Goal: Task Accomplishment & Management: Complete application form

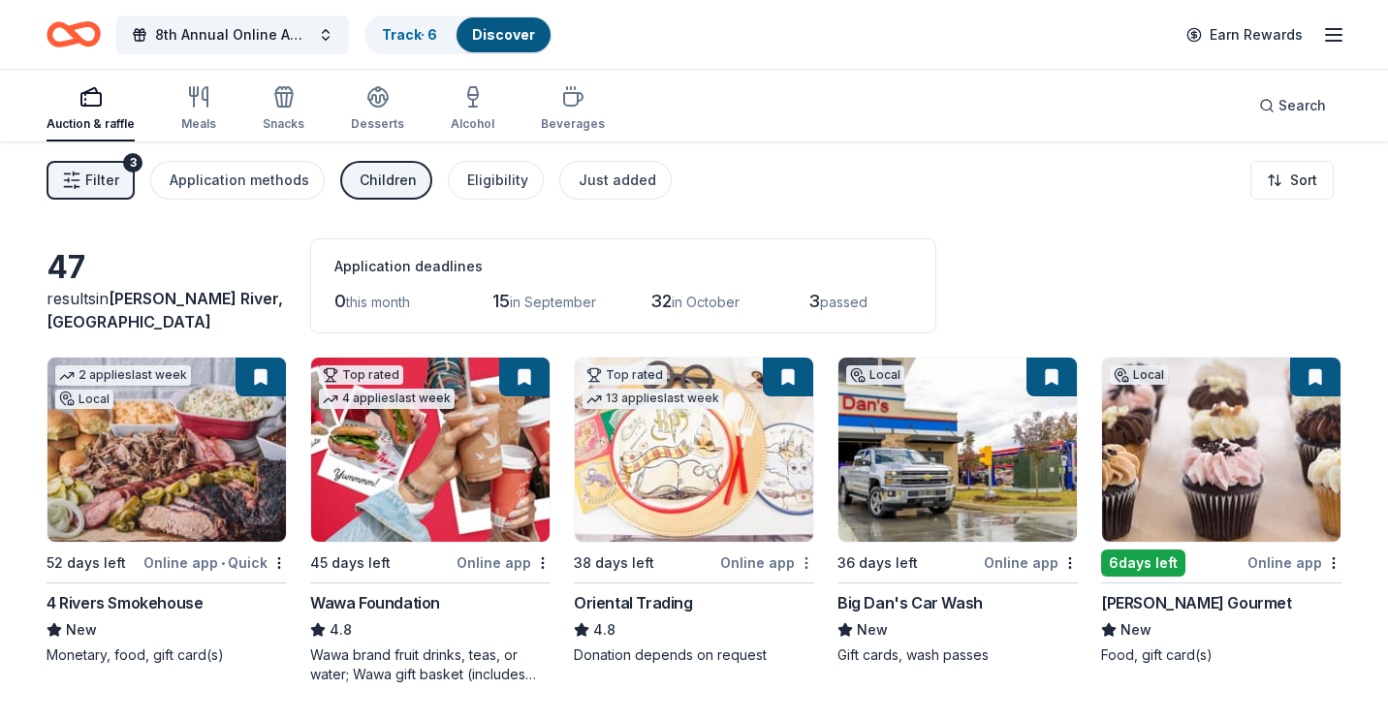
click at [797, 562] on html "8th Annual Online Auction Track · 6 Discover Earn Rewards Auction & raffle Meal…" at bounding box center [694, 360] width 1388 height 721
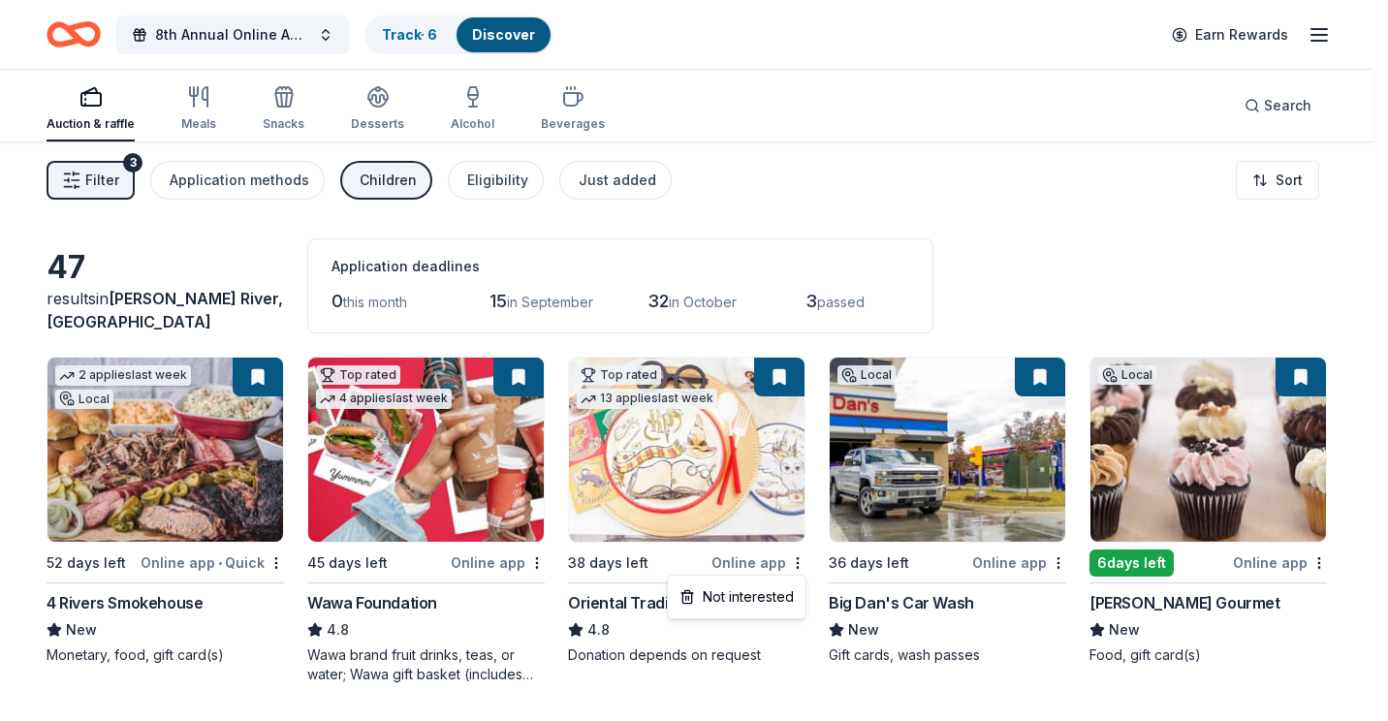
click at [775, 377] on html "8th Annual Online Auction Track · 6 Discover Earn Rewards Auction & raffle Meal…" at bounding box center [694, 360] width 1388 height 721
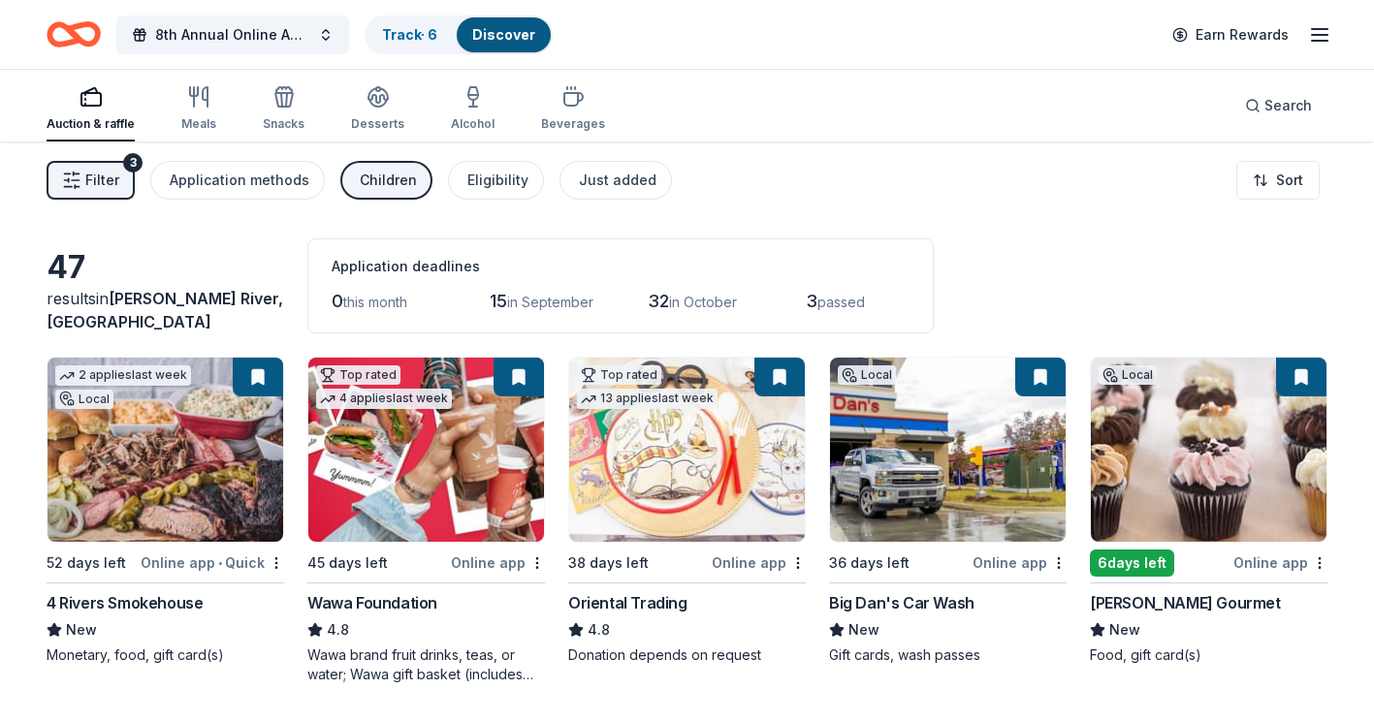
click at [742, 434] on img at bounding box center [687, 450] width 236 height 184
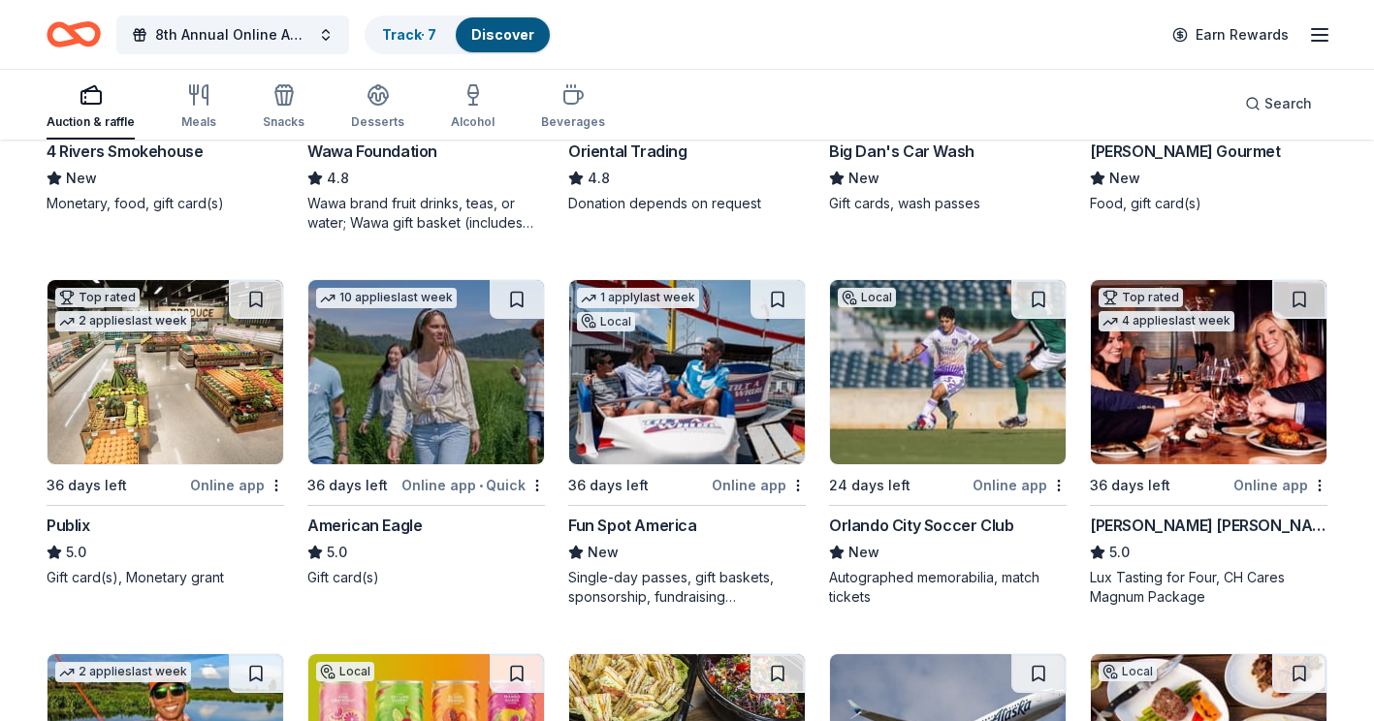
scroll to position [485, 0]
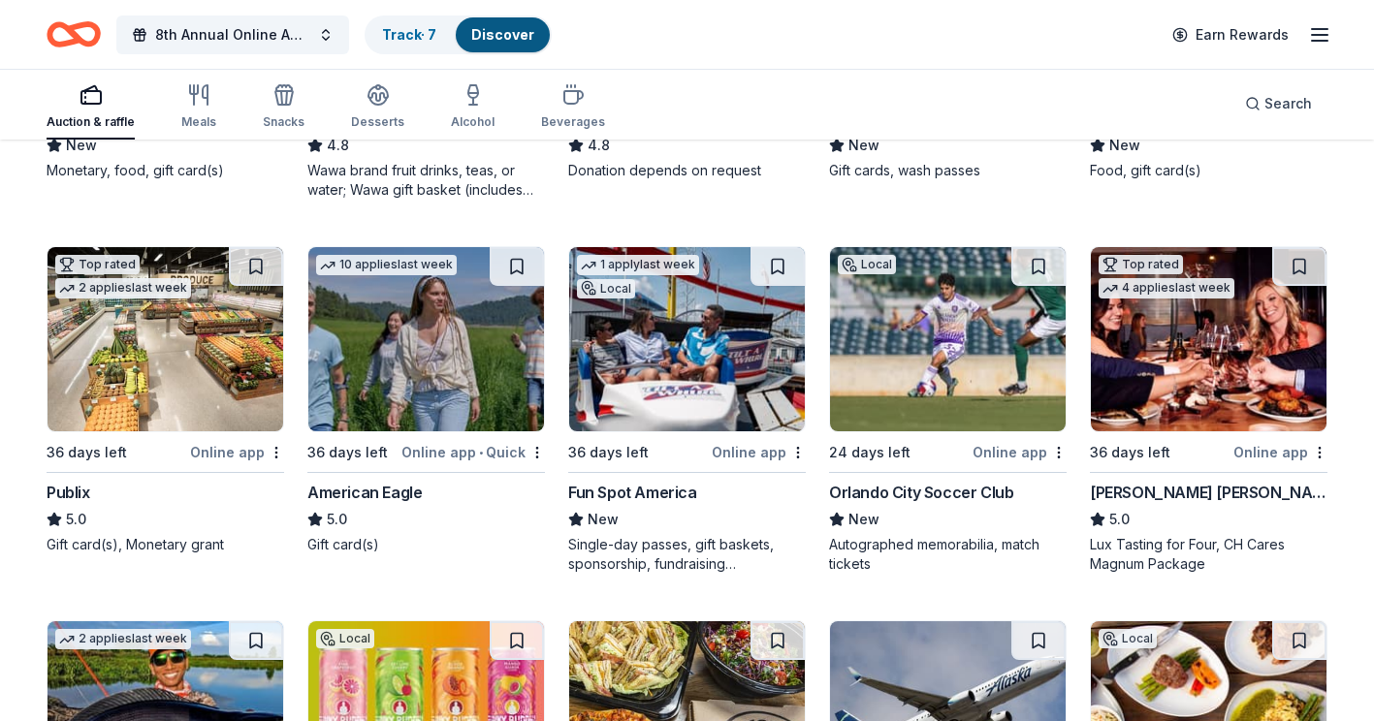
click at [437, 367] on img at bounding box center [426, 339] width 236 height 184
click at [668, 327] on img at bounding box center [687, 339] width 236 height 184
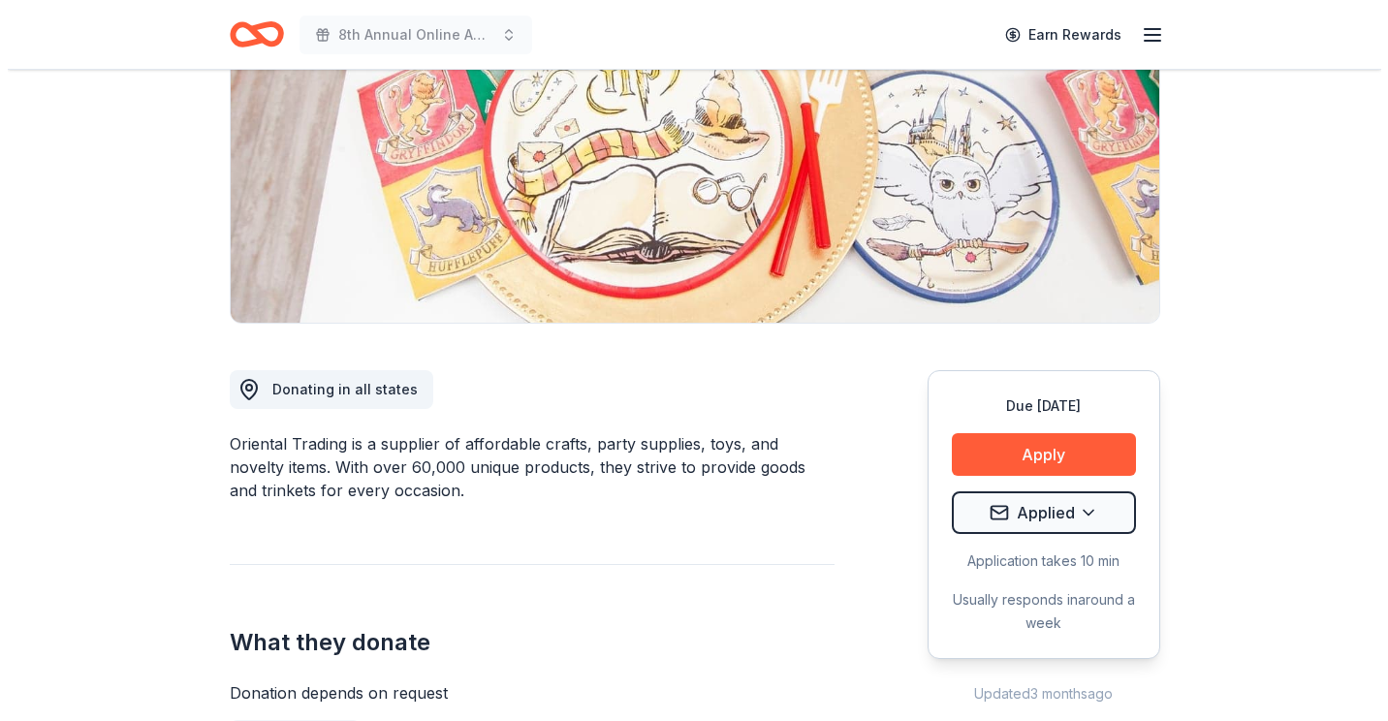
scroll to position [291, 0]
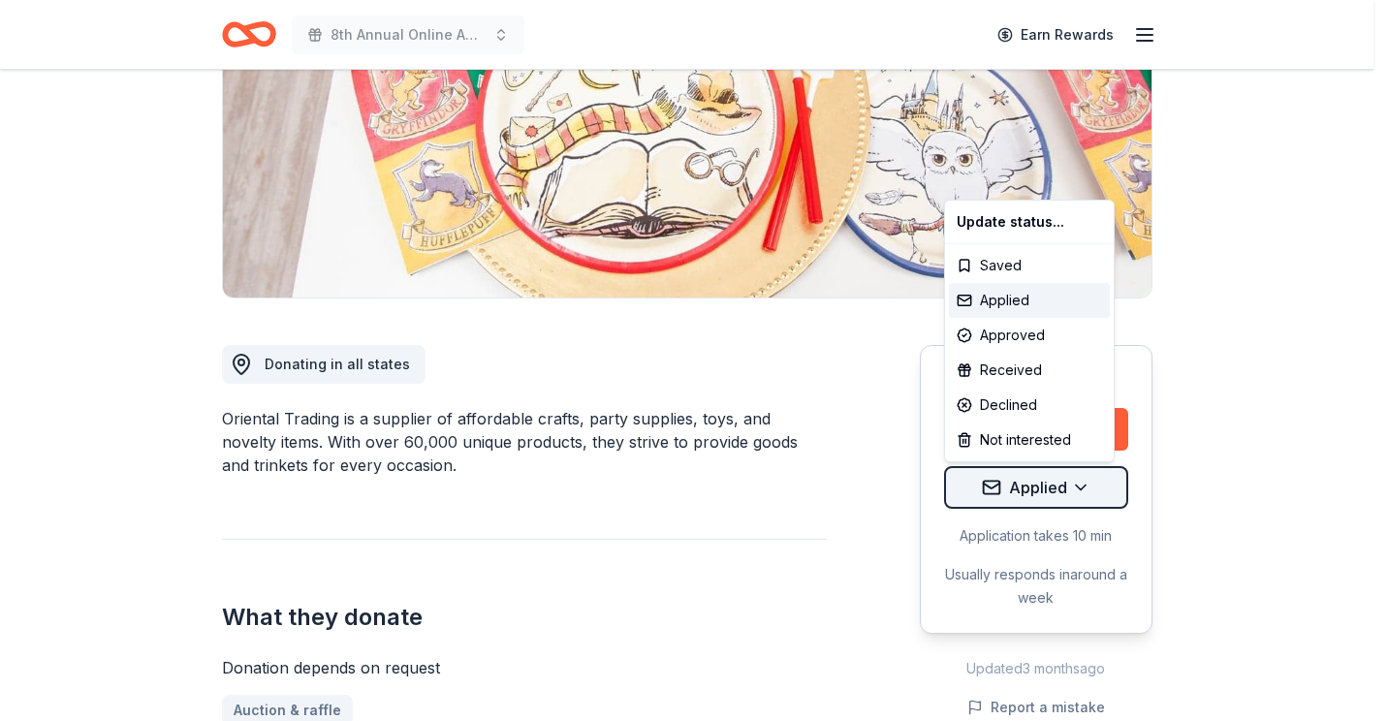
click at [1092, 430] on html "8th Annual Online Auction Earn Rewards Due [DATE] Share Oriental Trading 4.8 • …" at bounding box center [694, 69] width 1388 height 721
click at [1008, 398] on div "Declined" at bounding box center [1029, 405] width 161 height 35
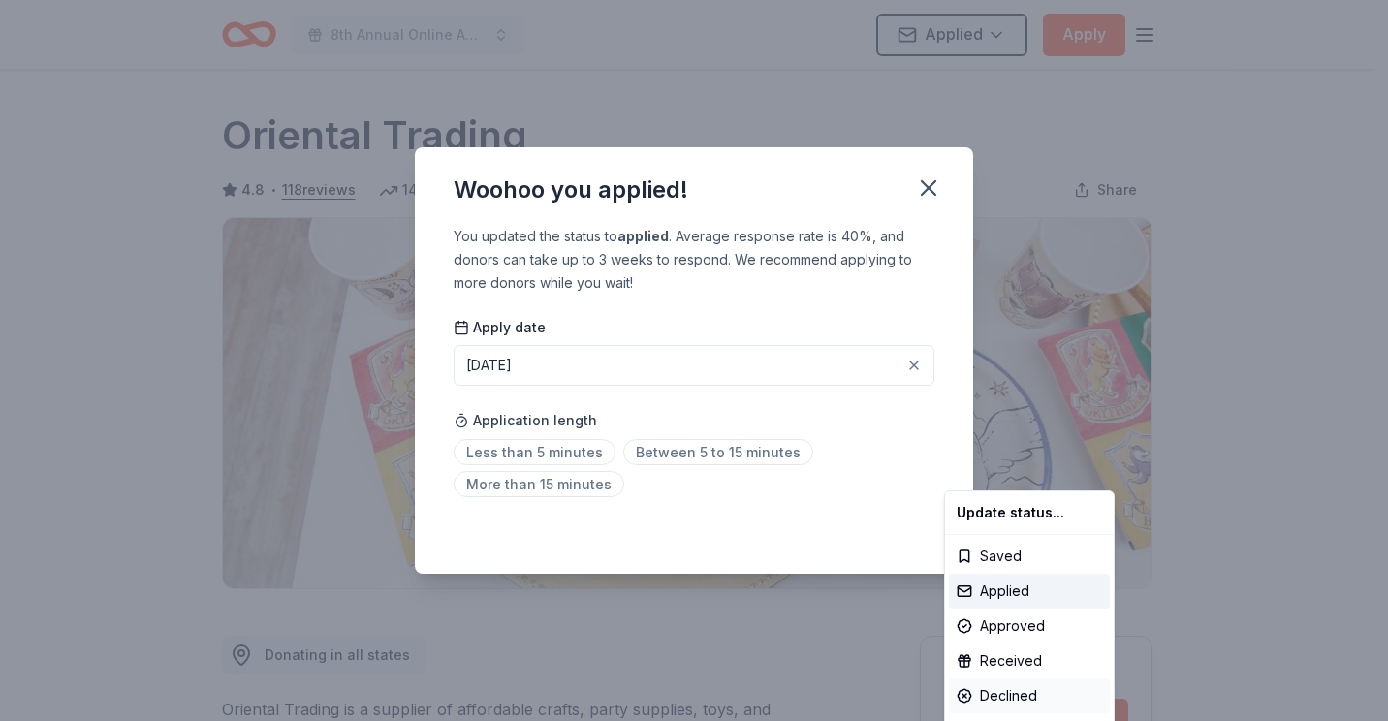
scroll to position [0, 0]
click at [989, 692] on div "Declined" at bounding box center [1029, 696] width 161 height 35
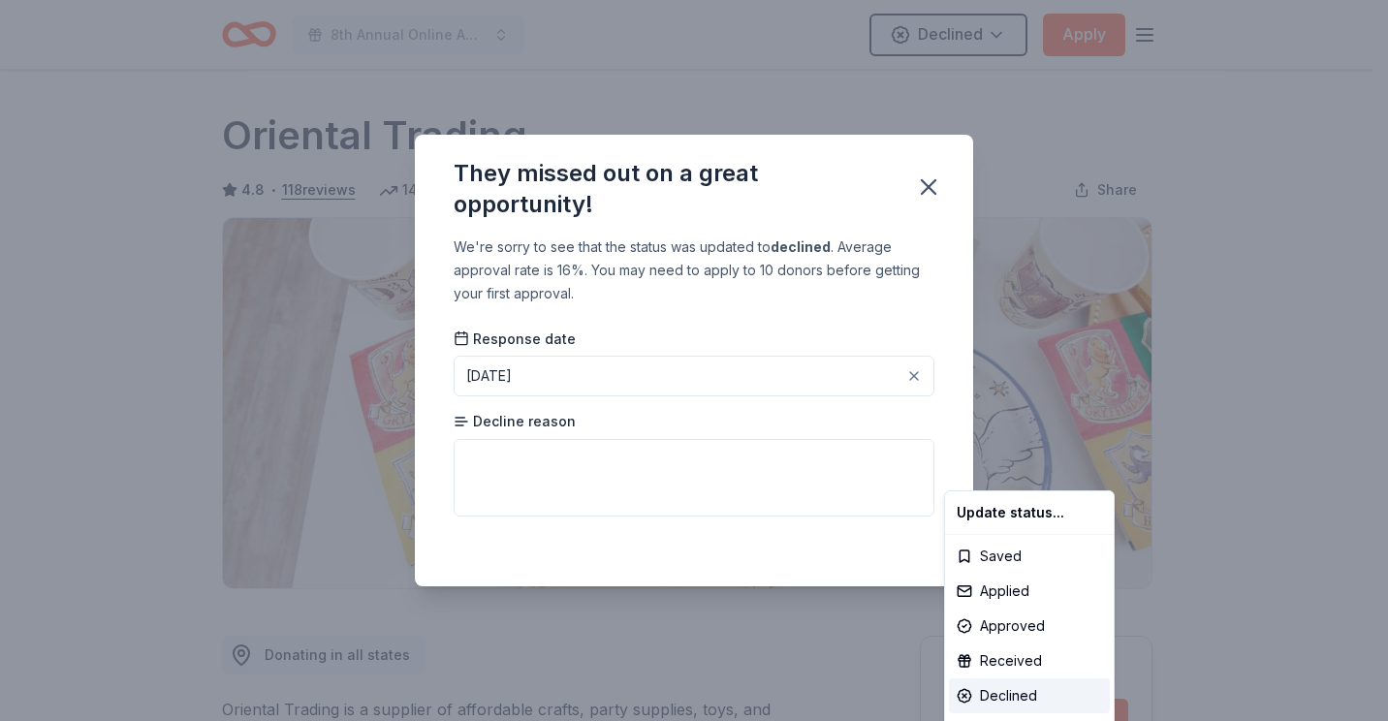
click at [941, 407] on html "8th Annual Online Auction Declined Apply Due in 38 days Share Oriental Trading …" at bounding box center [694, 360] width 1388 height 721
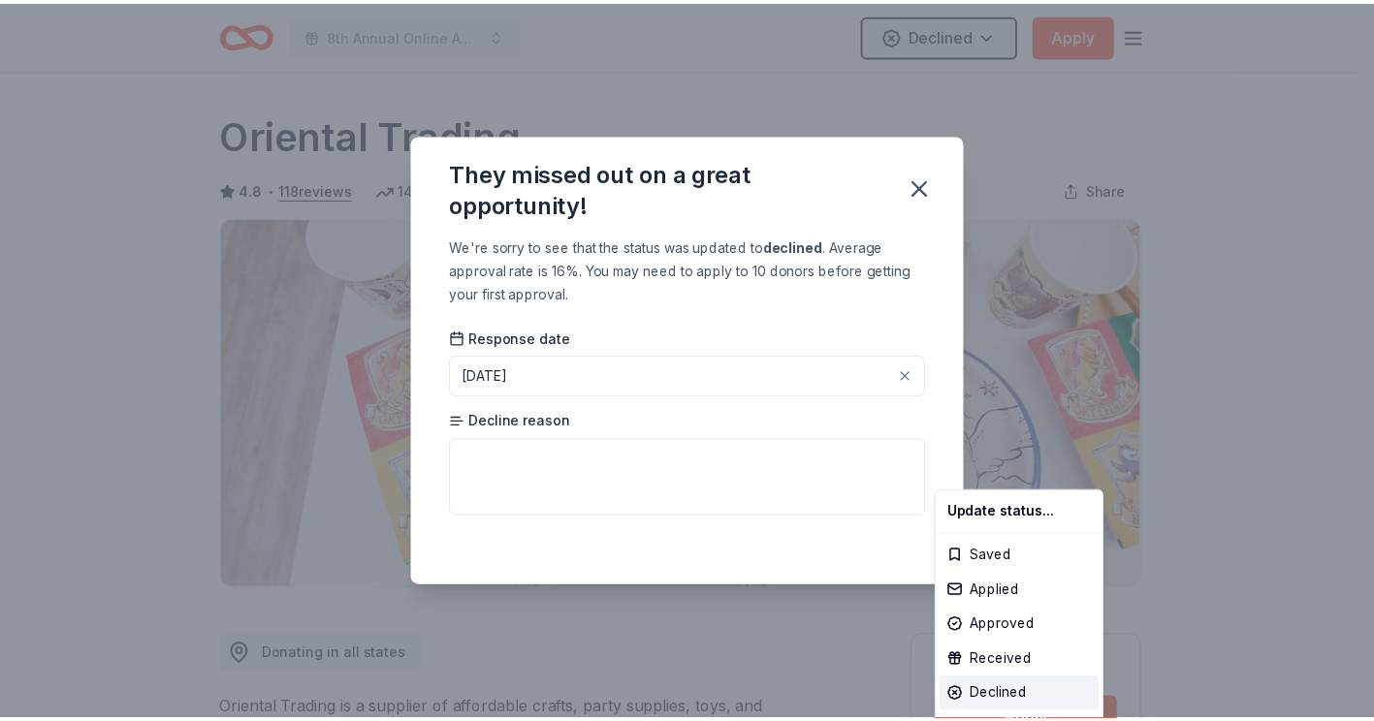
scroll to position [418, 0]
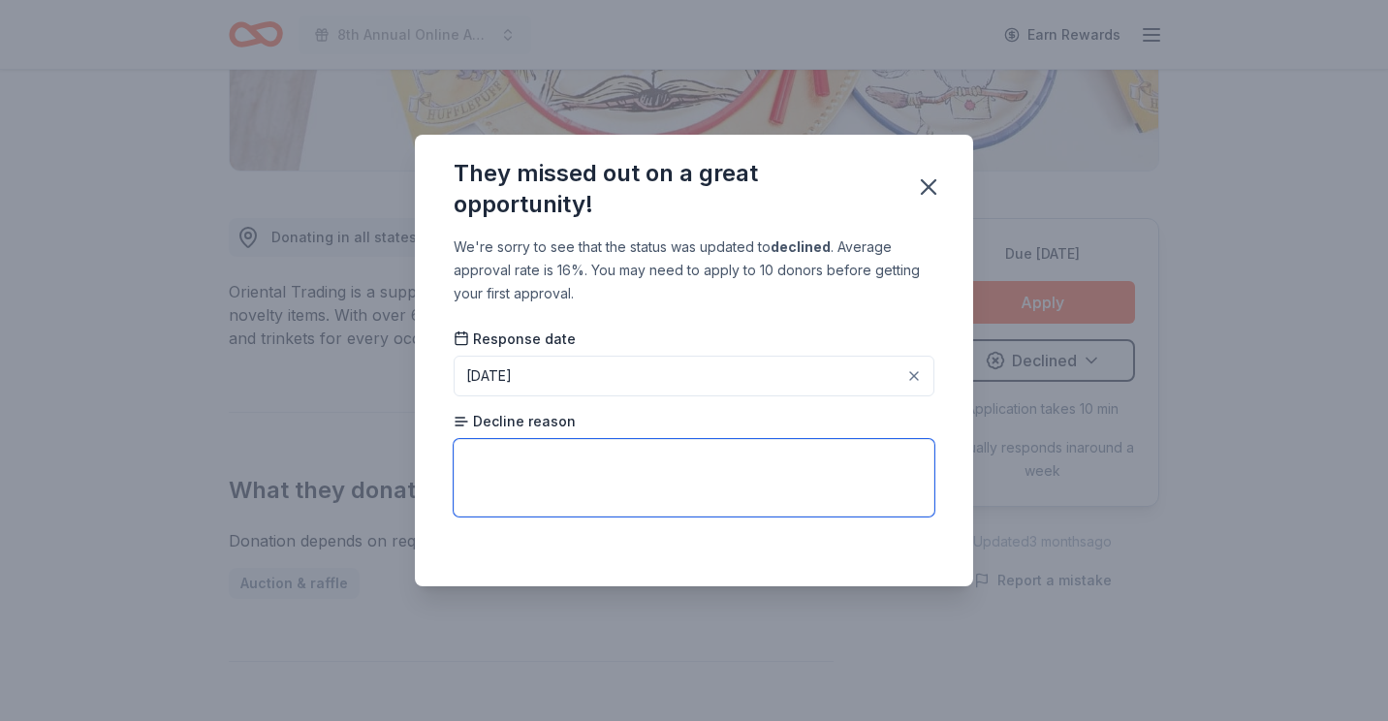
click at [816, 490] on textarea at bounding box center [694, 478] width 481 height 78
click at [932, 184] on icon "button" at bounding box center [929, 187] width 14 height 14
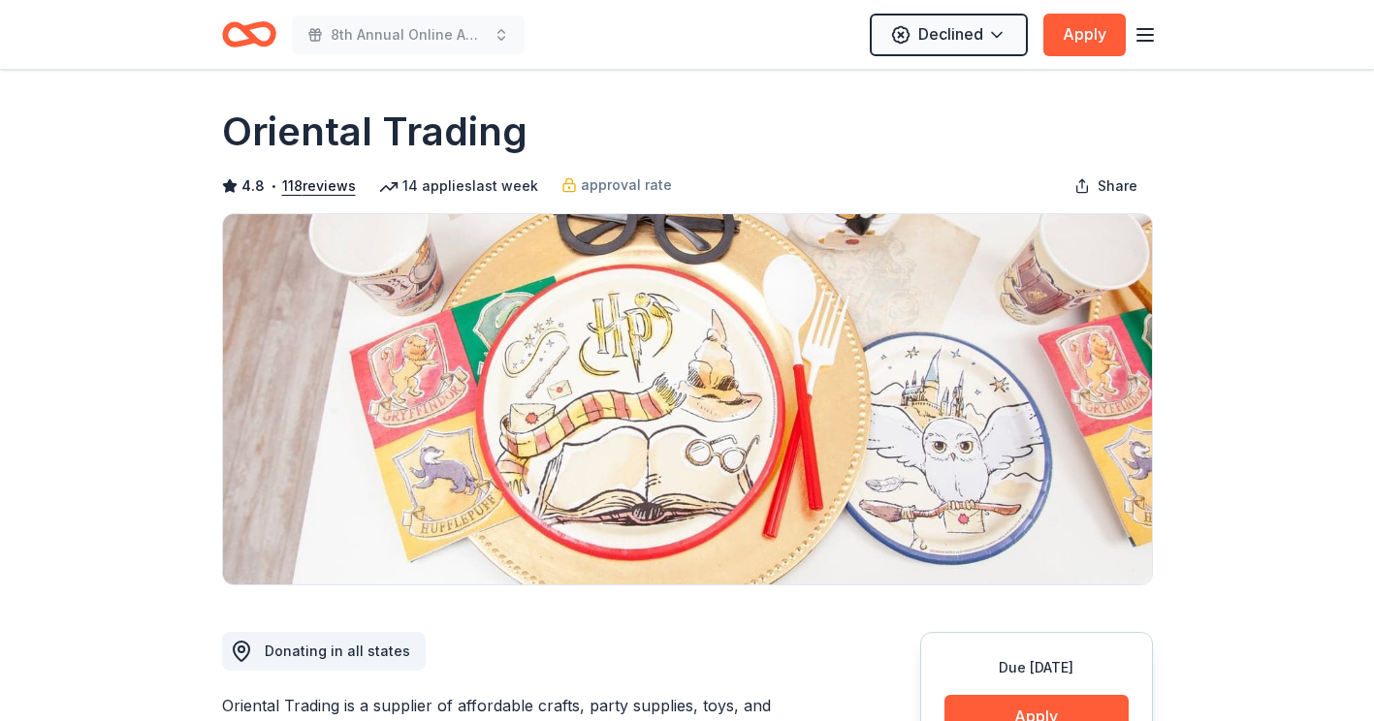
scroll to position [0, 0]
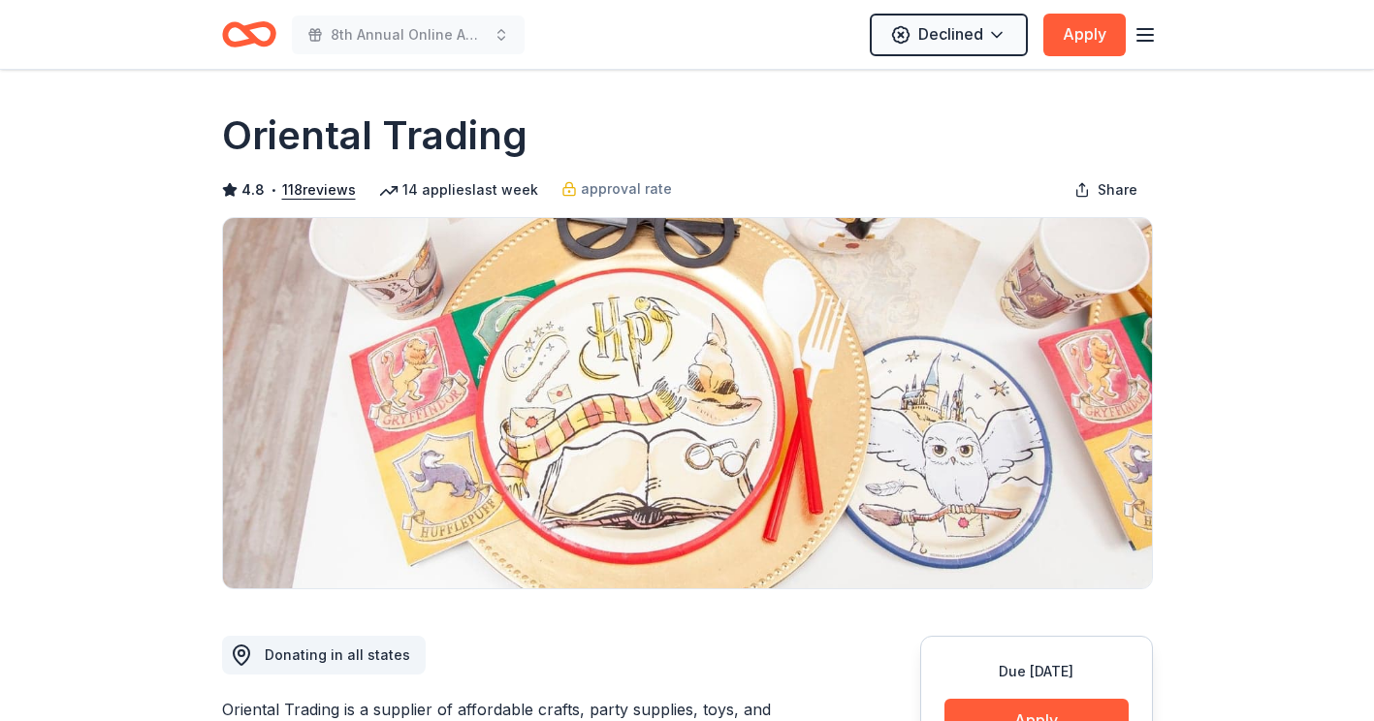
click at [253, 34] on icon "Home" at bounding box center [249, 35] width 54 height 46
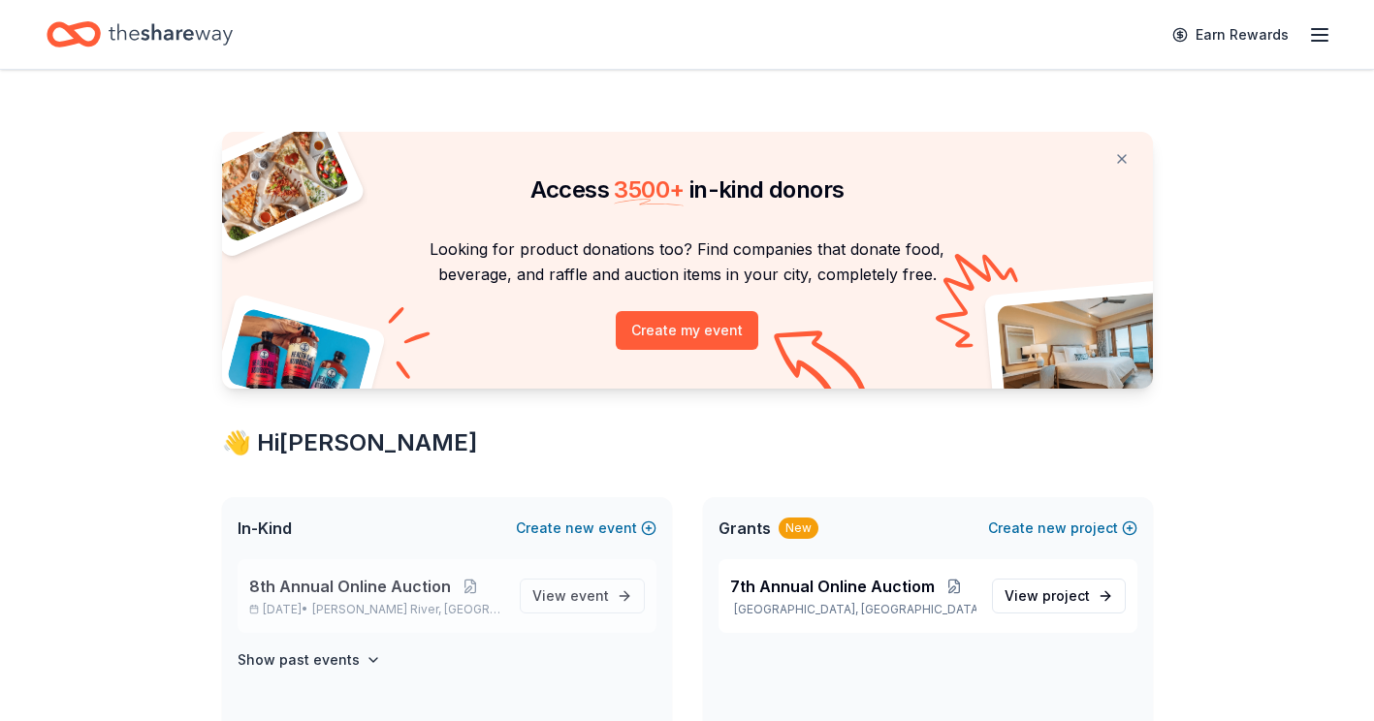
click at [382, 587] on span "8th Annual Online Auction" at bounding box center [350, 586] width 202 height 23
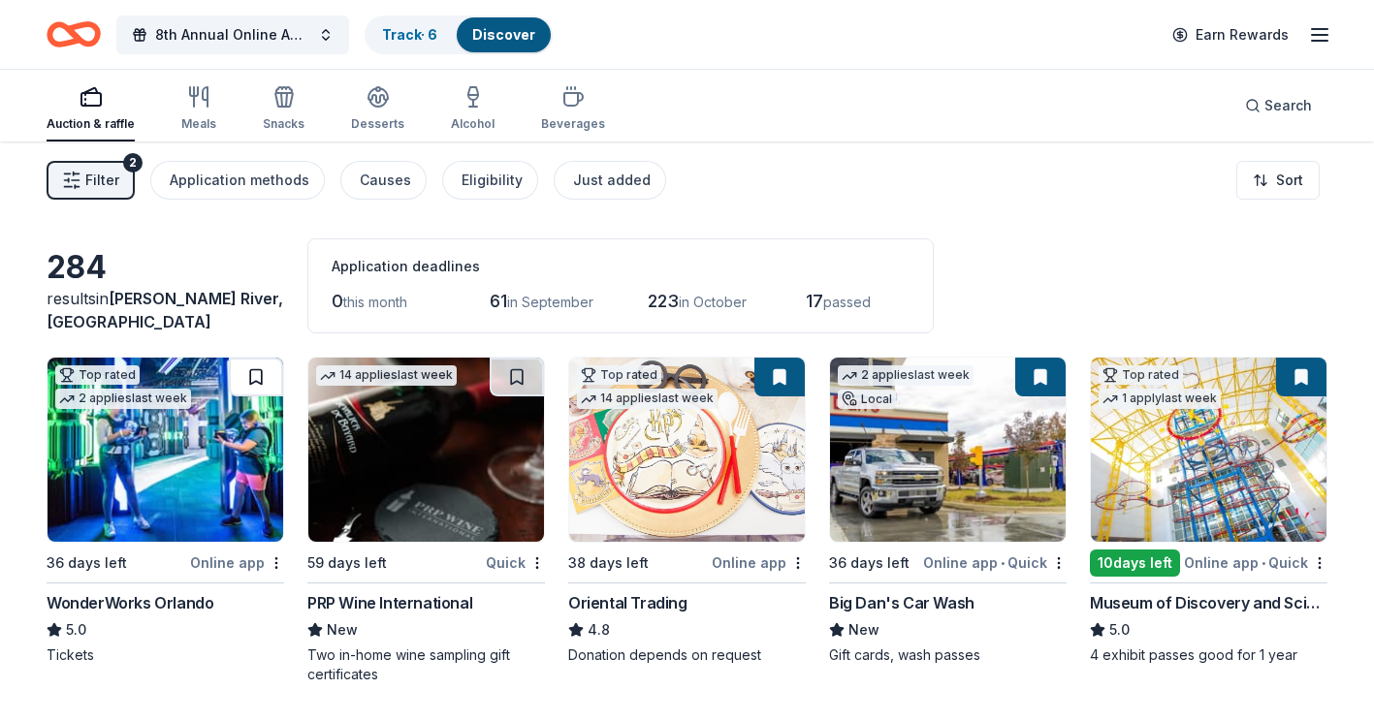
click at [256, 383] on button at bounding box center [256, 377] width 54 height 39
click at [208, 402] on img at bounding box center [165, 450] width 236 height 184
click at [428, 471] on img at bounding box center [426, 450] width 236 height 184
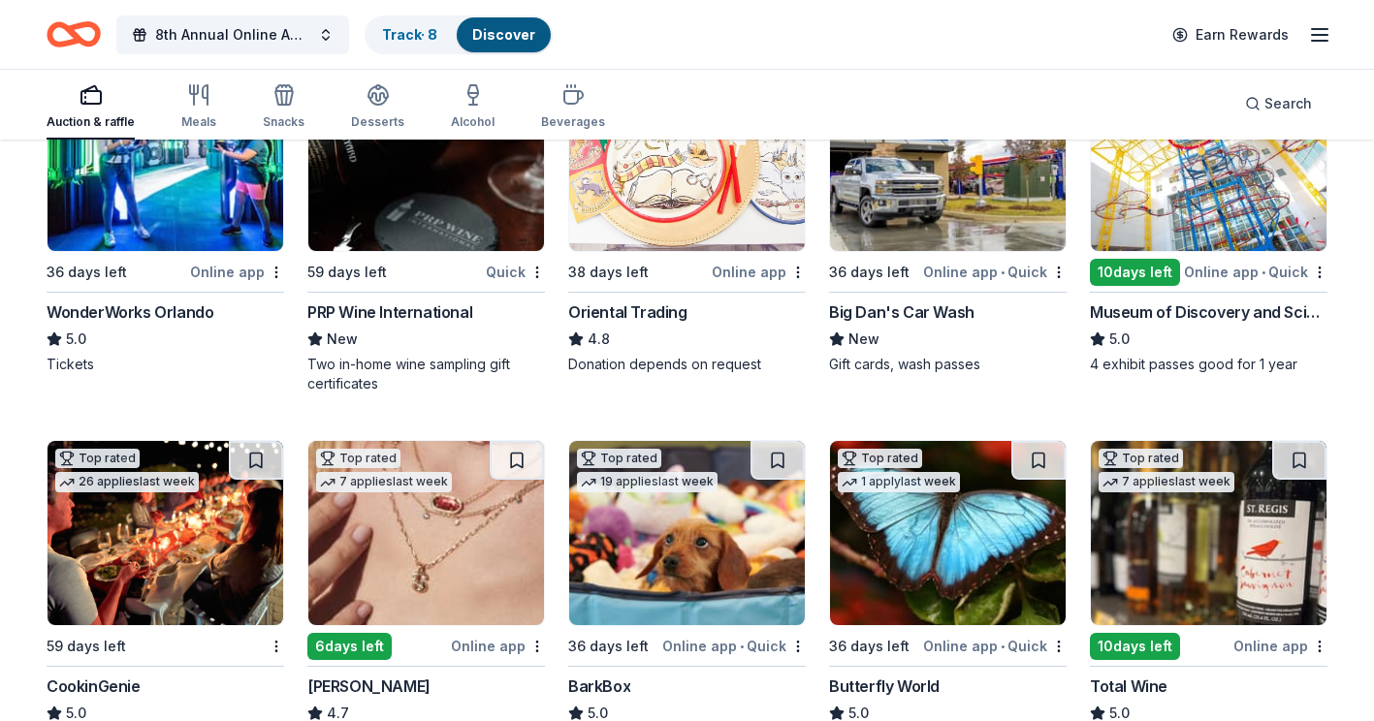
scroll to position [388, 0]
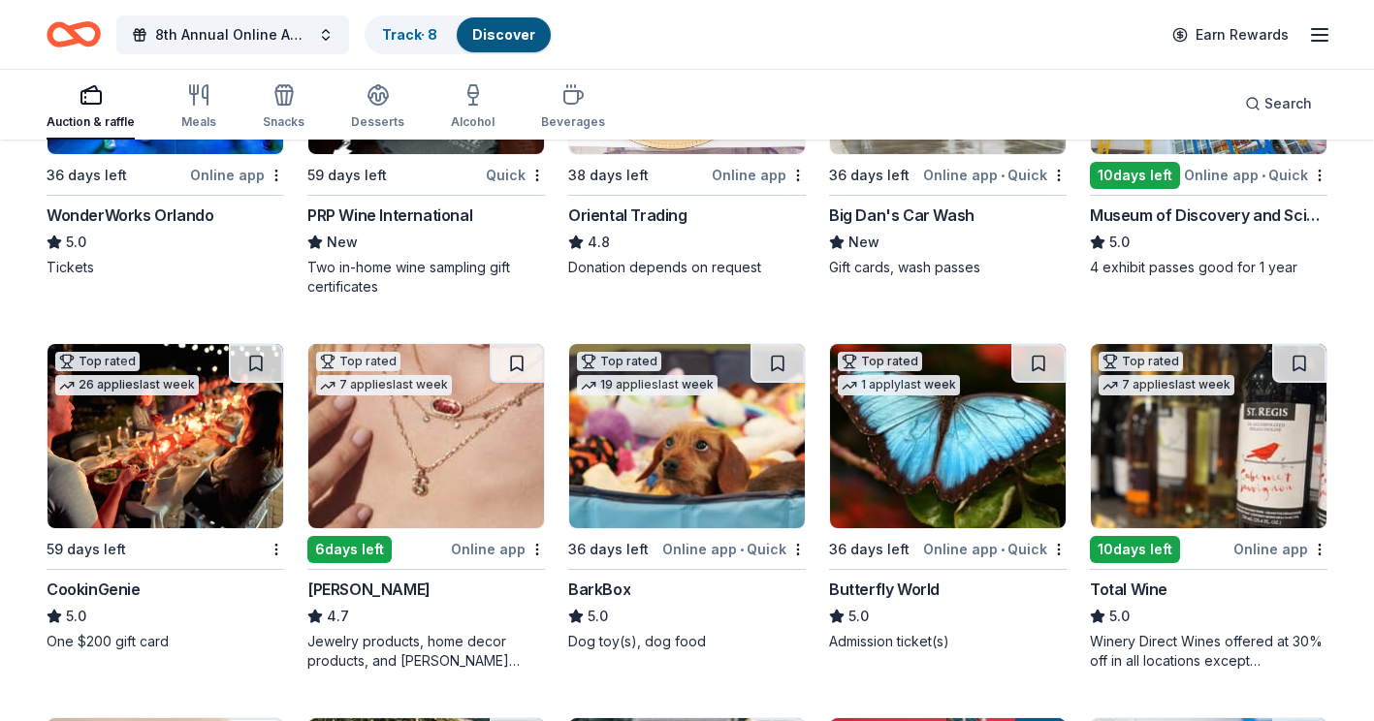
click at [153, 433] on img at bounding box center [165, 436] width 236 height 184
click at [180, 436] on img at bounding box center [165, 436] width 236 height 184
click at [384, 422] on img at bounding box center [426, 436] width 236 height 184
click at [456, 381] on div "Top rated 7 applies last week" at bounding box center [383, 371] width 151 height 55
click at [694, 423] on img at bounding box center [687, 436] width 236 height 184
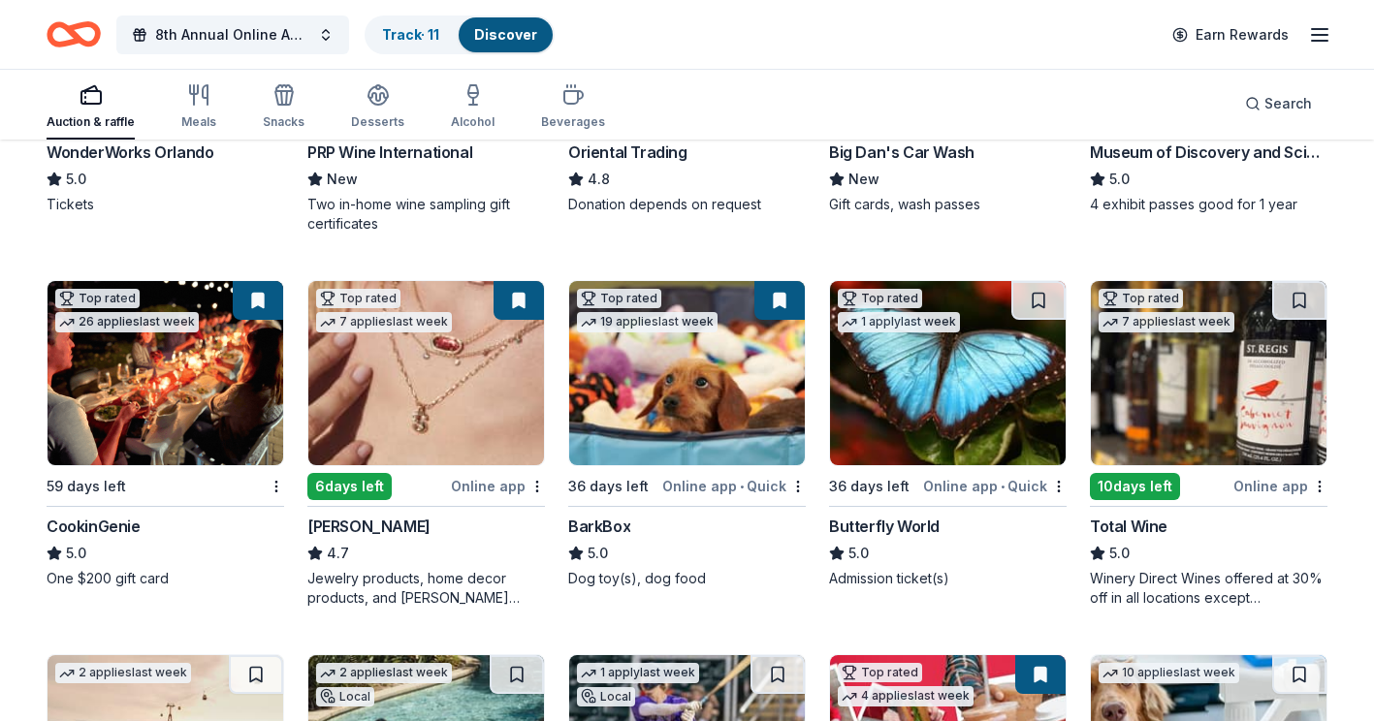
scroll to position [485, 0]
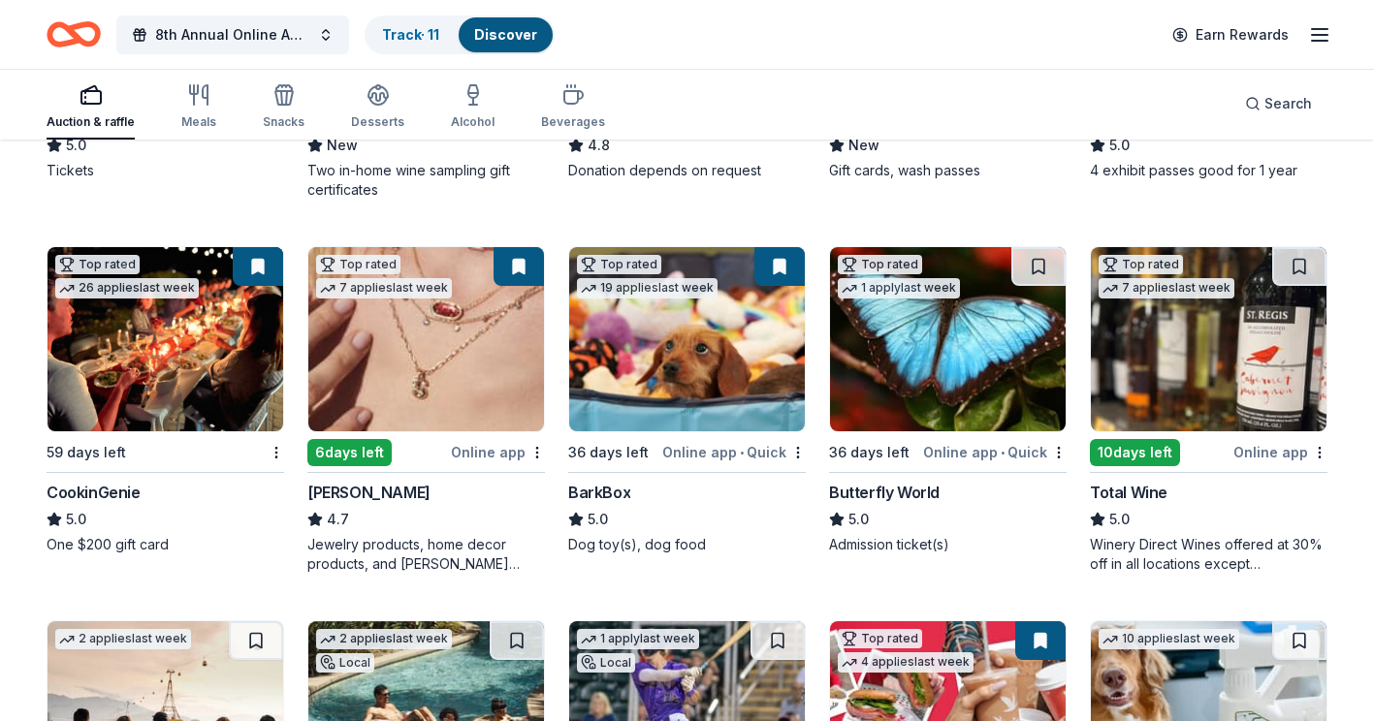
click at [1182, 354] on img at bounding box center [1208, 339] width 236 height 184
click at [1295, 276] on button at bounding box center [1299, 266] width 54 height 39
click at [1245, 277] on img at bounding box center [1208, 339] width 236 height 184
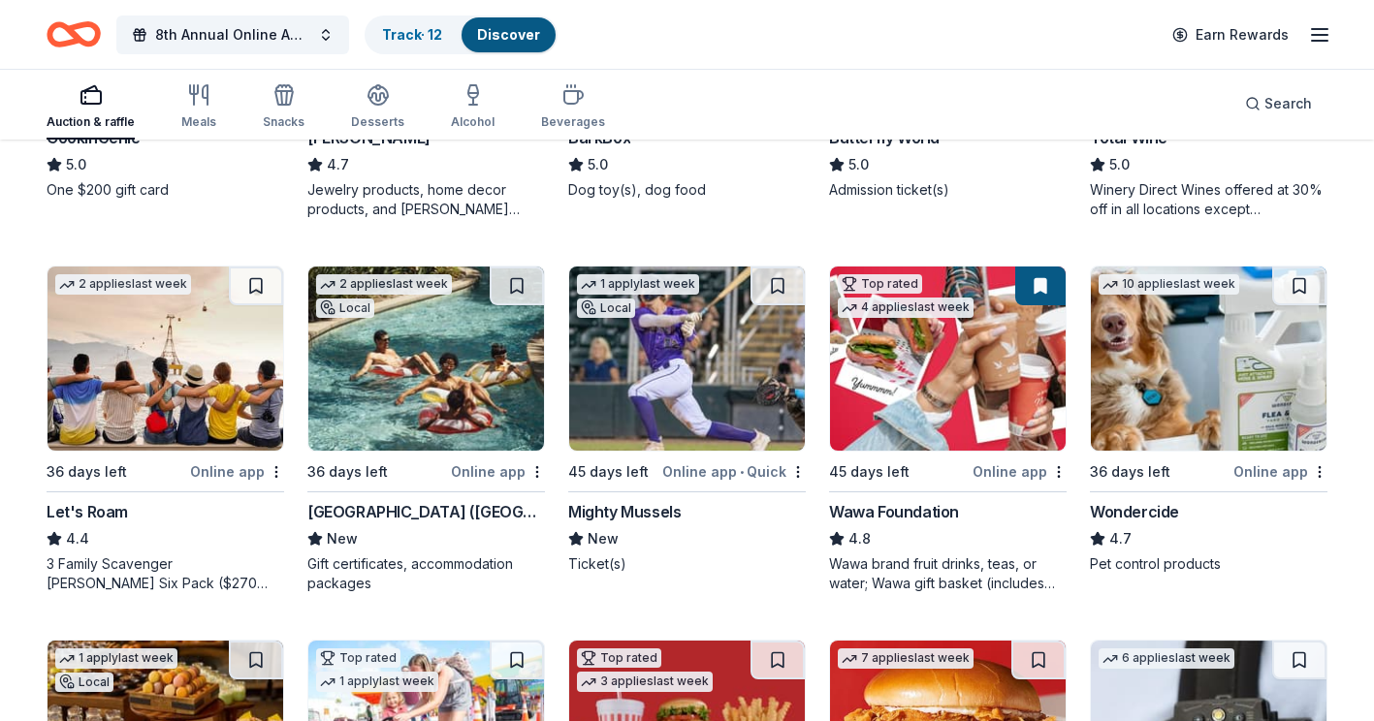
scroll to position [872, 0]
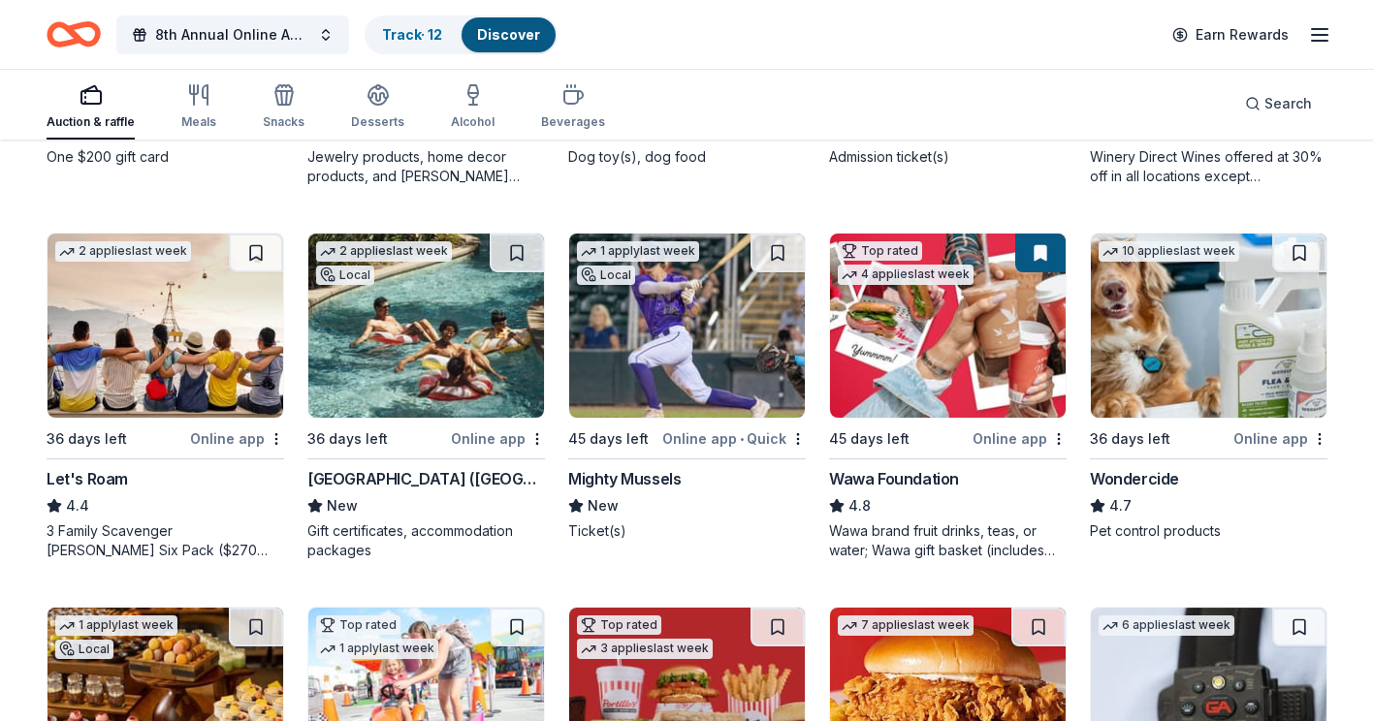
click at [390, 321] on img at bounding box center [426, 326] width 236 height 184
click at [681, 356] on img at bounding box center [687, 326] width 236 height 184
click at [706, 317] on img at bounding box center [687, 326] width 236 height 184
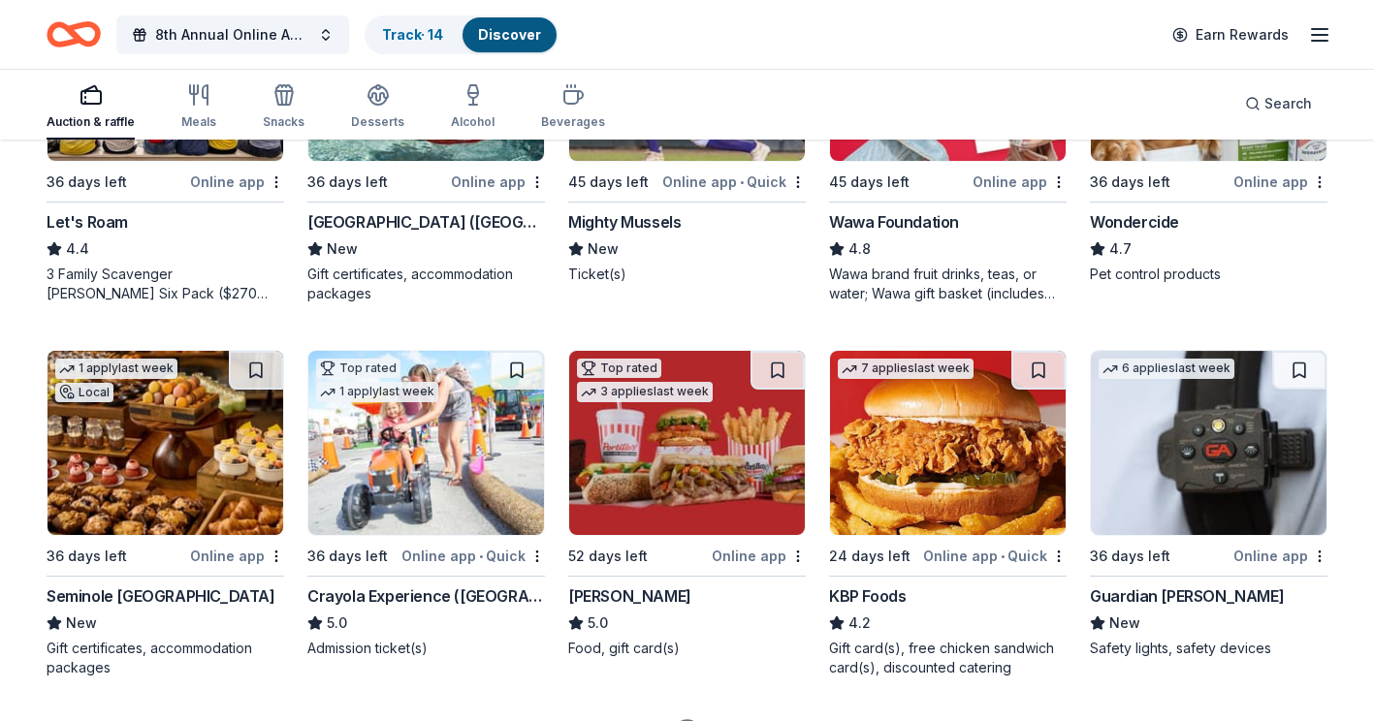
scroll to position [1163, 0]
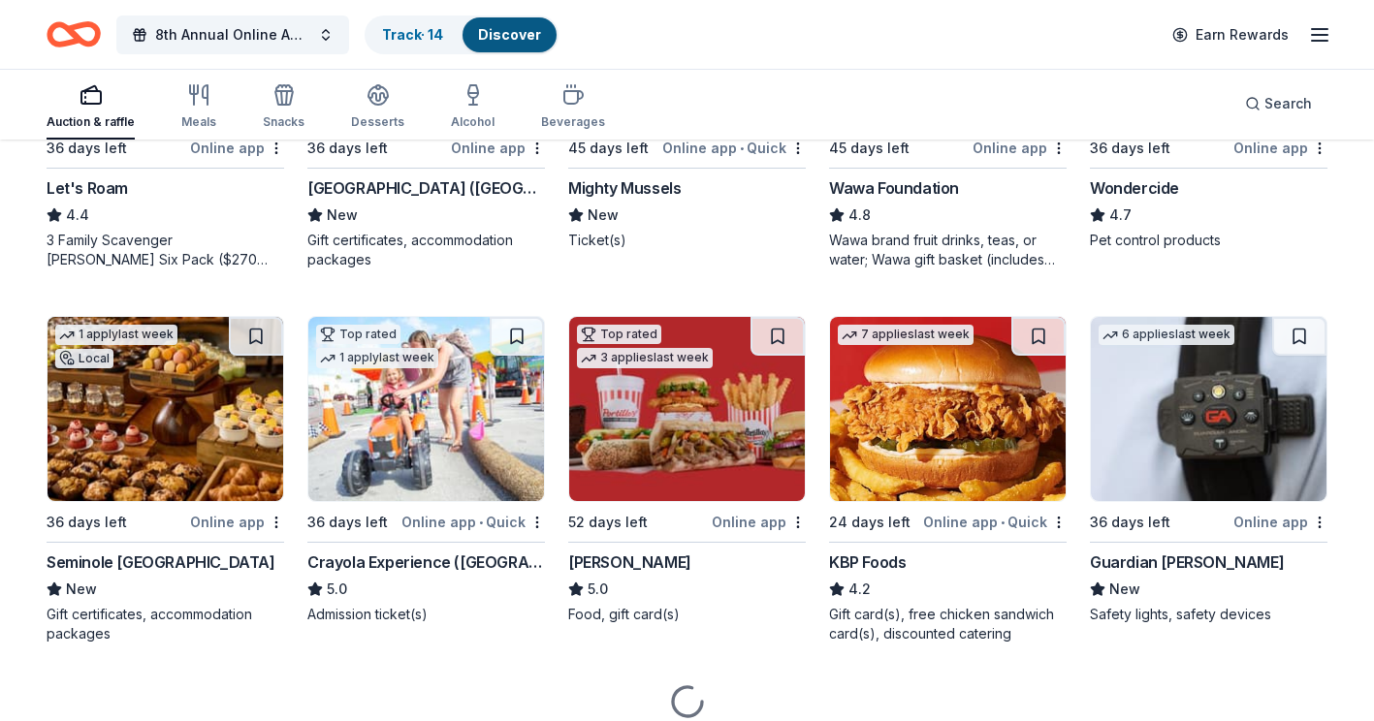
click at [172, 377] on img at bounding box center [165, 409] width 236 height 184
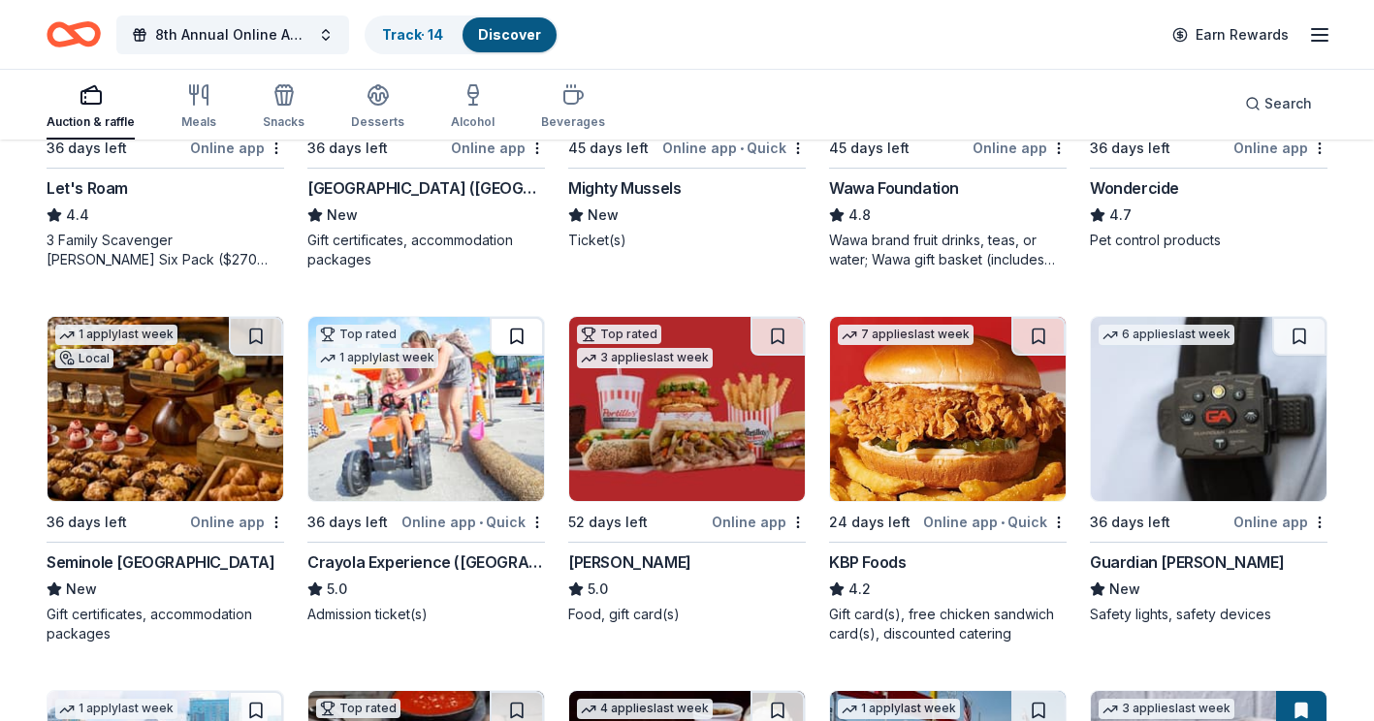
click at [519, 332] on button at bounding box center [517, 336] width 54 height 39
click at [516, 343] on button at bounding box center [518, 336] width 50 height 39
click at [468, 429] on img at bounding box center [426, 409] width 236 height 184
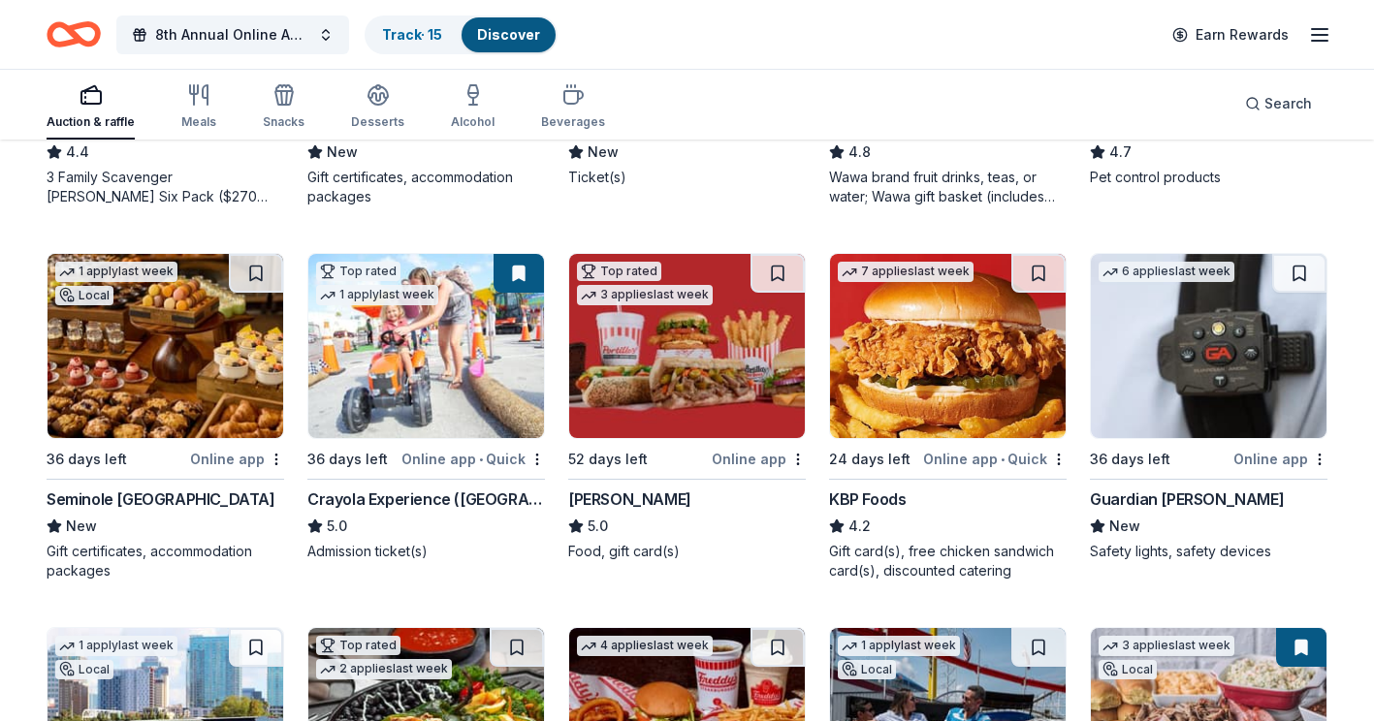
scroll to position [1260, 0]
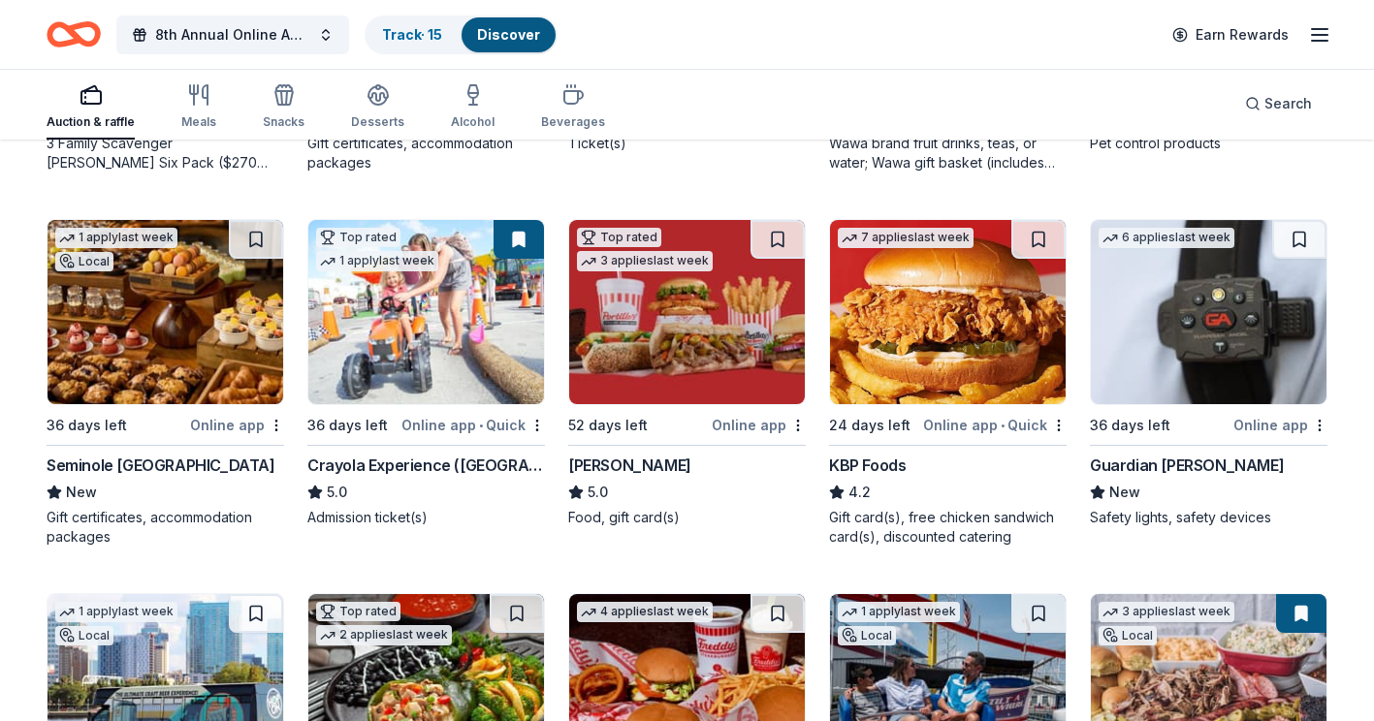
click at [711, 322] on img at bounding box center [687, 312] width 236 height 184
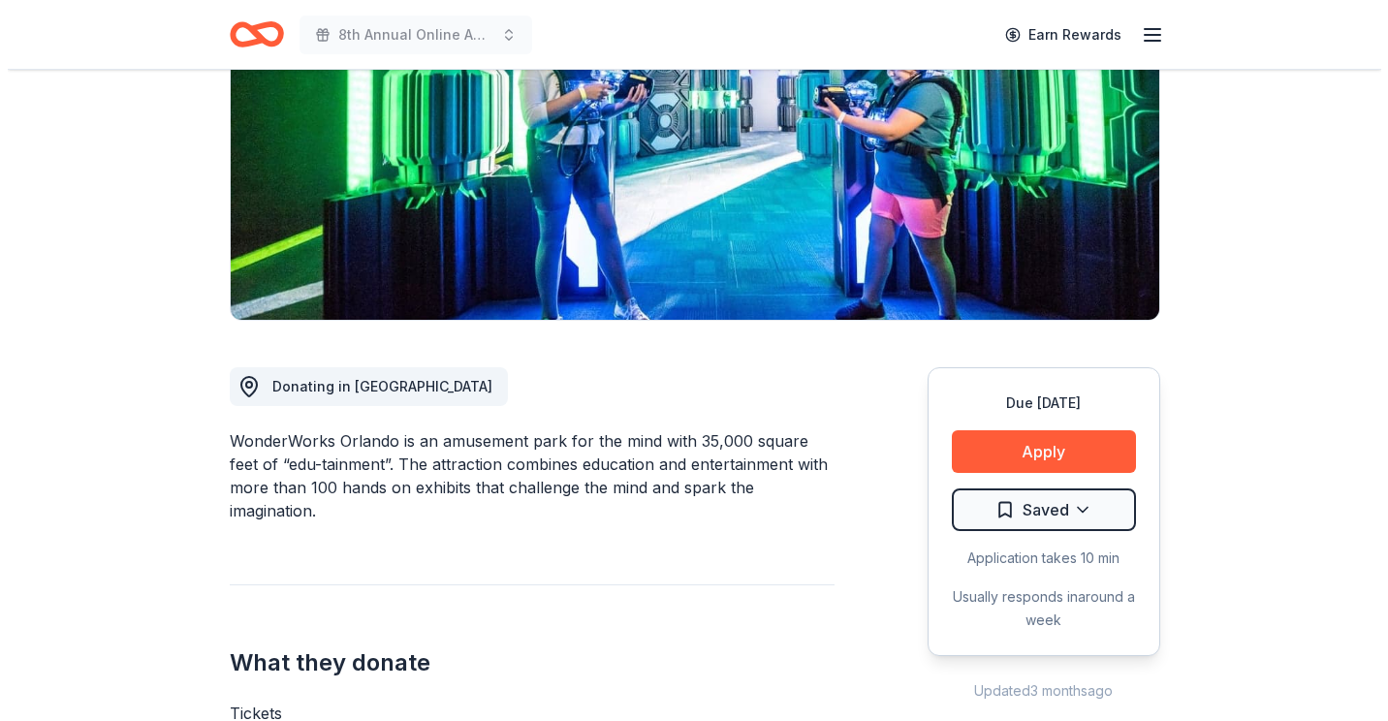
scroll to position [291, 0]
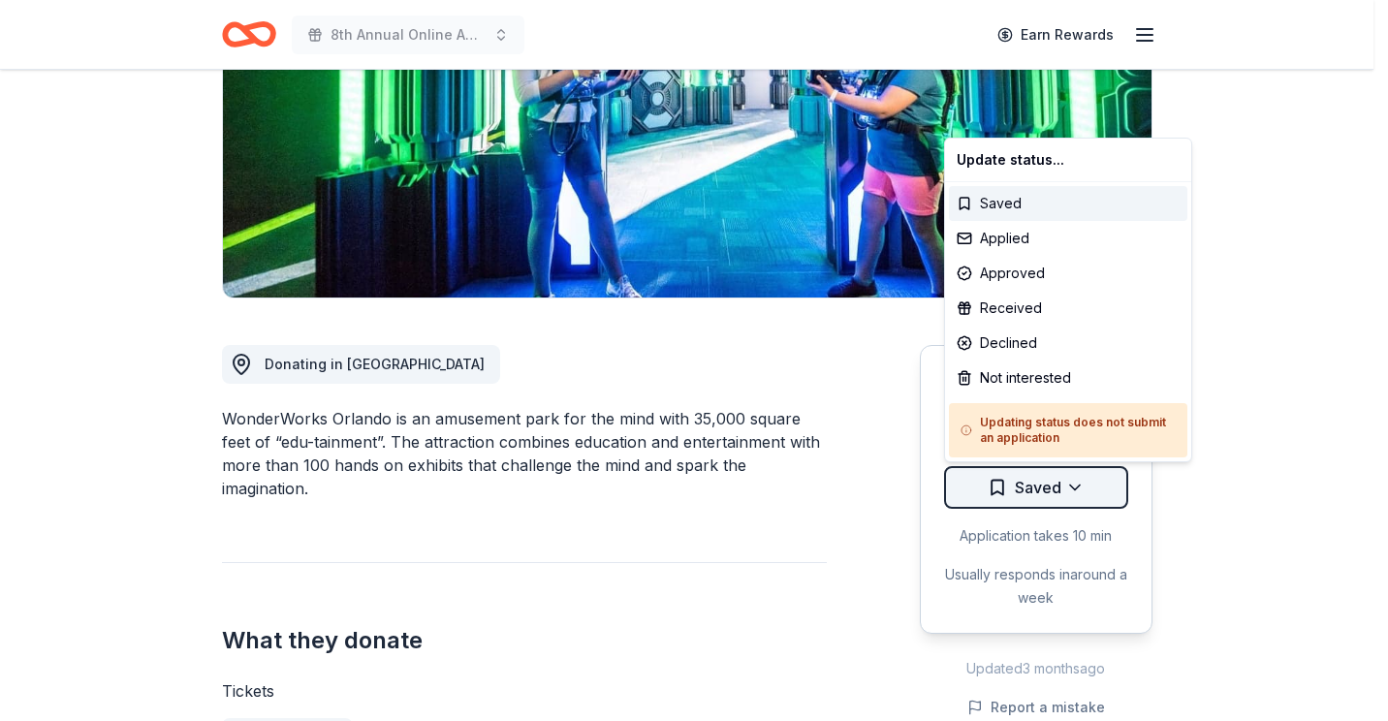
click at [1081, 430] on html "8th Annual Online Auction Earn Rewards Due in 36 days Share WonderWorks Orlando…" at bounding box center [694, 69] width 1388 height 721
click at [1028, 235] on div "Applied" at bounding box center [1068, 238] width 238 height 35
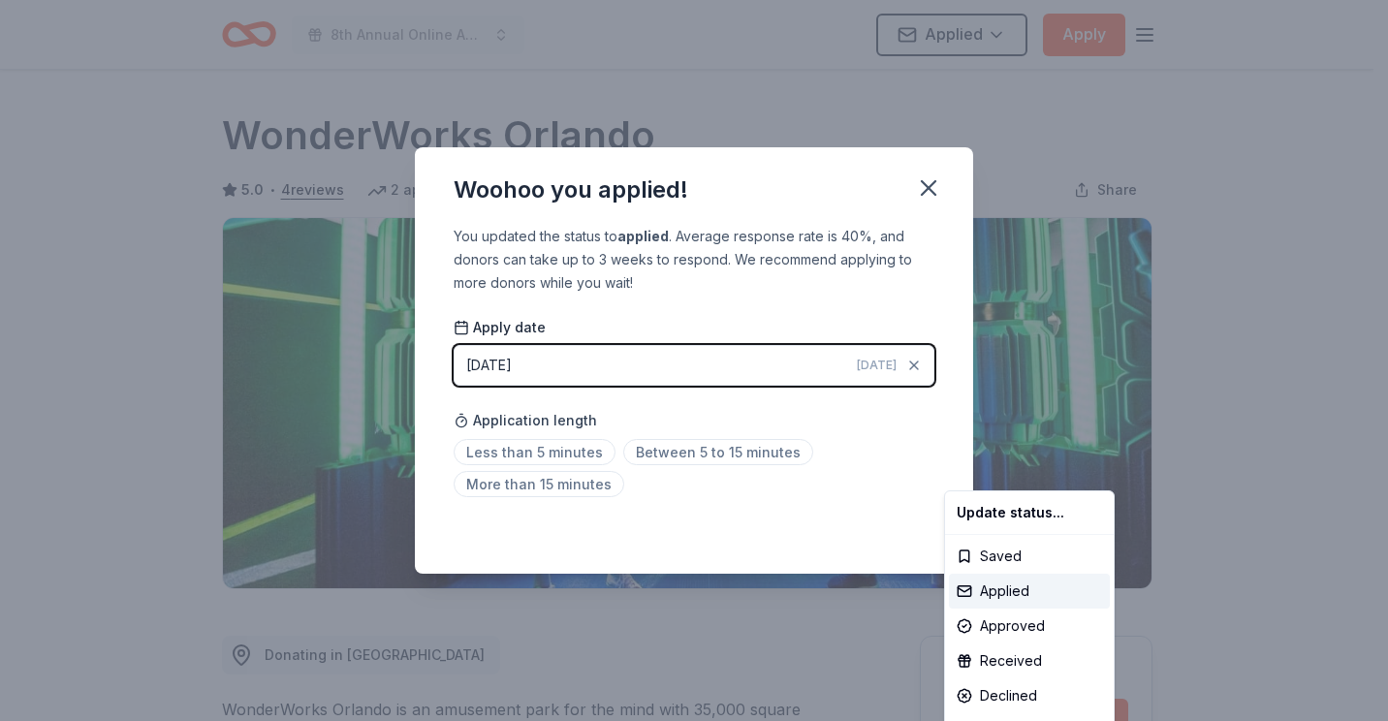
click at [801, 363] on html "8th Annual Online Auction Applied Apply Due in 36 days Share WonderWorks Orland…" at bounding box center [694, 360] width 1388 height 721
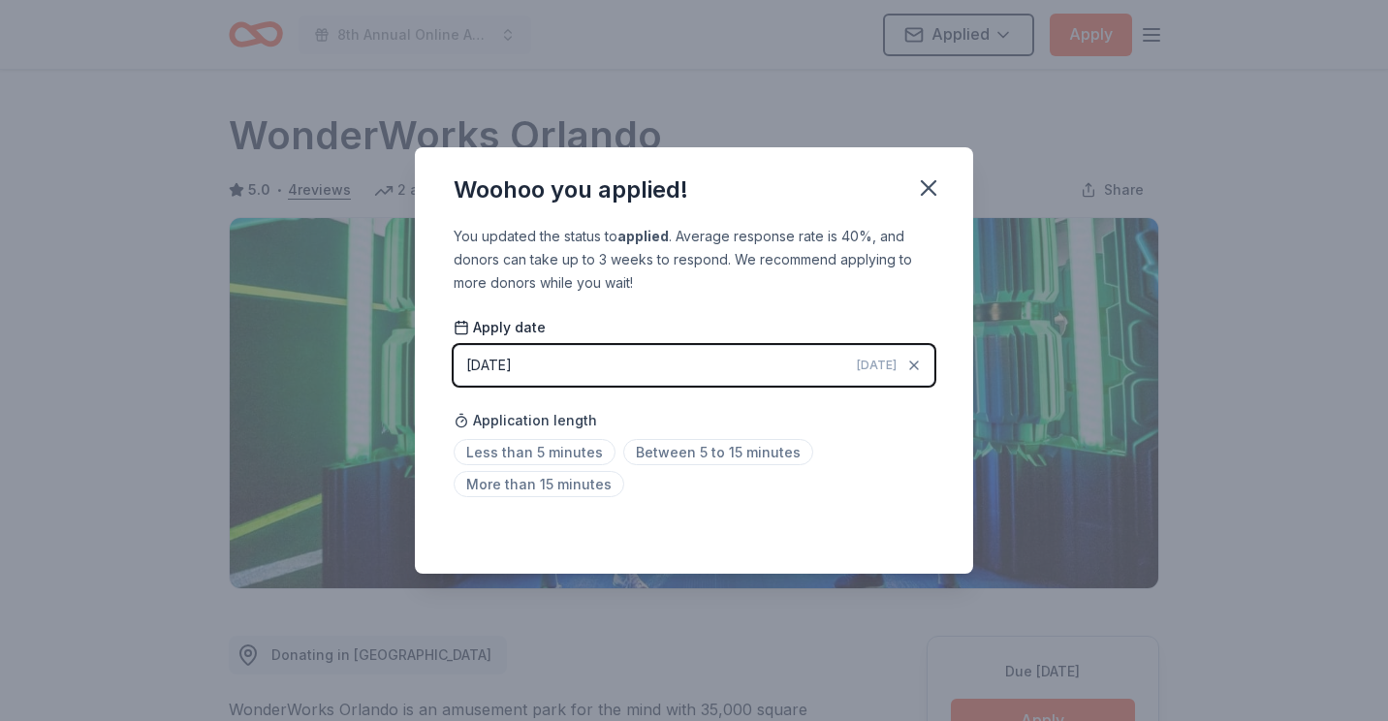
scroll to position [418, 0]
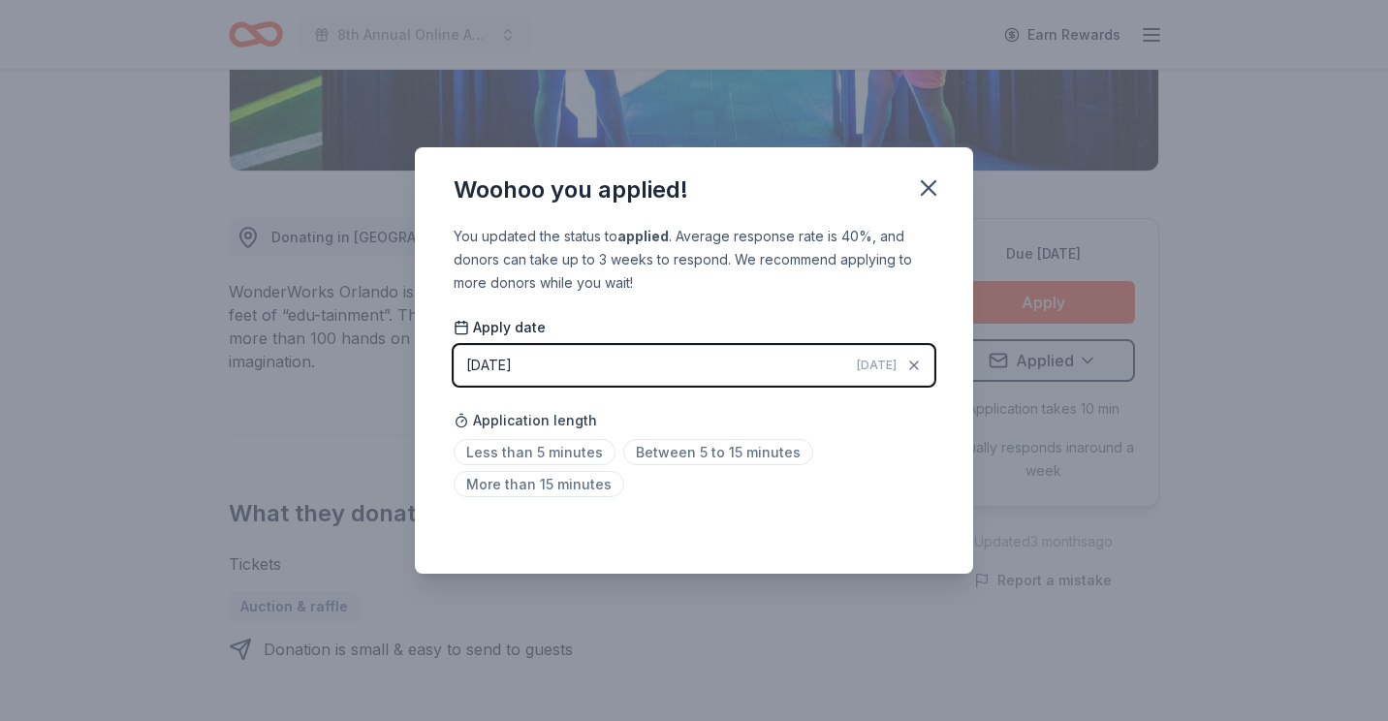
click at [571, 373] on button "08/27/2025 Today" at bounding box center [694, 365] width 481 height 41
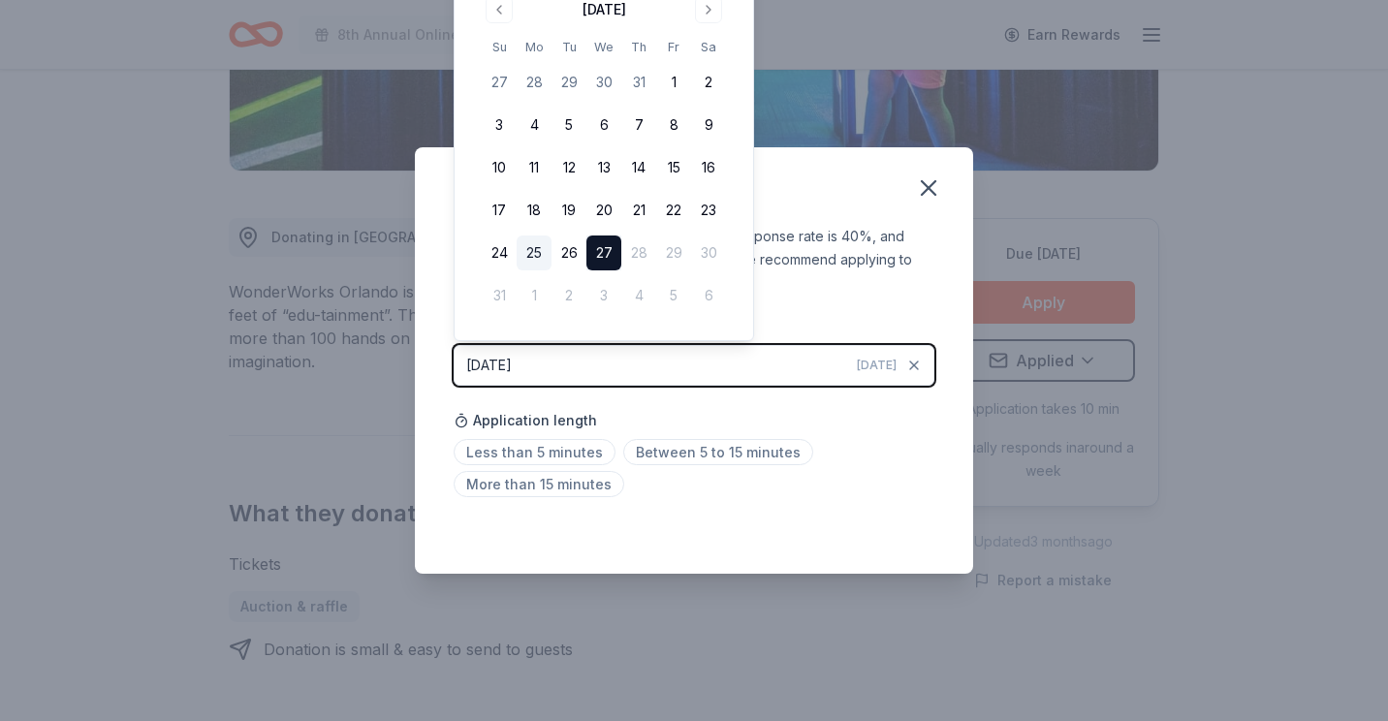
click at [538, 252] on button "25" at bounding box center [534, 253] width 35 height 35
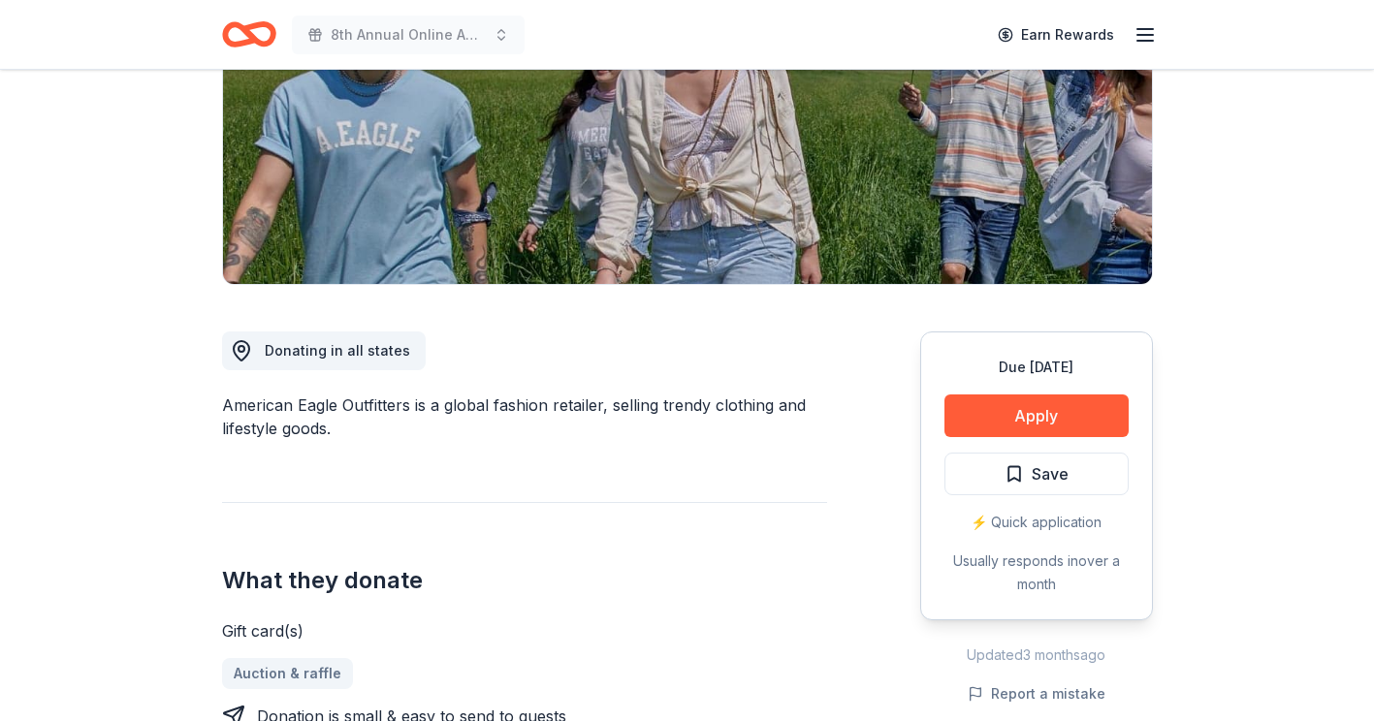
scroll to position [388, 0]
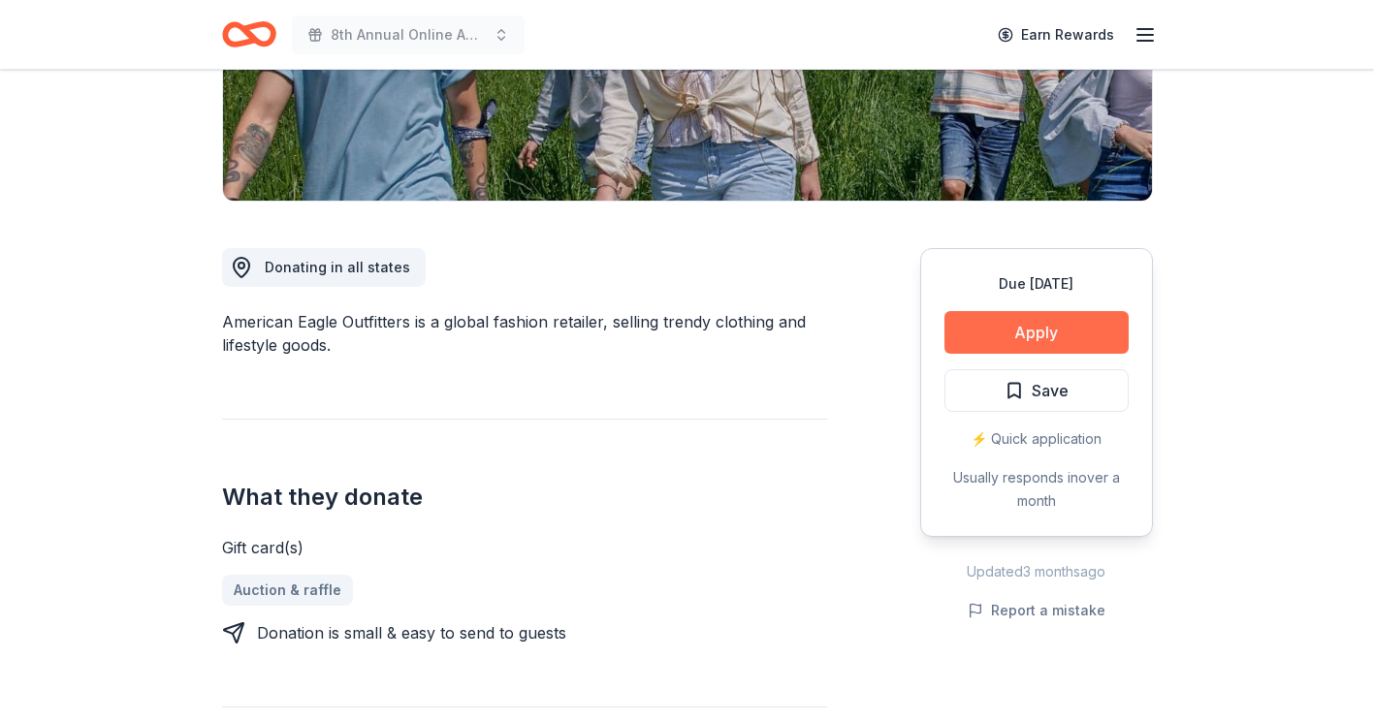
click at [999, 326] on button "Apply" at bounding box center [1036, 332] width 184 height 43
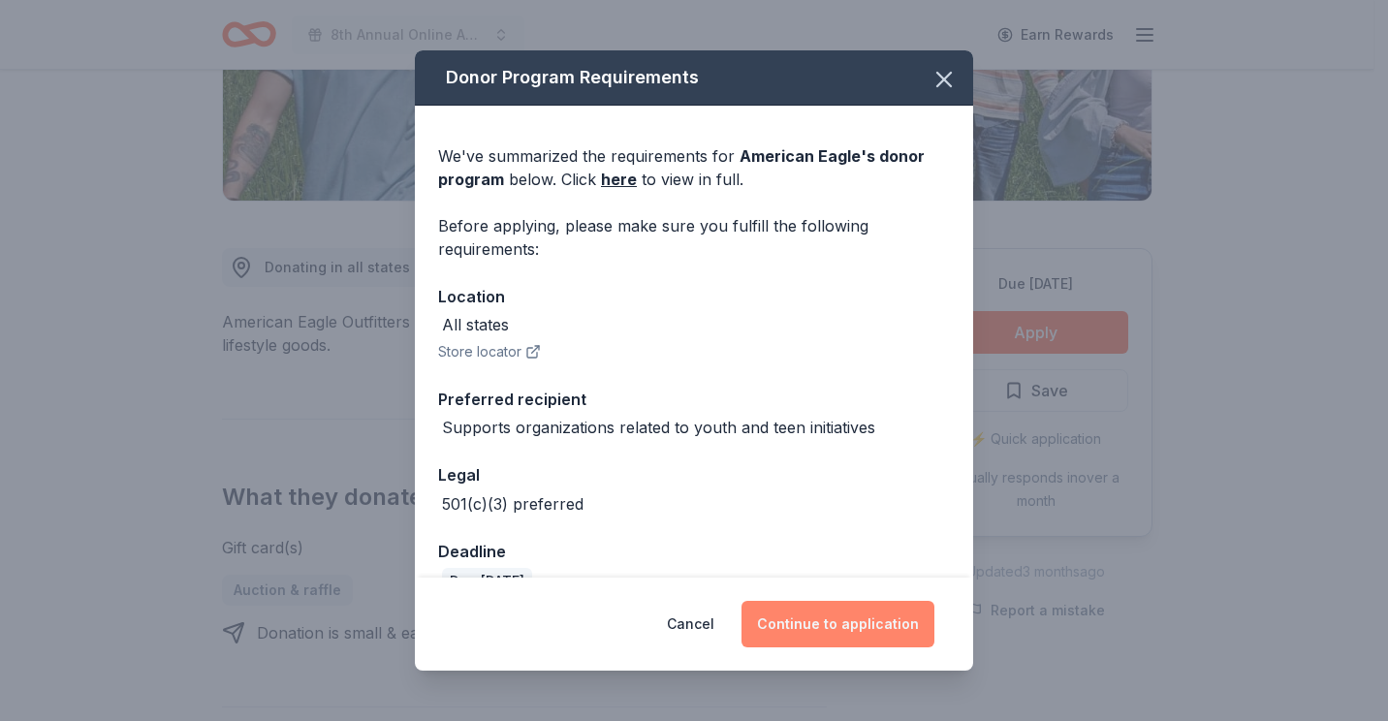
click at [827, 623] on button "Continue to application" at bounding box center [838, 624] width 193 height 47
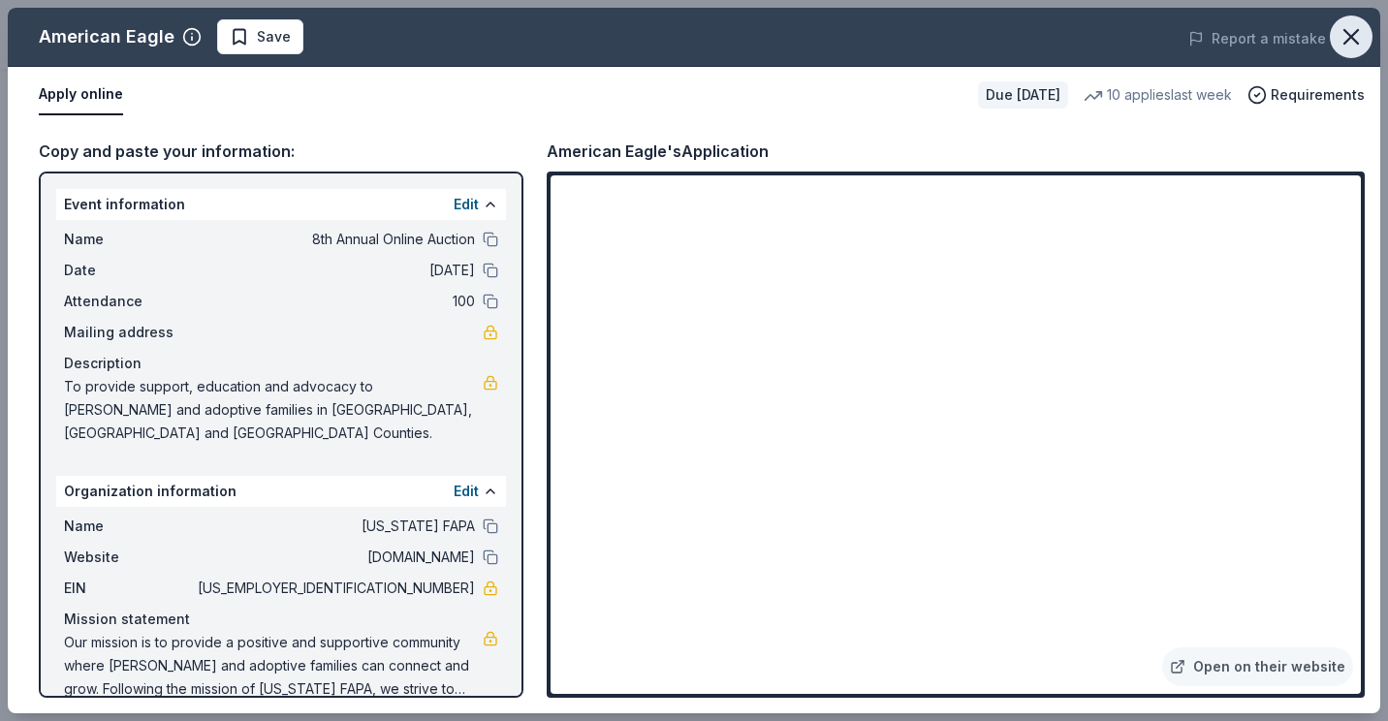
click at [1351, 47] on icon "button" at bounding box center [1351, 36] width 27 height 27
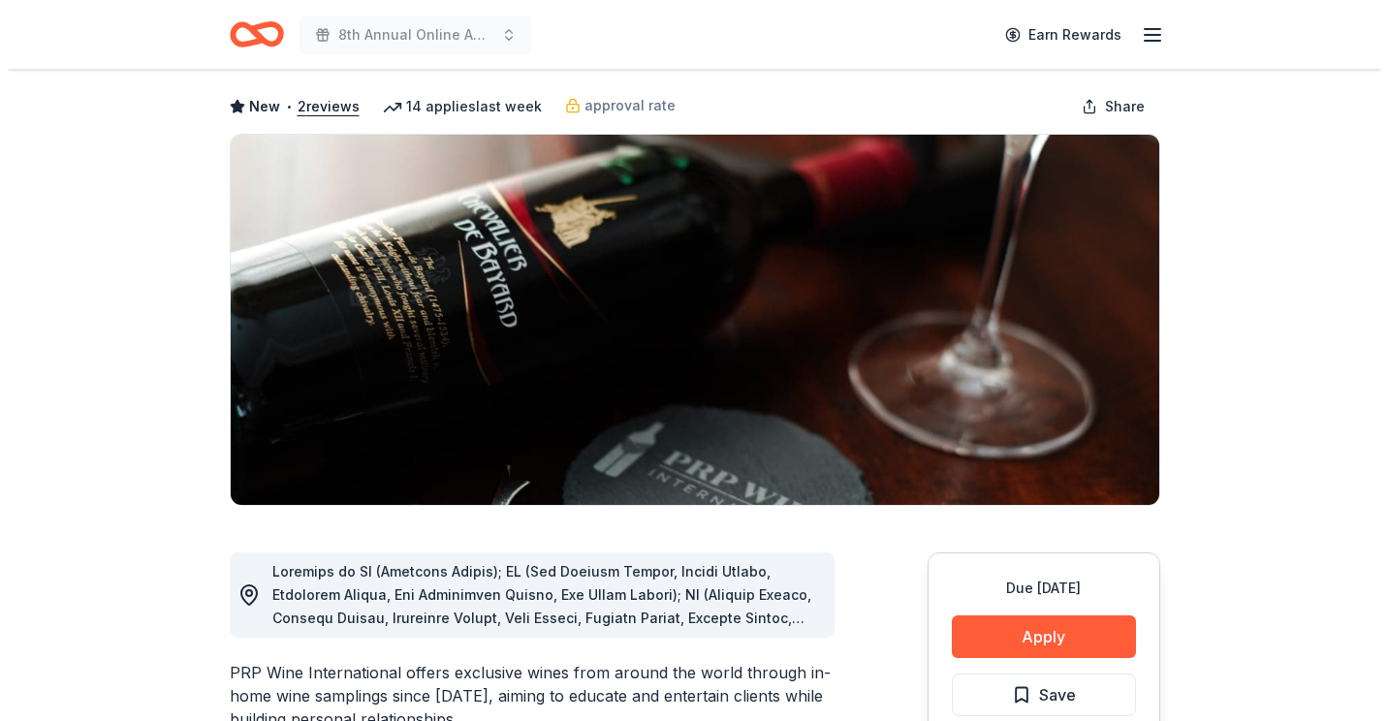
scroll to position [388, 0]
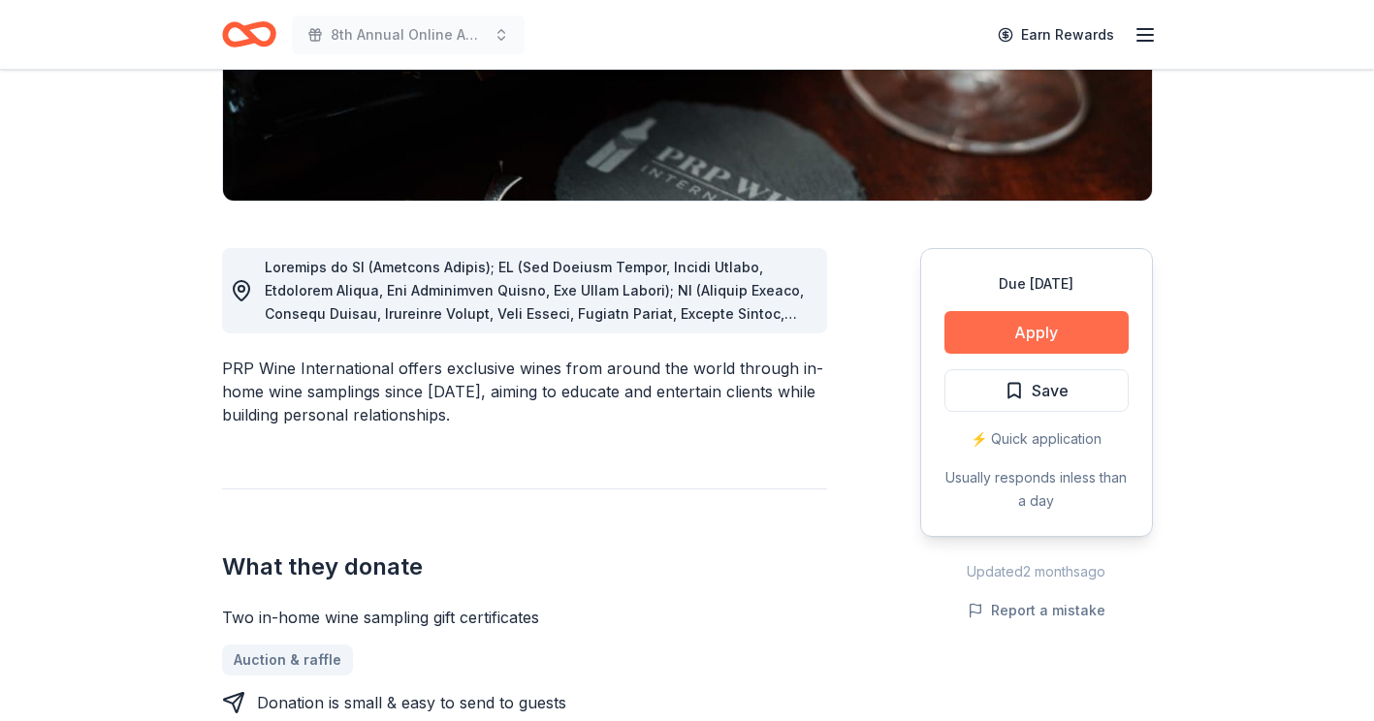
click at [991, 332] on button "Apply" at bounding box center [1036, 332] width 184 height 43
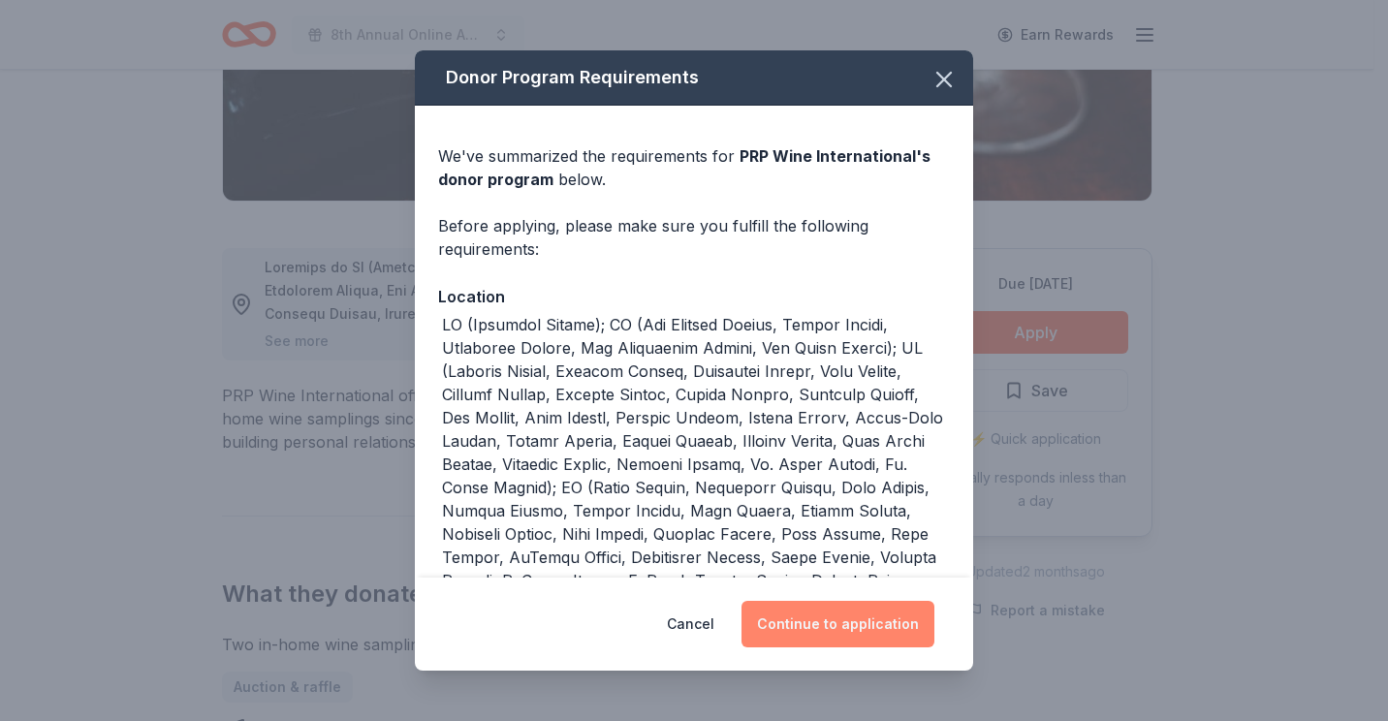
click at [822, 611] on button "Continue to application" at bounding box center [838, 624] width 193 height 47
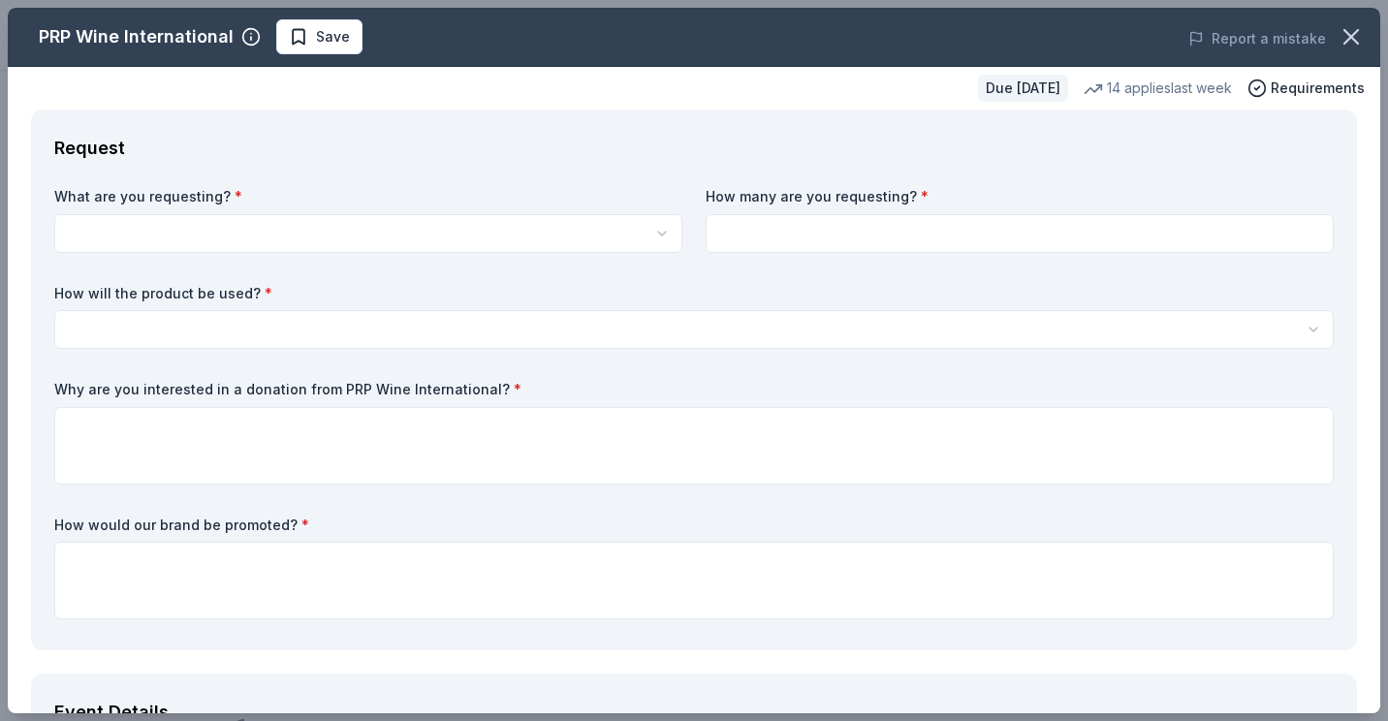
scroll to position [0, 0]
click at [142, 238] on html "8th Annual Online Auction Earn Rewards Due in 59 days Share PRP Wine Internatio…" at bounding box center [694, 360] width 1388 height 721
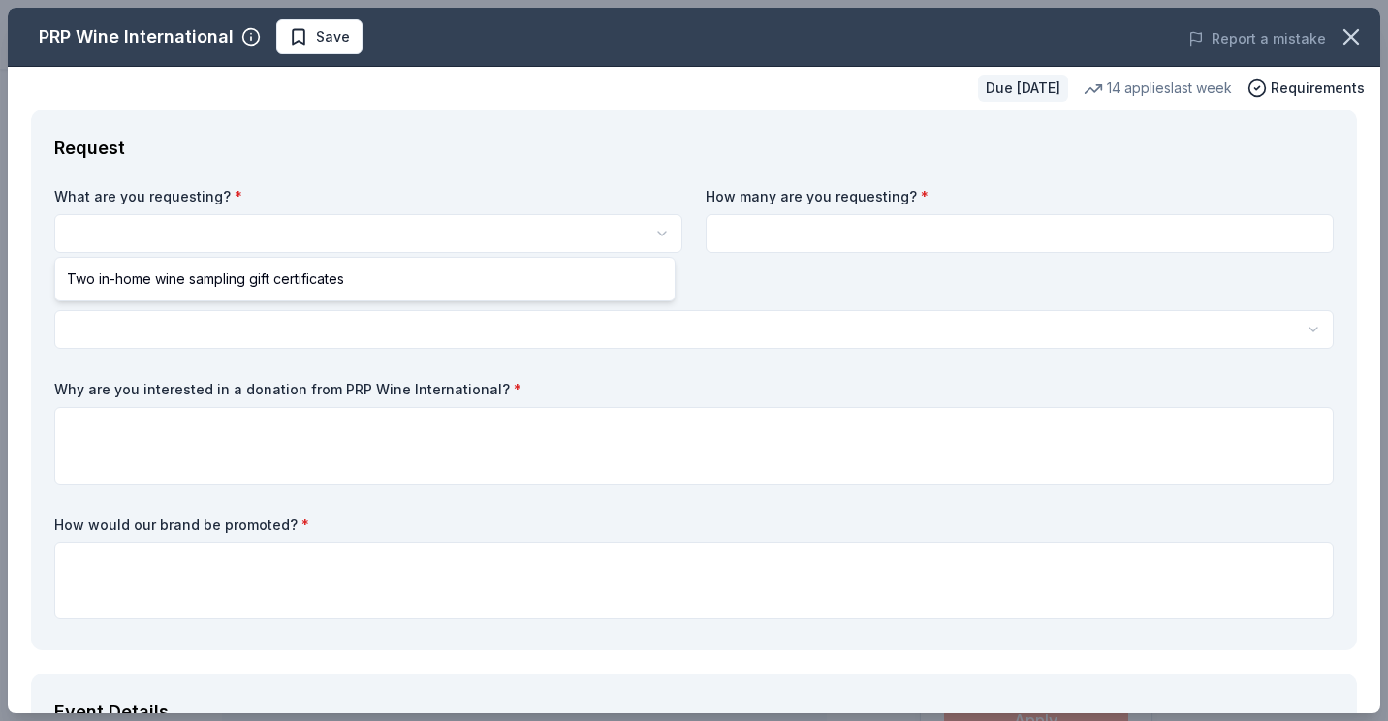
select select "Two in-home wine sampling gift certificates"
click at [151, 293] on label "How will the product be used? *" at bounding box center [694, 293] width 1280 height 19
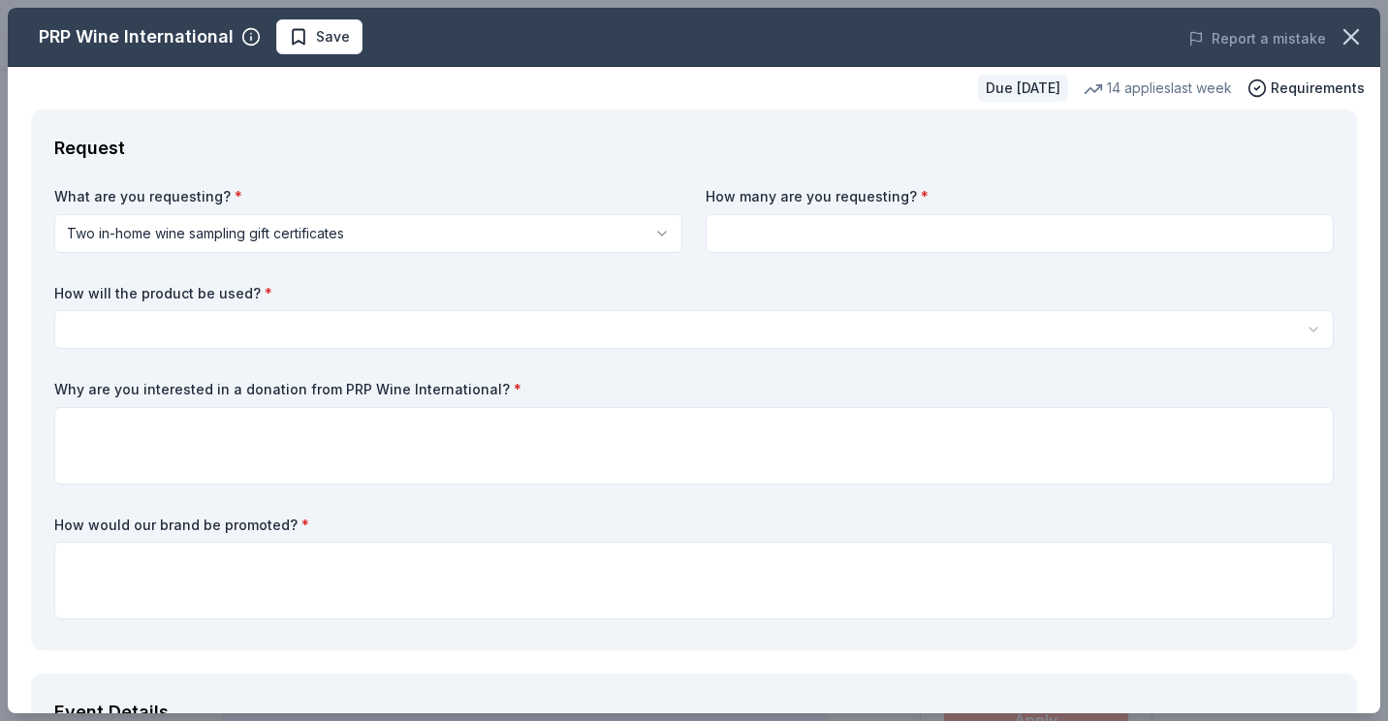
click at [740, 234] on input at bounding box center [1020, 233] width 628 height 39
type input "1"
click at [270, 332] on html "8th Annual Online Auction Save Apply Due in 59 days Share PRP Wine Internationa…" at bounding box center [694, 360] width 1388 height 721
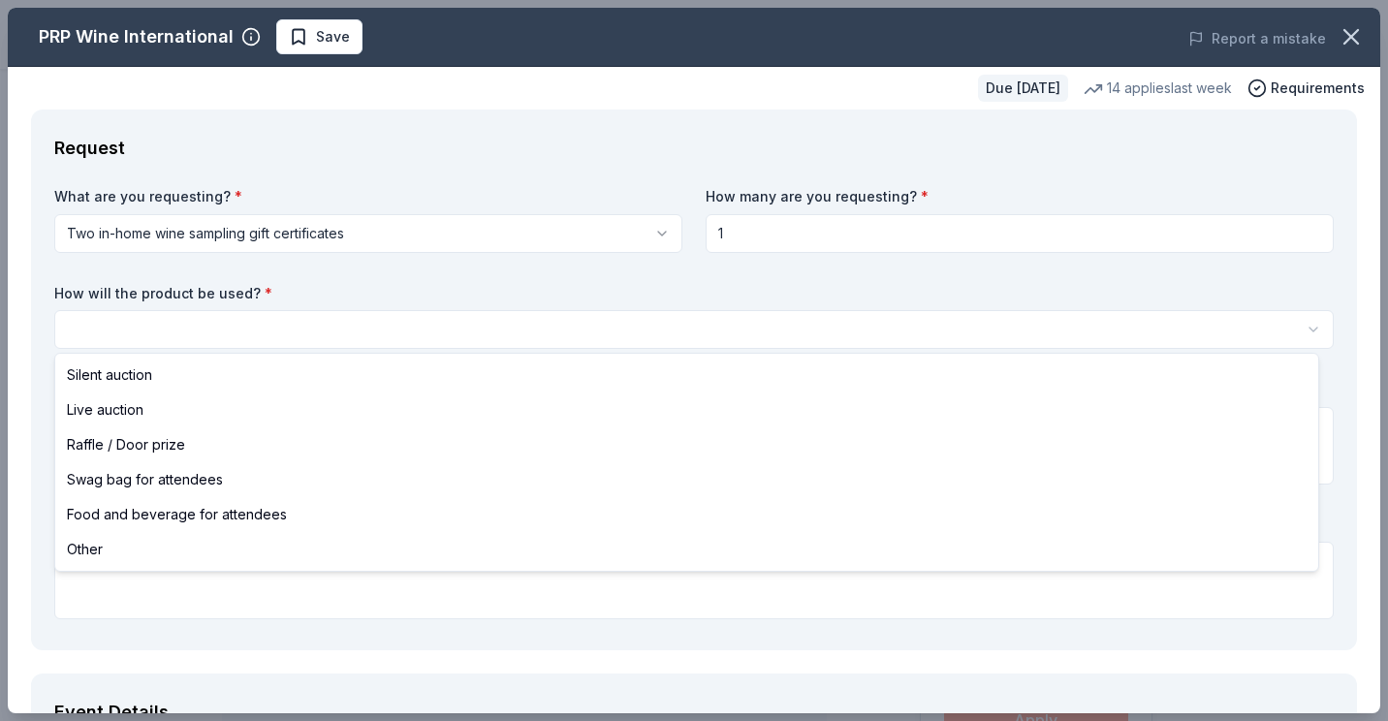
select select "silentAuction"
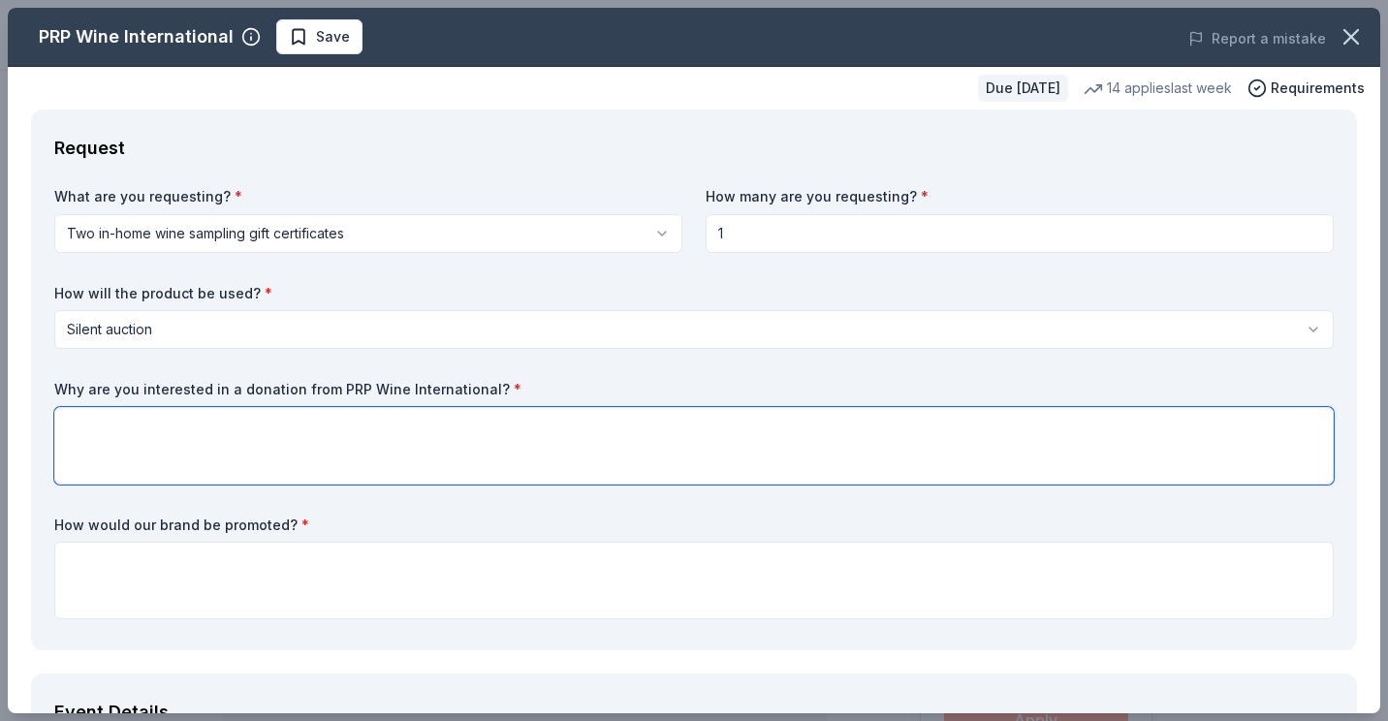
click at [134, 436] on textarea at bounding box center [694, 446] width 1280 height 78
type textarea "We are always trying to appeal to different interests of our donors"
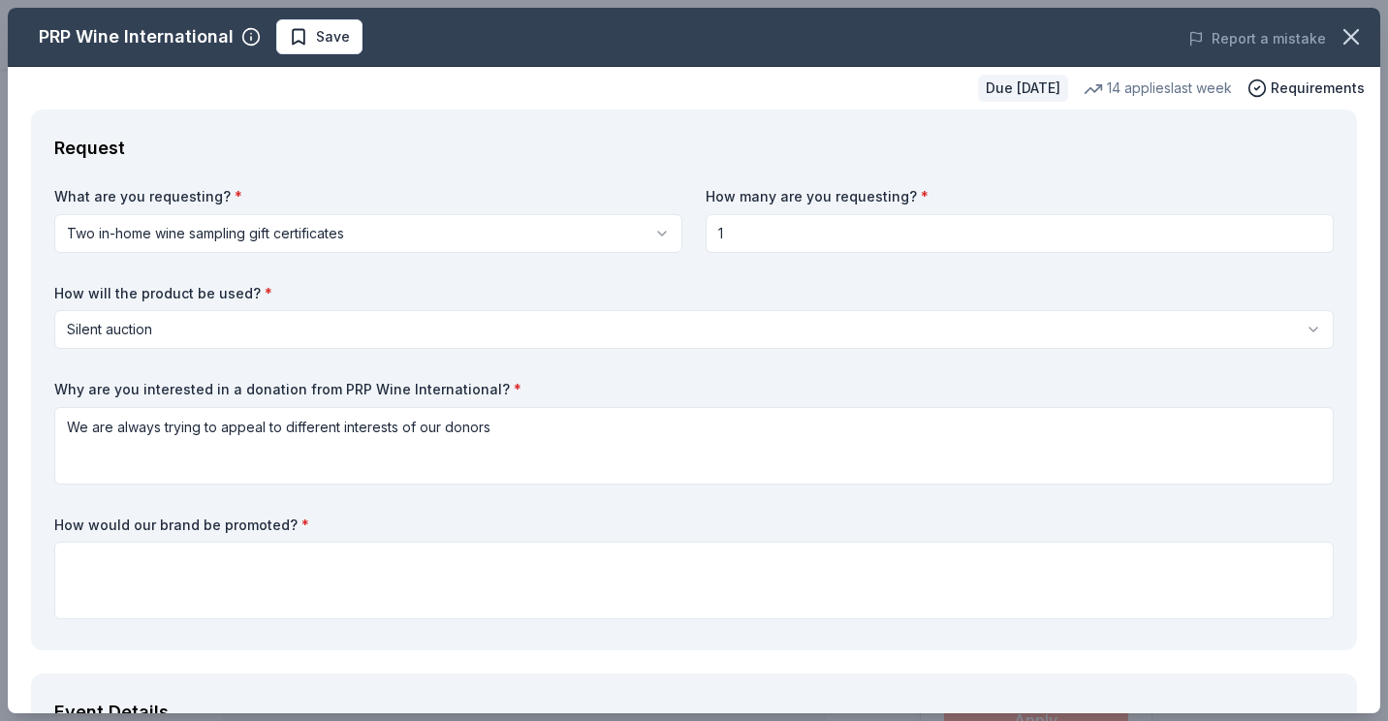
drag, startPoint x: 777, startPoint y: 221, endPoint x: 629, endPoint y: 222, distance: 148.3
click at [629, 222] on div "What are you requesting? * Two in-home wine sampling gift certificates Two in-h…" at bounding box center [694, 407] width 1280 height 440
type input "2"
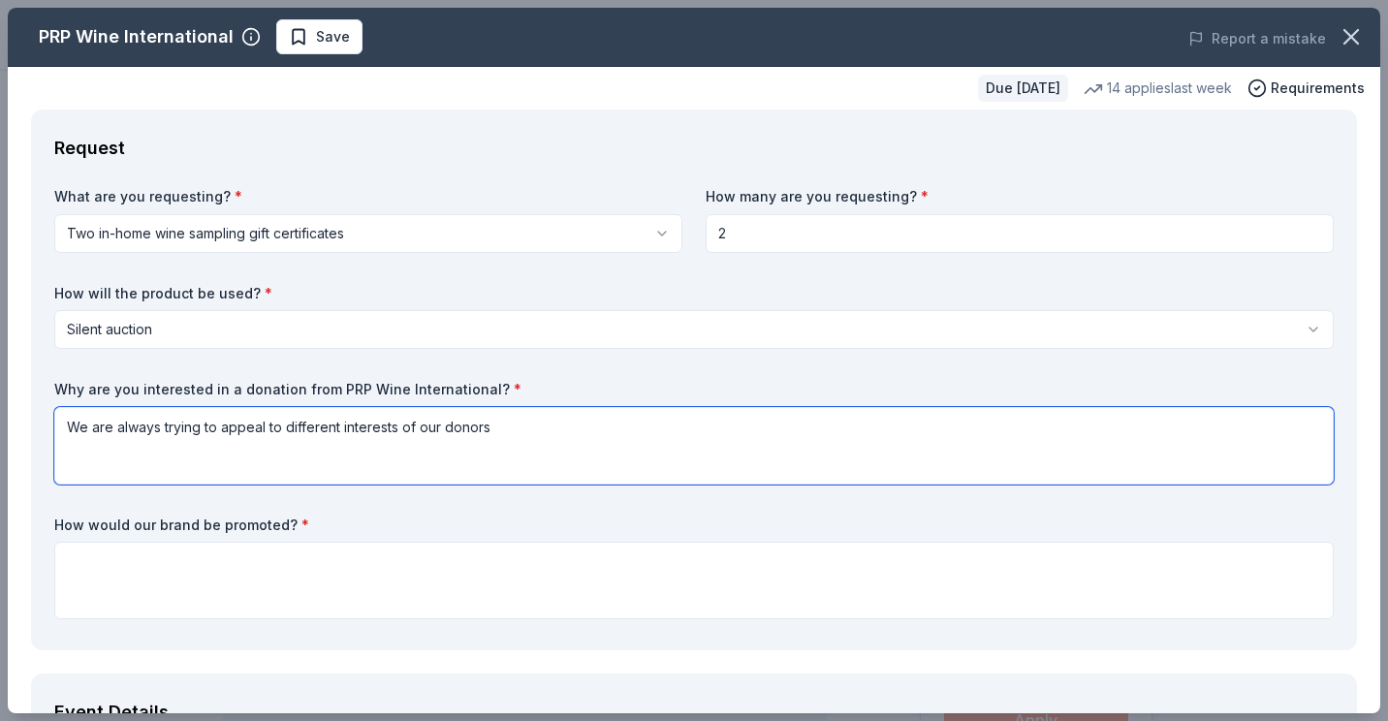
click at [520, 431] on textarea "We are always trying to appeal to different interests of our donors" at bounding box center [694, 446] width 1280 height 78
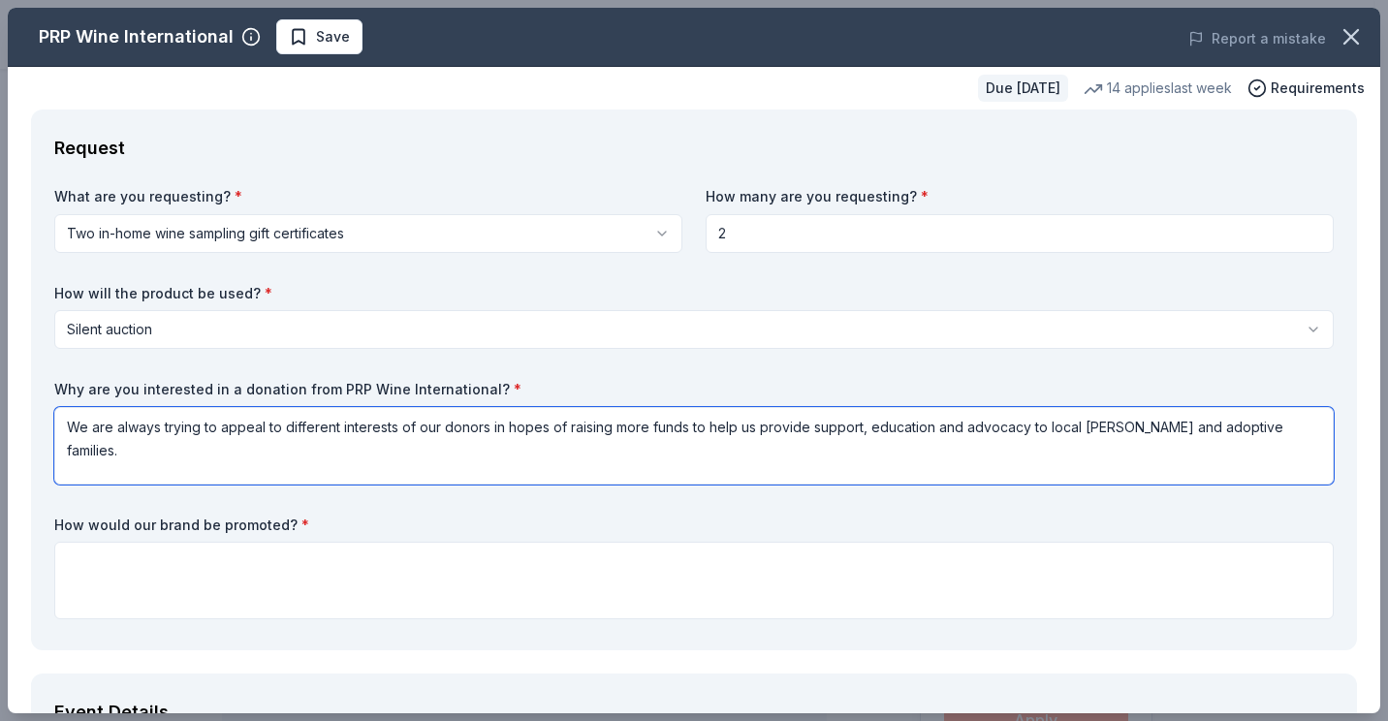
type textarea "We are always trying to appeal to different interests of our donors in hopes of…"
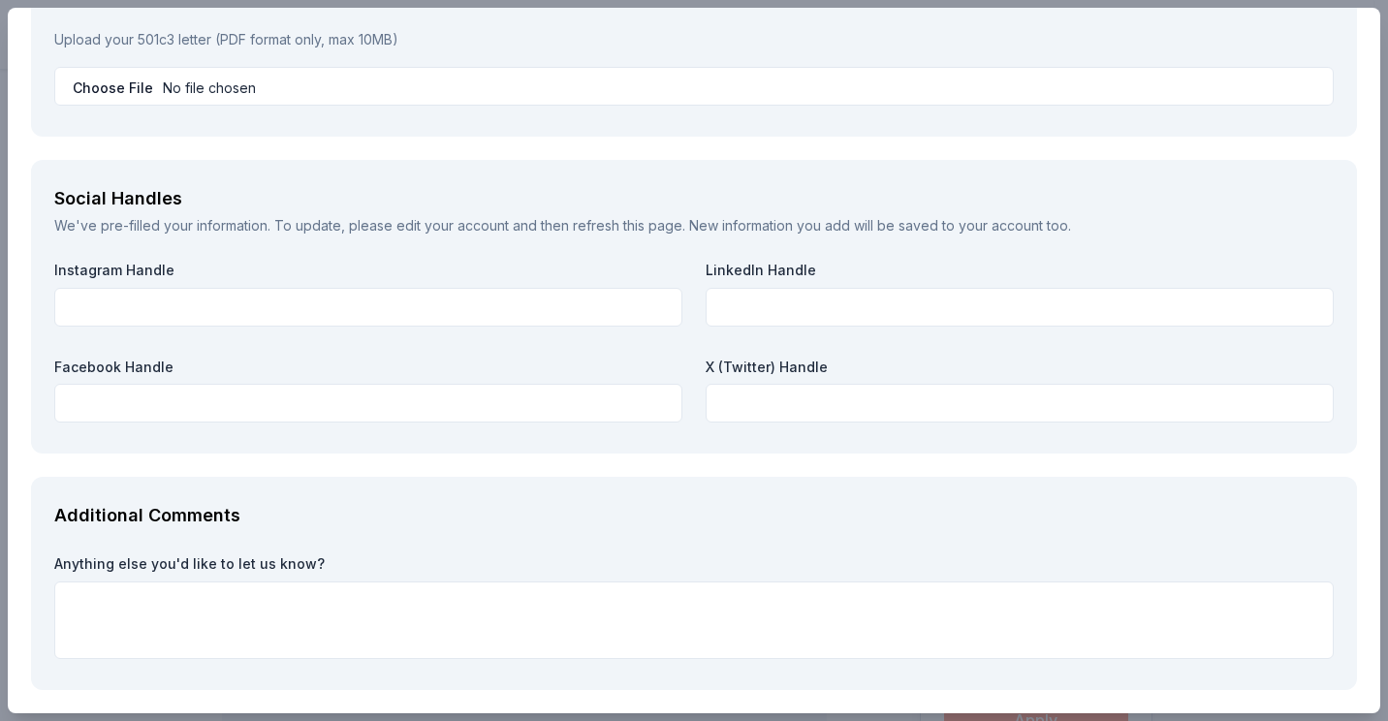
scroll to position [2228, 0]
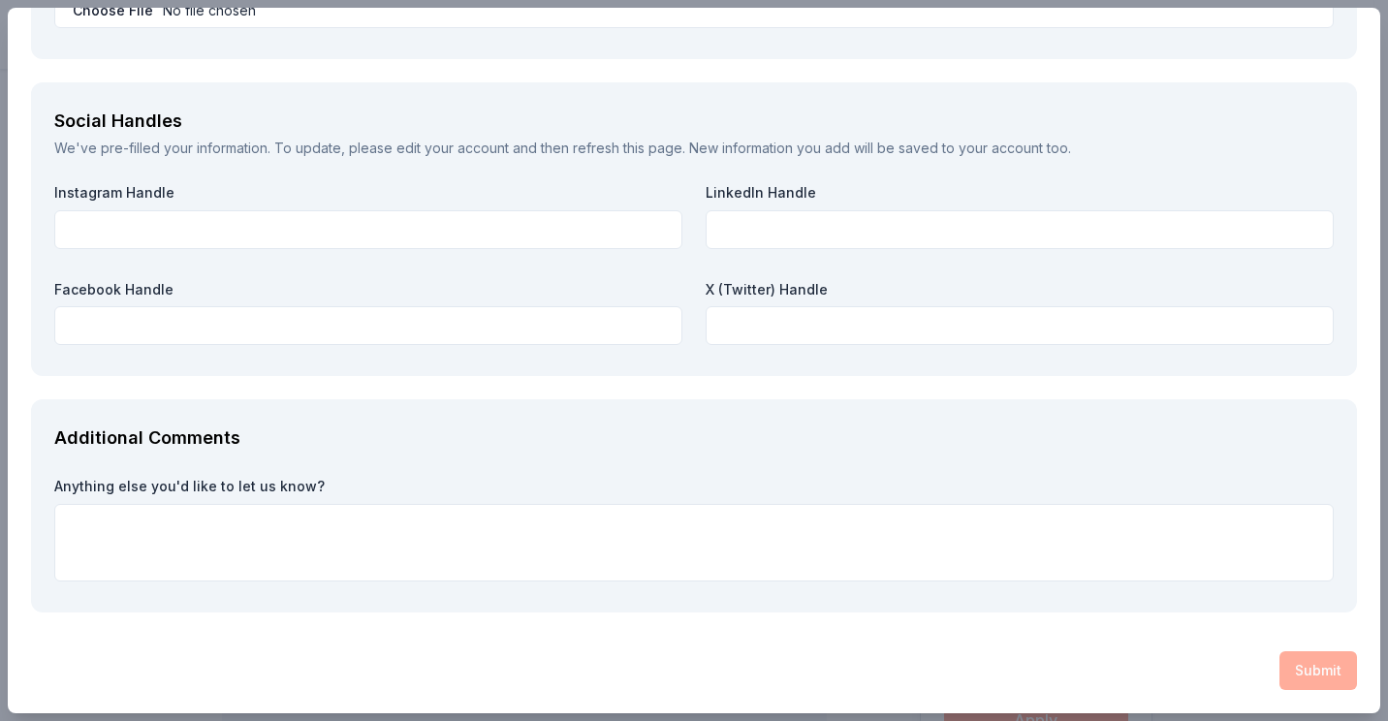
type textarea "Logo will appear with Auction item. Donated items promoted on social media and …"
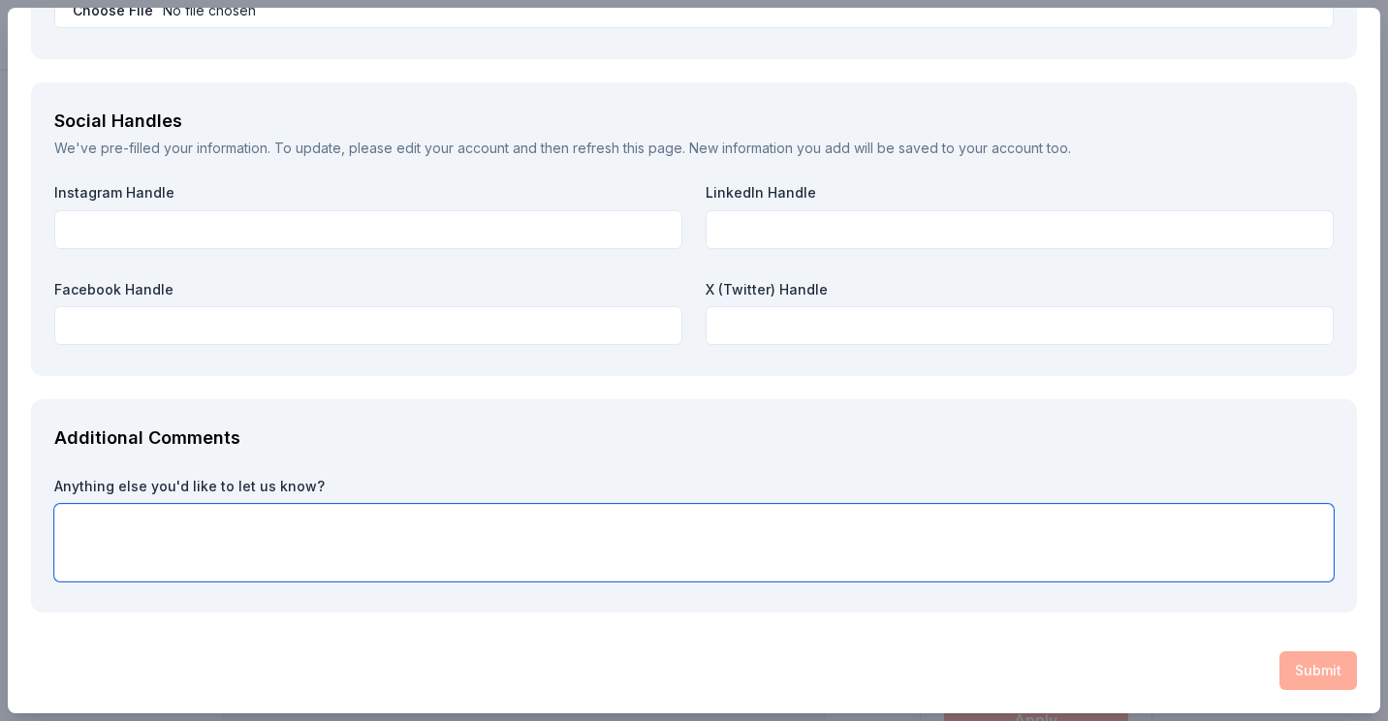
click at [498, 526] on textarea at bounding box center [694, 543] width 1280 height 78
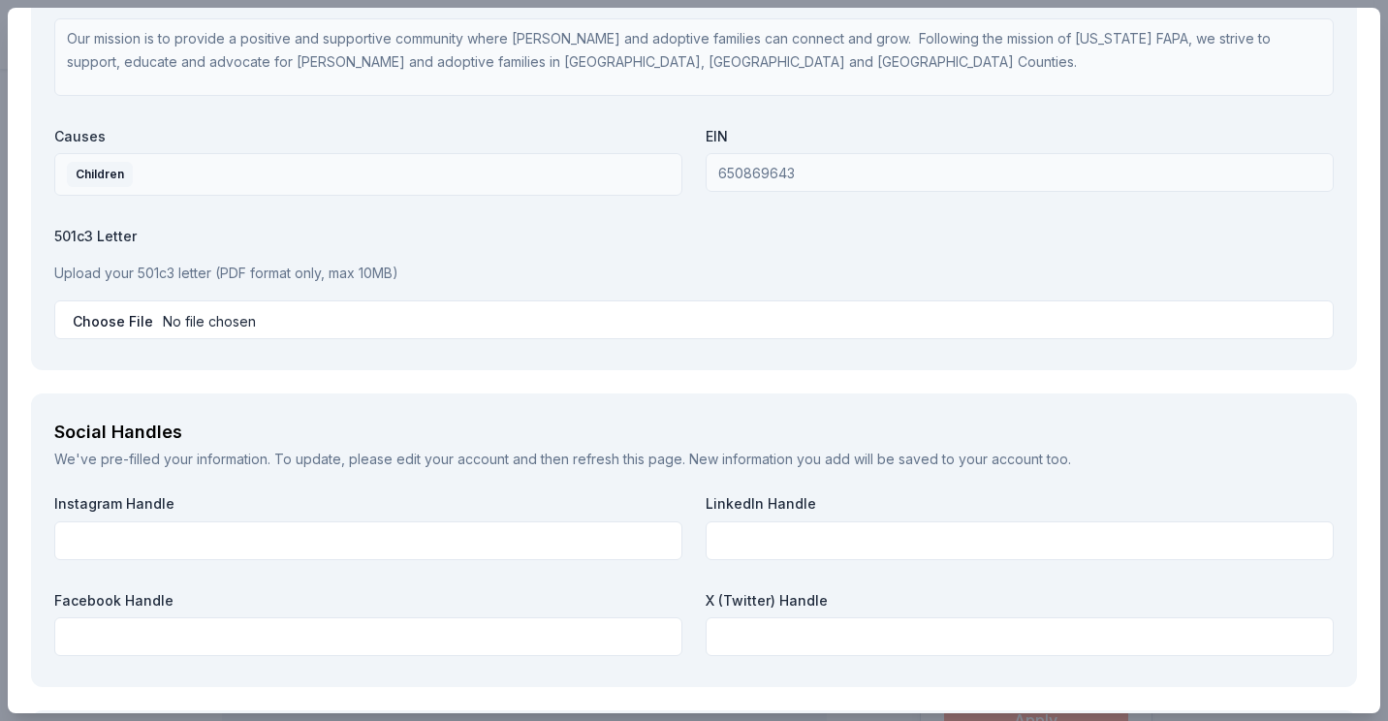
scroll to position [1840, 0]
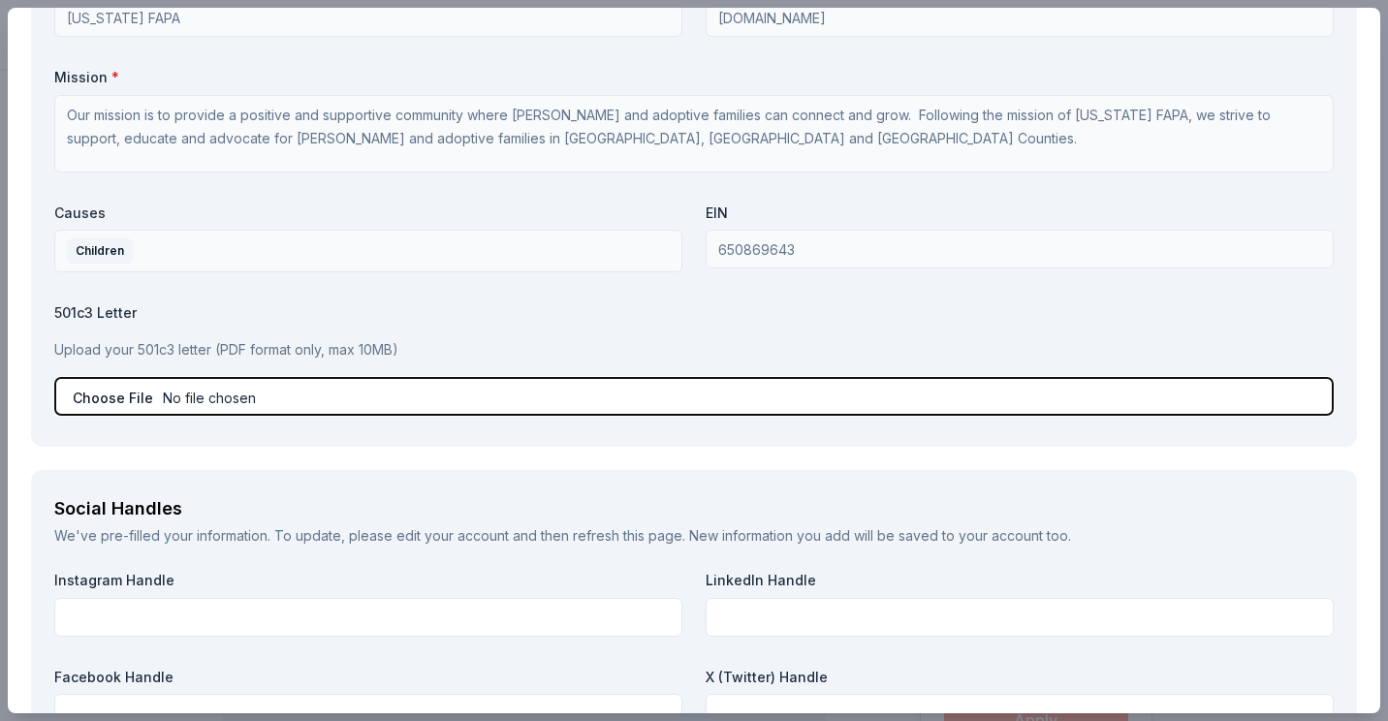
click at [102, 401] on input "file" at bounding box center [694, 396] width 1280 height 39
type input "C:\fakepath\IRS Affirmation Letter 4.30.2013.pdf"
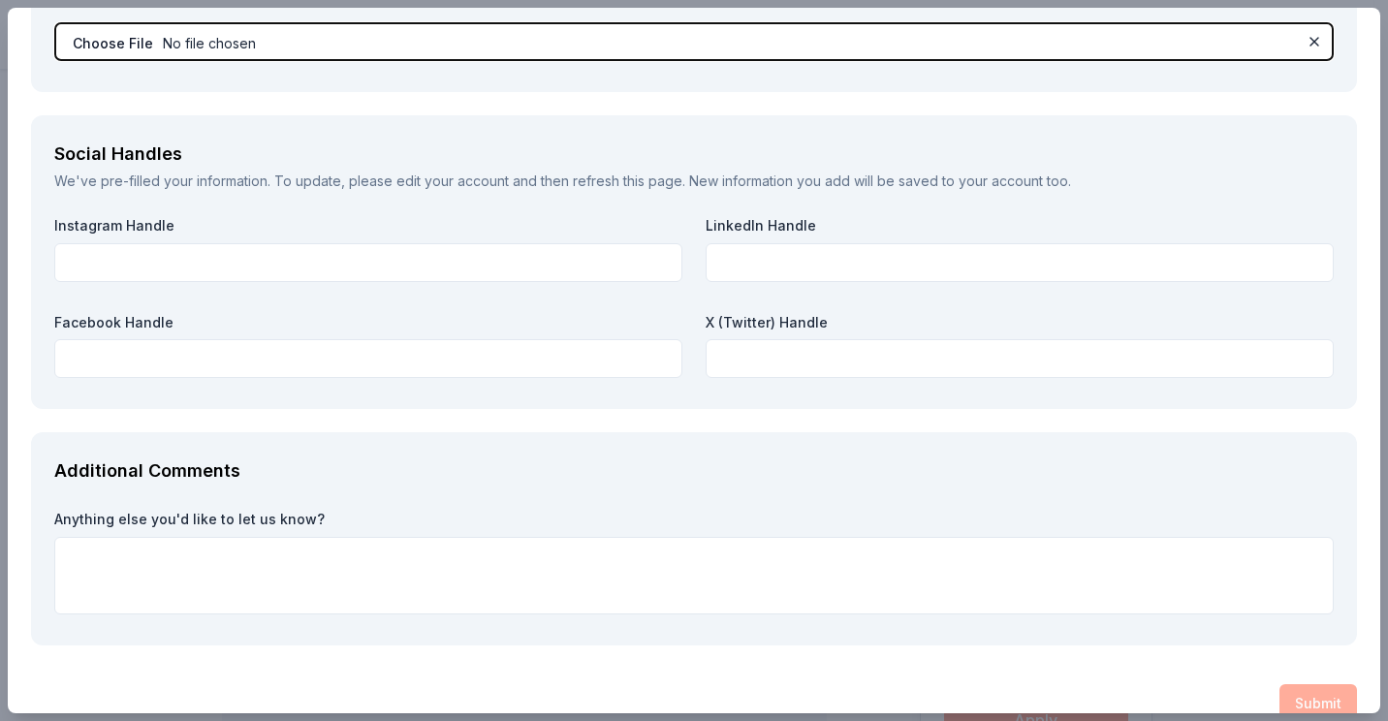
scroll to position [2228, 0]
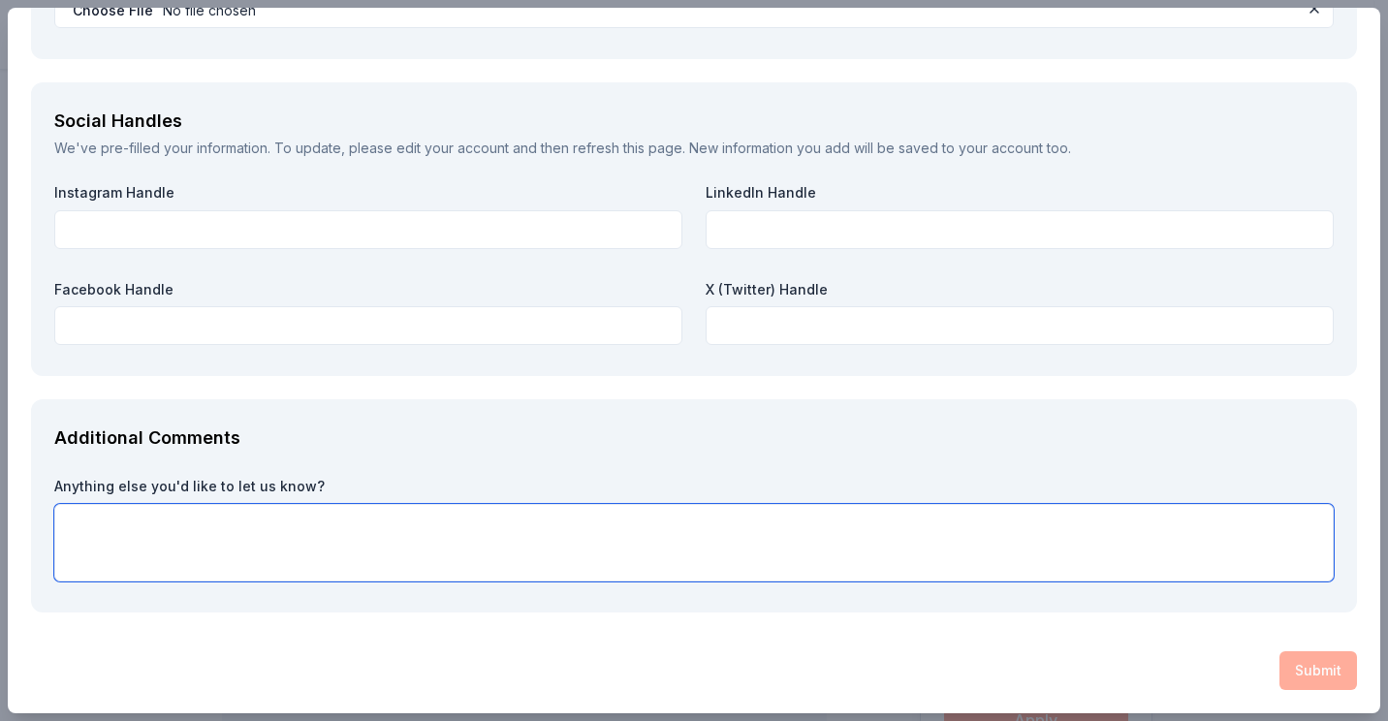
click at [240, 526] on textarea at bounding box center [694, 543] width 1280 height 78
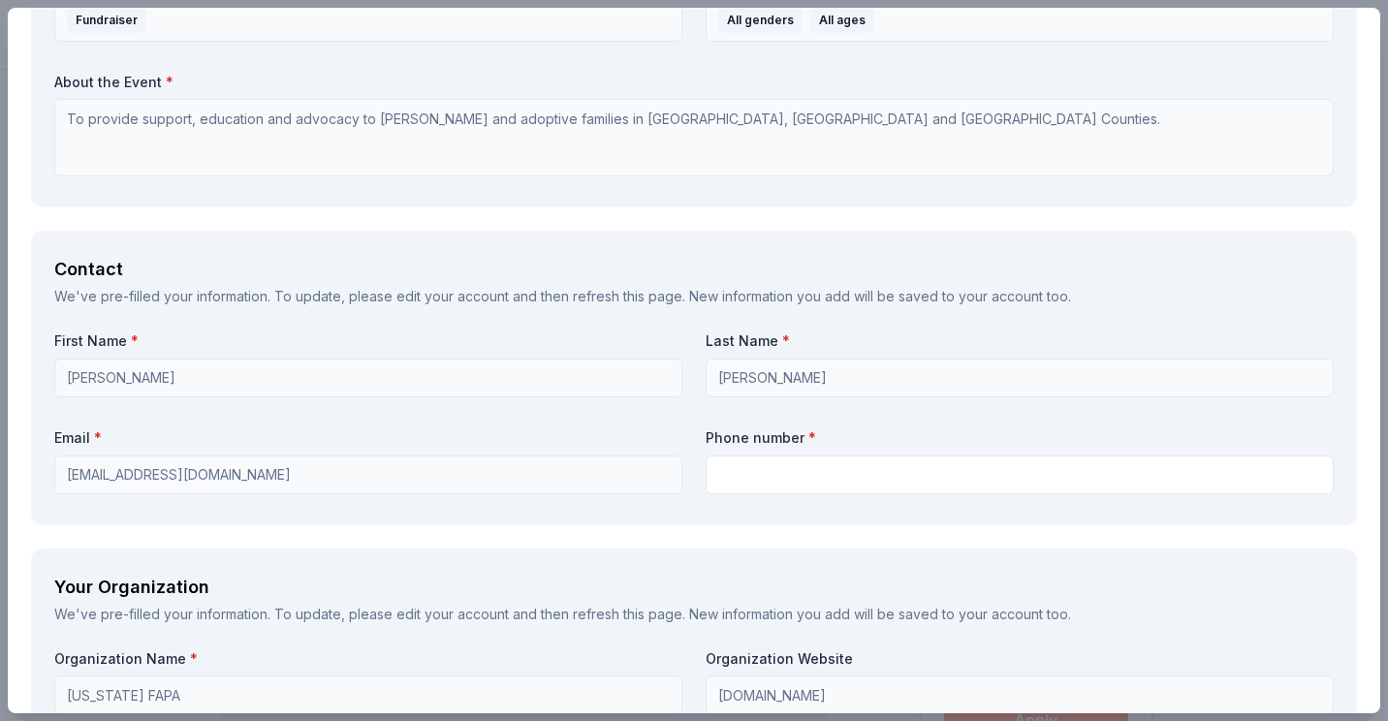
scroll to position [1163, 0]
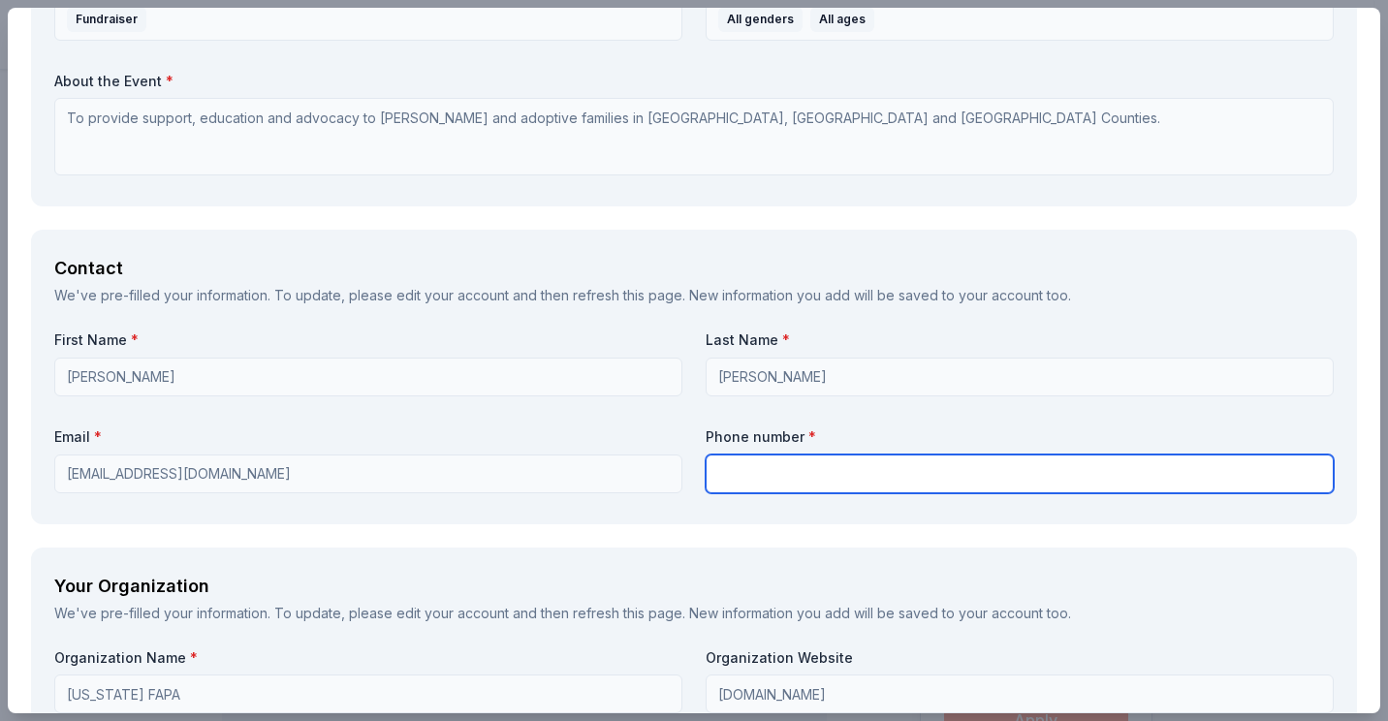
click at [793, 475] on input "text" at bounding box center [1020, 474] width 628 height 39
type input "5169822163"
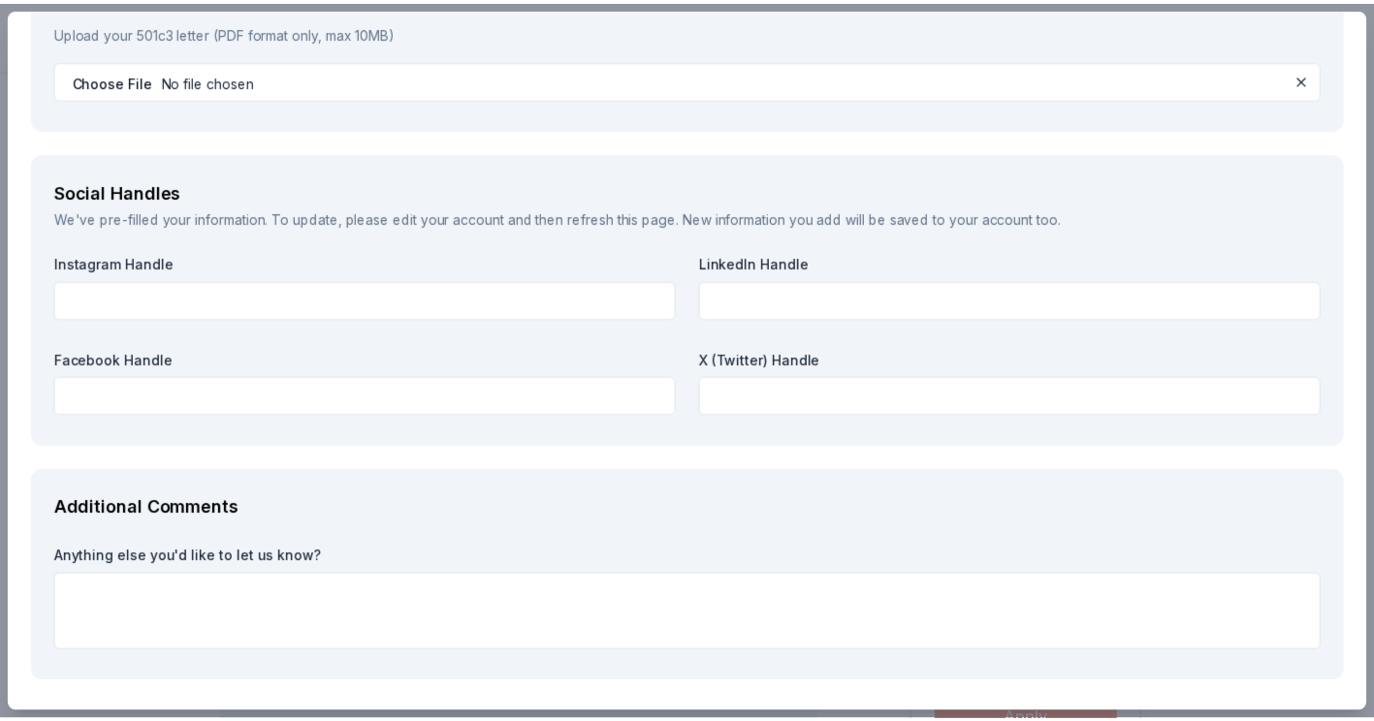
scroll to position [2228, 0]
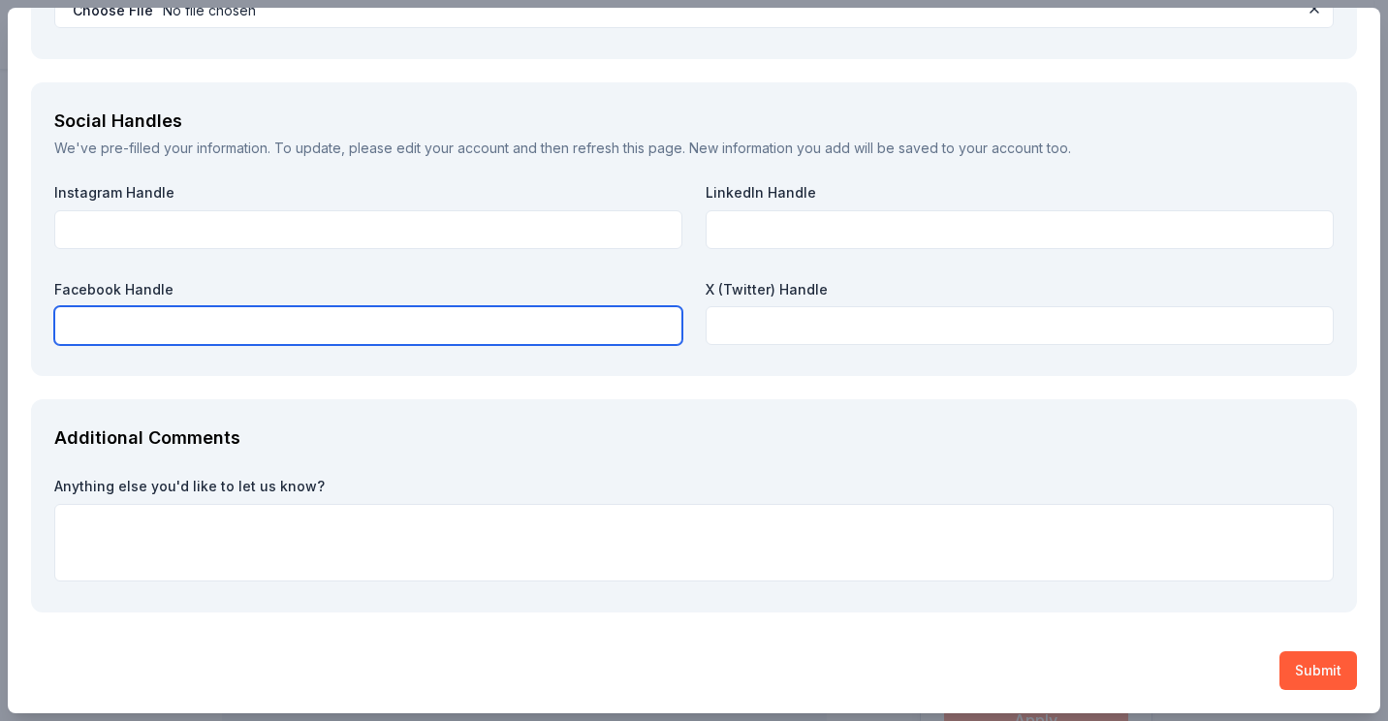
click at [230, 324] on input "text" at bounding box center [368, 325] width 628 height 39
type input "manateecountyfapa"
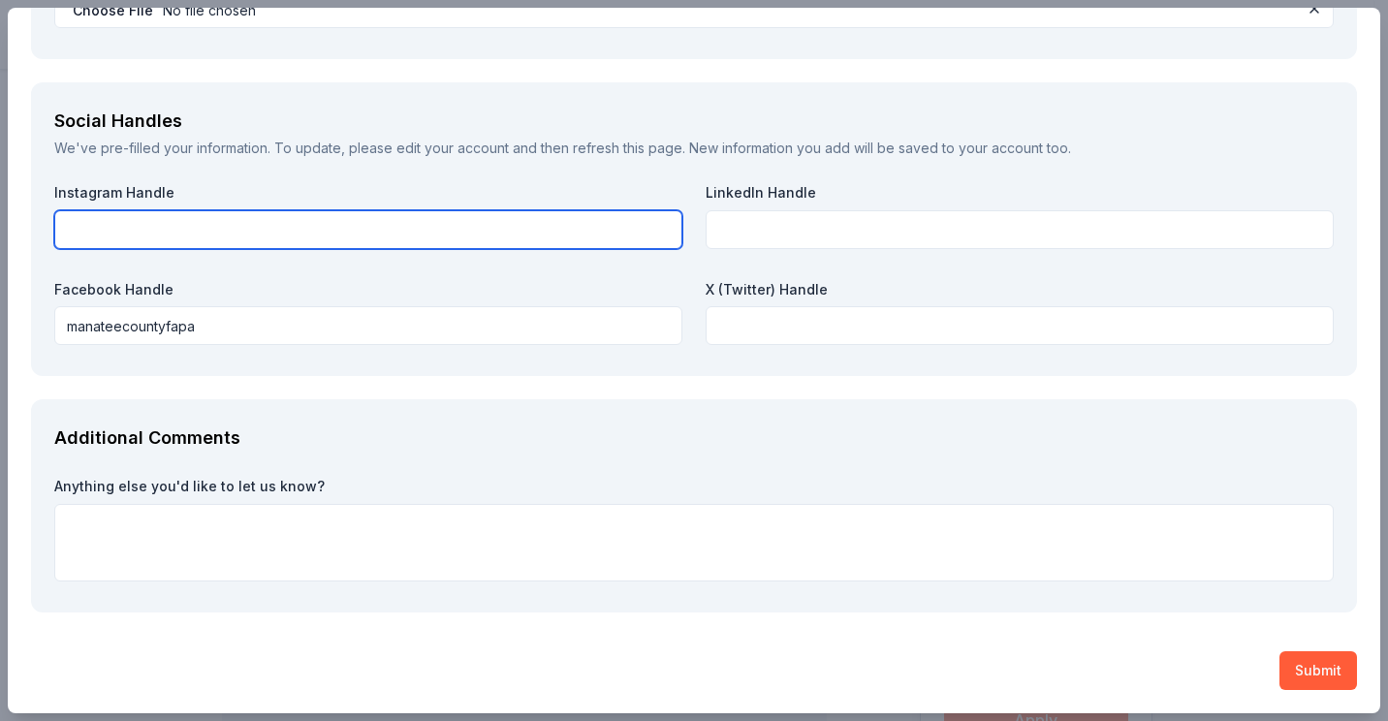
drag, startPoint x: 117, startPoint y: 226, endPoint x: 44, endPoint y: 357, distance: 150.2
click at [117, 230] on input "text" at bounding box center [368, 229] width 628 height 39
type input "manateecountyfapa"
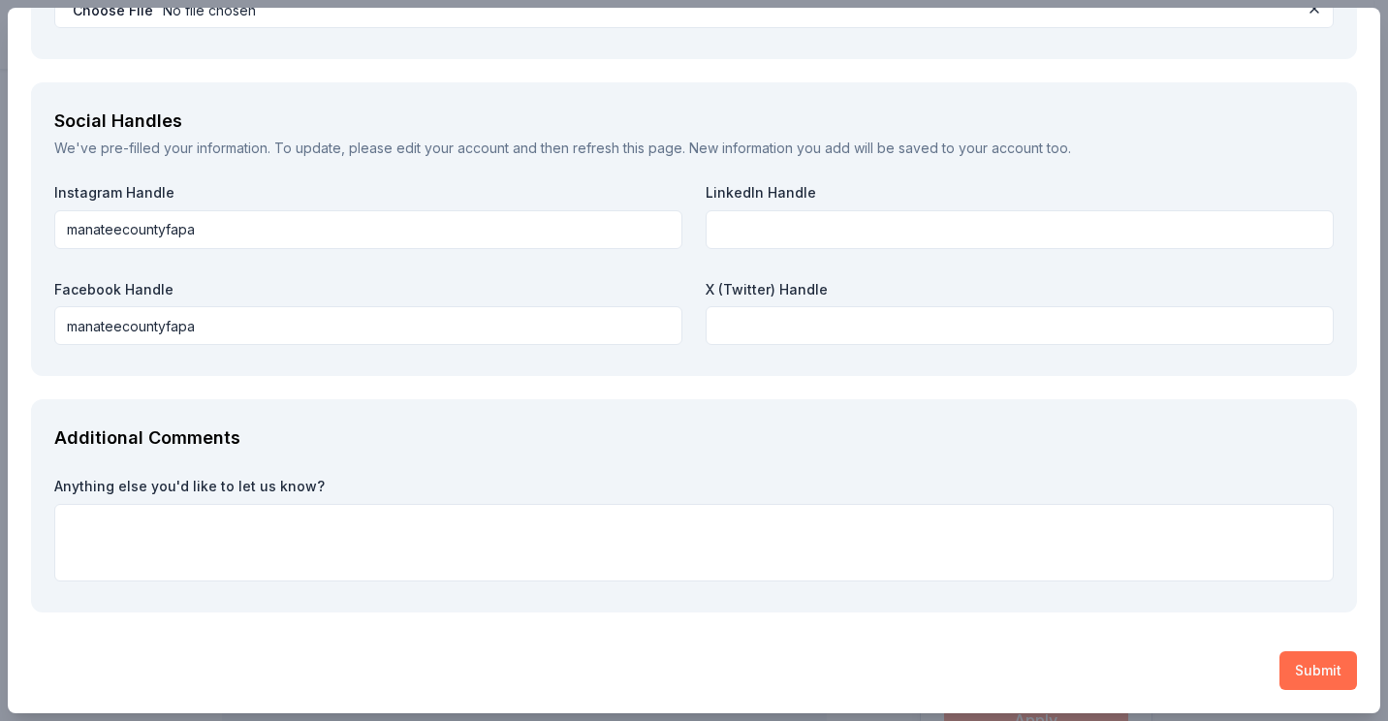
click at [1312, 668] on button "Submit" at bounding box center [1319, 670] width 78 height 39
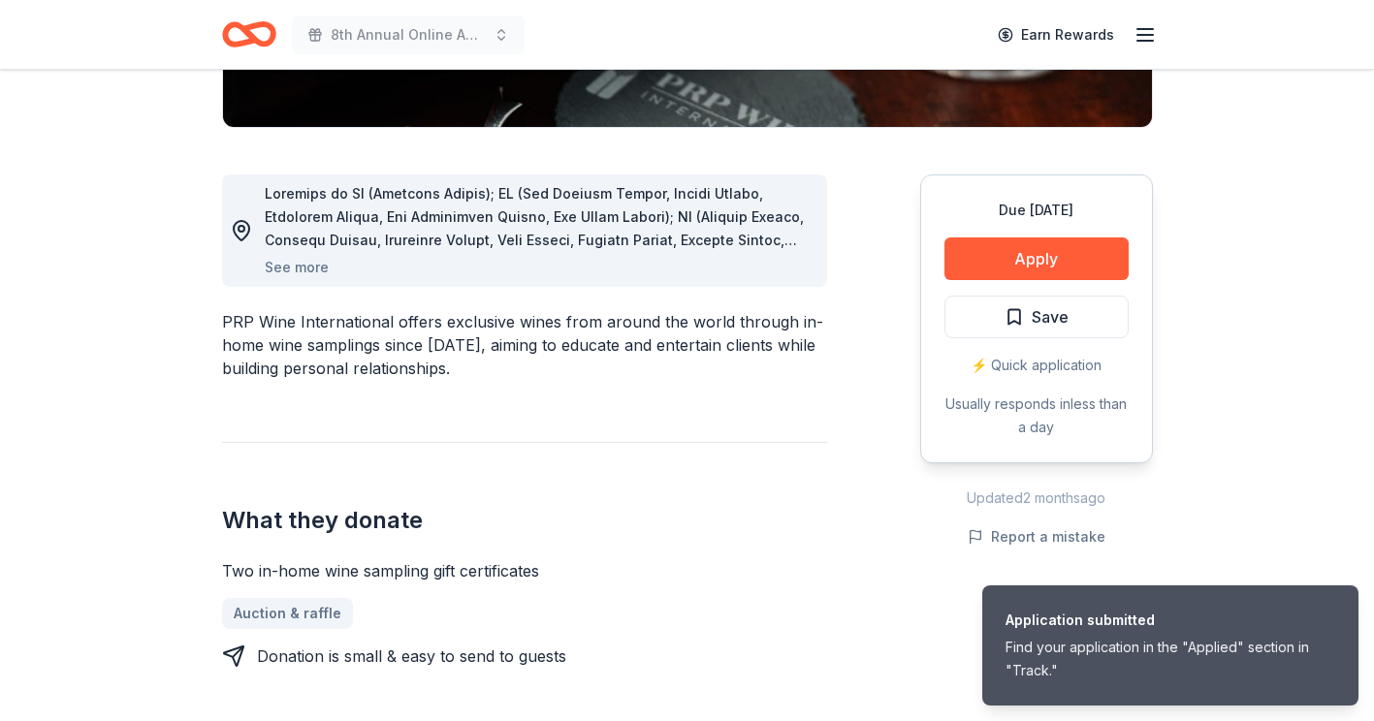
scroll to position [485, 0]
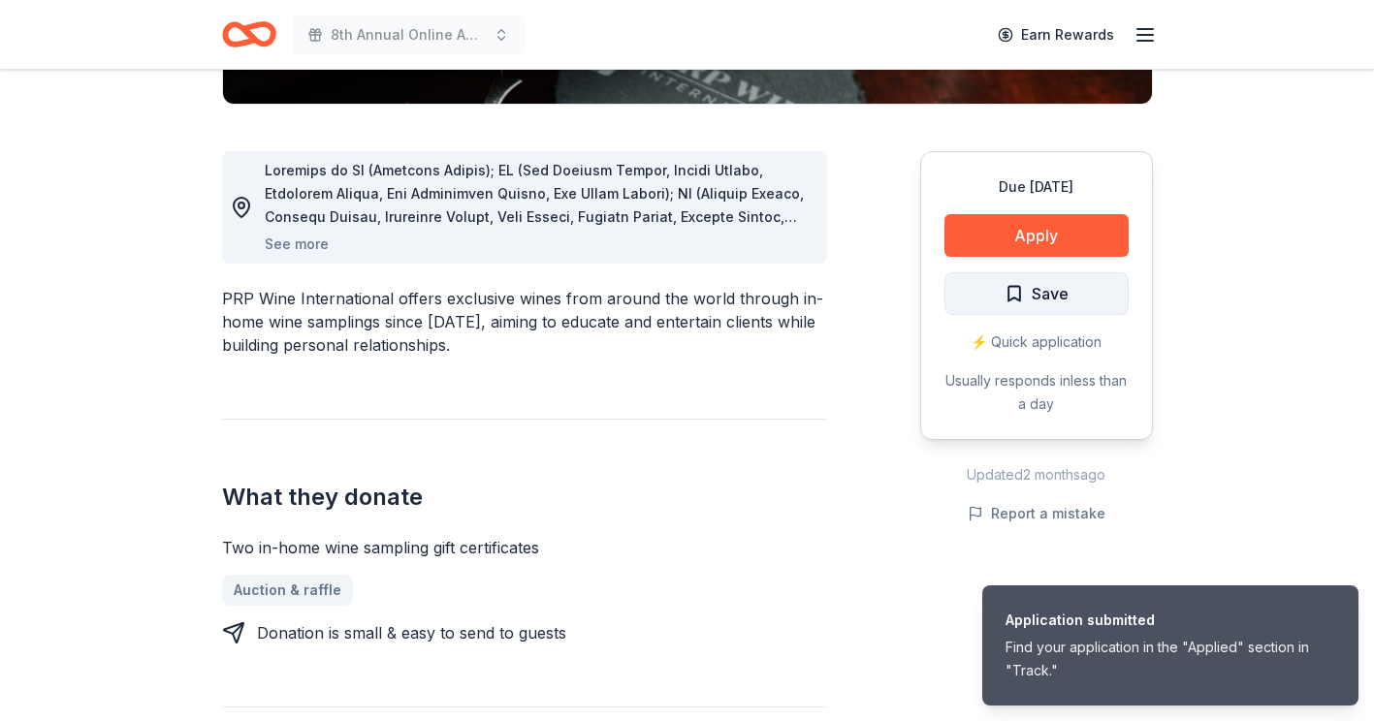
click at [1064, 301] on span "Save" at bounding box center [1049, 293] width 37 height 25
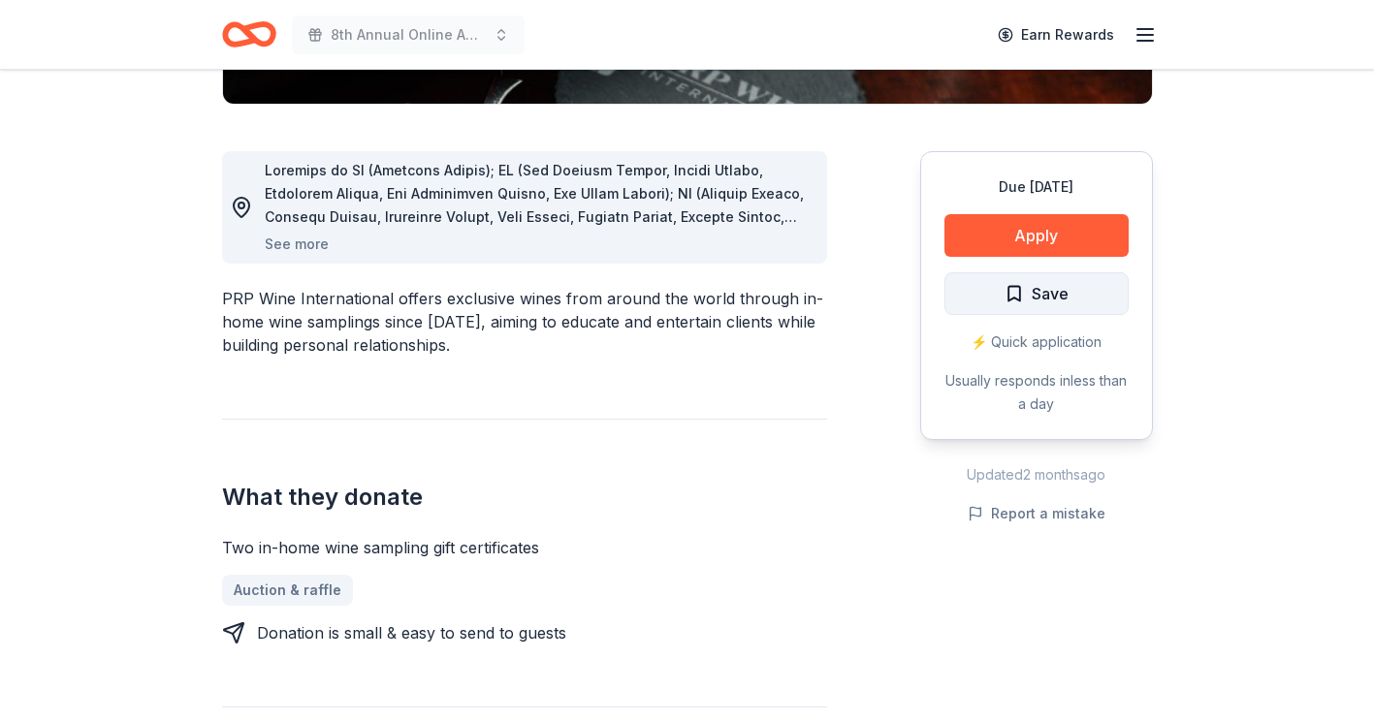
click at [1064, 301] on span "Save" at bounding box center [1049, 293] width 37 height 25
click at [1007, 295] on span "Save" at bounding box center [1036, 293] width 64 height 25
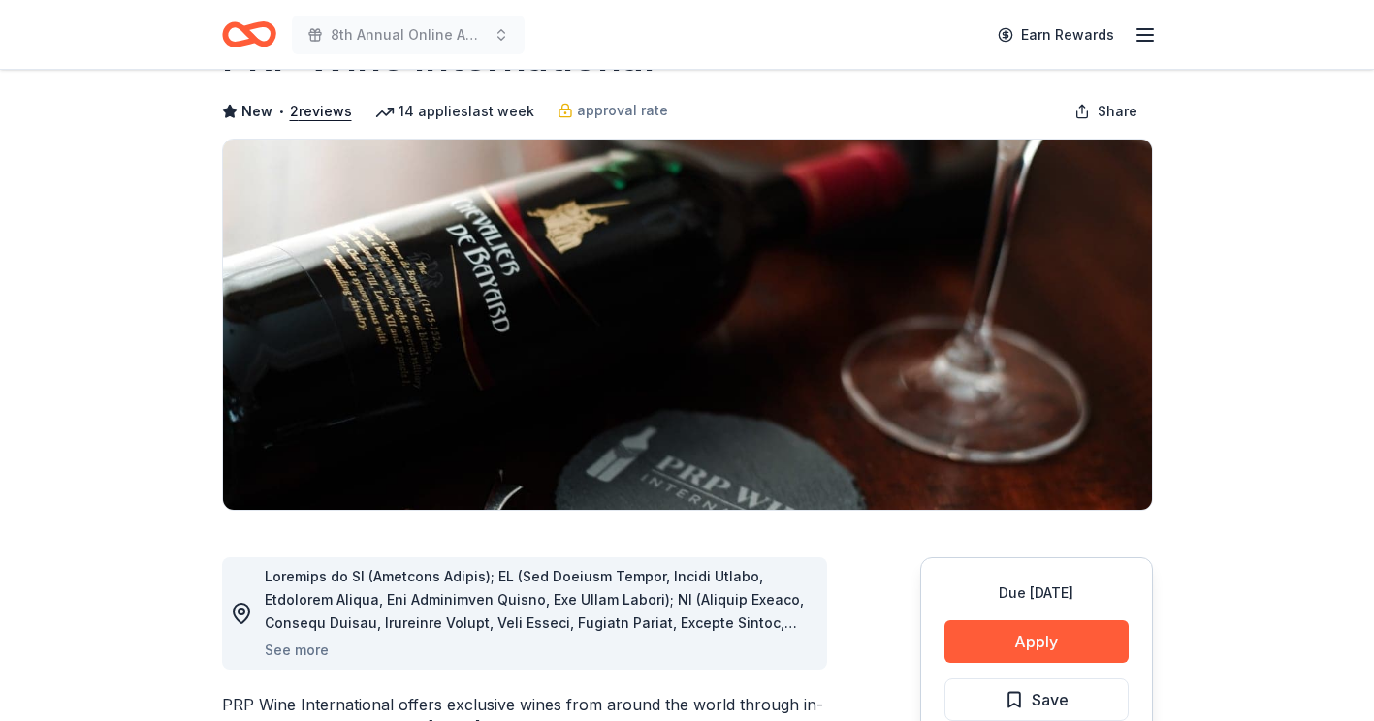
scroll to position [0, 0]
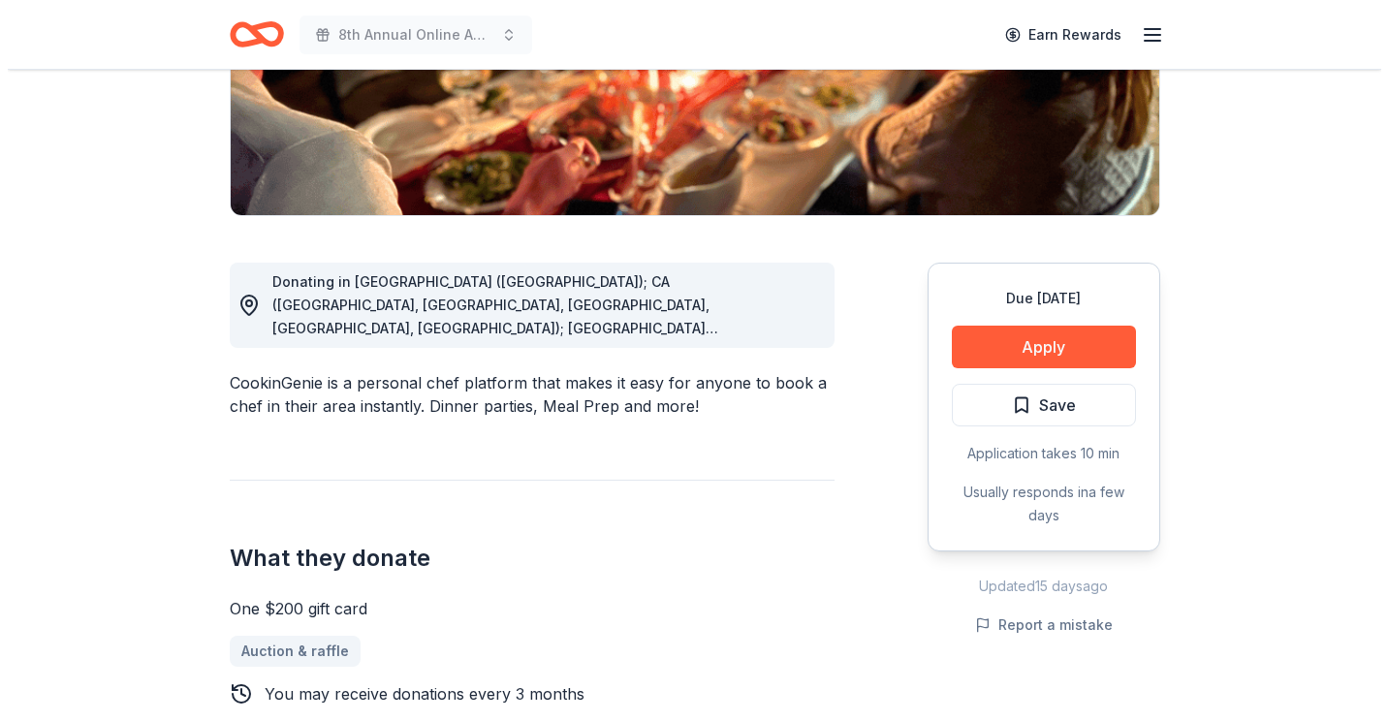
scroll to position [388, 0]
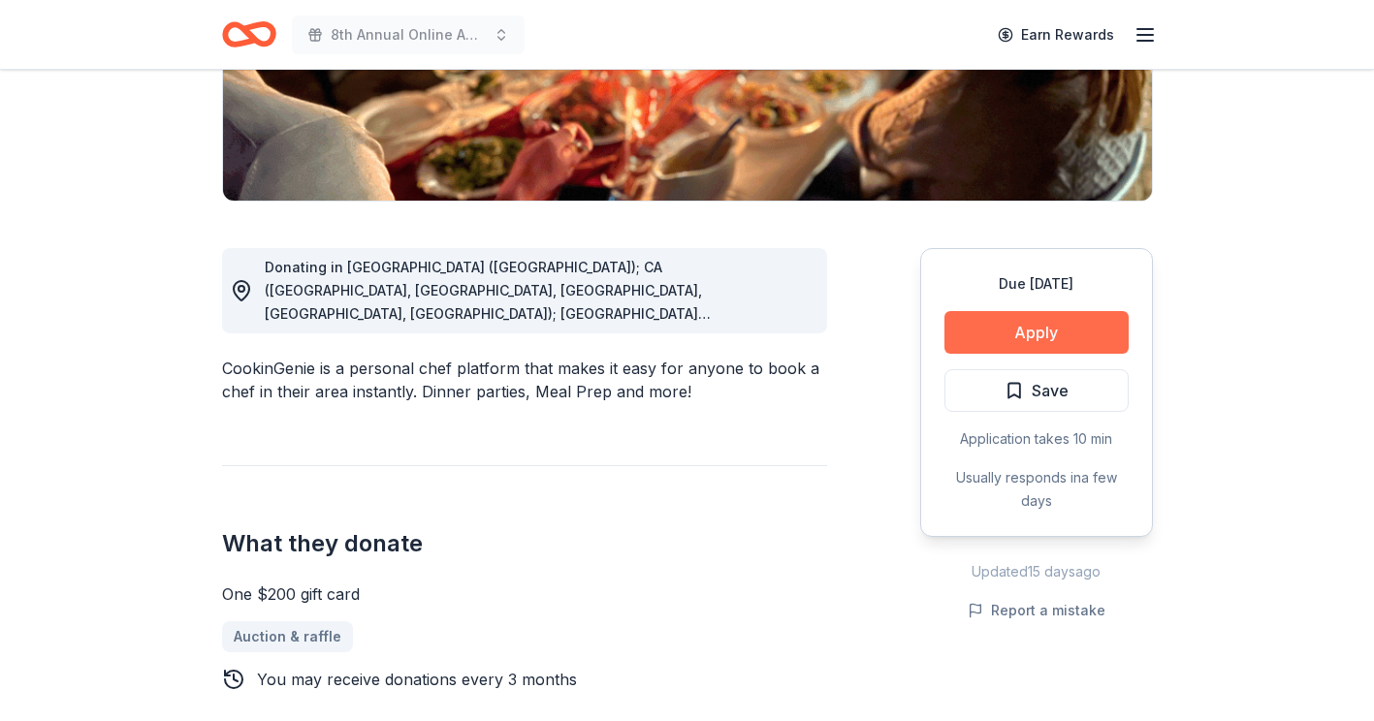
click at [1027, 332] on button "Apply" at bounding box center [1036, 332] width 184 height 43
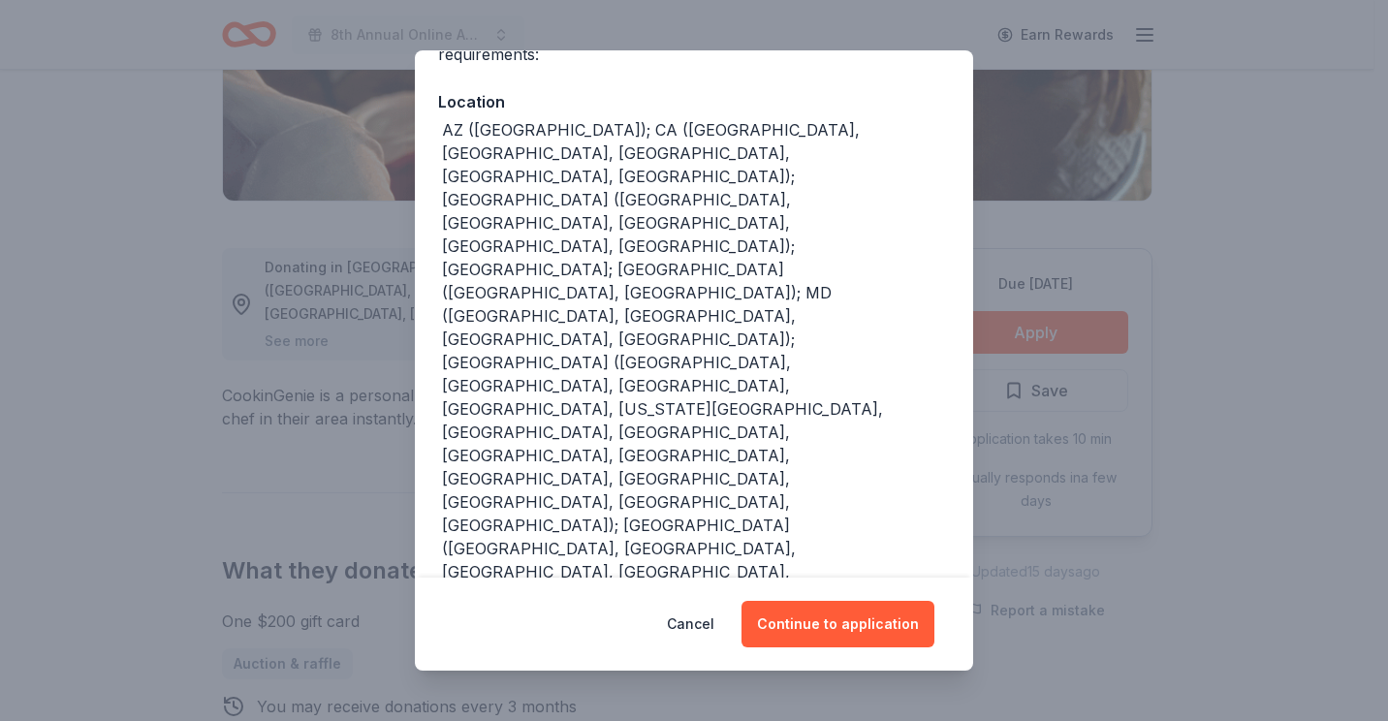
scroll to position [214, 0]
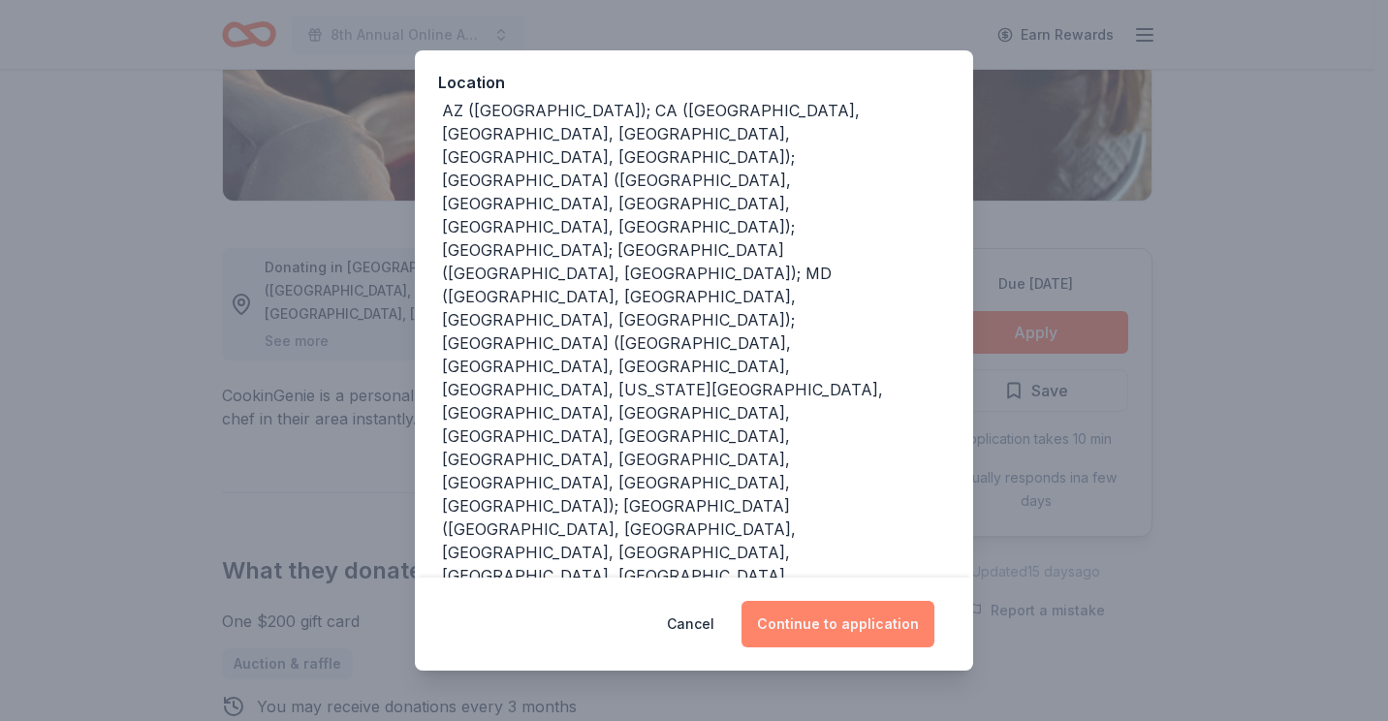
click at [853, 631] on button "Continue to application" at bounding box center [838, 624] width 193 height 47
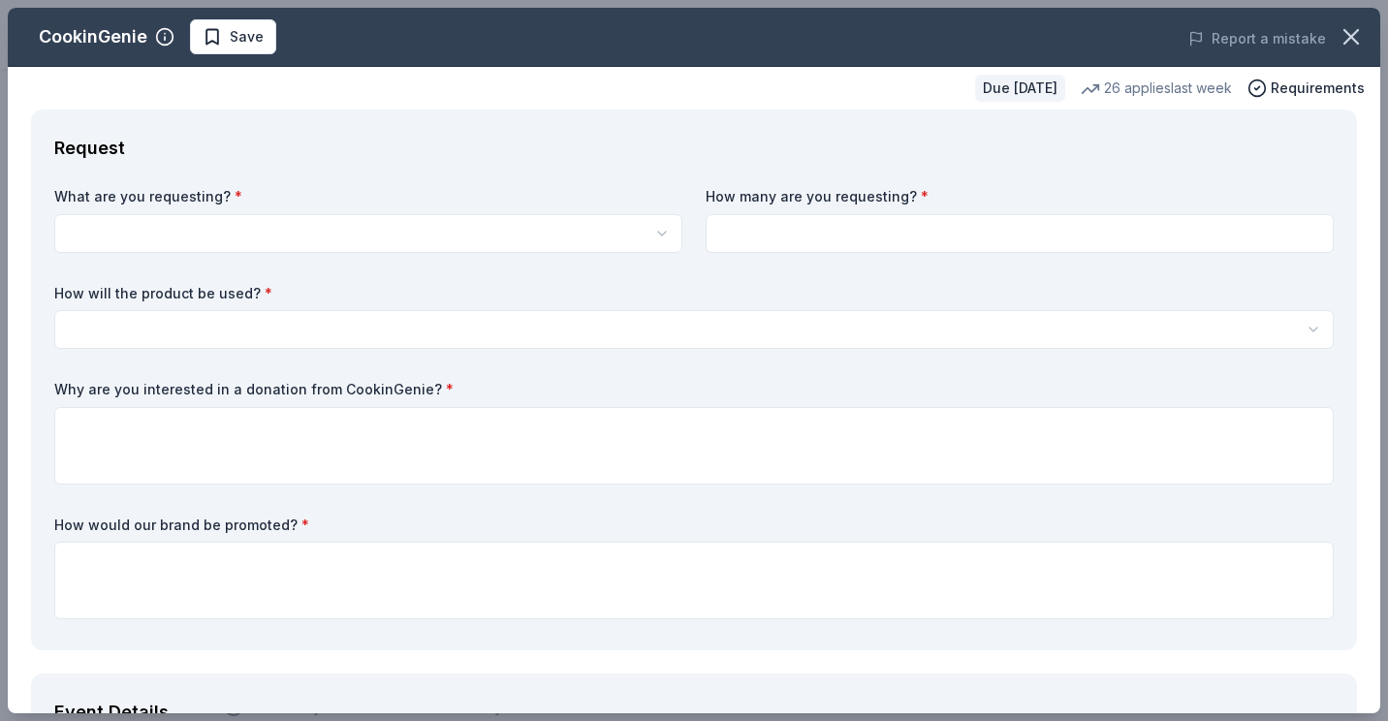
scroll to position [0, 0]
click at [185, 232] on html "8th Annual Online Auction Earn Rewards Due in 59 days Share CookinGenie 5.0 • 7…" at bounding box center [694, 360] width 1388 height 721
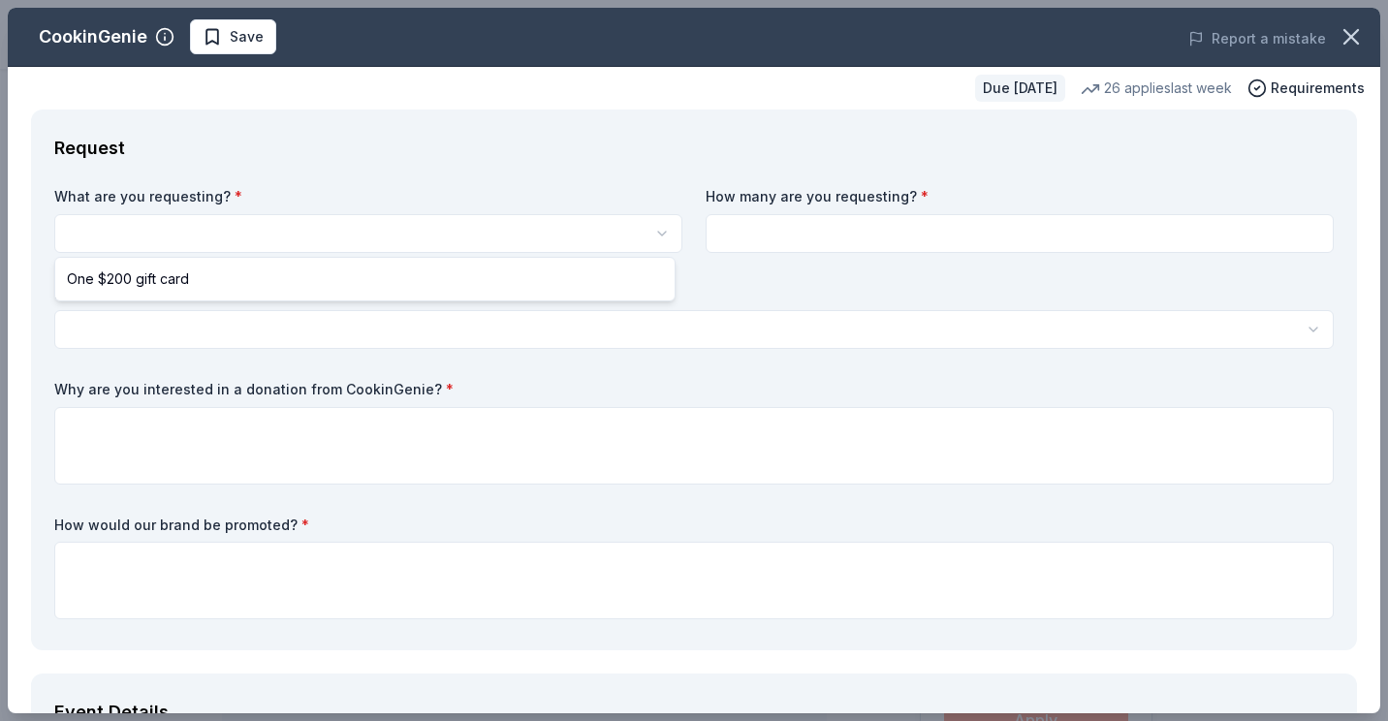
select select "One $200 gift card"
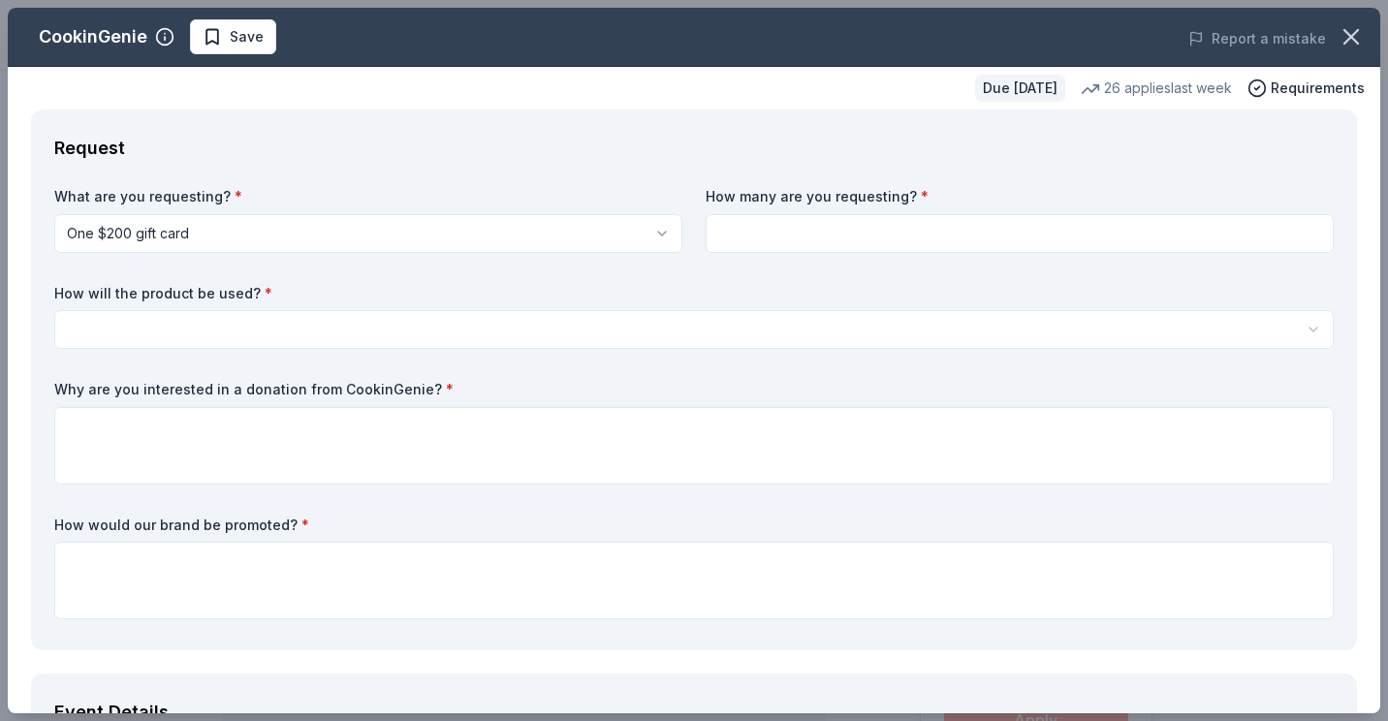
click at [734, 232] on input at bounding box center [1020, 233] width 628 height 39
type input "1"
click at [266, 327] on html "8th Annual Online Auction Save Apply Due in 59 days Share CookinGenie 5.0 • 7 r…" at bounding box center [694, 360] width 1388 height 721
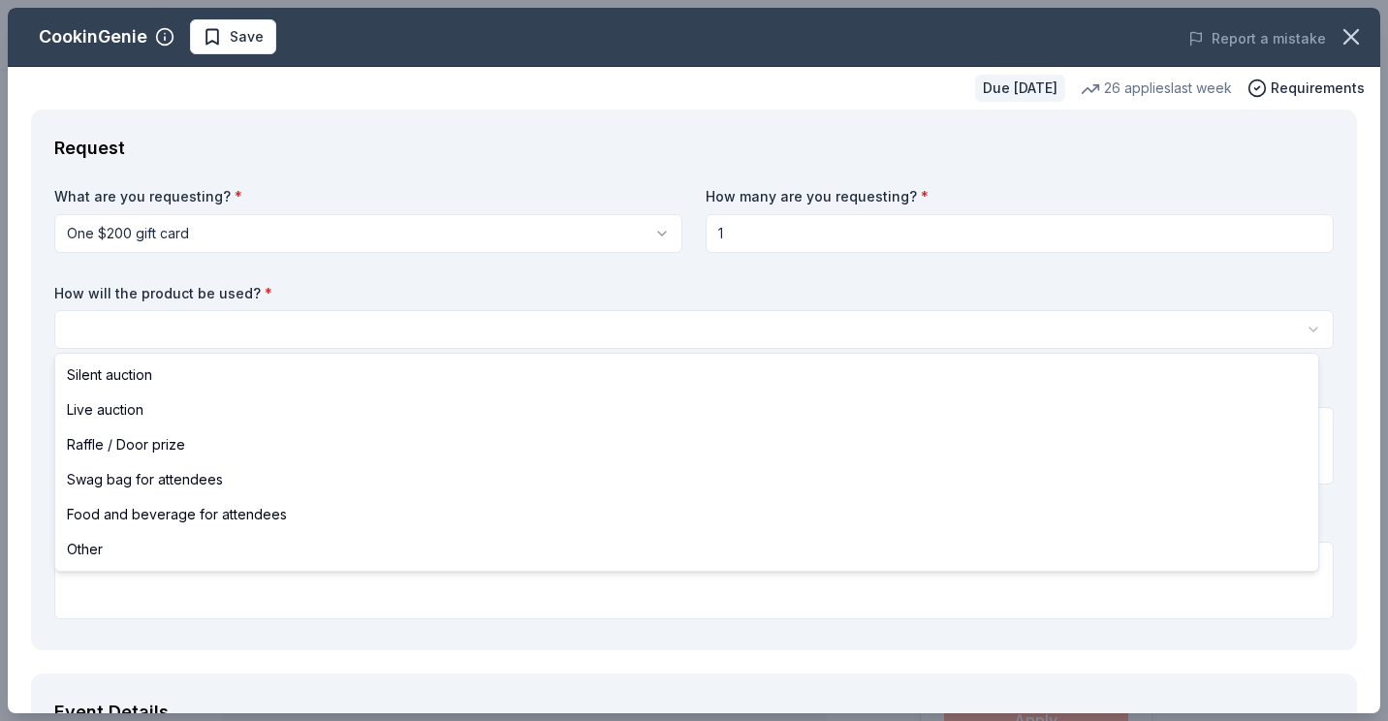
select select "silentAuction"
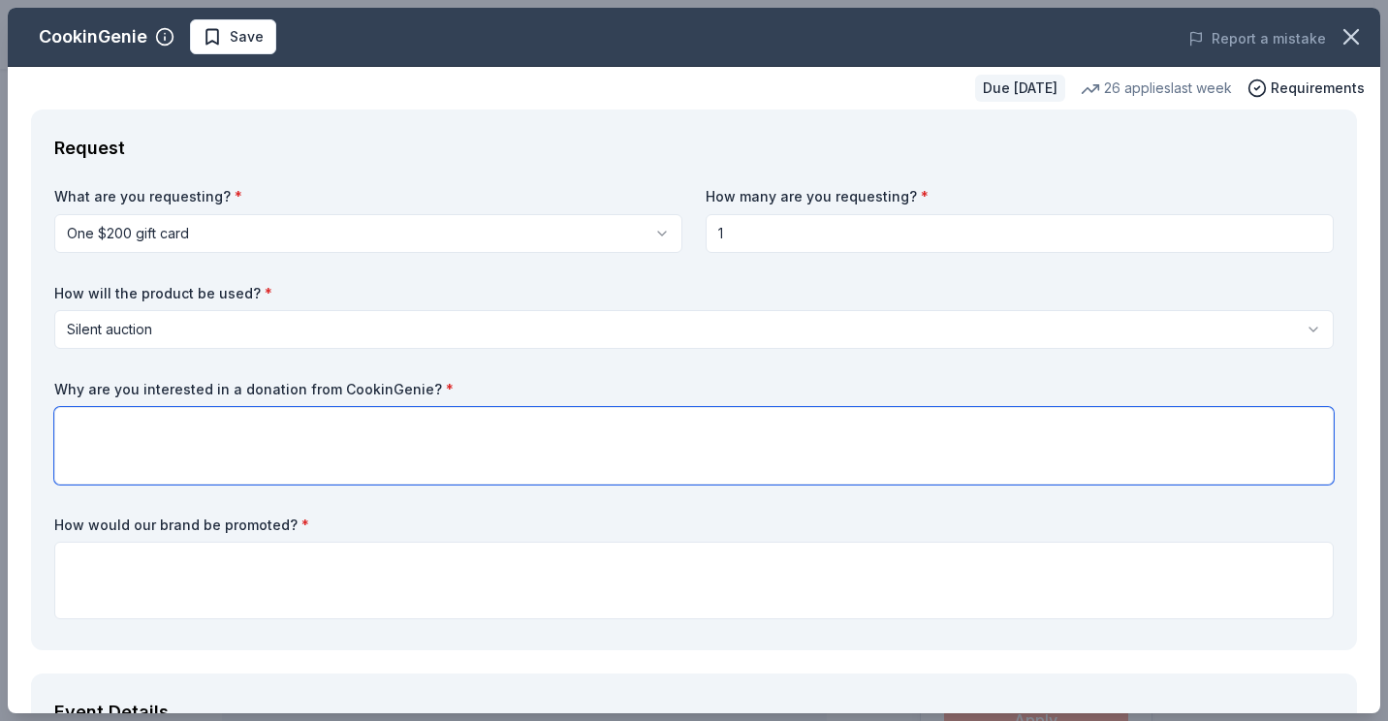
click at [120, 439] on textarea at bounding box center [694, 446] width 1280 height 78
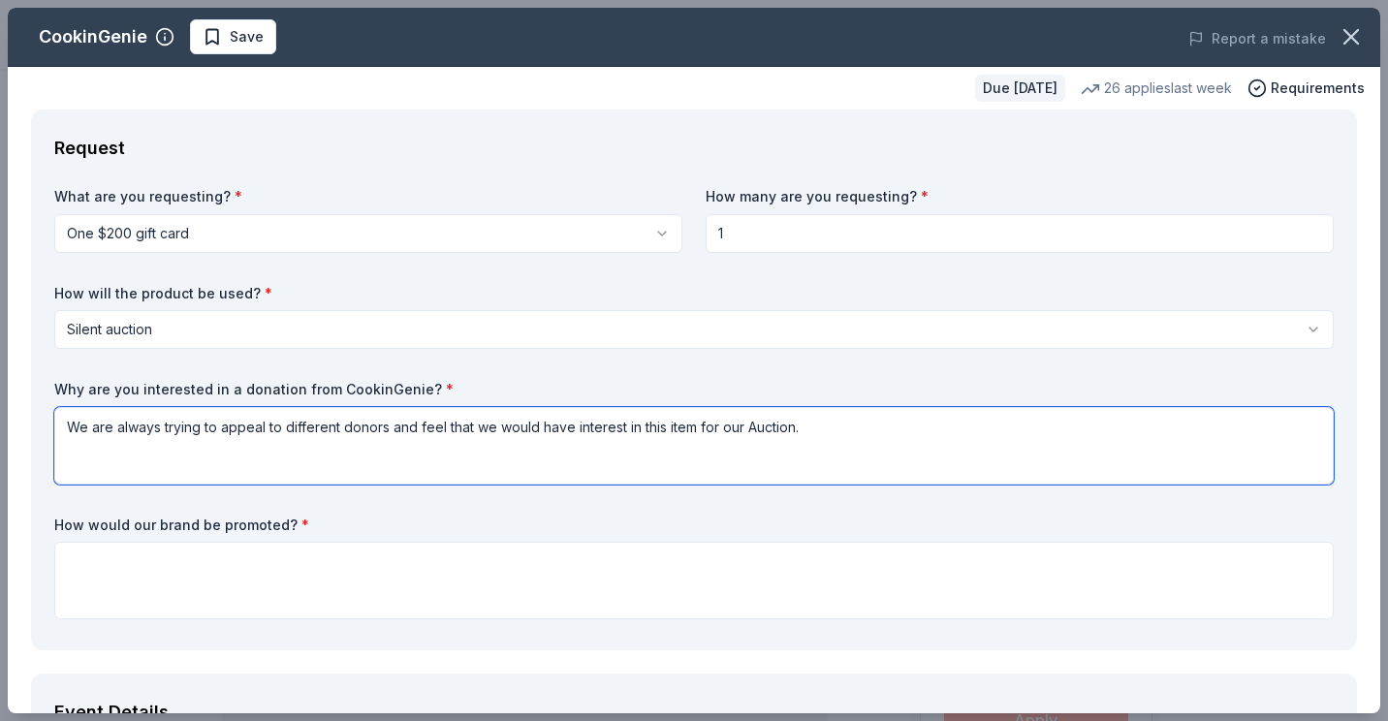
type textarea "We are always trying to appeal to different donors and feel that we would have …"
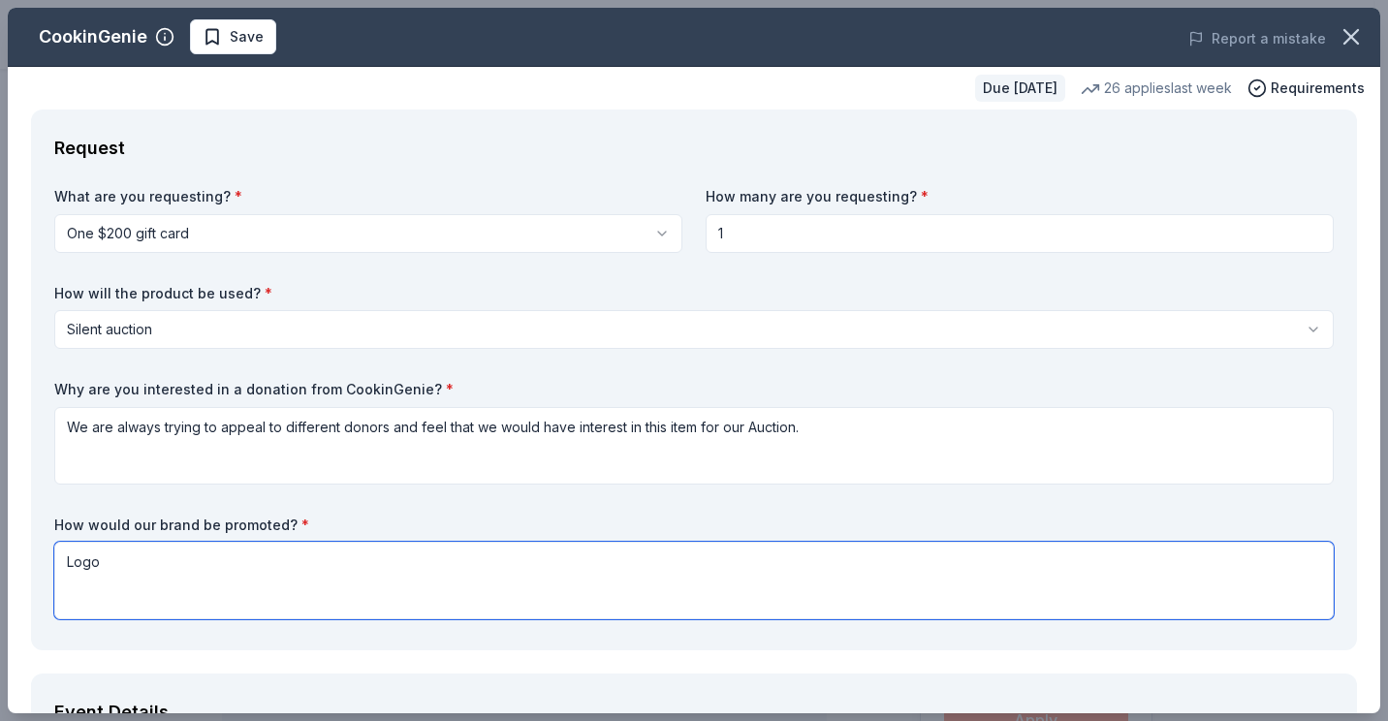
type textarea "Logo will appear with Auction item. Donated items promoted on social media and …"
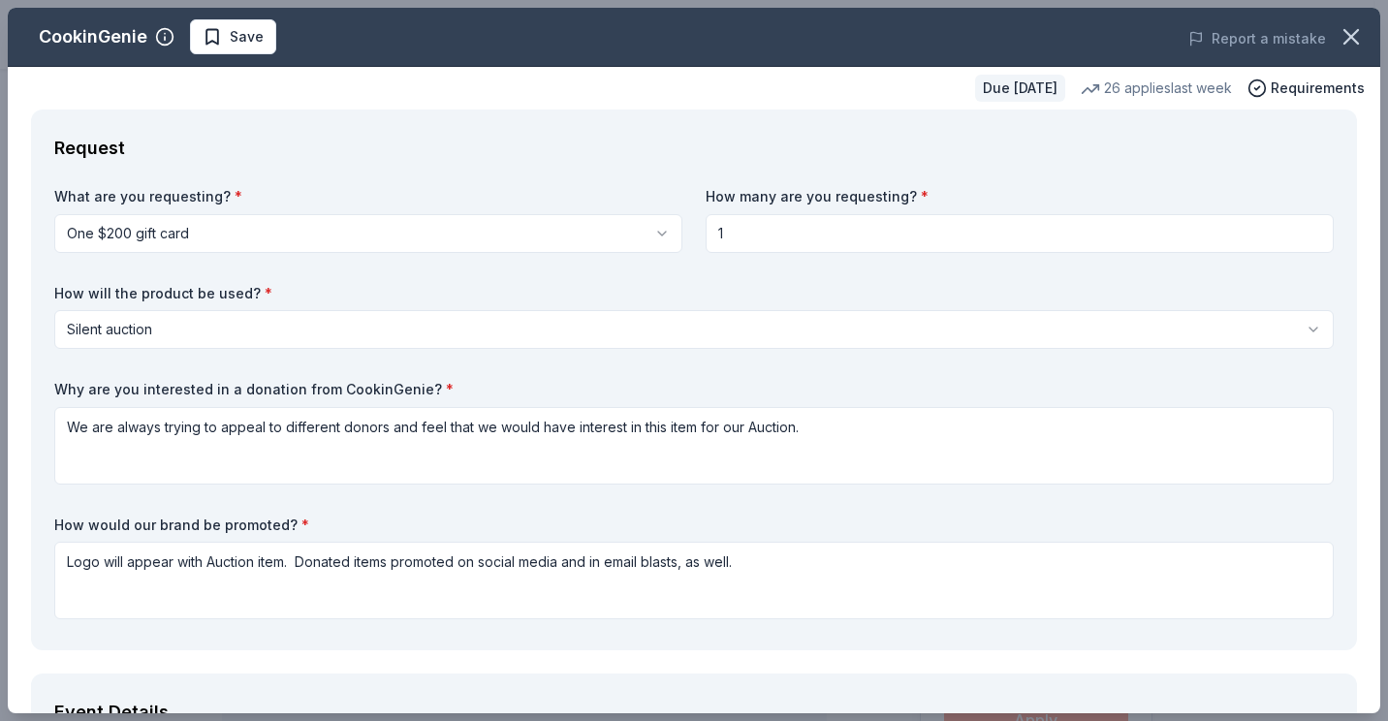
type input "manateecountyfapa"
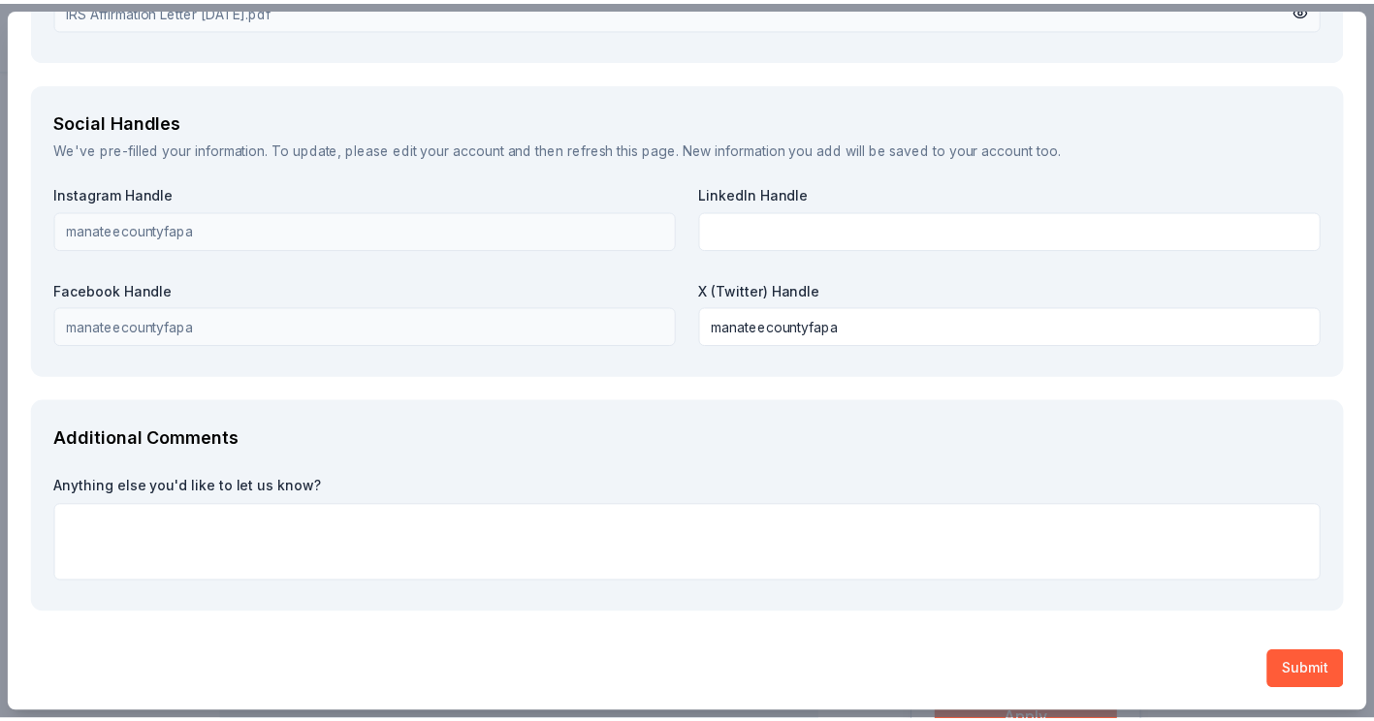
scroll to position [2158, 0]
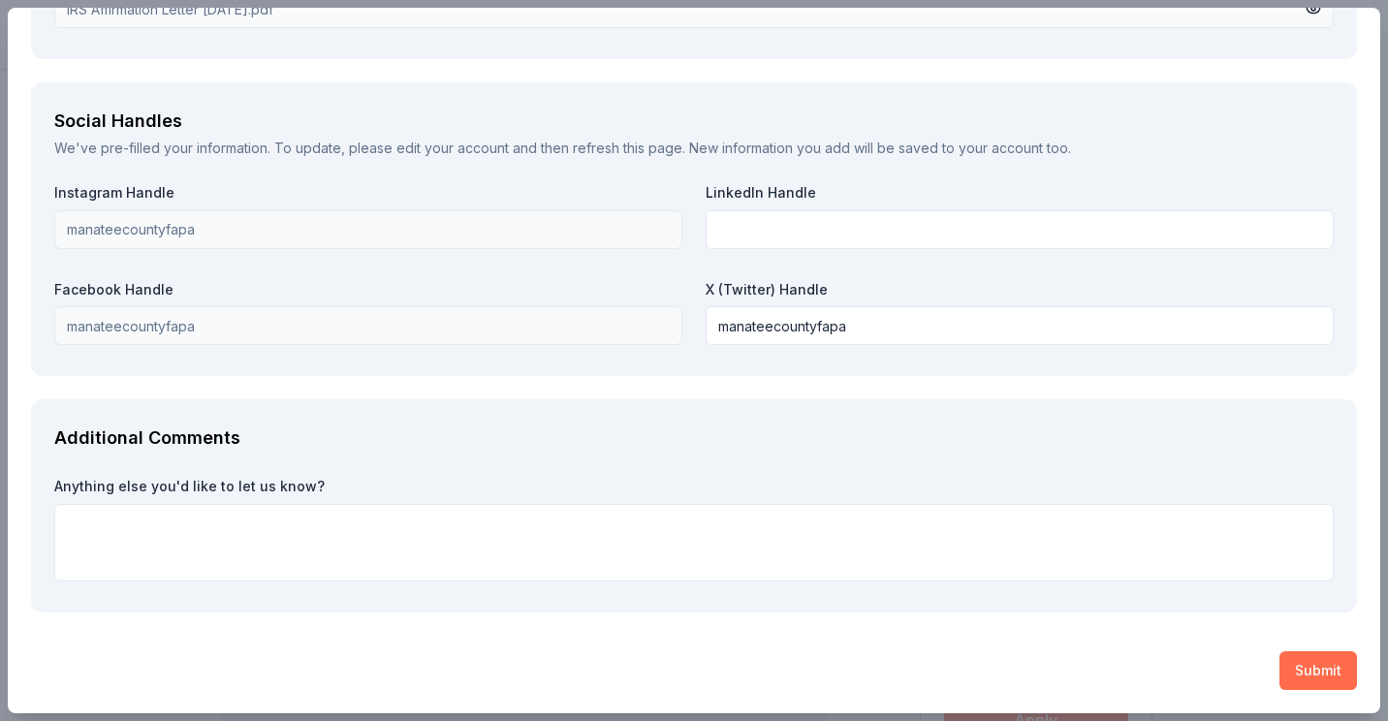
click at [1289, 667] on button "Submit" at bounding box center [1319, 670] width 78 height 39
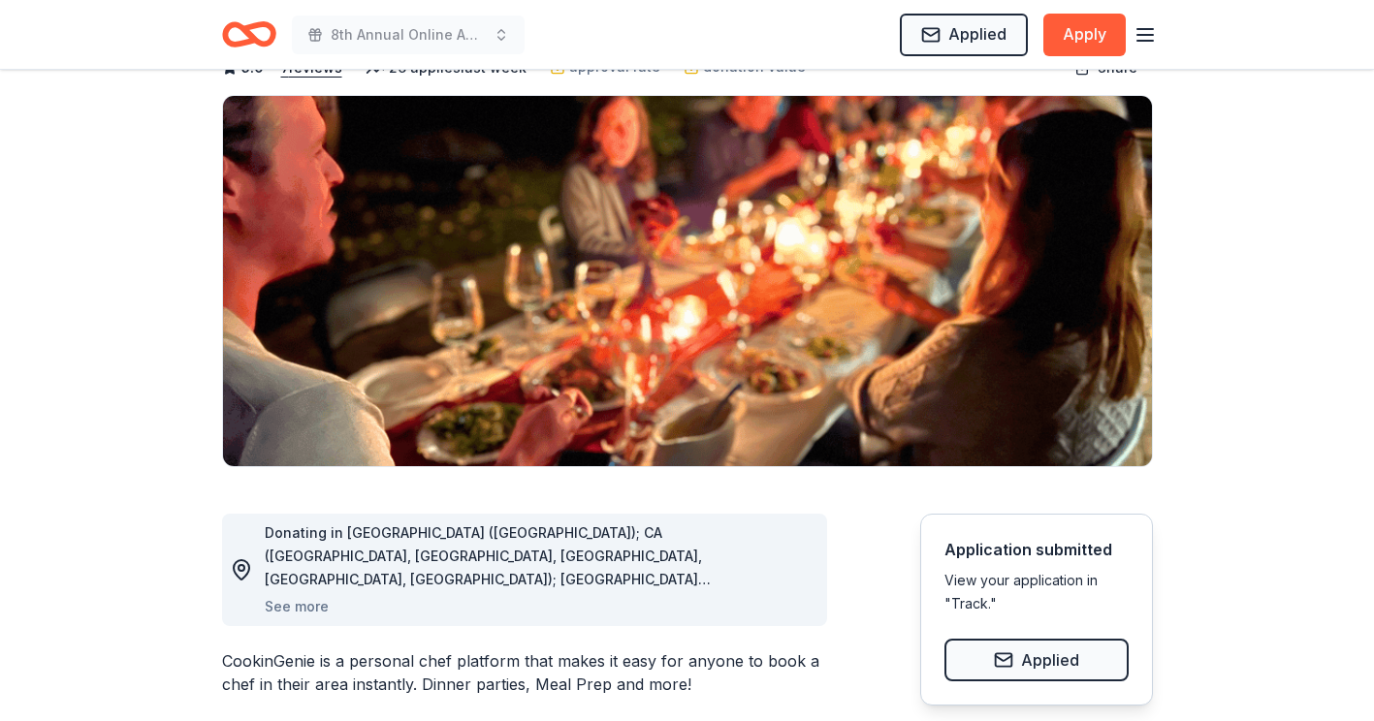
scroll to position [0, 0]
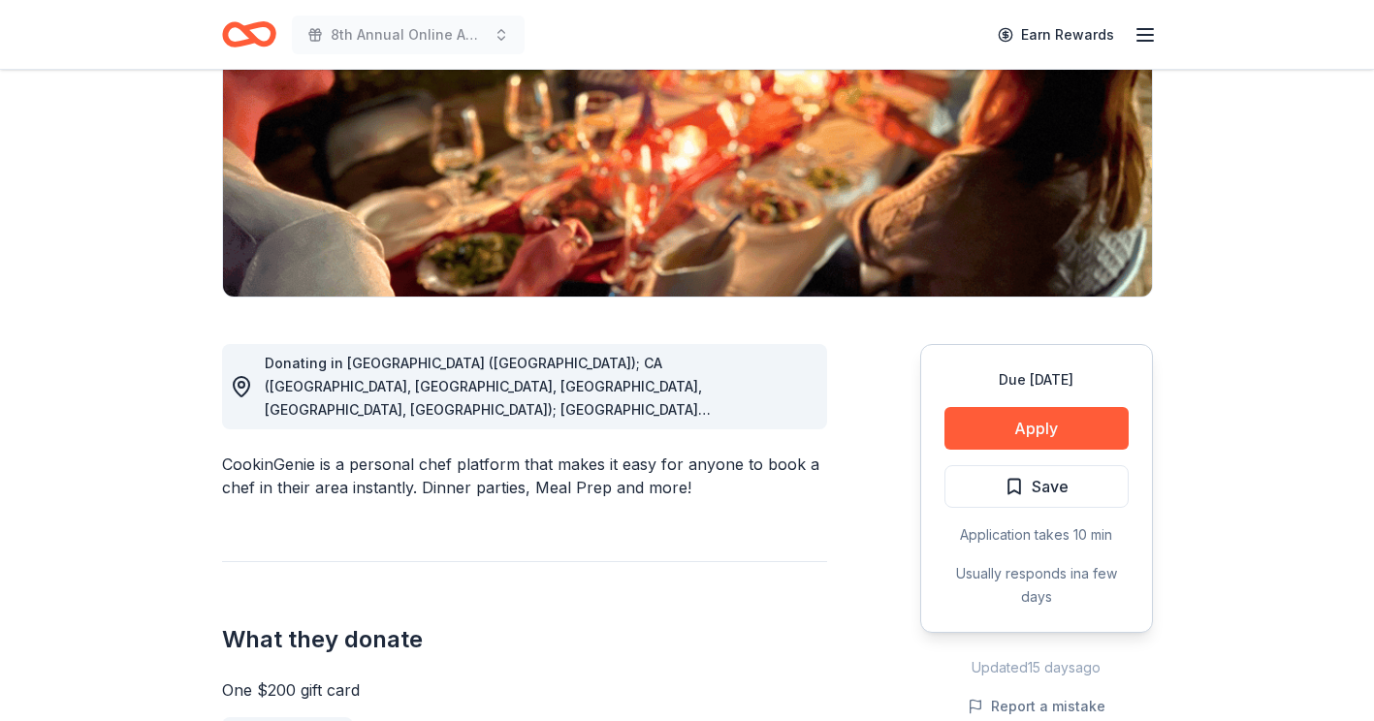
scroll to position [291, 0]
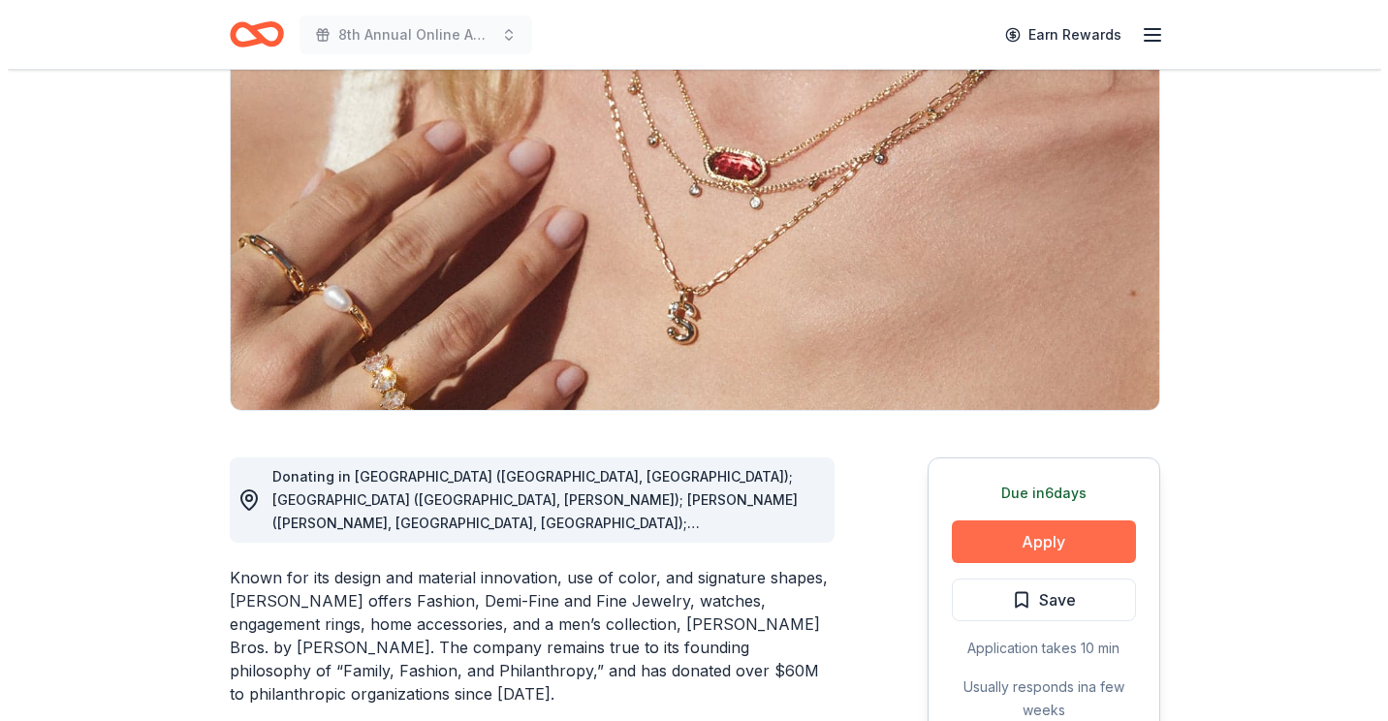
scroll to position [194, 0]
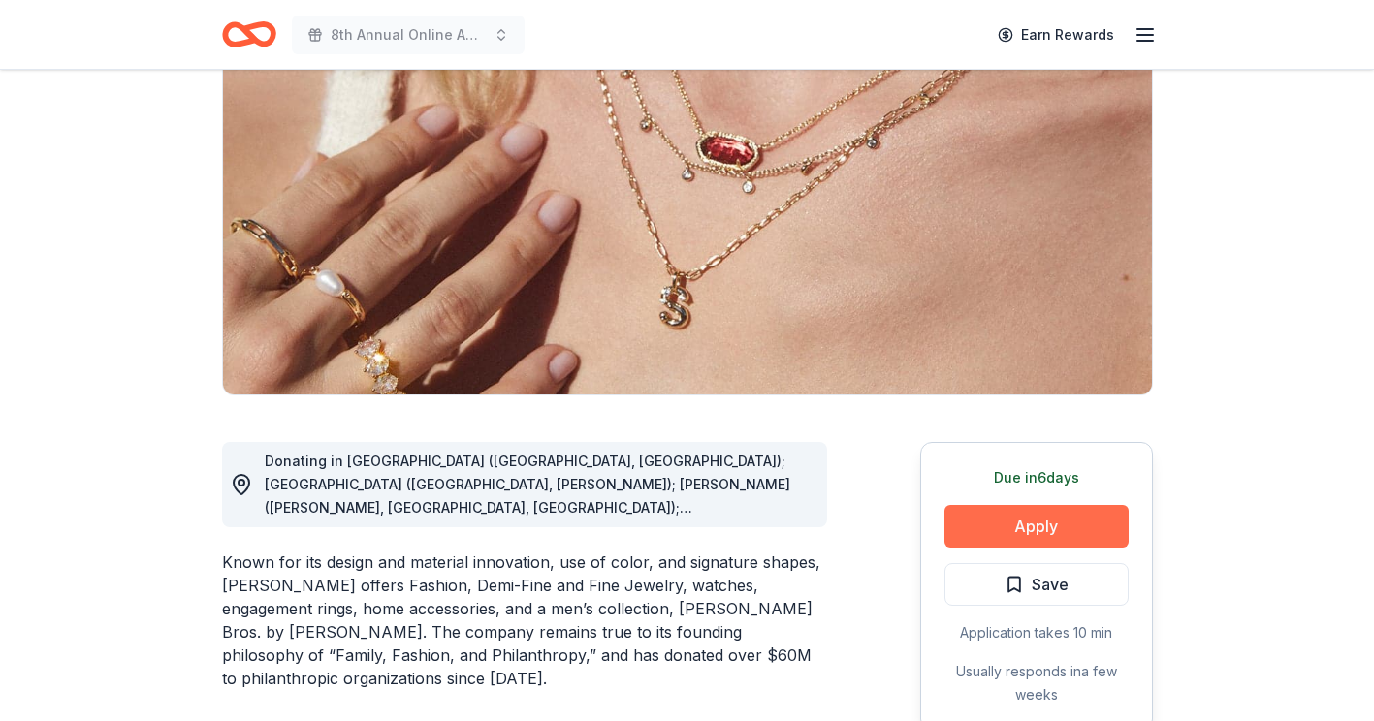
click at [1062, 515] on button "Apply" at bounding box center [1036, 526] width 184 height 43
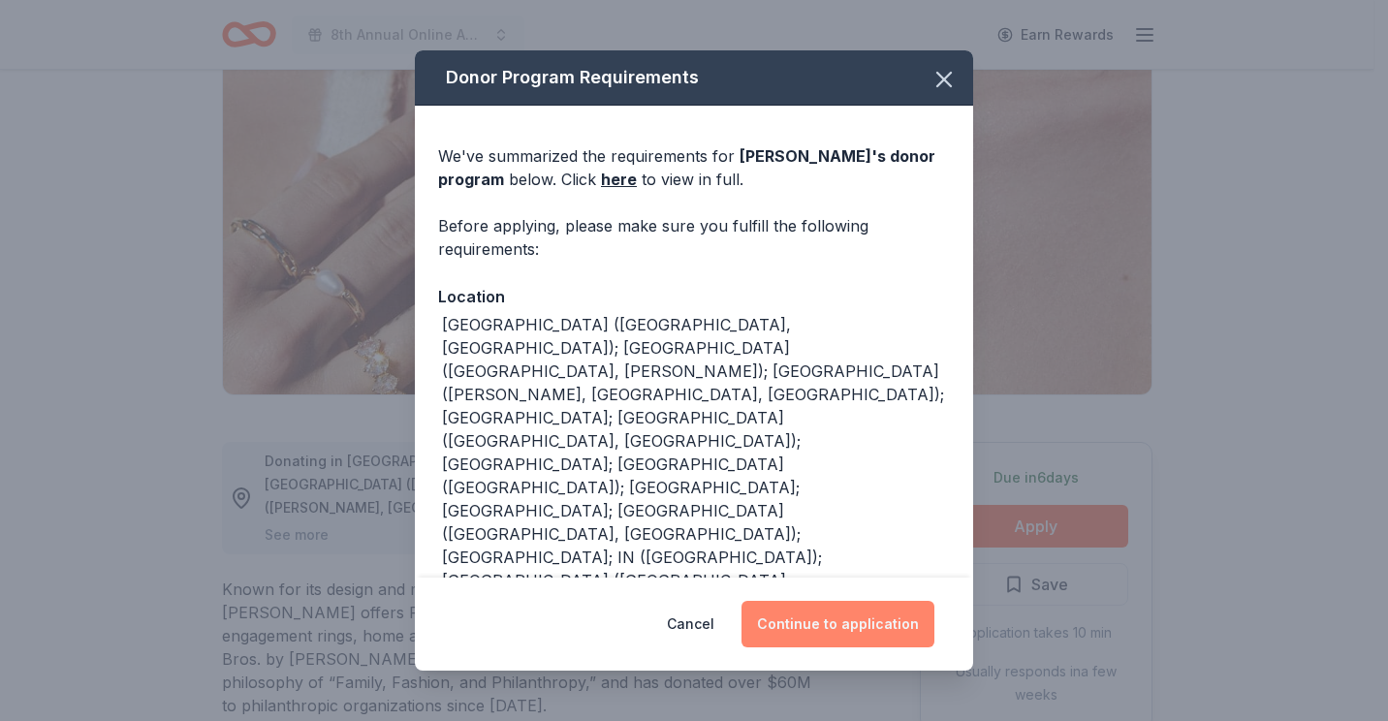
click at [841, 627] on button "Continue to application" at bounding box center [838, 624] width 193 height 47
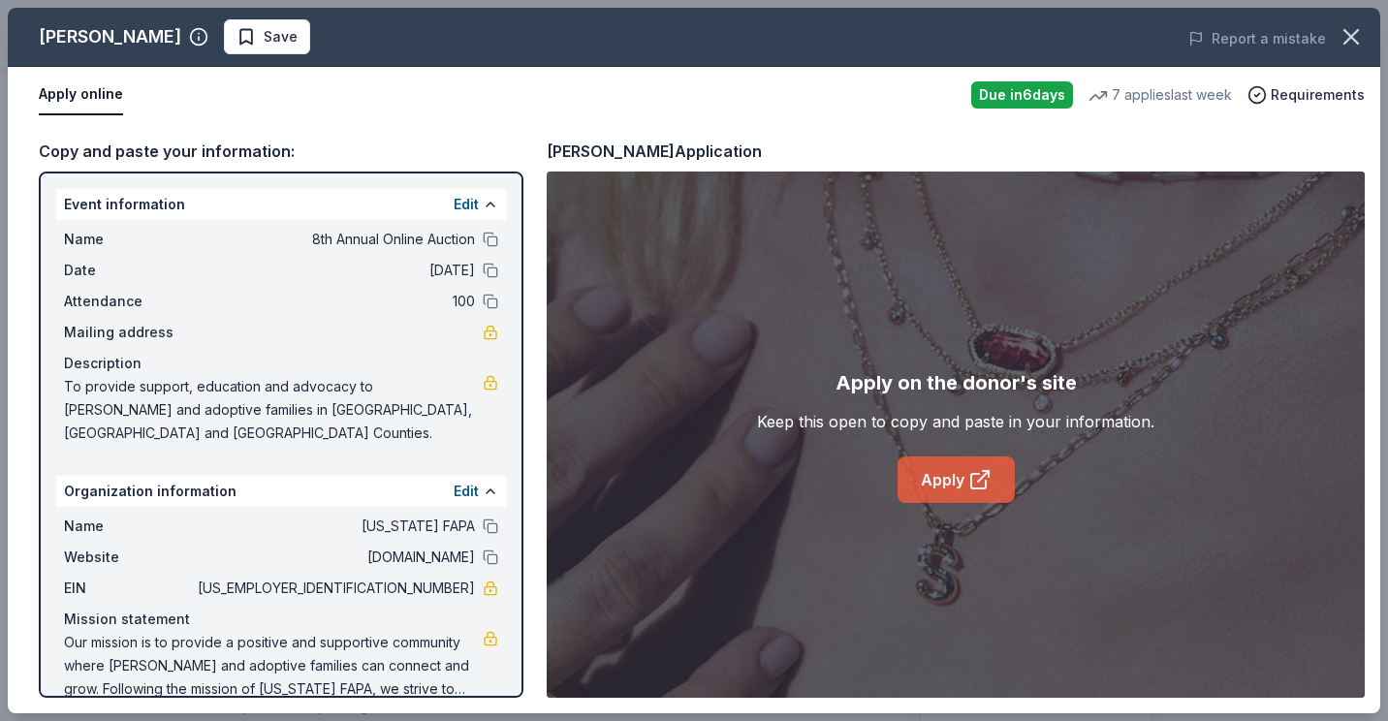
click at [954, 477] on link "Apply" at bounding box center [956, 480] width 117 height 47
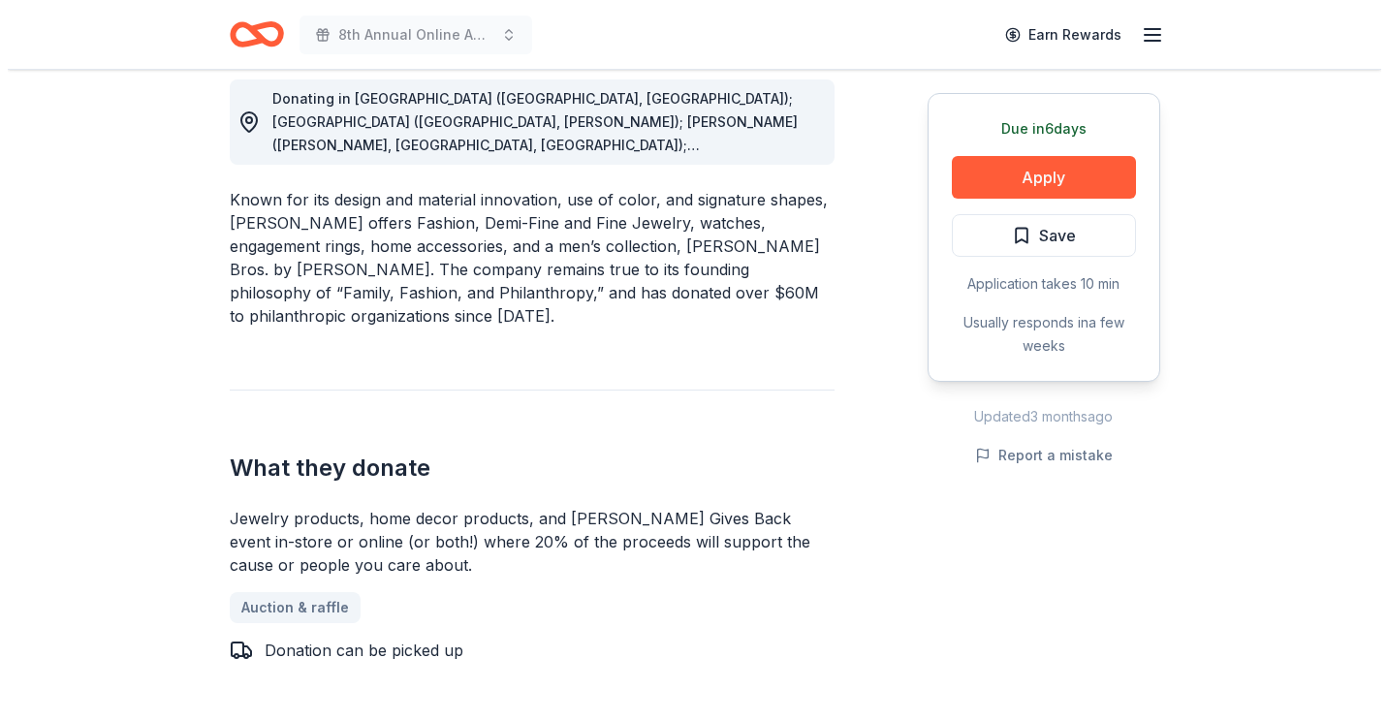
scroll to position [582, 0]
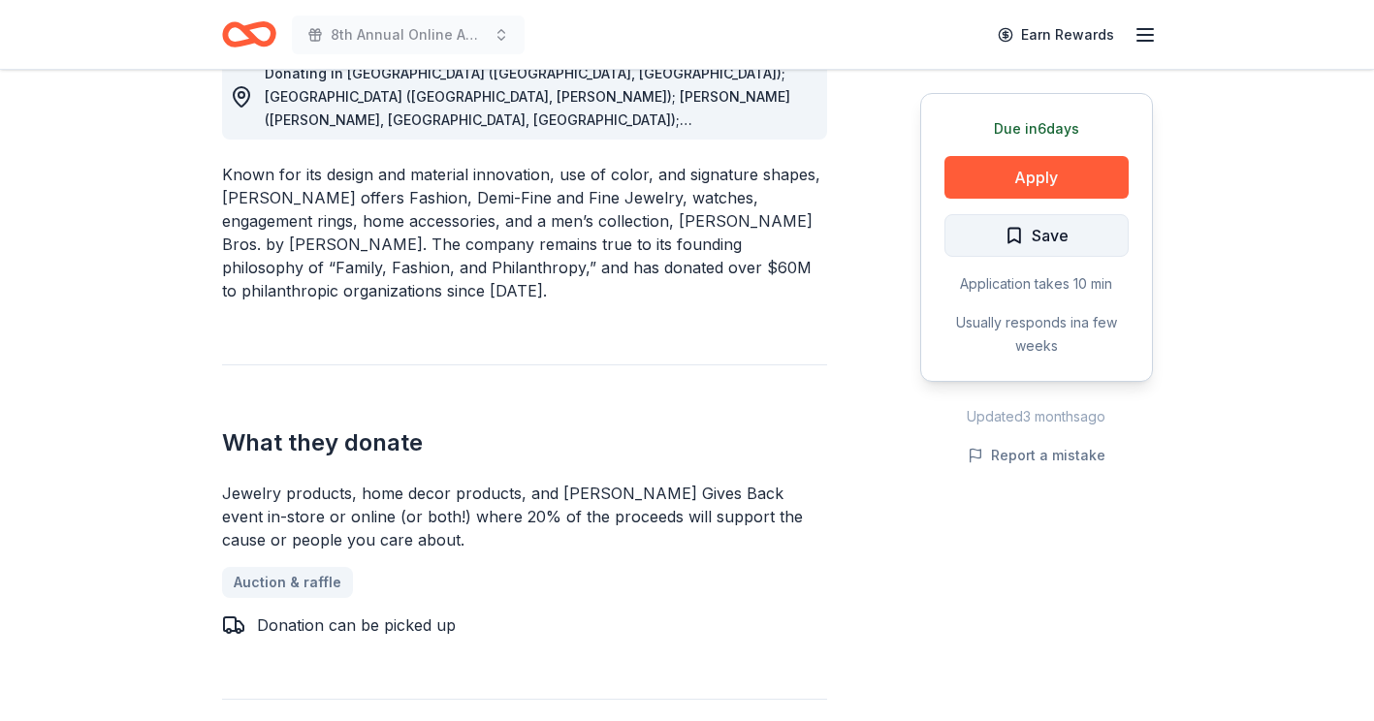
click at [1050, 237] on span "Save" at bounding box center [1049, 235] width 37 height 25
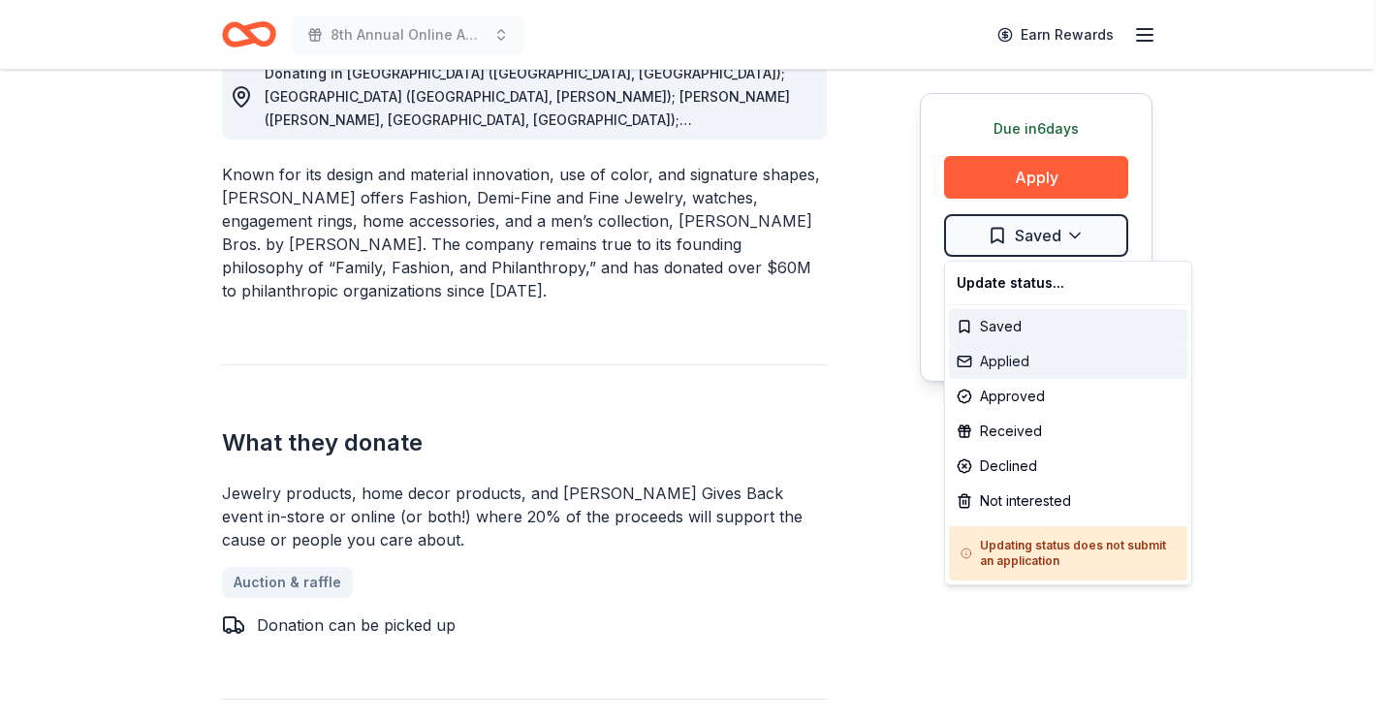
click at [1021, 363] on div "Applied" at bounding box center [1068, 361] width 238 height 35
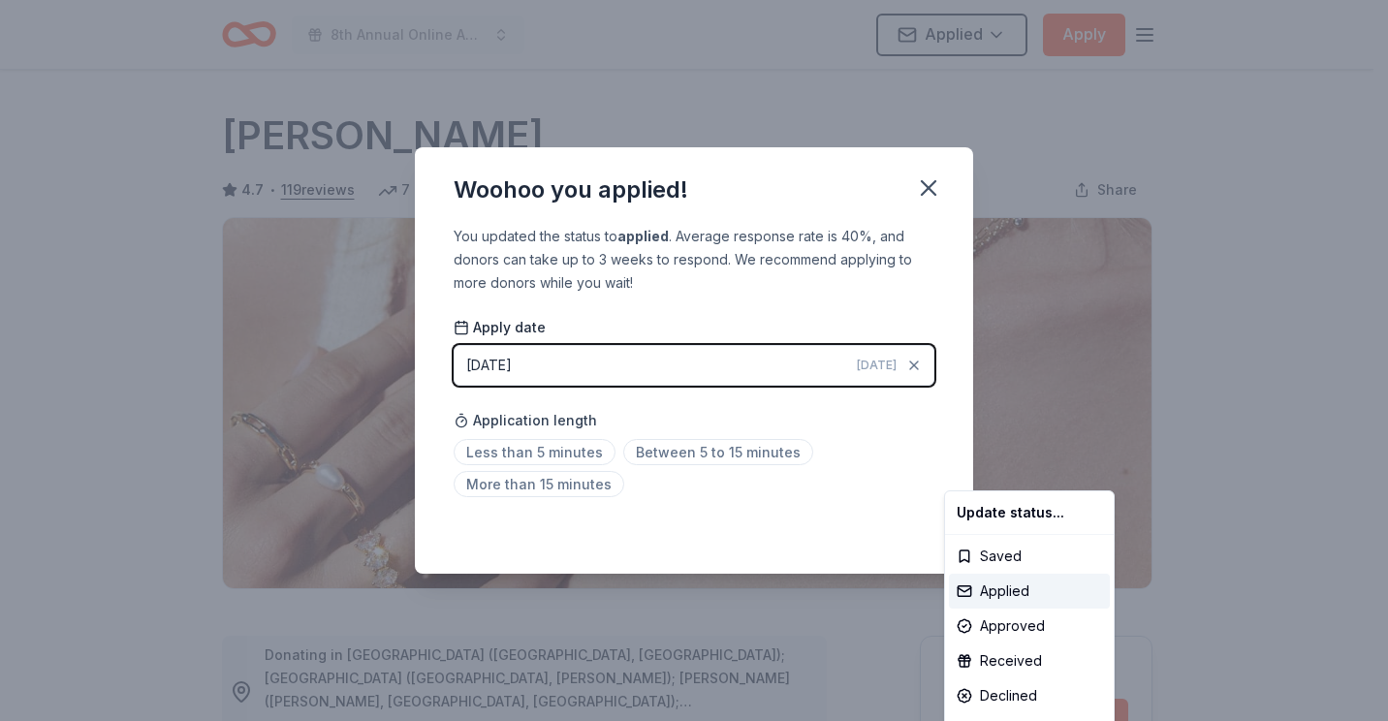
click at [730, 458] on html "8th Annual Online Auction Applied Apply Due [DATE] Share [PERSON_NAME] 4.7 • 11…" at bounding box center [694, 360] width 1388 height 721
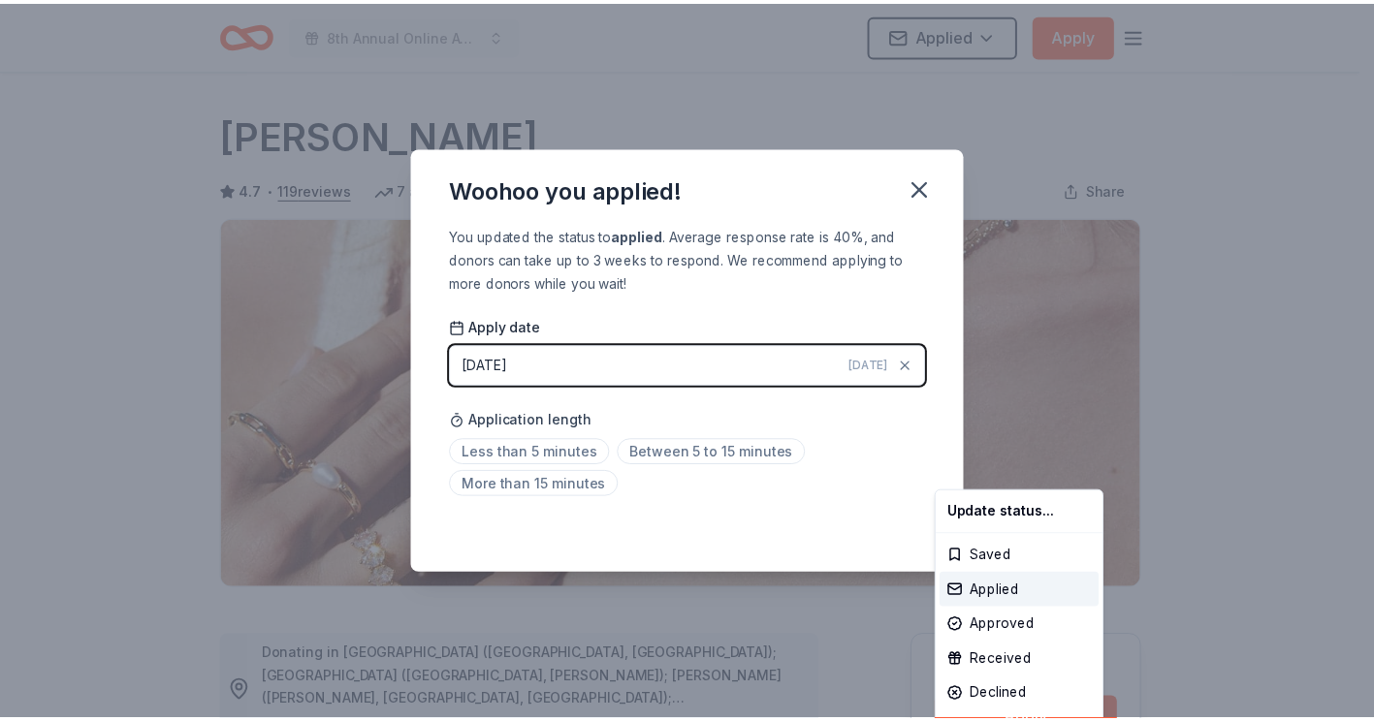
scroll to position [418, 0]
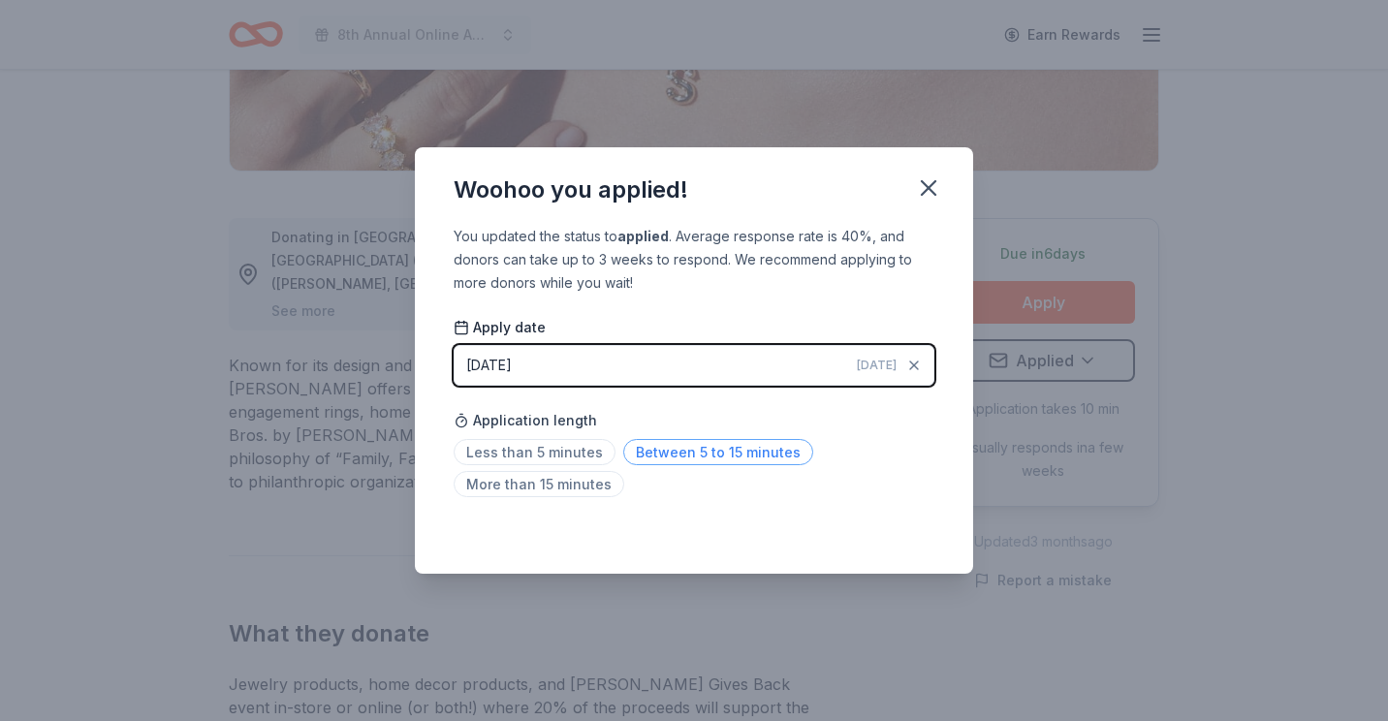
click at [683, 454] on span "Between 5 to 15 minutes" at bounding box center [718, 452] width 190 height 26
click at [936, 180] on icon "button" at bounding box center [928, 187] width 27 height 27
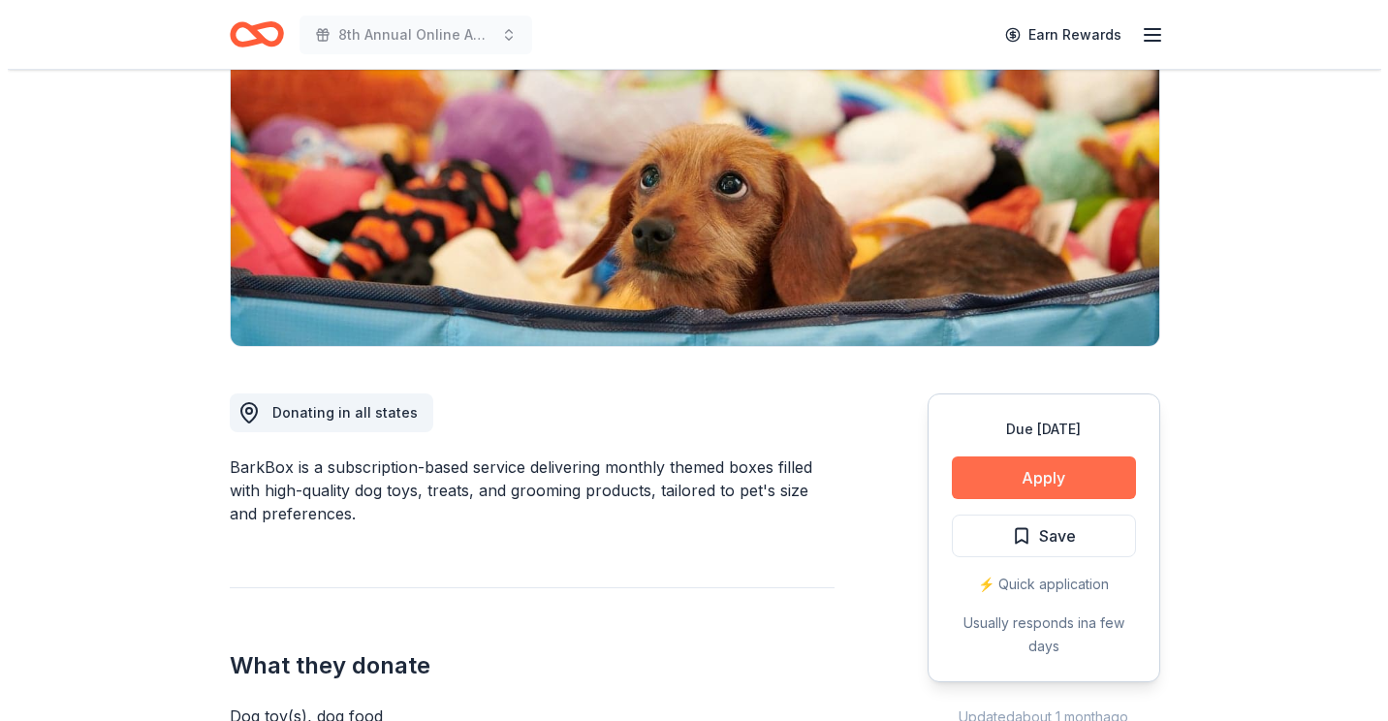
scroll to position [291, 0]
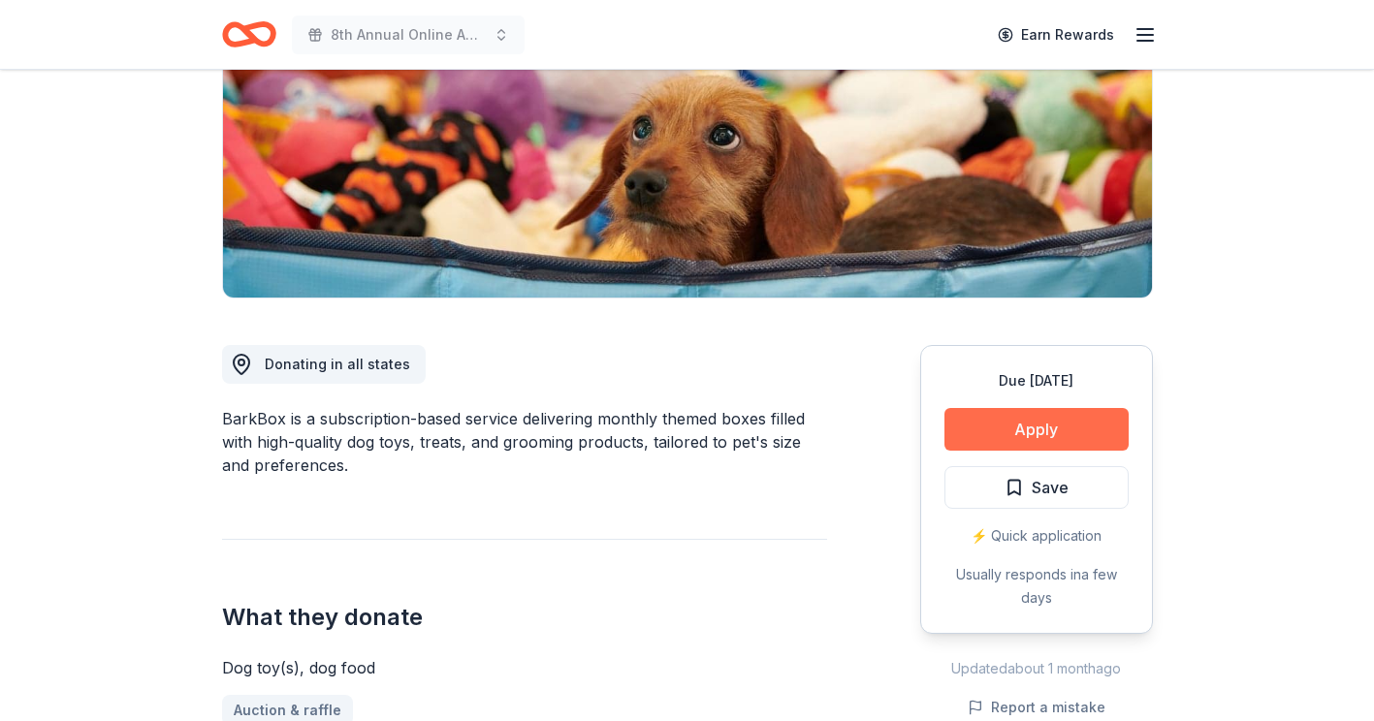
click at [1038, 431] on button "Apply" at bounding box center [1036, 429] width 184 height 43
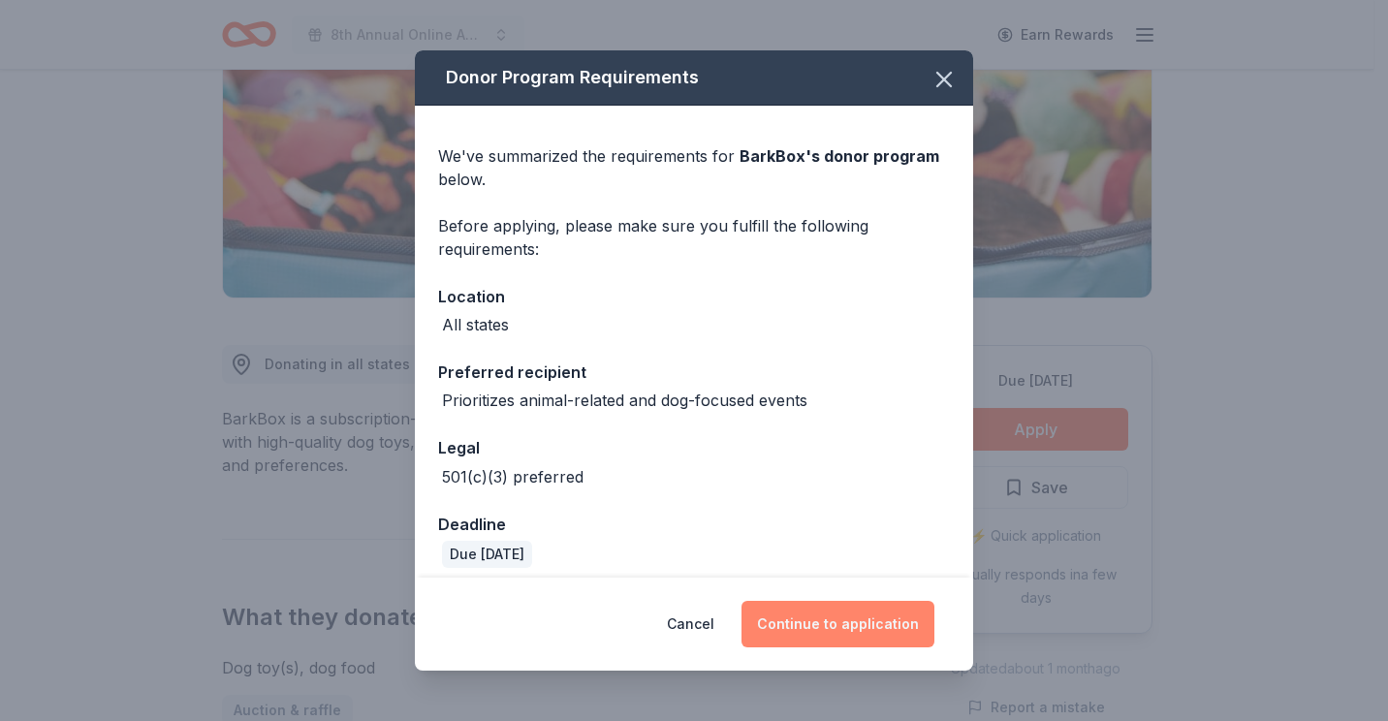
click at [829, 623] on button "Continue to application" at bounding box center [838, 624] width 193 height 47
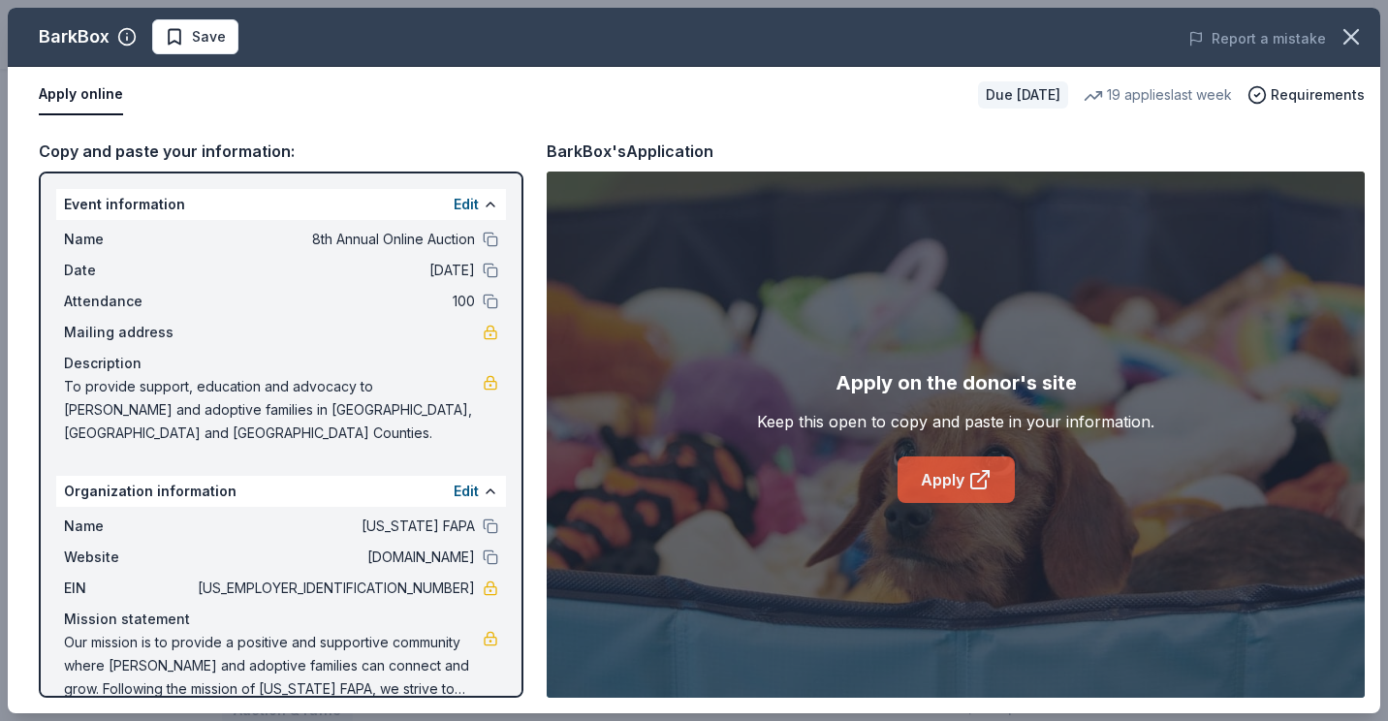
click at [932, 480] on link "Apply" at bounding box center [956, 480] width 117 height 47
click at [208, 33] on span "Save" at bounding box center [209, 36] width 34 height 23
click at [245, 35] on html "8th Annual Online Auction Earn Rewards Due in 36 days Share BarkBox 5.0 • 123 r…" at bounding box center [694, 69] width 1388 height 721
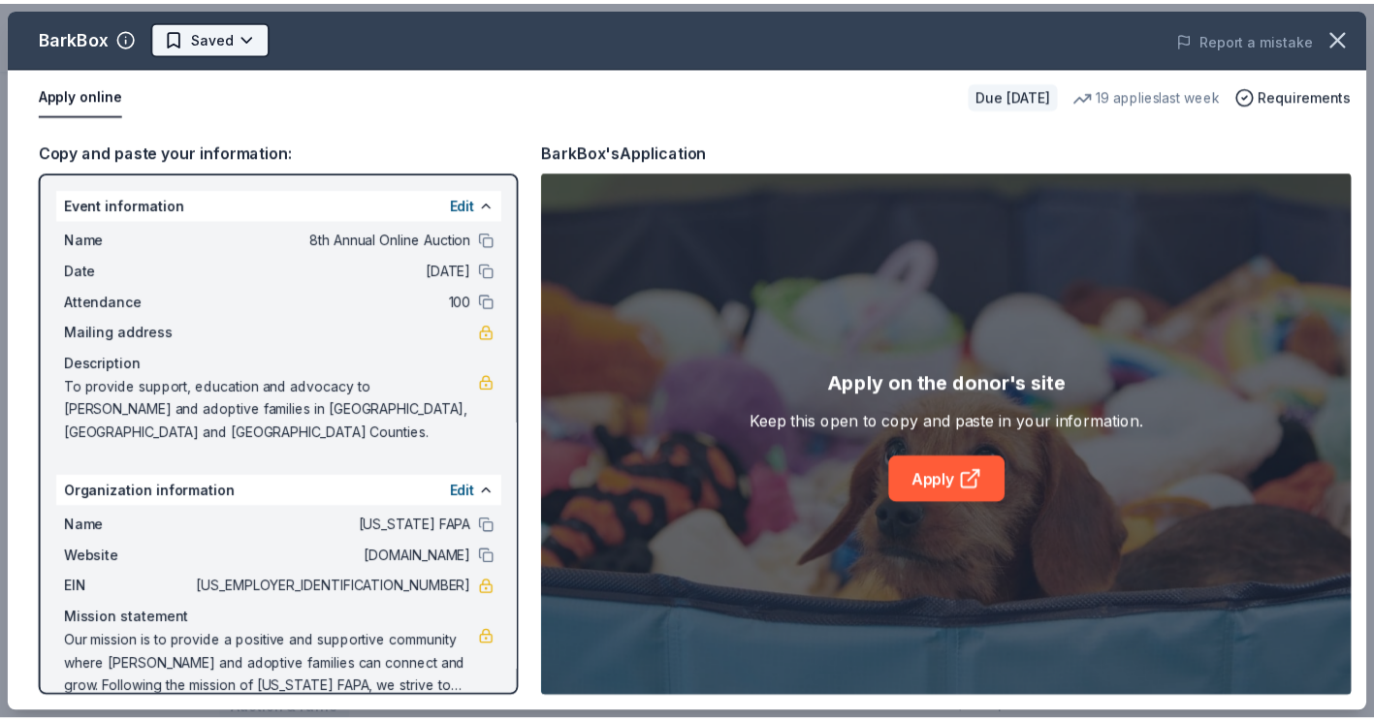
scroll to position [0, 0]
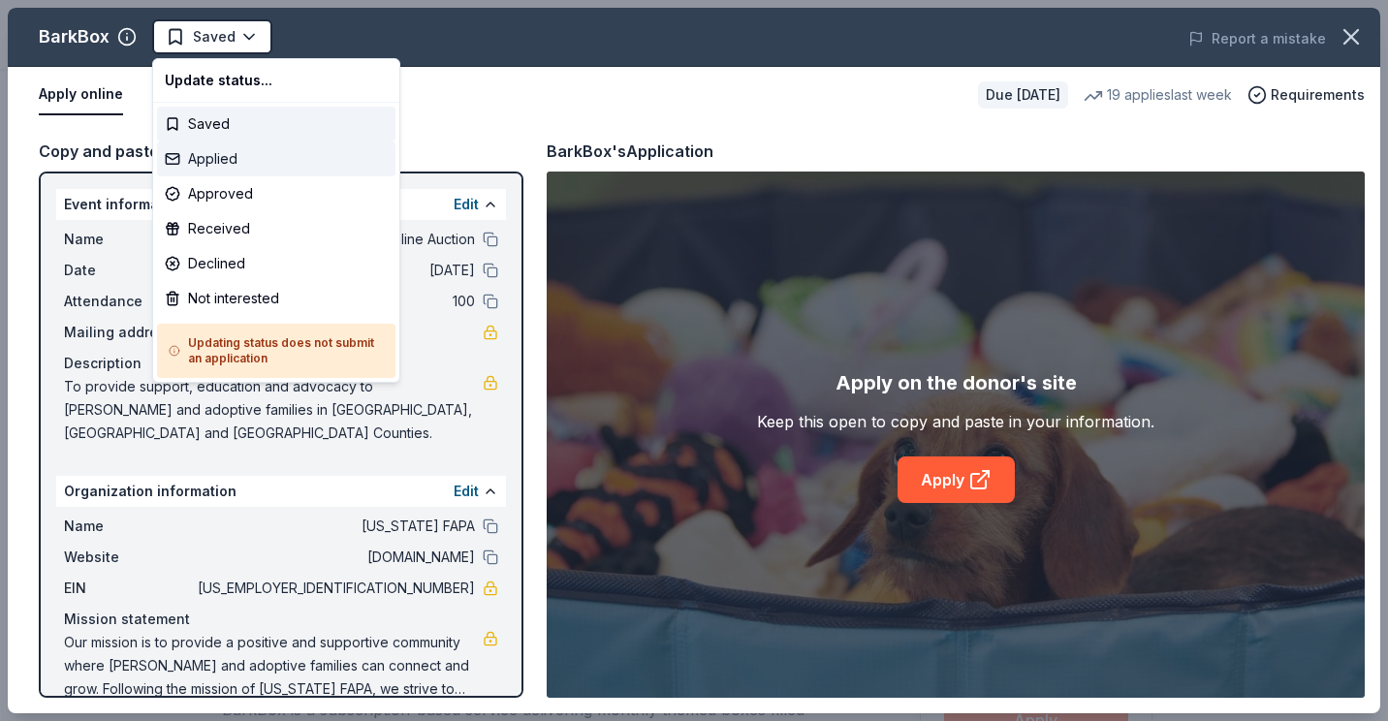
click at [239, 158] on div "Applied" at bounding box center [276, 159] width 238 height 35
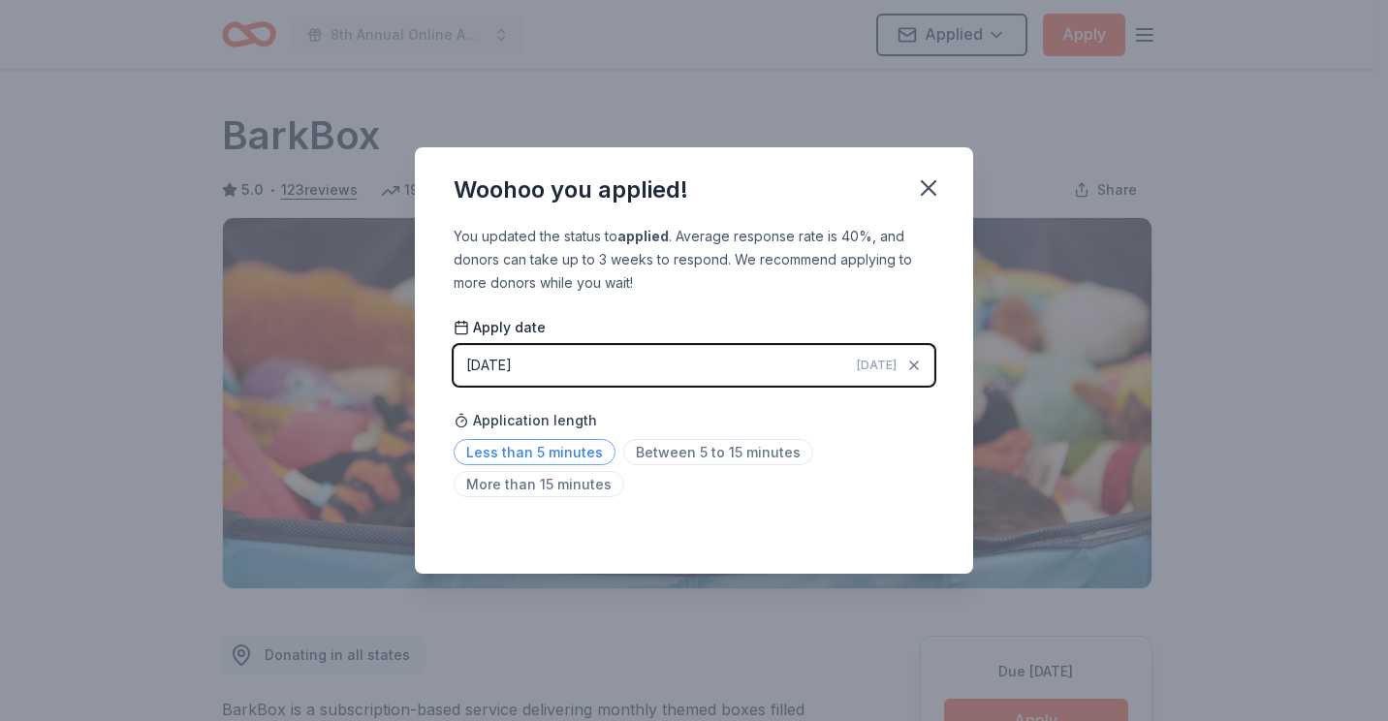
click at [568, 455] on span "Less than 5 minutes" at bounding box center [535, 452] width 162 height 26
click at [922, 190] on icon "button" at bounding box center [928, 187] width 27 height 27
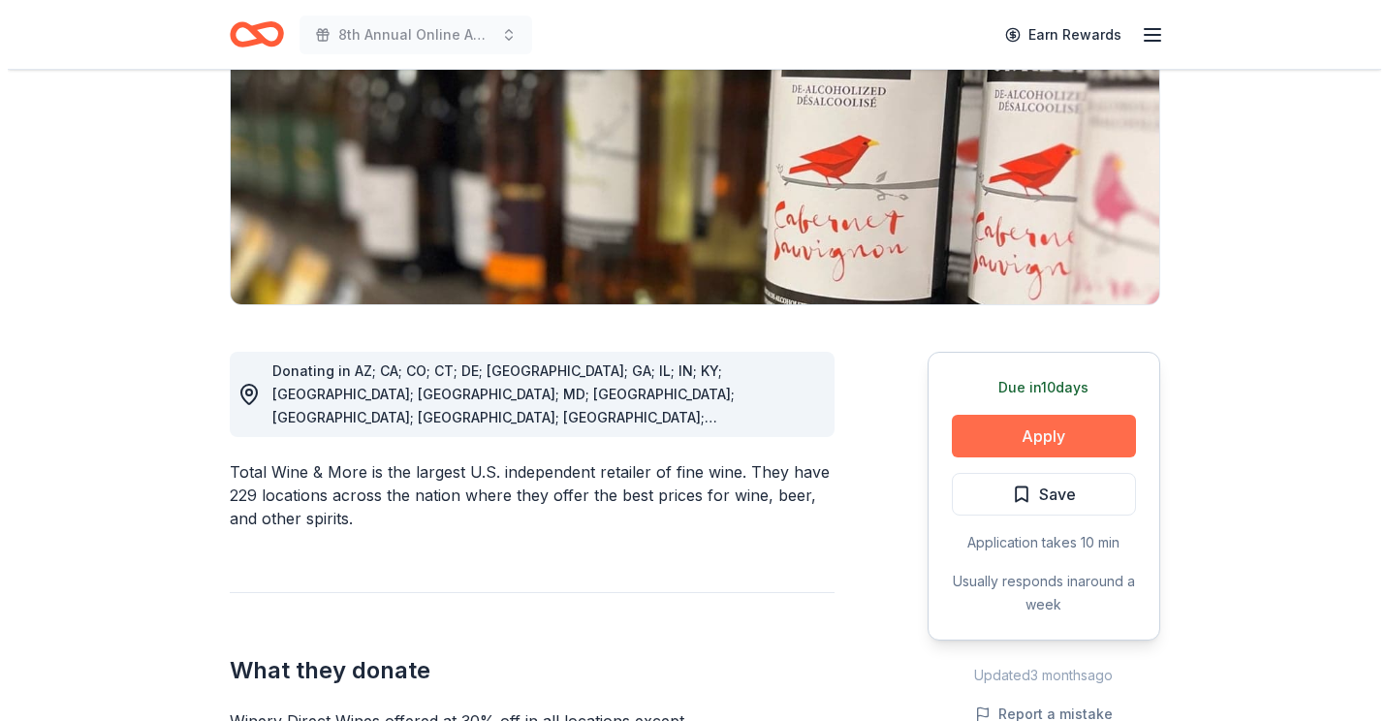
scroll to position [291, 0]
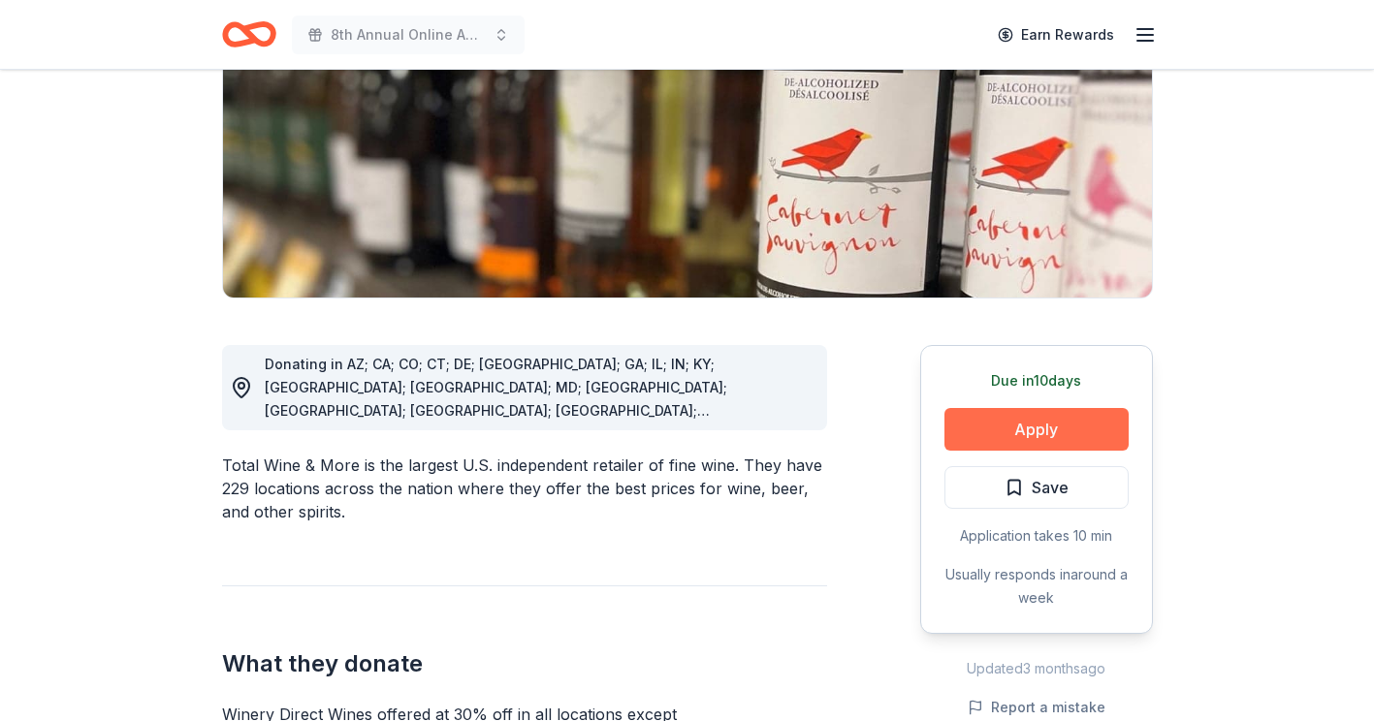
click at [1042, 423] on button "Apply" at bounding box center [1036, 429] width 184 height 43
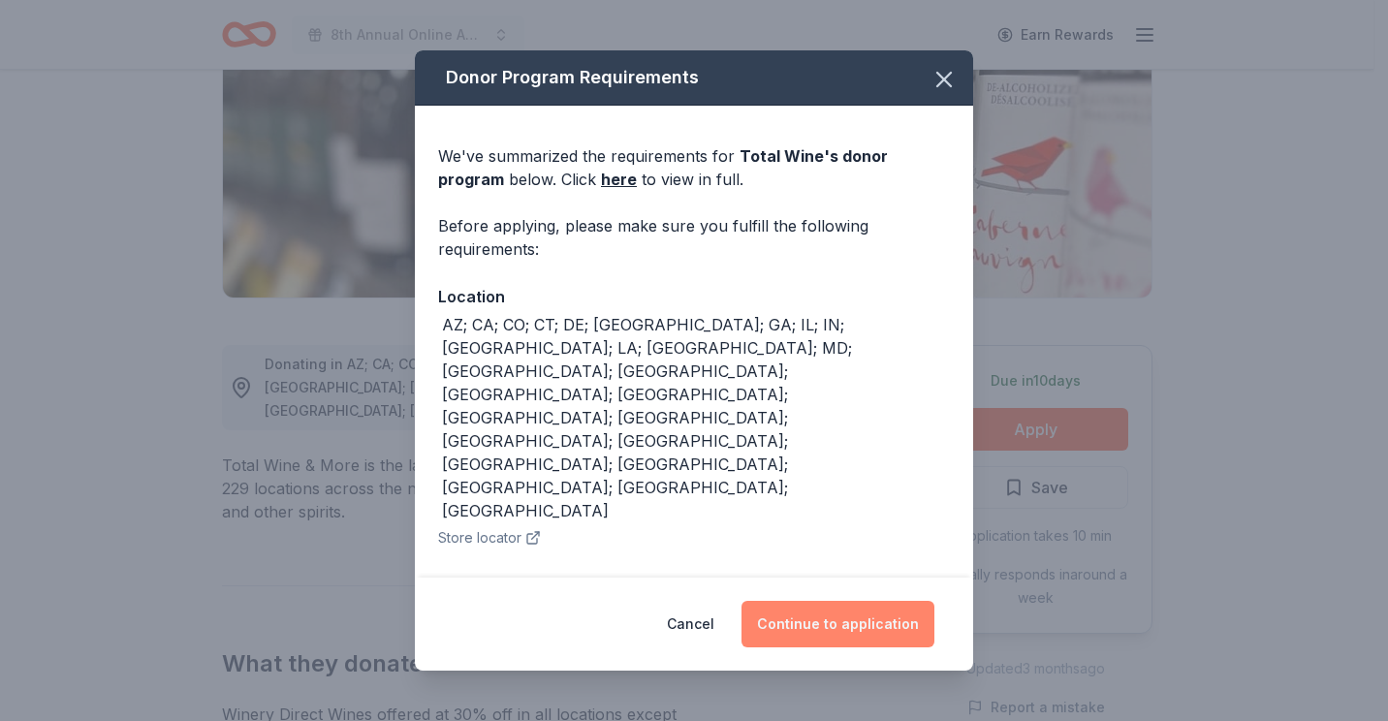
click at [893, 620] on button "Continue to application" at bounding box center [838, 624] width 193 height 47
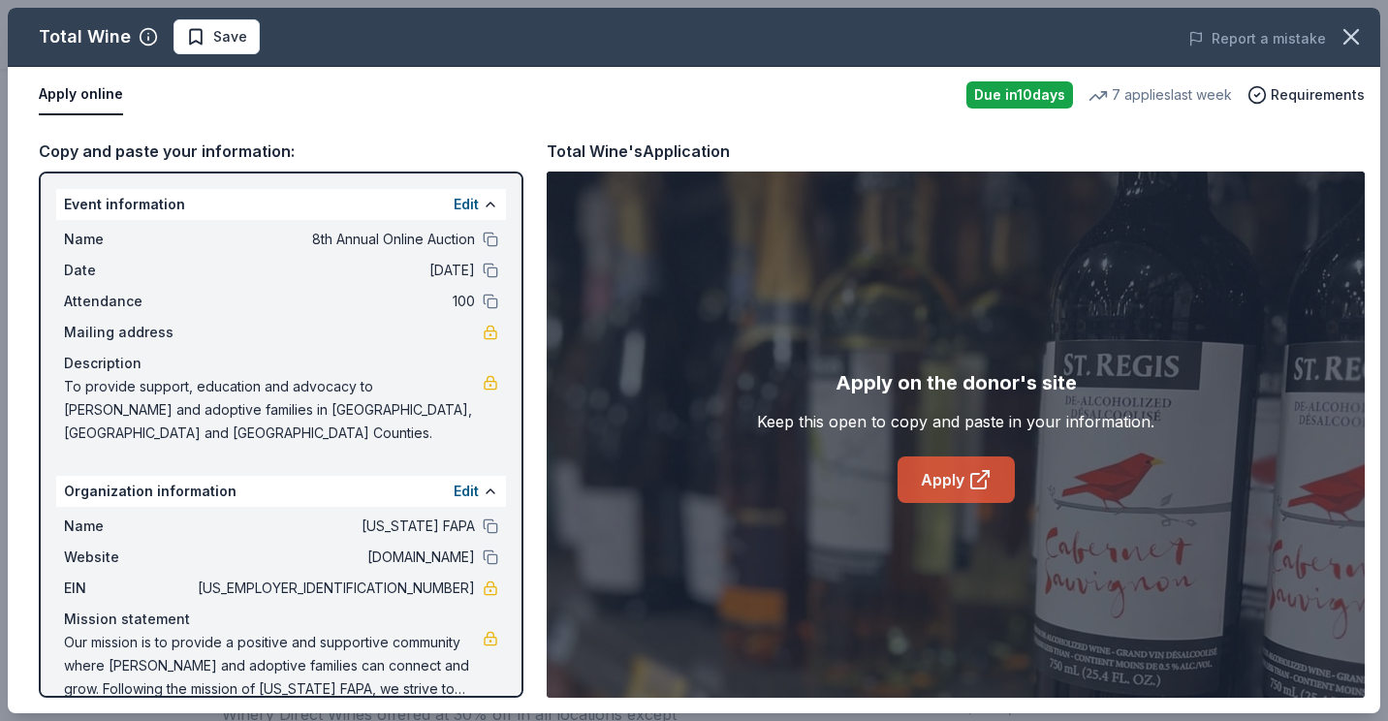
click at [977, 470] on icon at bounding box center [979, 479] width 23 height 23
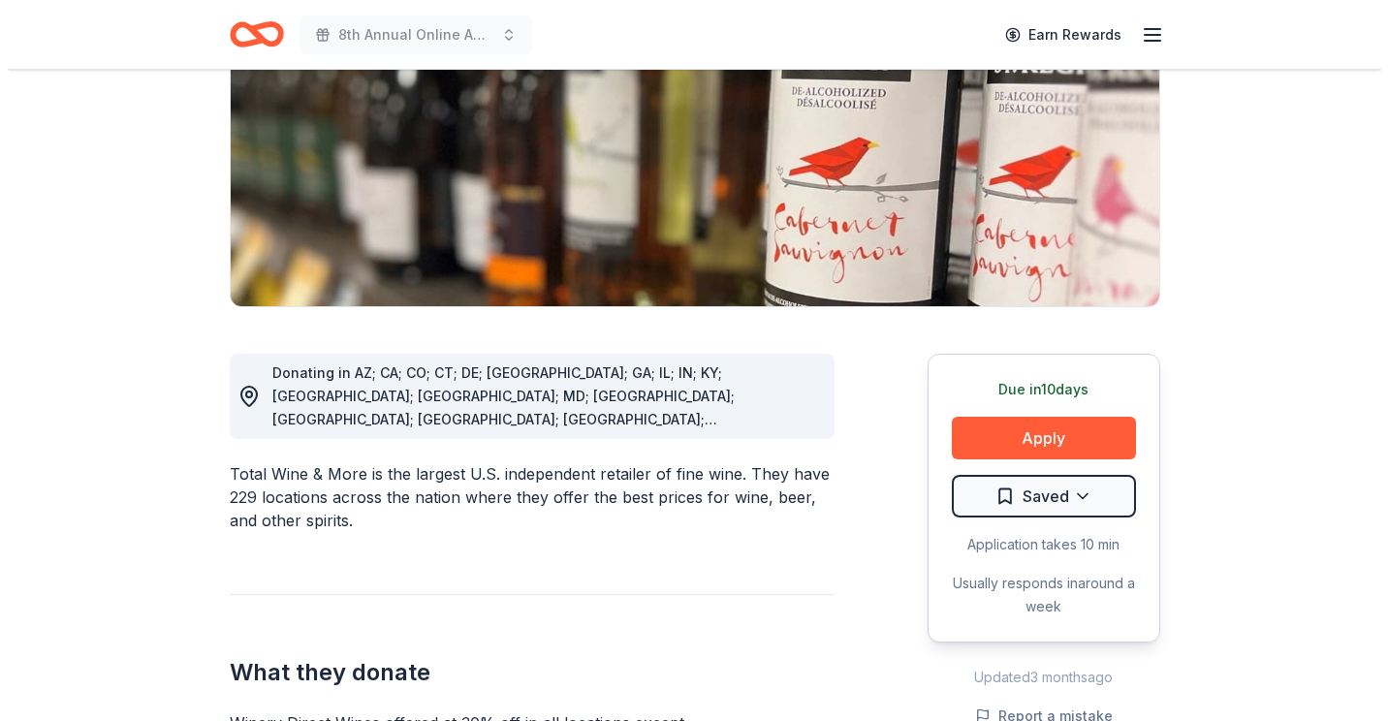
scroll to position [291, 0]
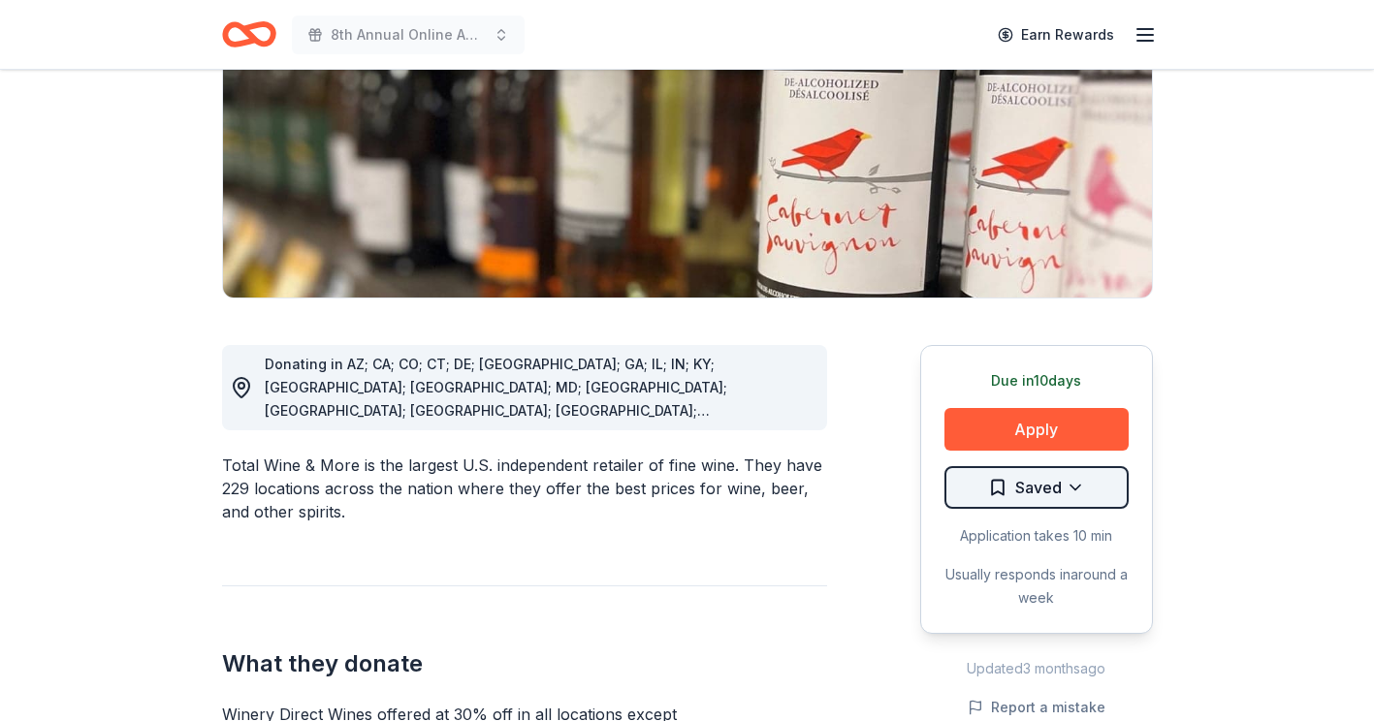
click at [1090, 430] on html "8th Annual Online Auction Earn Rewards Due [DATE] Share Total Wine 5.0 • 52 rev…" at bounding box center [687, 69] width 1374 height 721
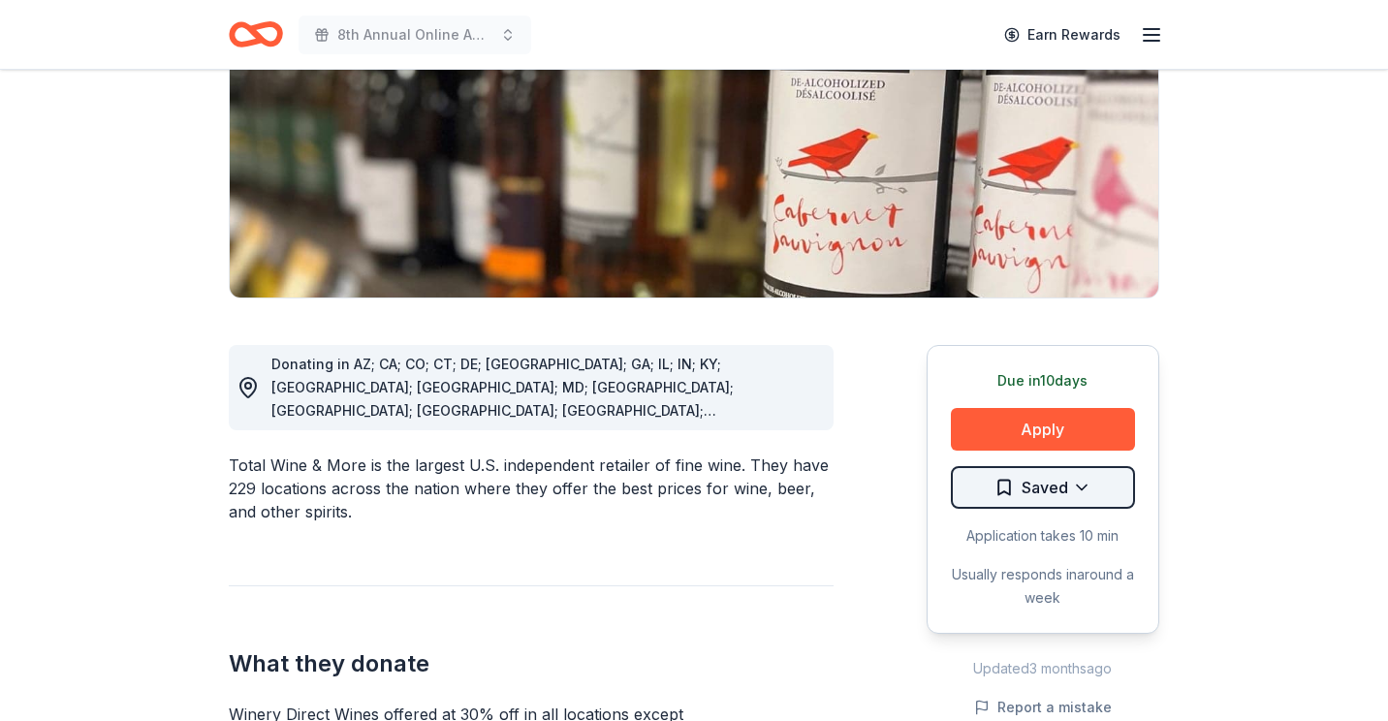
click at [1068, 430] on html "8th Annual Online Auction Earn Rewards Due [DATE] Share Total Wine 5.0 • 52 rev…" at bounding box center [694, 69] width 1388 height 721
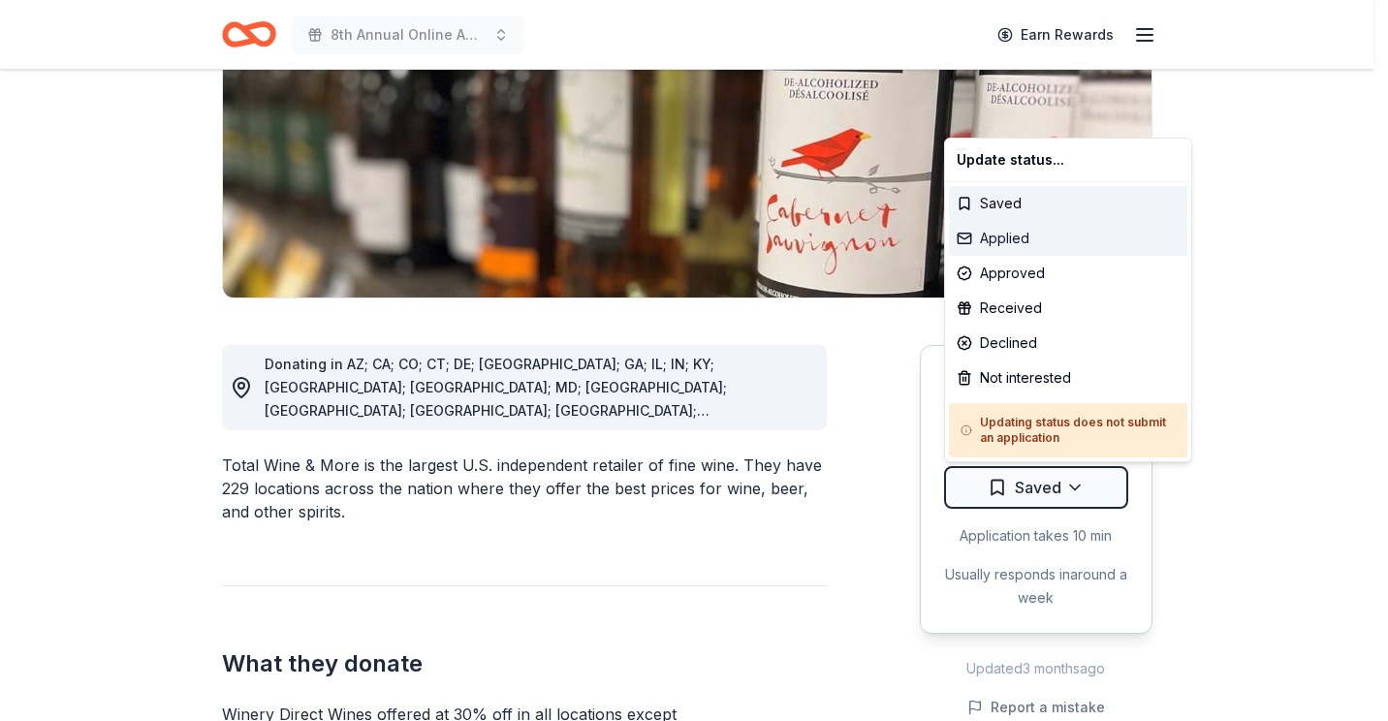
click at [1014, 242] on div "Applied" at bounding box center [1068, 238] width 238 height 35
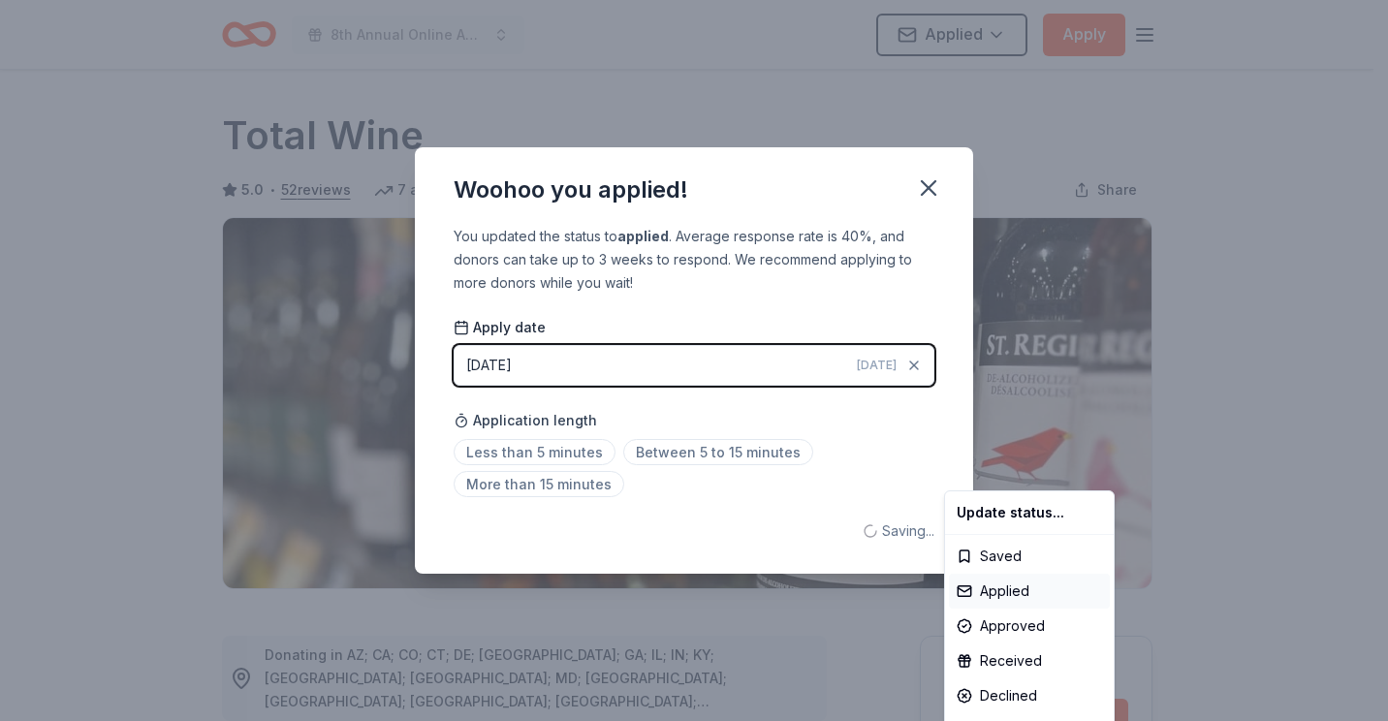
scroll to position [0, 0]
click at [670, 452] on html "8th Annual Online Auction Applied Apply Due in 10 days Share Total Wine 5.0 • 5…" at bounding box center [694, 360] width 1388 height 721
click at [670, 452] on span "Between 5 to 15 minutes" at bounding box center [718, 452] width 190 height 26
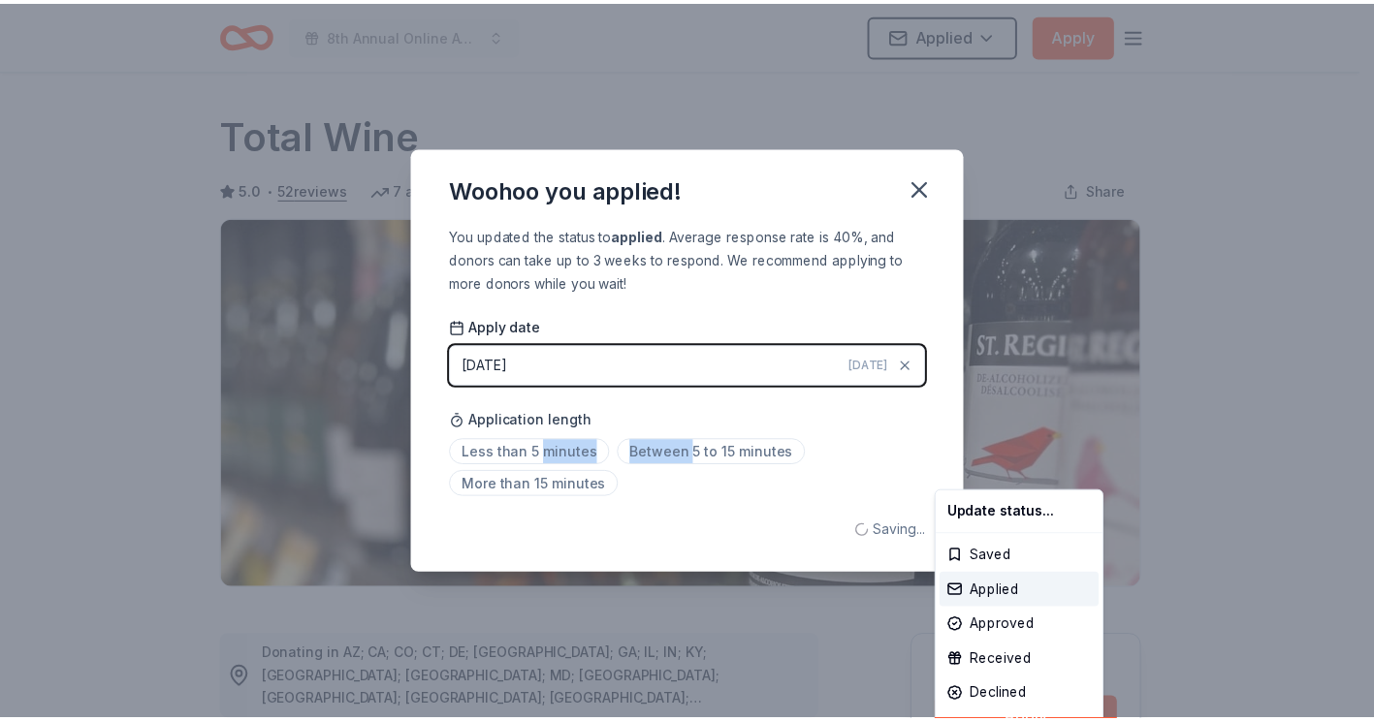
scroll to position [418, 0]
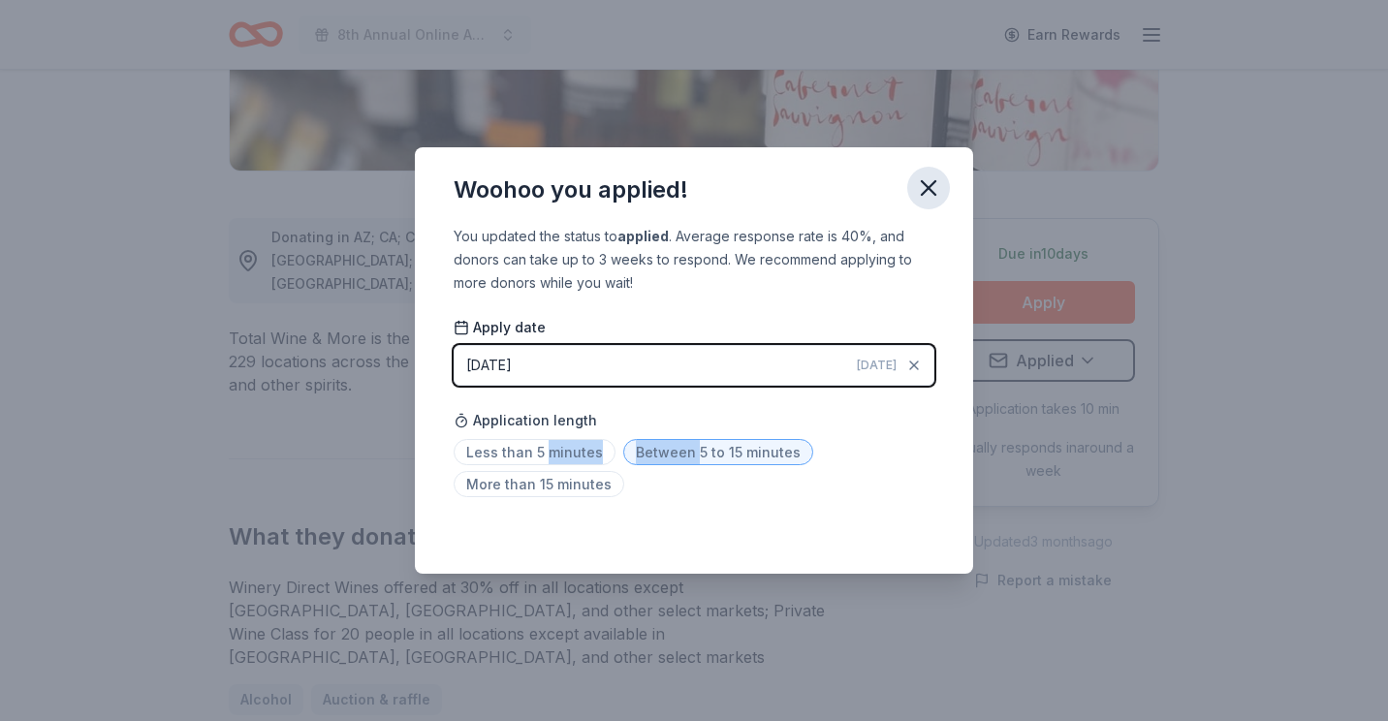
click at [930, 187] on icon "button" at bounding box center [929, 188] width 14 height 14
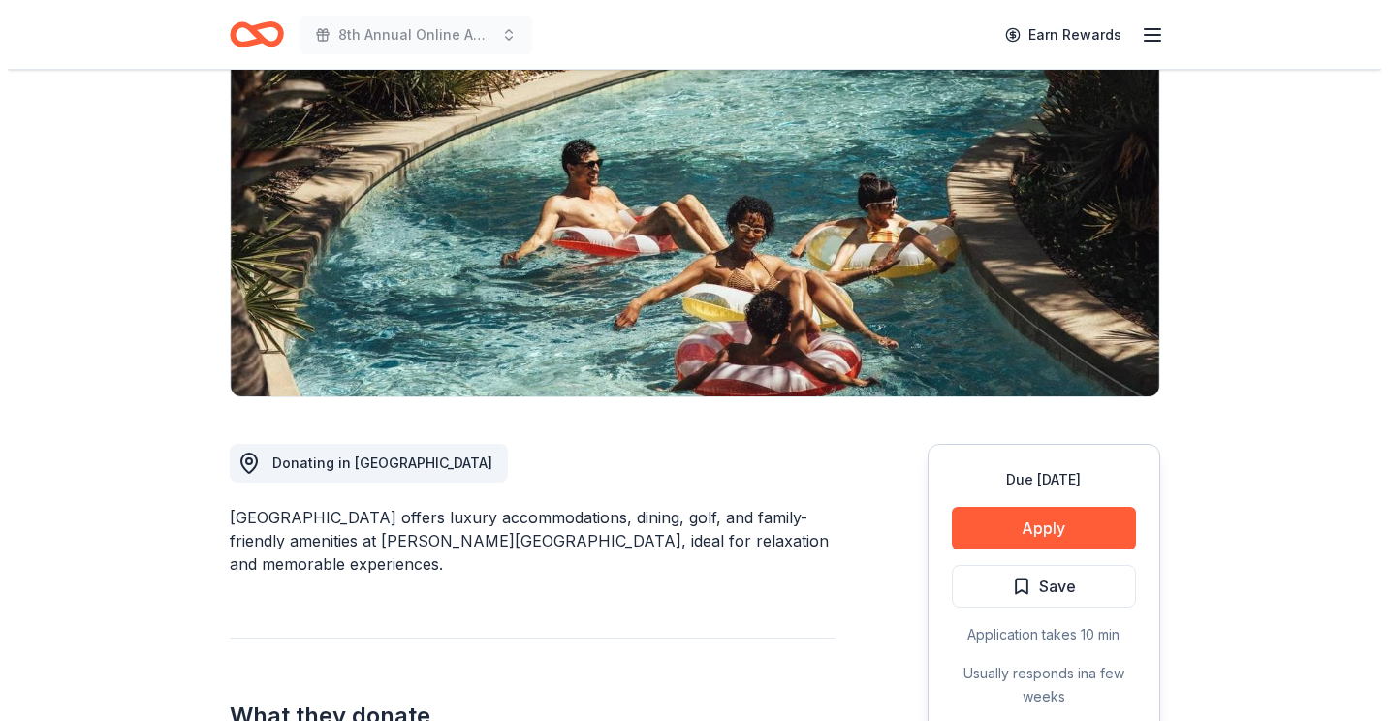
scroll to position [194, 0]
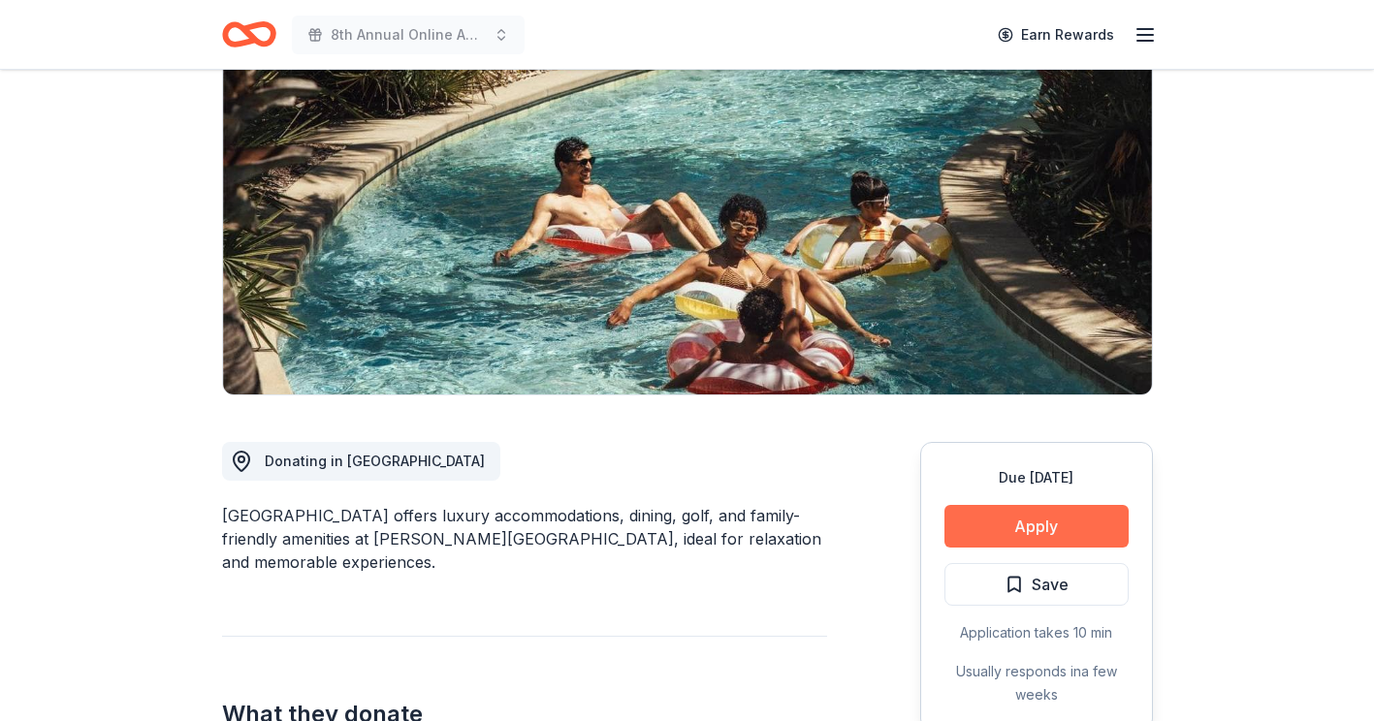
click at [1044, 527] on button "Apply" at bounding box center [1036, 526] width 184 height 43
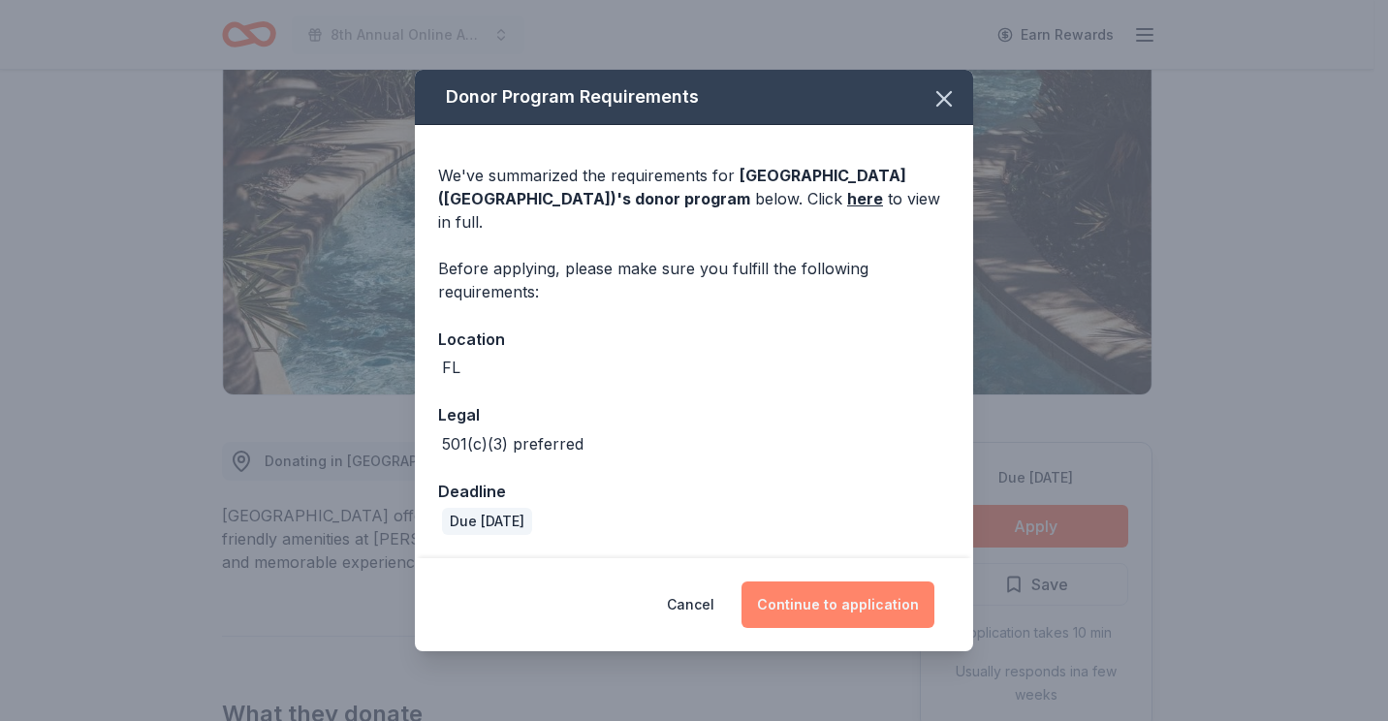
click at [863, 592] on button "Continue to application" at bounding box center [838, 605] width 193 height 47
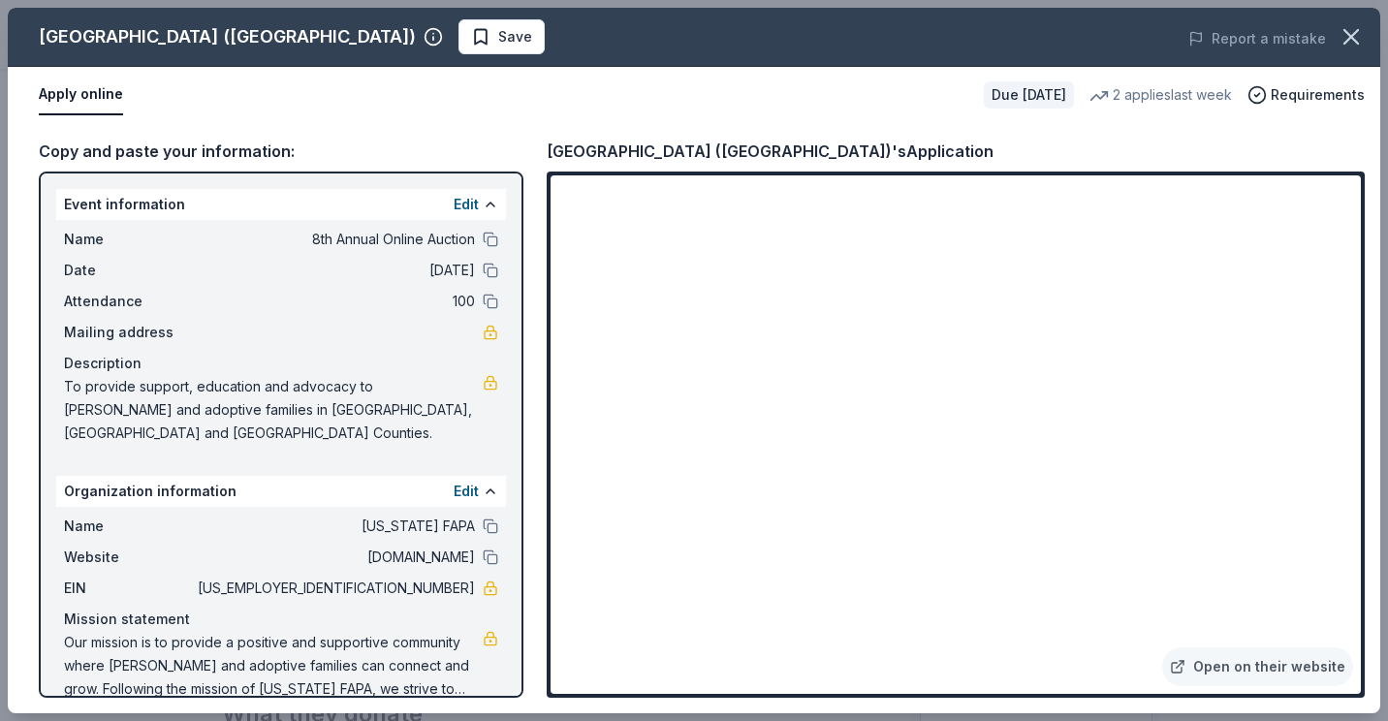
click at [471, 30] on span "Save" at bounding box center [501, 36] width 61 height 23
click at [356, 30] on div "Four Seasons Resort (Orlando) Save" at bounding box center [420, 36] width 824 height 35
click at [437, 41] on body "8th Annual Online Auction Earn Rewards Due in 36 days Share Four Seasons Resort…" at bounding box center [687, 360] width 1374 height 721
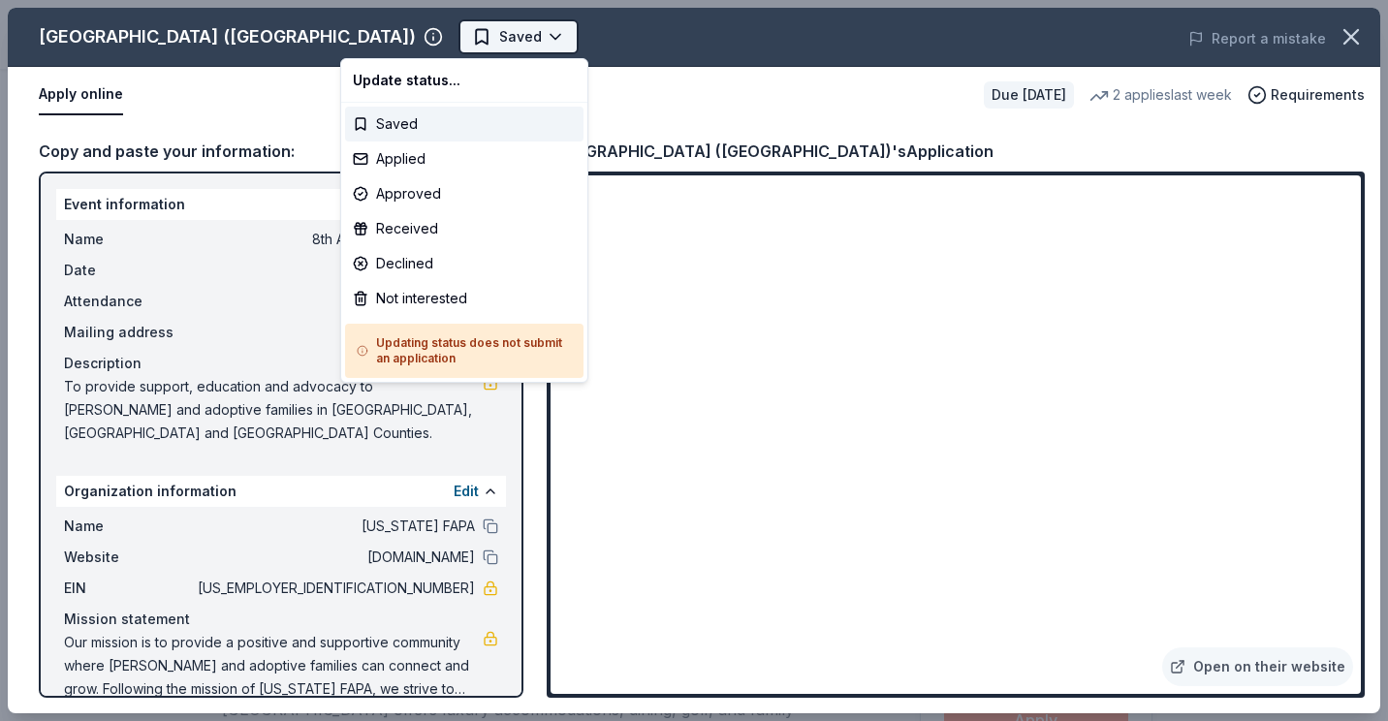
click at [438, 42] on body "8th Annual Online Auction Saved Apply Due in 36 days Share Four Seasons Resort …" at bounding box center [687, 360] width 1374 height 721
click at [415, 166] on div "Applied" at bounding box center [464, 159] width 238 height 35
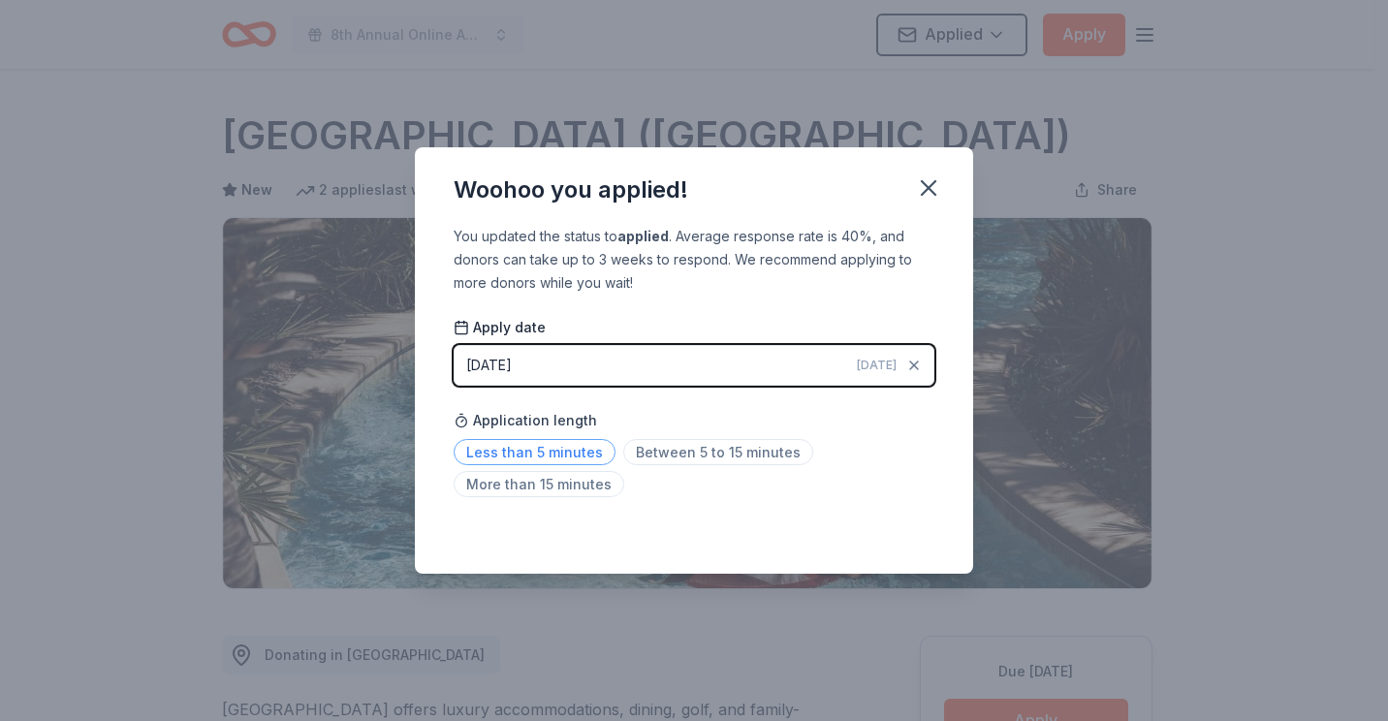
click at [567, 446] on span "Less than 5 minutes" at bounding box center [535, 452] width 162 height 26
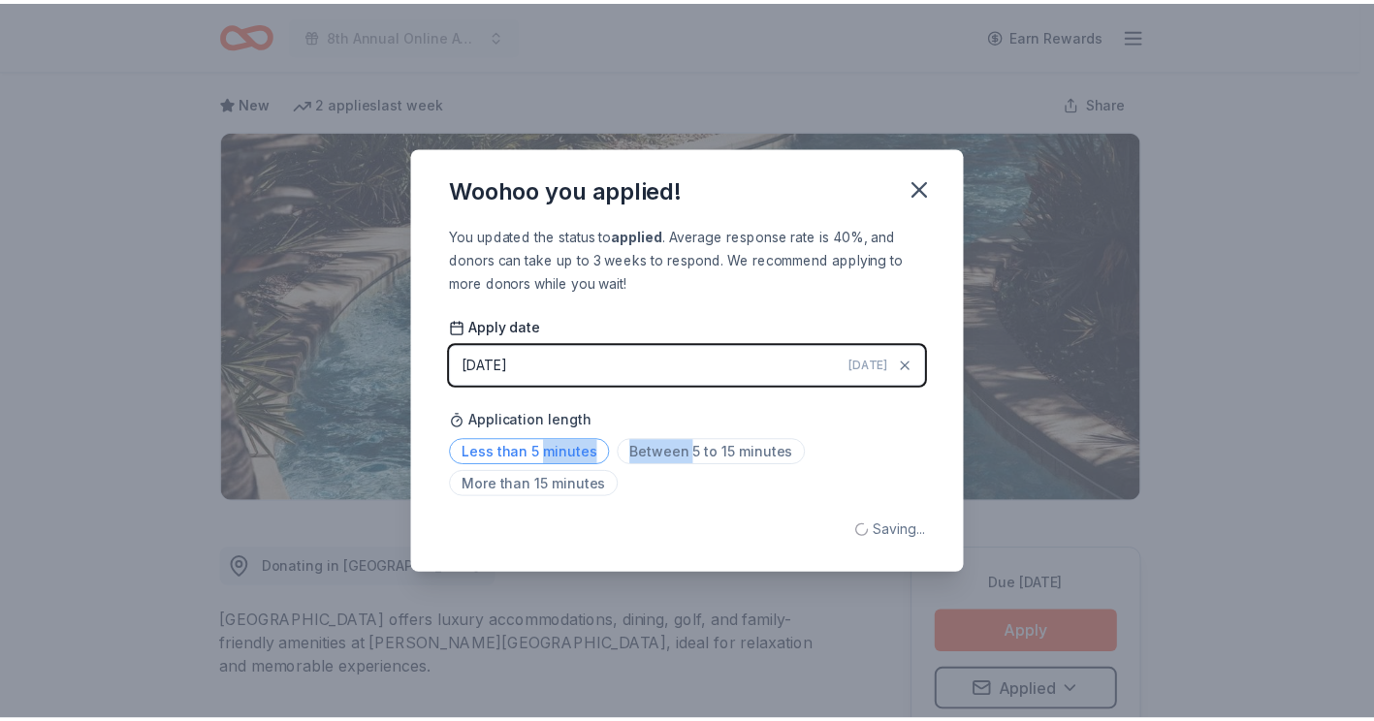
scroll to position [128, 0]
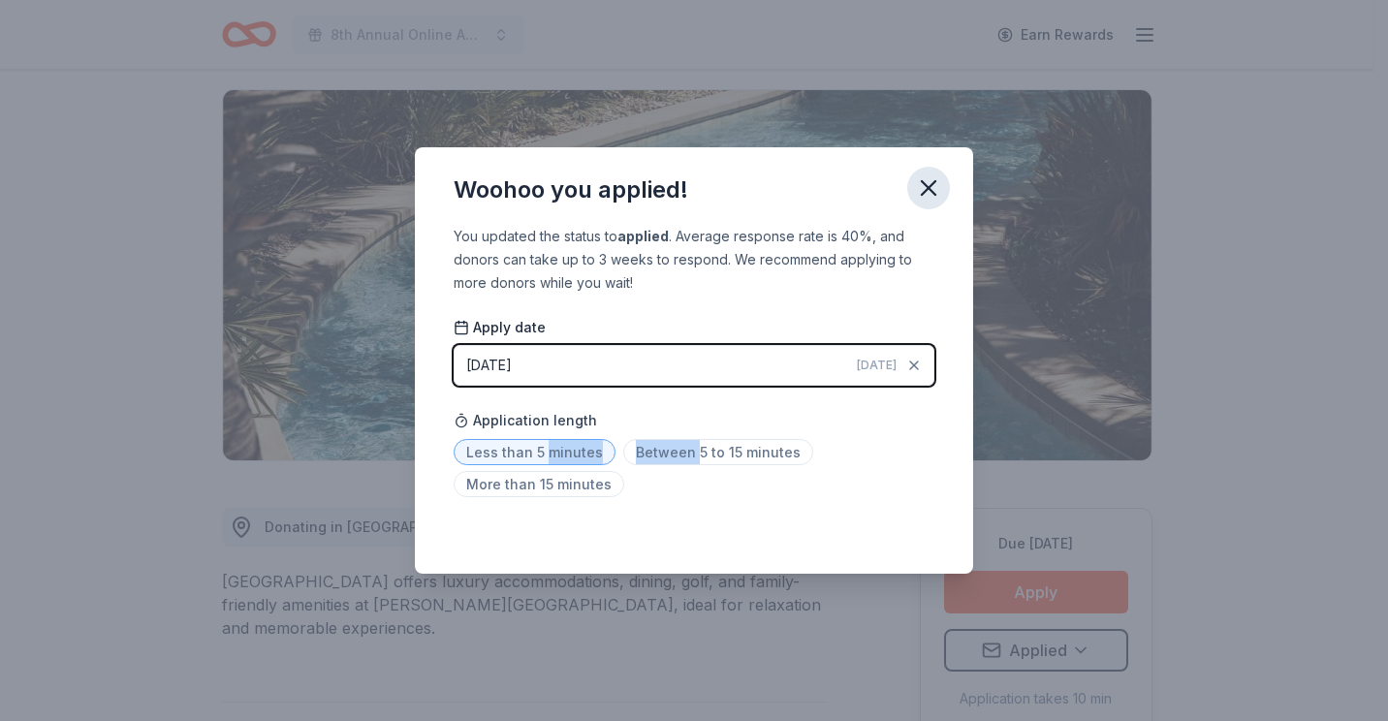
click at [929, 188] on icon "button" at bounding box center [929, 188] width 14 height 14
click at [929, 188] on icon "button" at bounding box center [928, 187] width 27 height 27
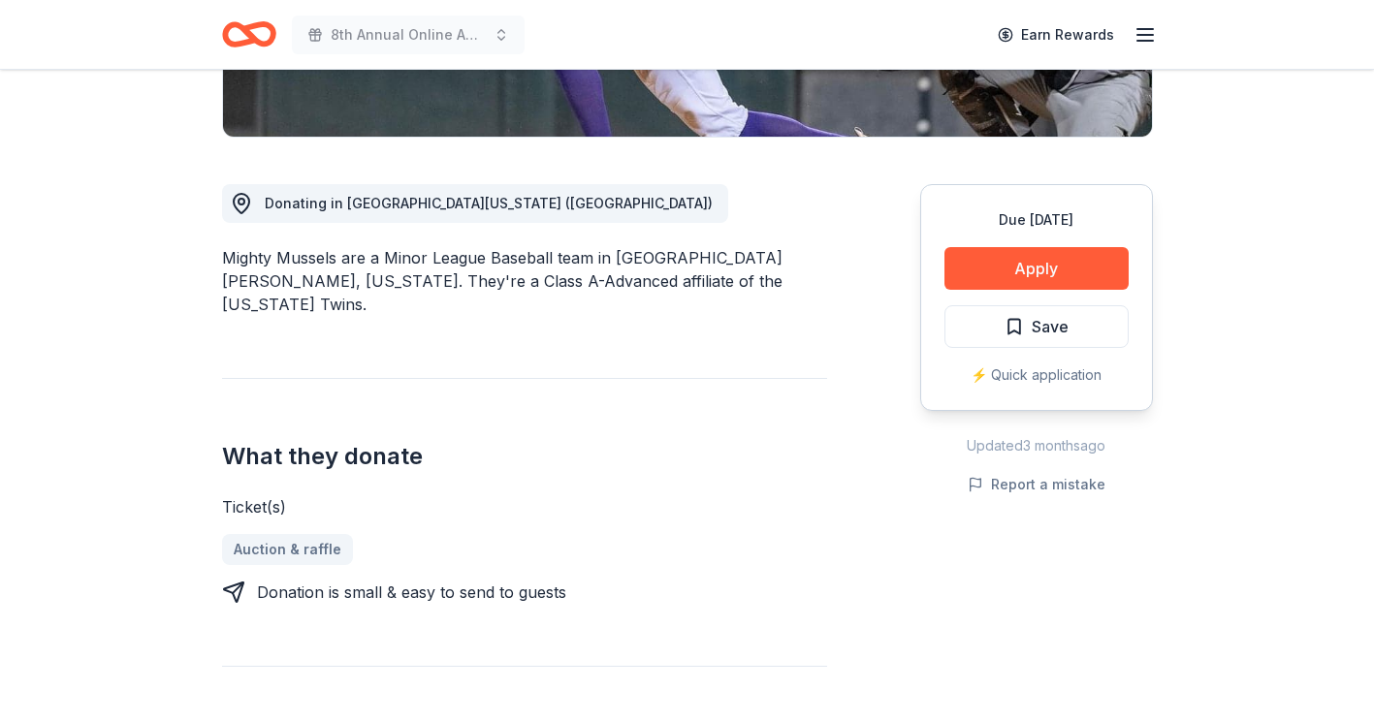
scroll to position [485, 0]
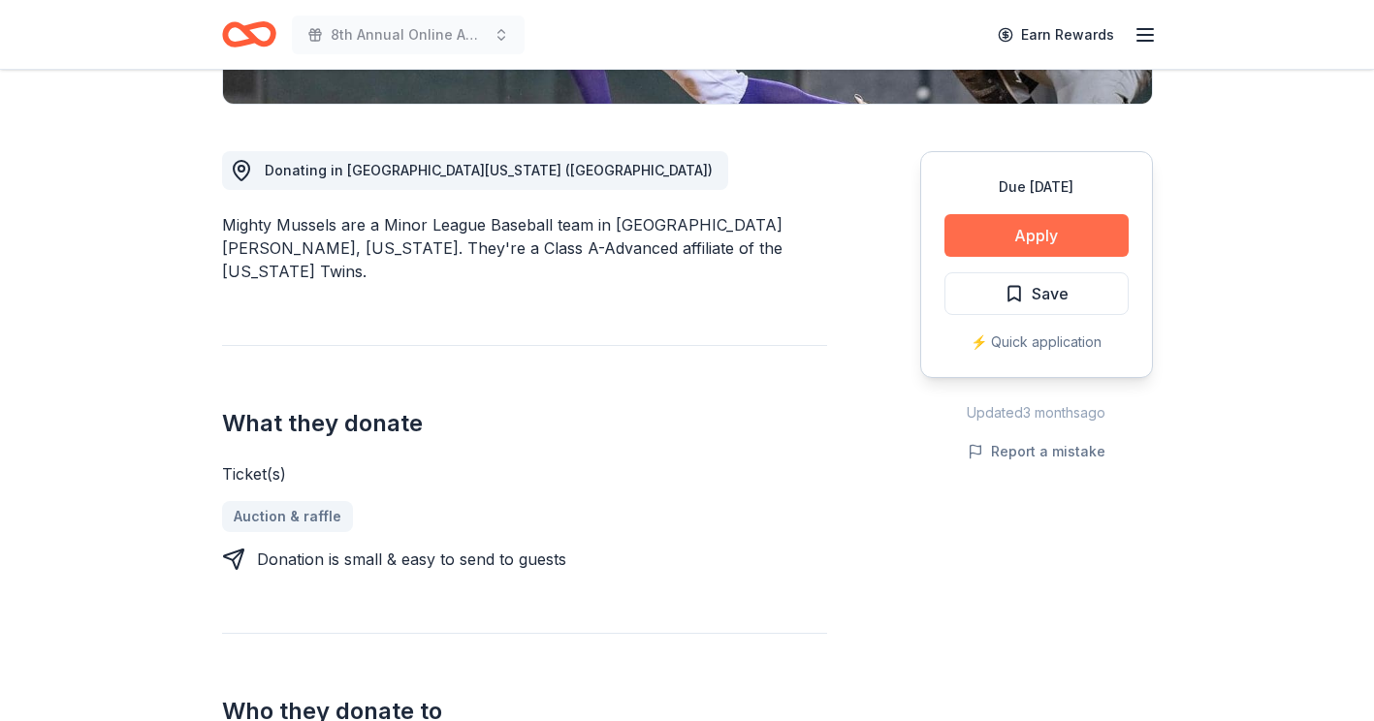
click at [988, 230] on button "Apply" at bounding box center [1036, 235] width 184 height 43
click at [1024, 235] on button "Apply" at bounding box center [1036, 235] width 184 height 43
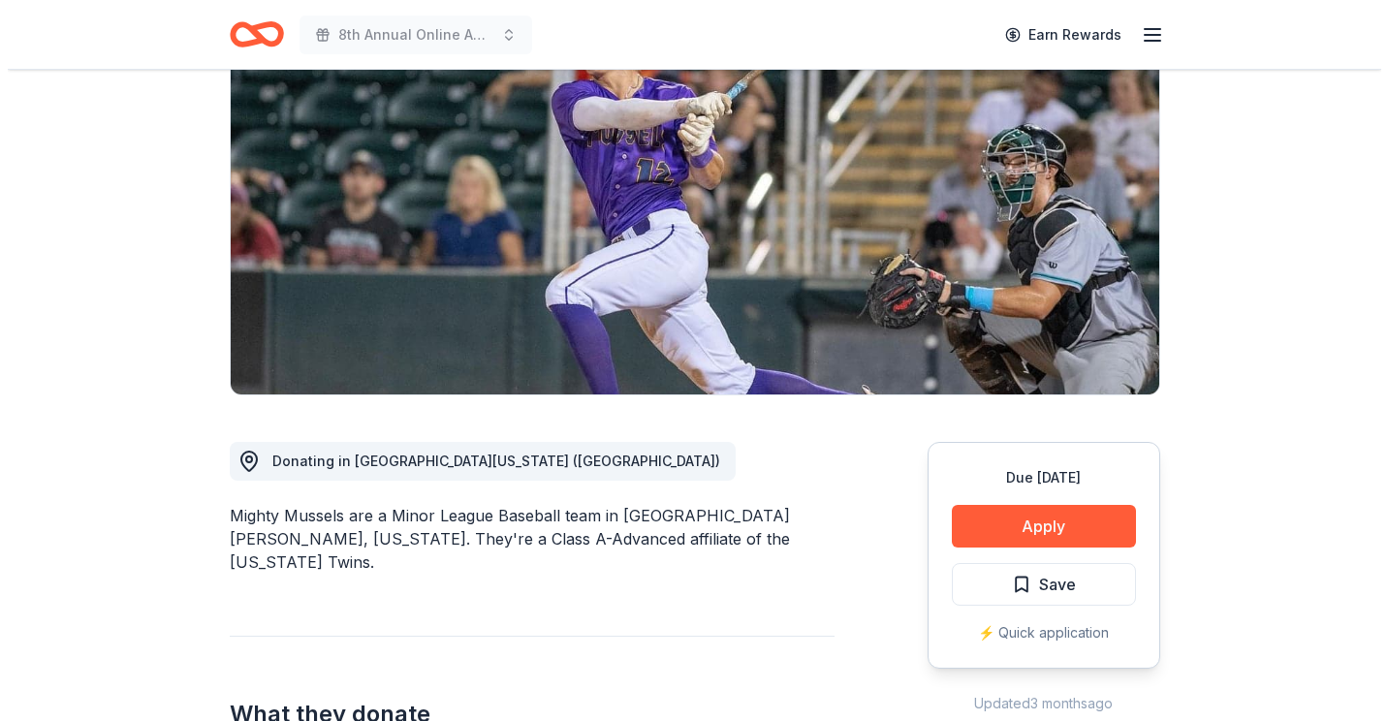
scroll to position [291, 0]
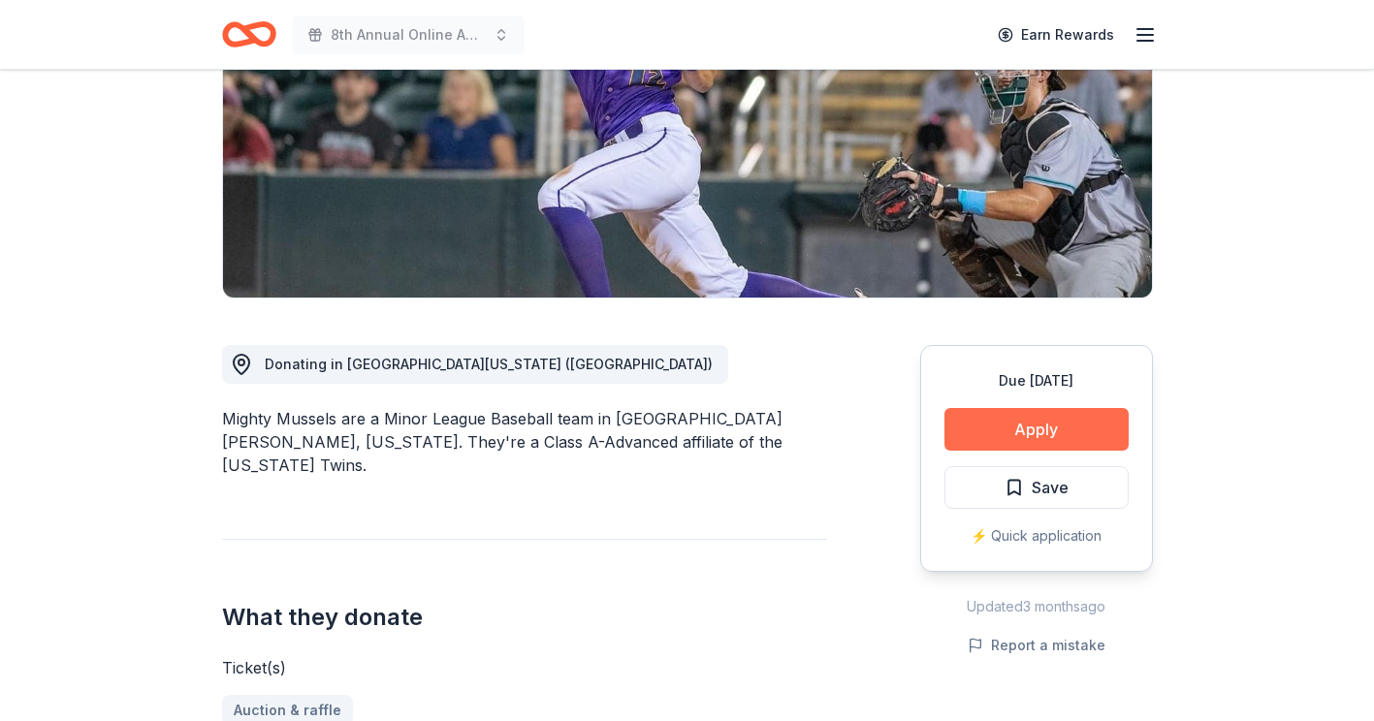
click at [1050, 427] on button "Apply" at bounding box center [1036, 429] width 184 height 43
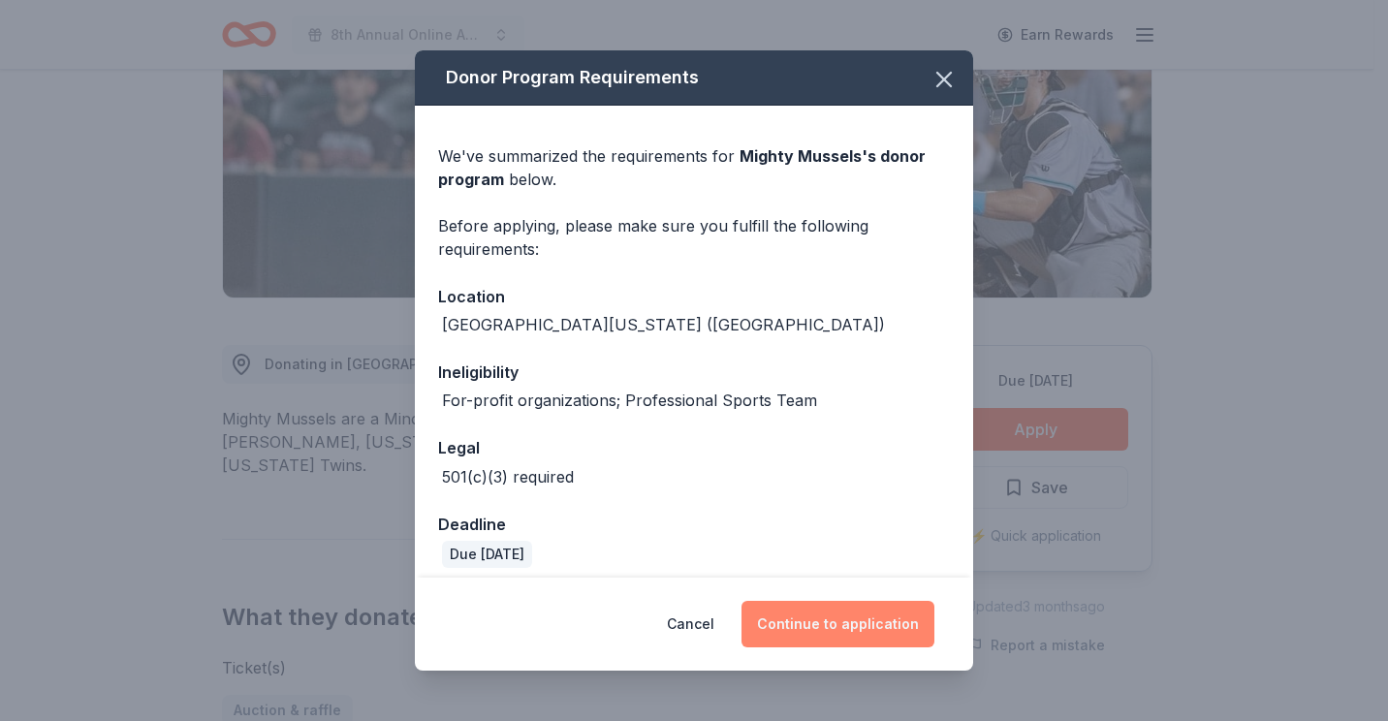
click at [829, 626] on button "Continue to application" at bounding box center [838, 624] width 193 height 47
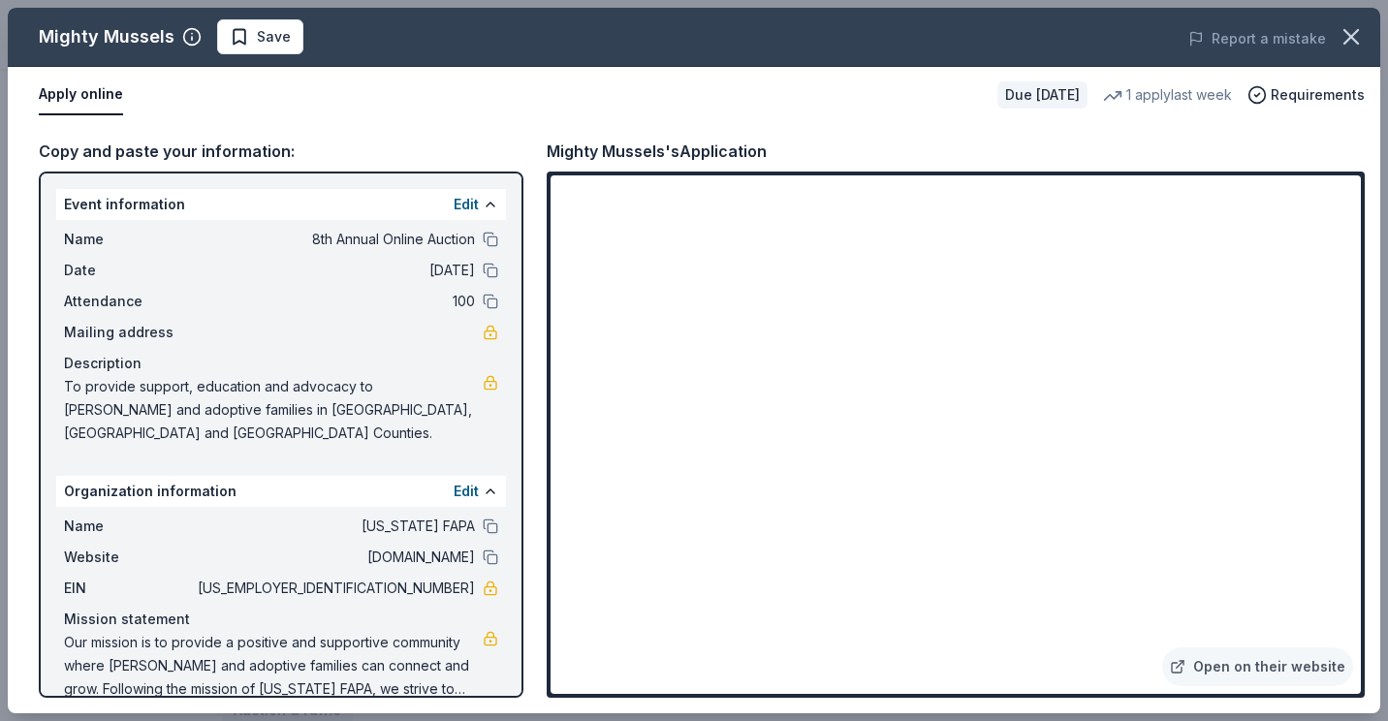
scroll to position [5, 0]
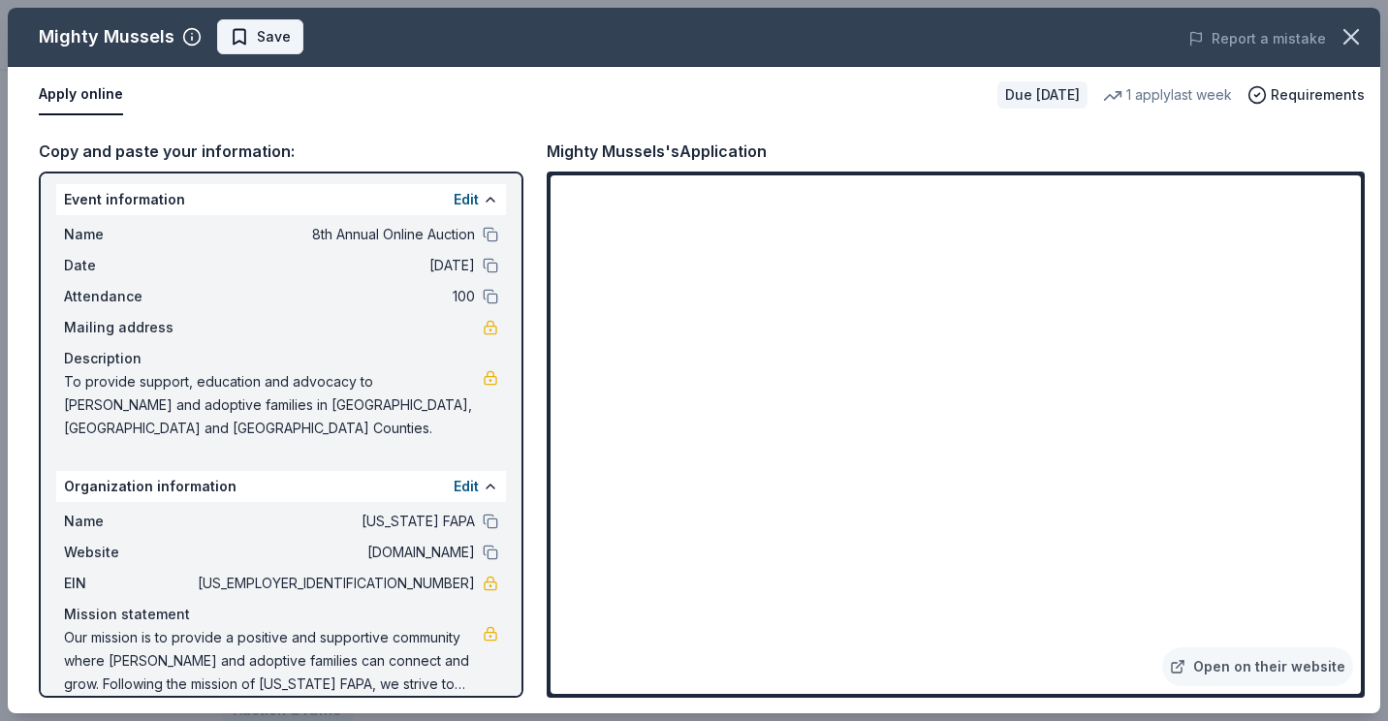
click at [266, 42] on span "Save" at bounding box center [274, 36] width 34 height 23
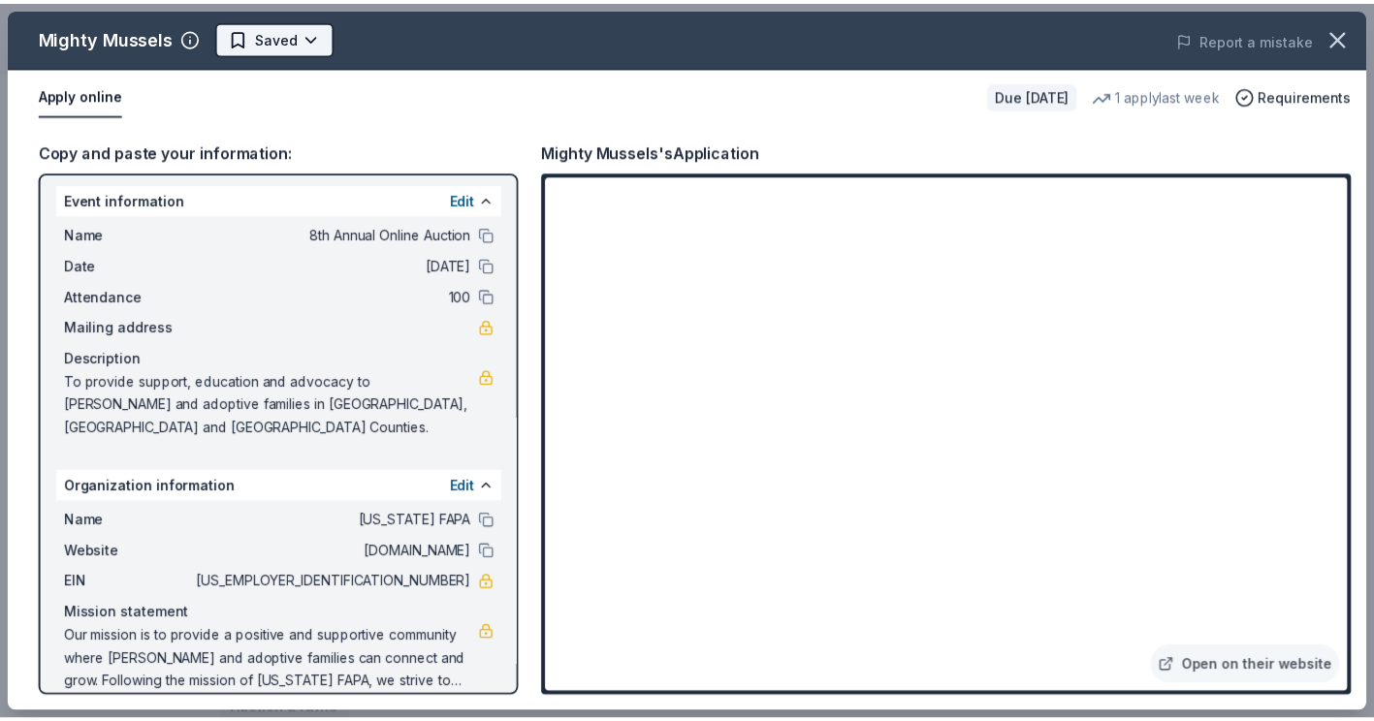
scroll to position [0, 0]
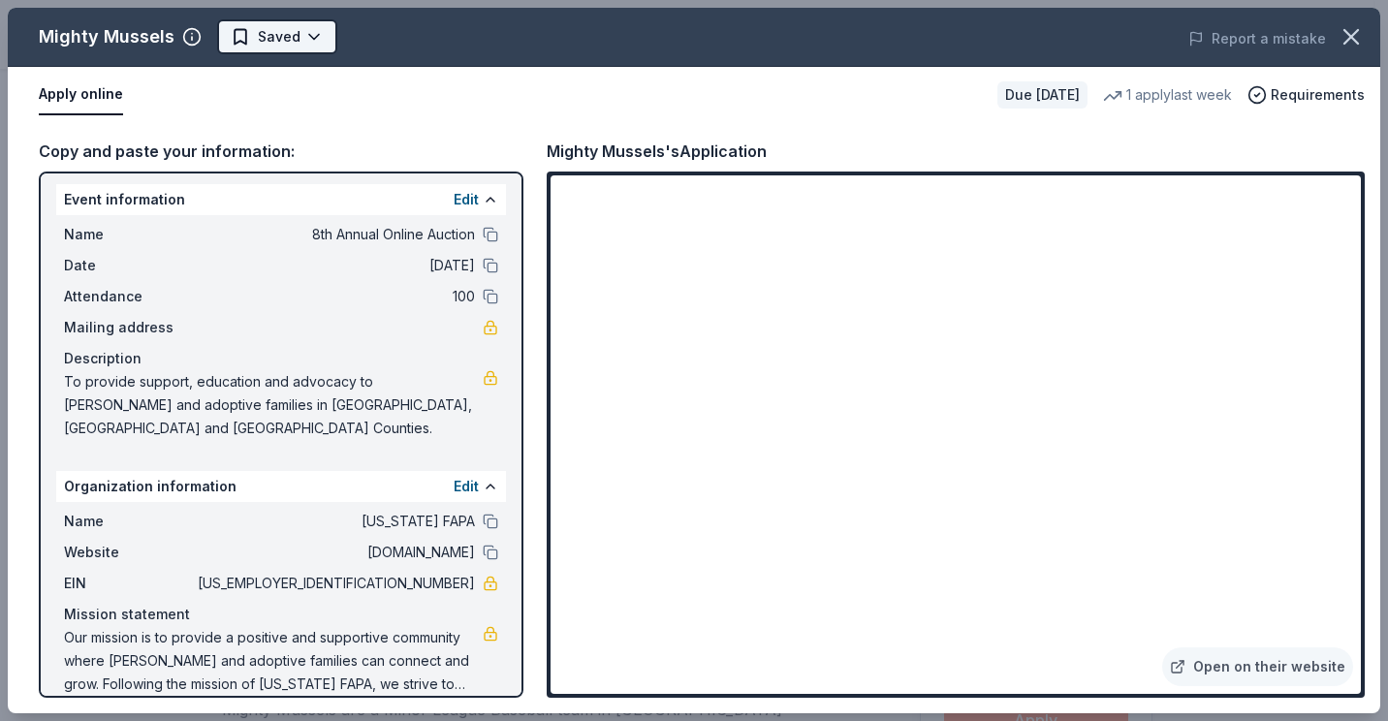
click at [305, 44] on body "8th Annual Online Auction Earn Rewards Due in 45 days Share Mighty Mussels New …" at bounding box center [687, 360] width 1374 height 721
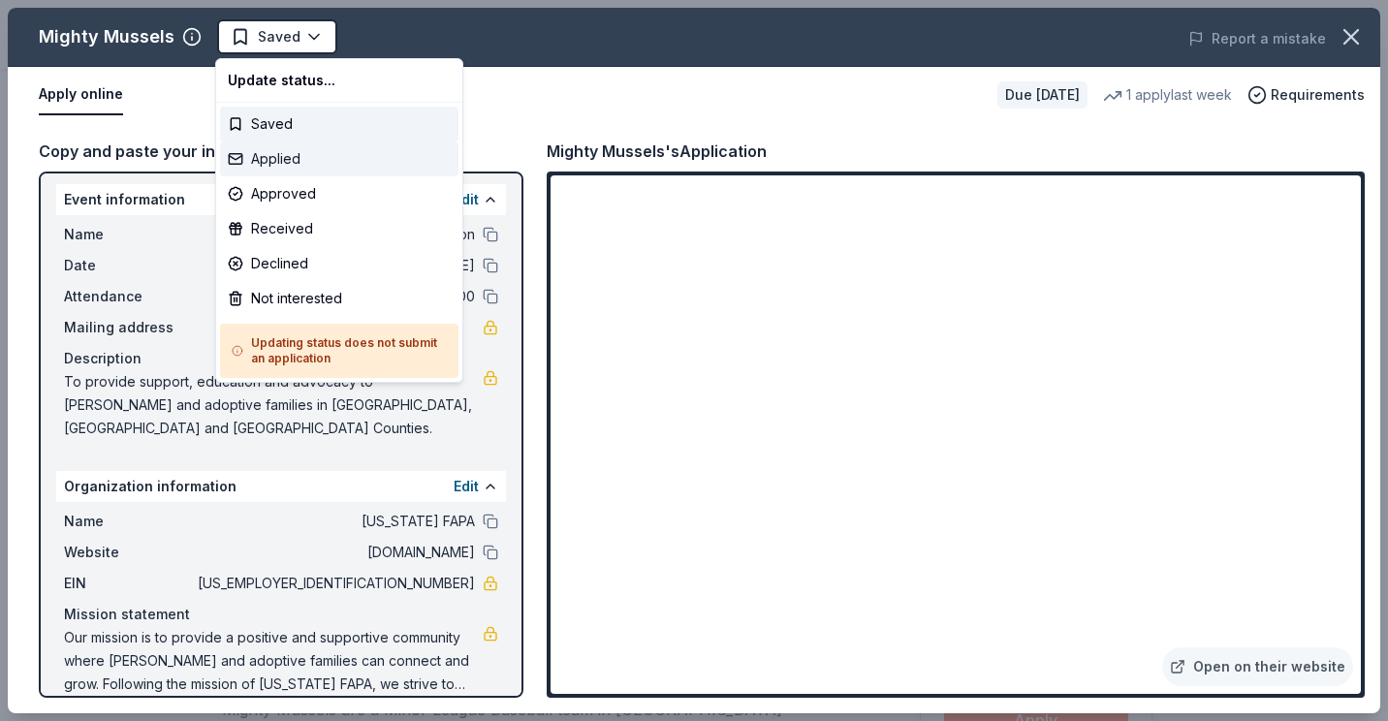
click at [280, 164] on div "Applied" at bounding box center [339, 159] width 238 height 35
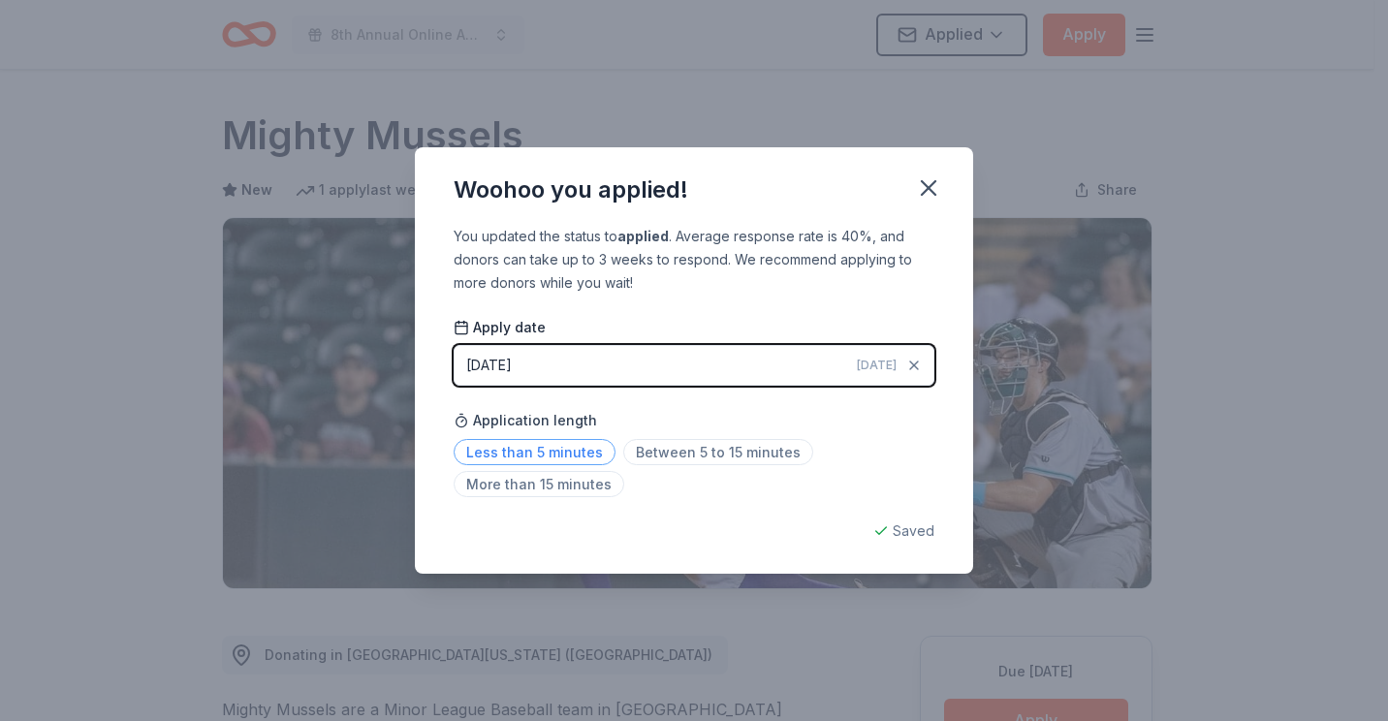
click at [570, 449] on span "Less than 5 minutes" at bounding box center [535, 452] width 162 height 26
drag, startPoint x: 930, startPoint y: 182, endPoint x: 910, endPoint y: 158, distance: 31.0
click at [930, 180] on icon "button" at bounding box center [928, 187] width 27 height 27
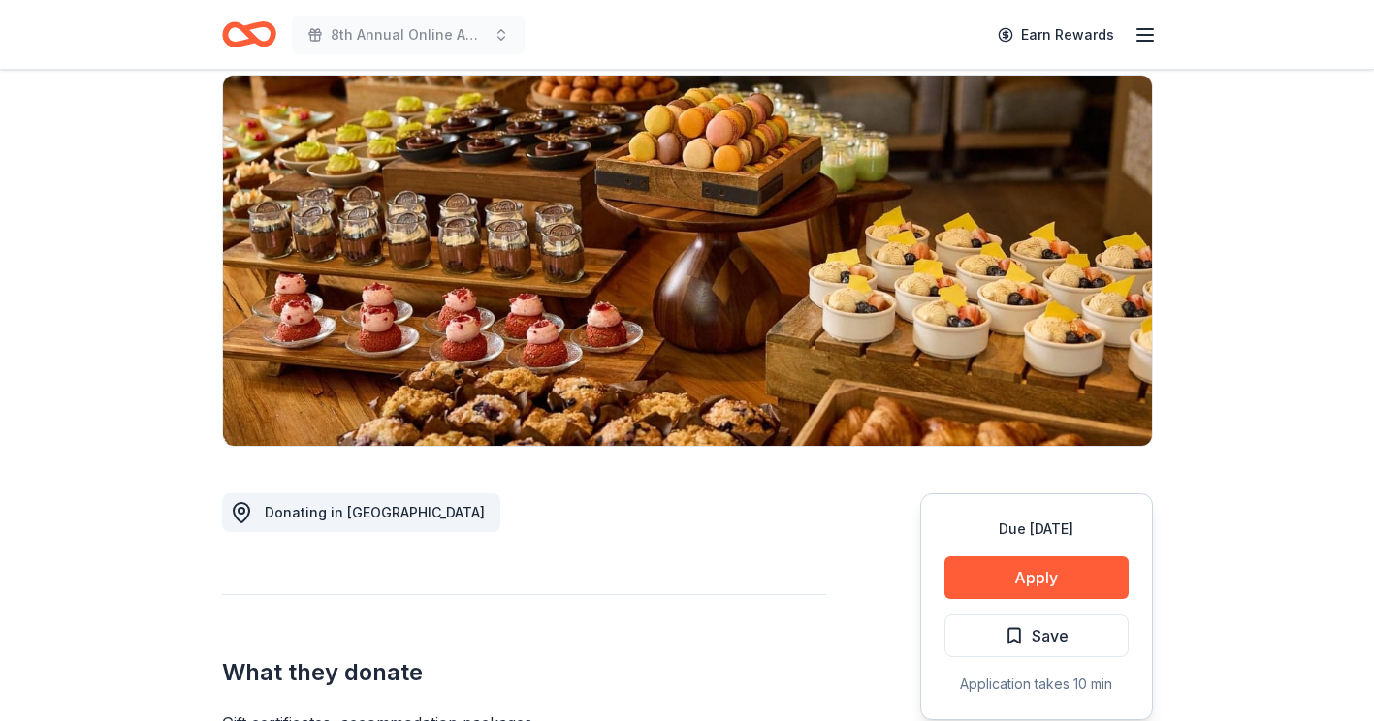
scroll to position [194, 0]
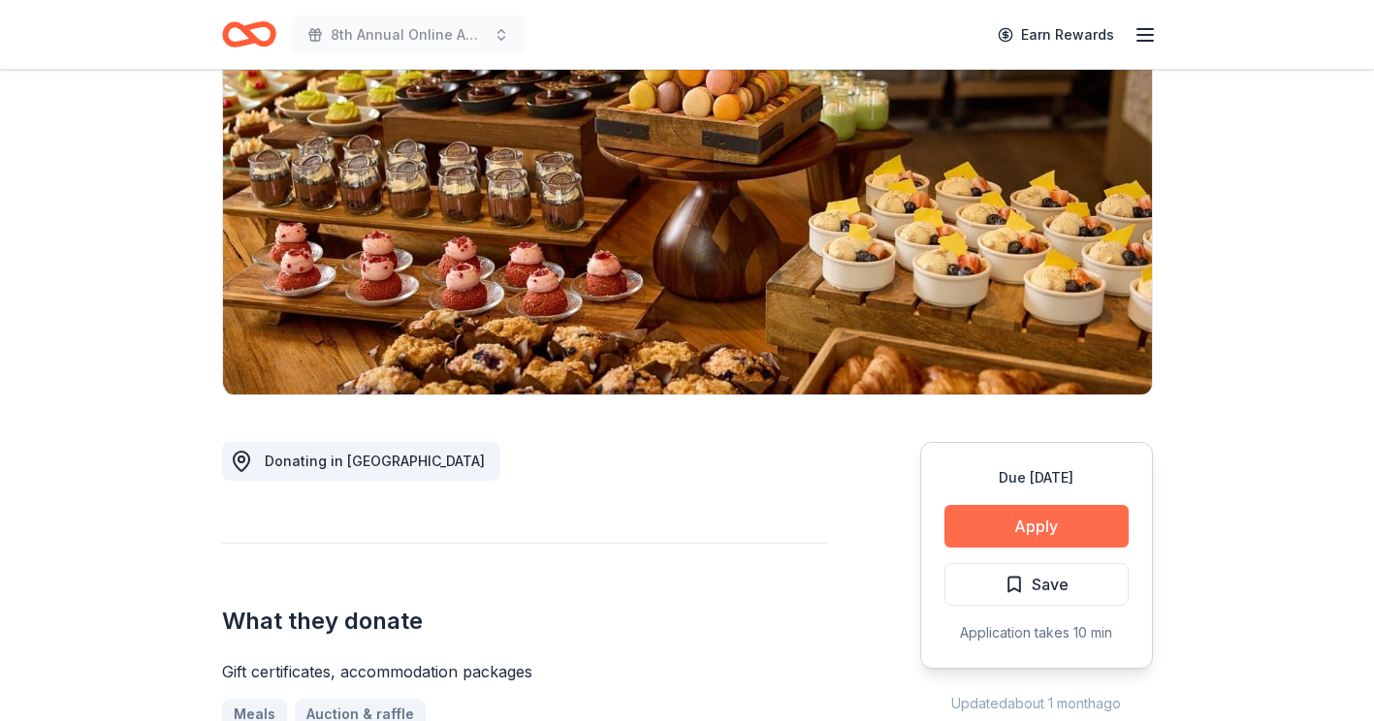
click at [1058, 528] on button "Apply" at bounding box center [1036, 526] width 184 height 43
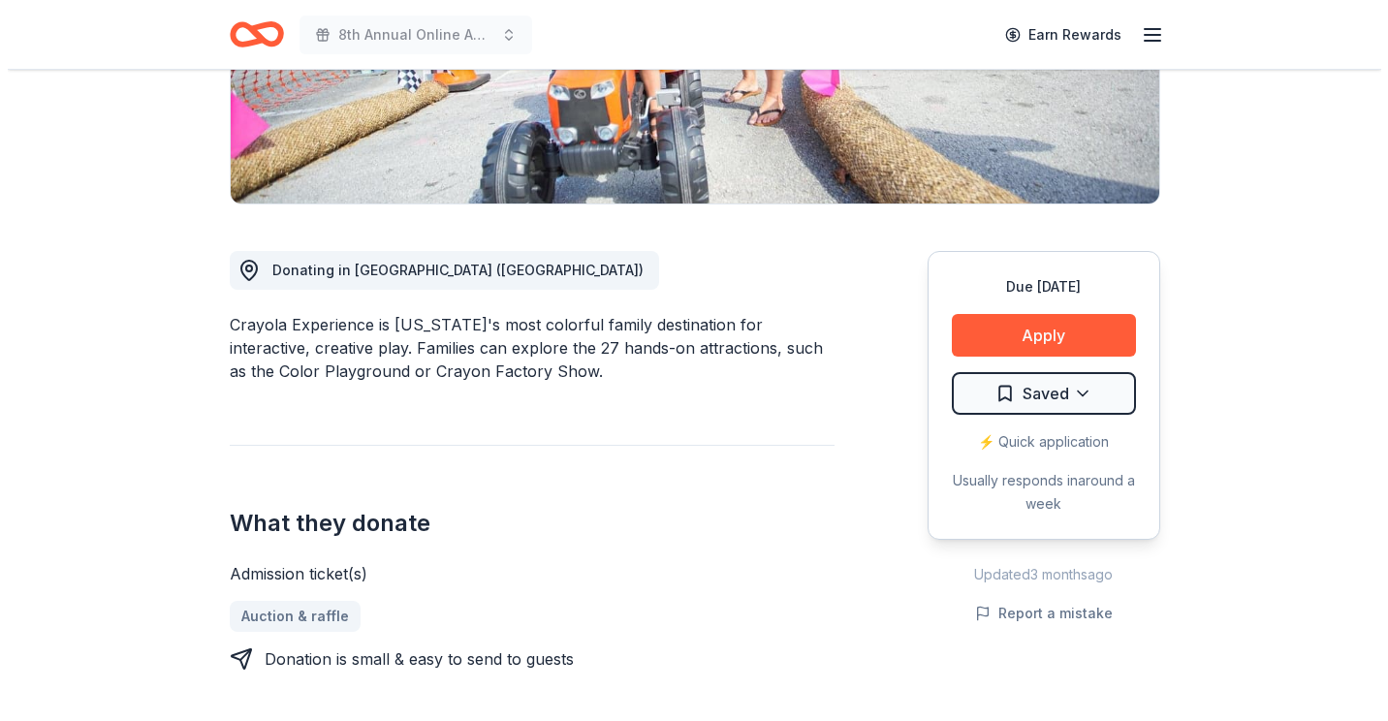
scroll to position [388, 0]
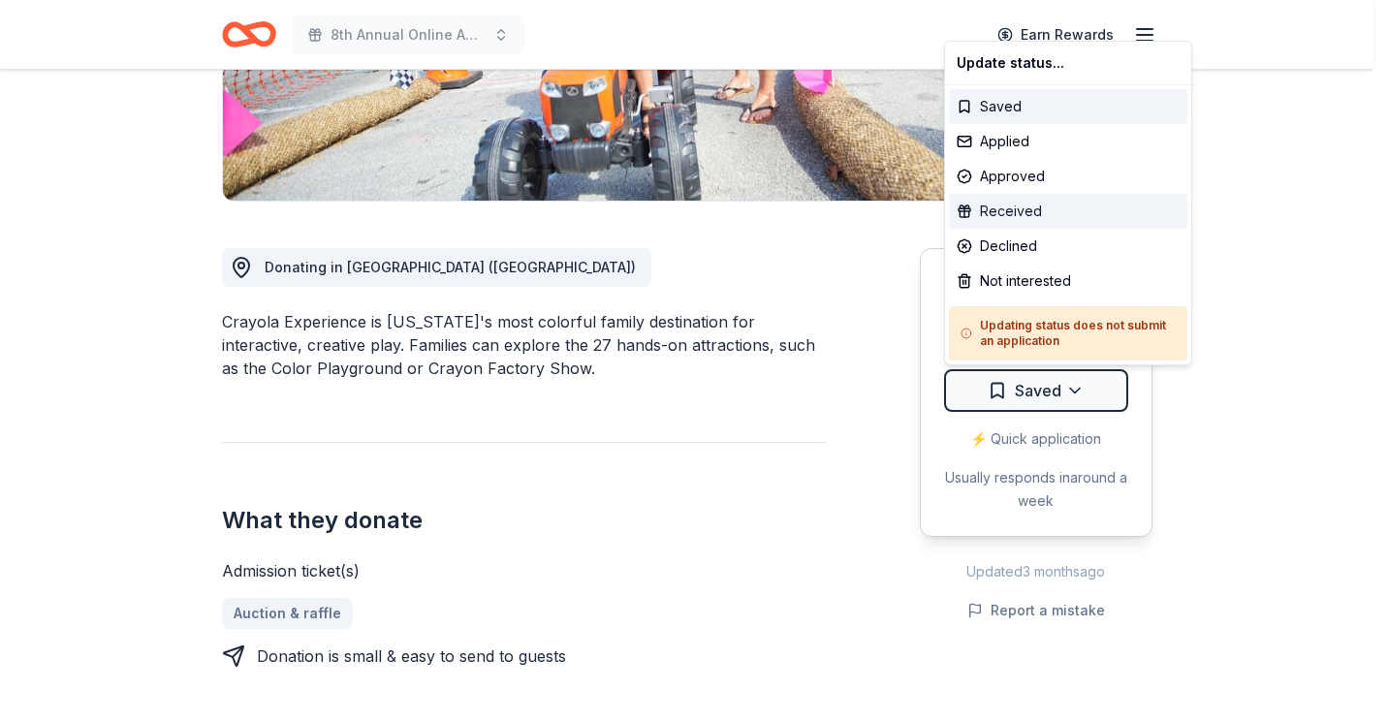
click at [1021, 208] on div "Received" at bounding box center [1068, 211] width 238 height 35
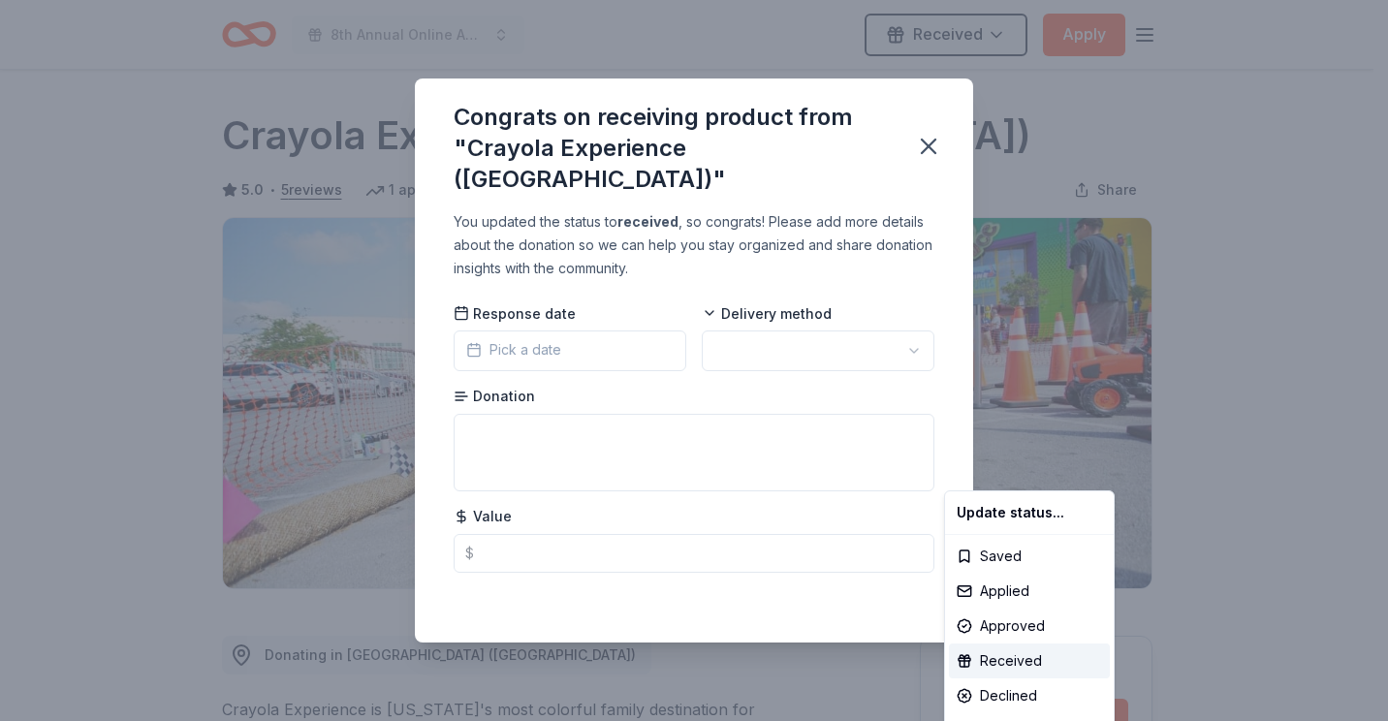
click at [555, 342] on html "8th Annual Online Auction Received Apply Due in 36 days Share Crayola Experienc…" at bounding box center [694, 360] width 1388 height 721
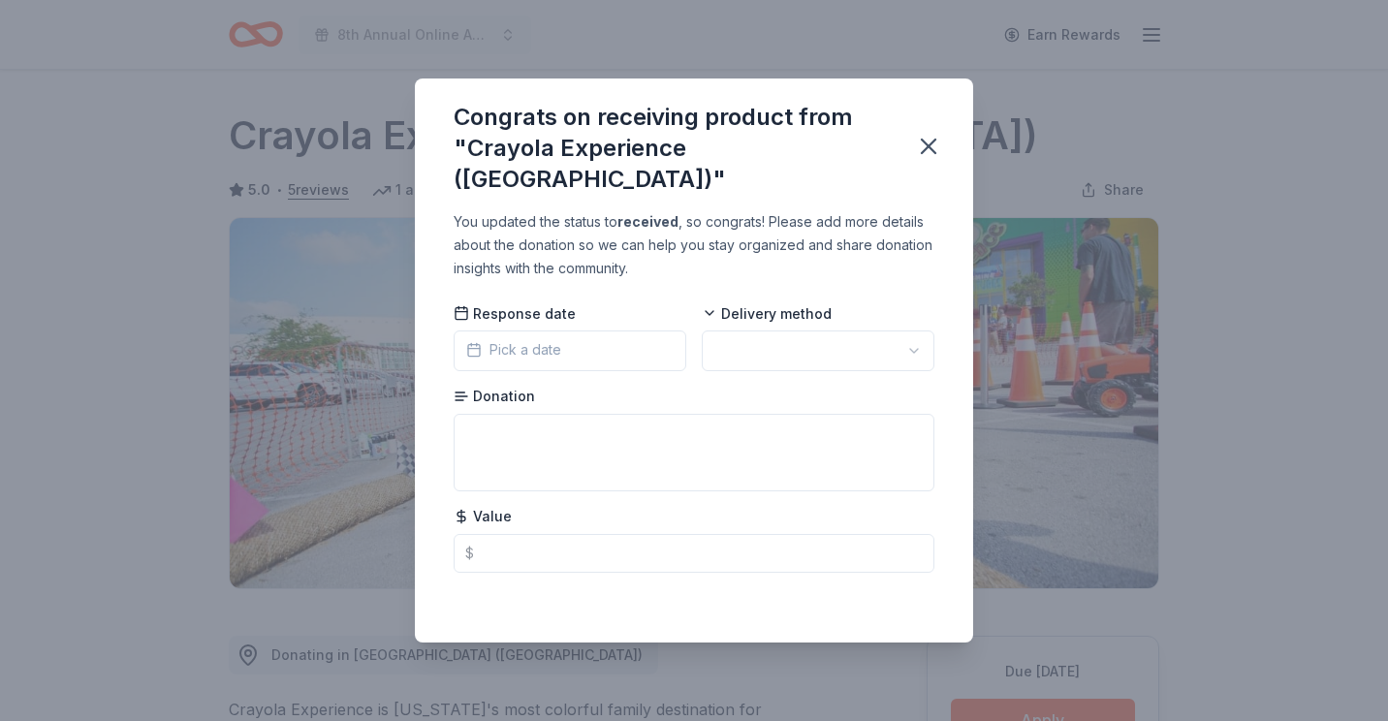
scroll to position [418, 0]
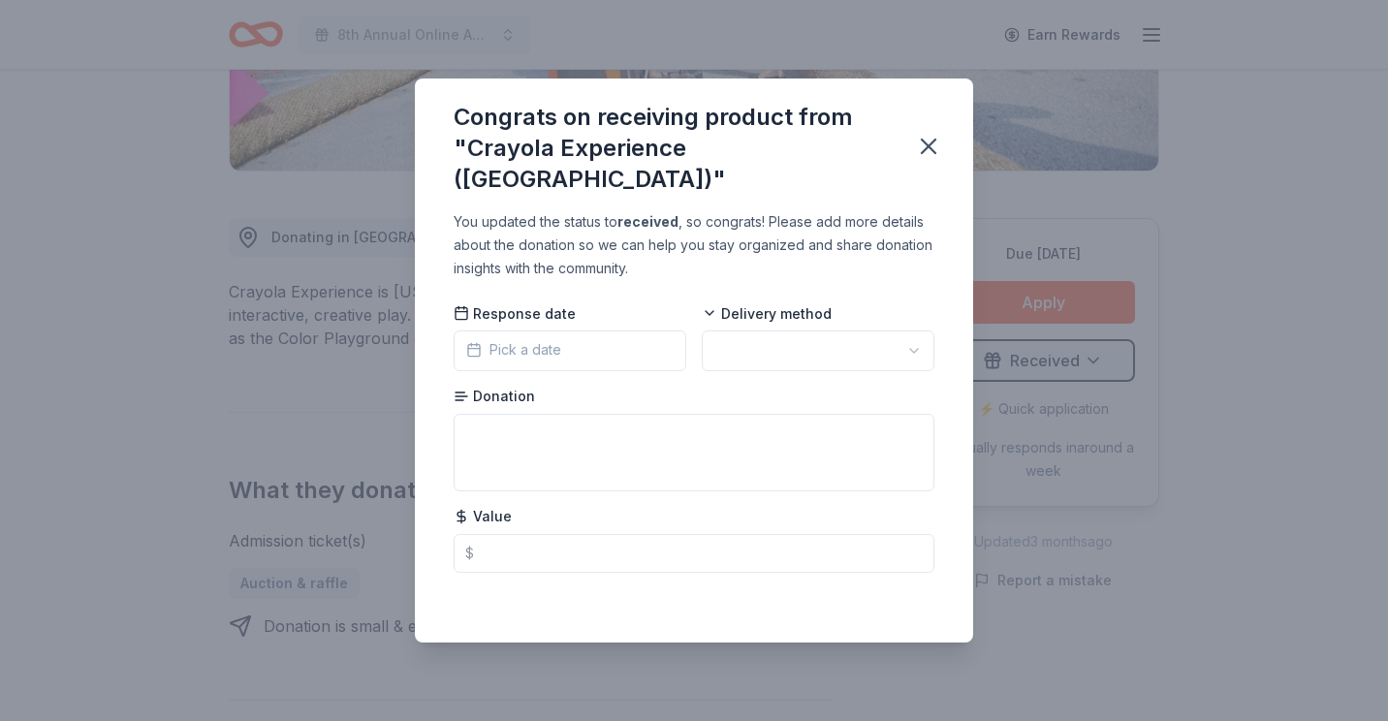
click at [497, 338] on span "Pick a date" at bounding box center [513, 349] width 95 height 23
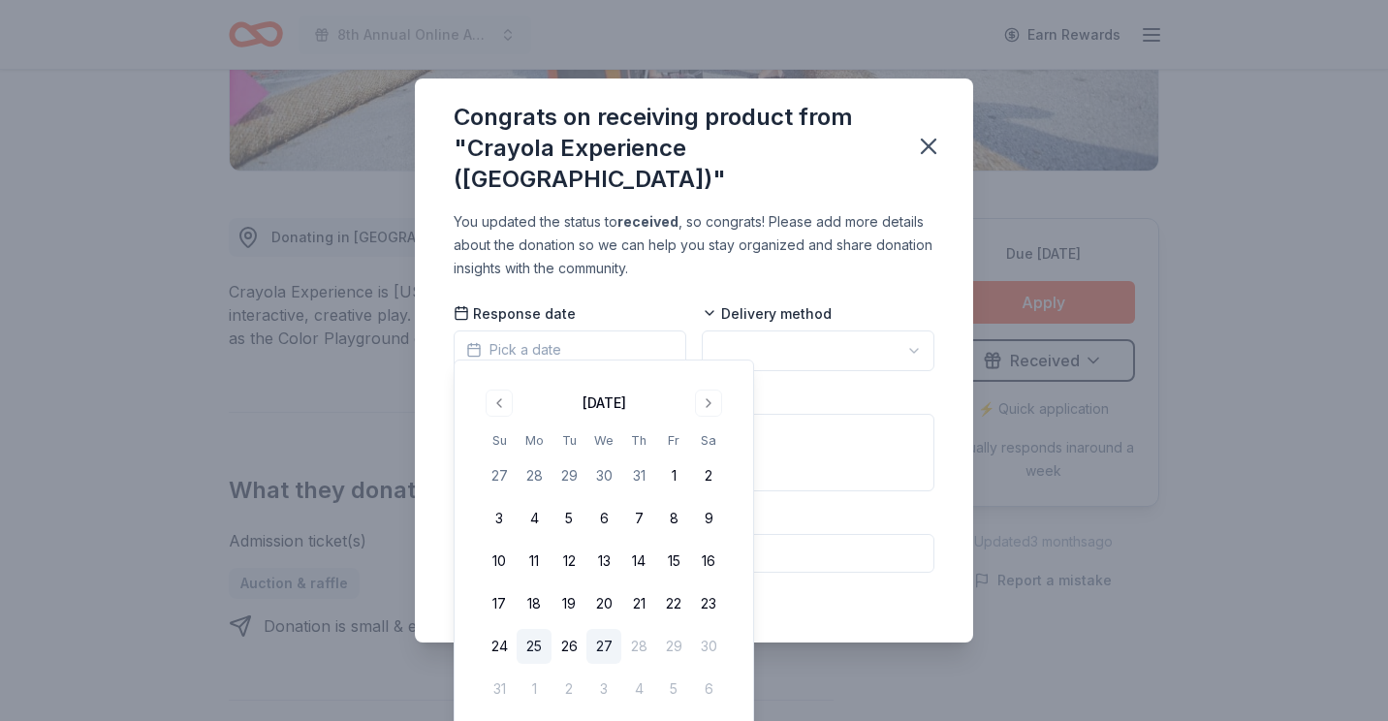
click at [534, 645] on button "25" at bounding box center [534, 646] width 35 height 35
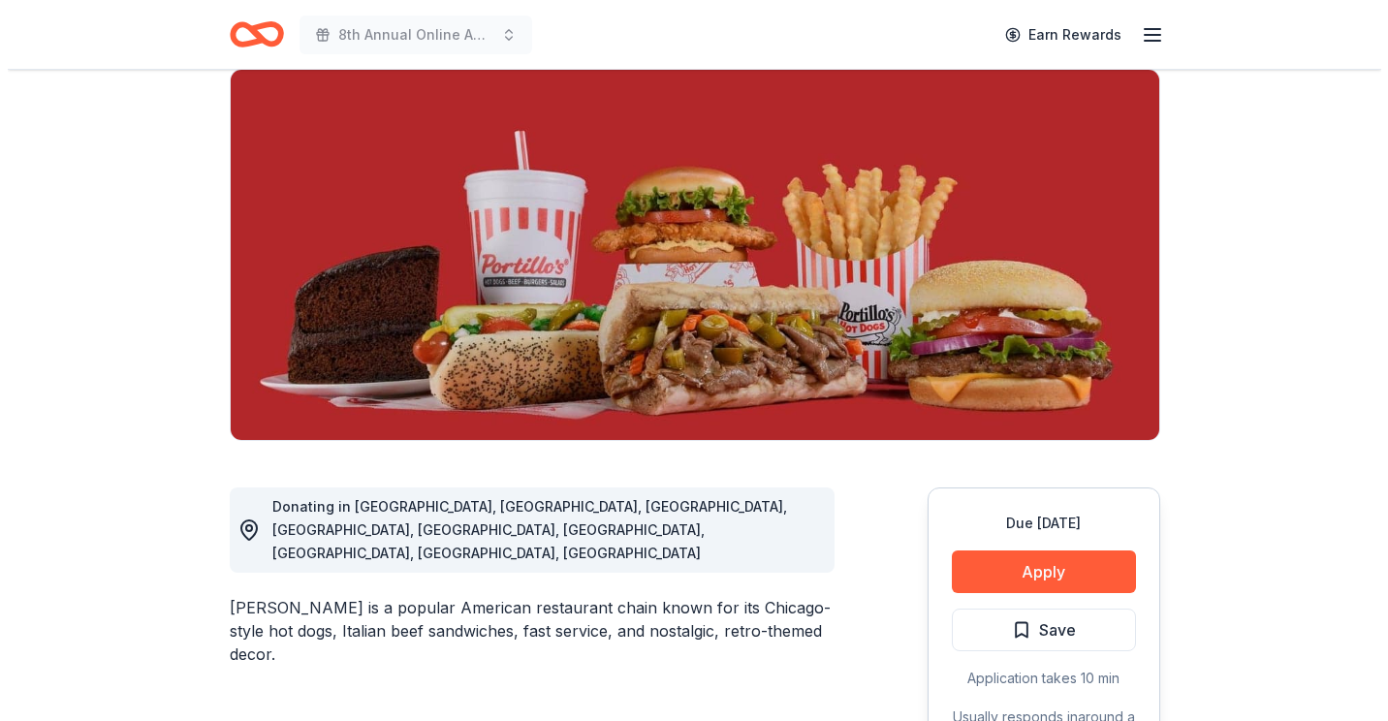
scroll to position [194, 0]
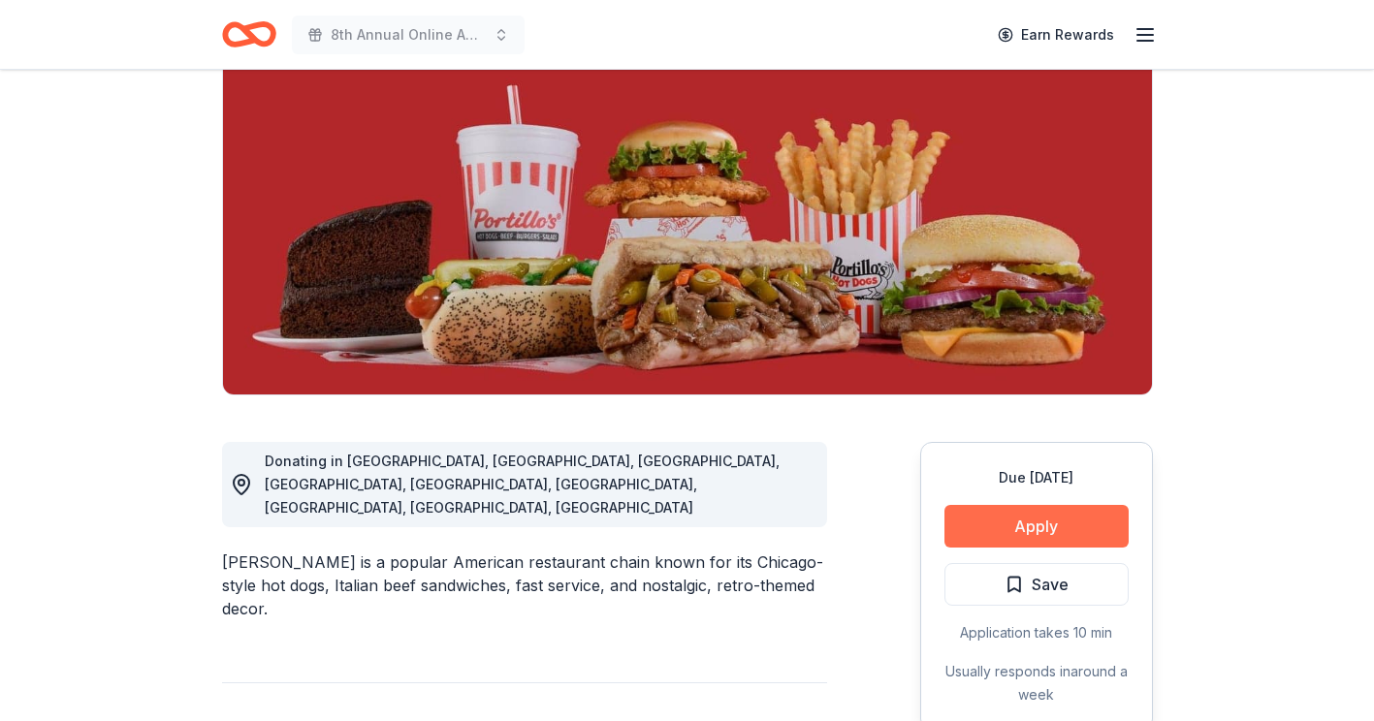
click at [1063, 528] on button "Apply" at bounding box center [1036, 526] width 184 height 43
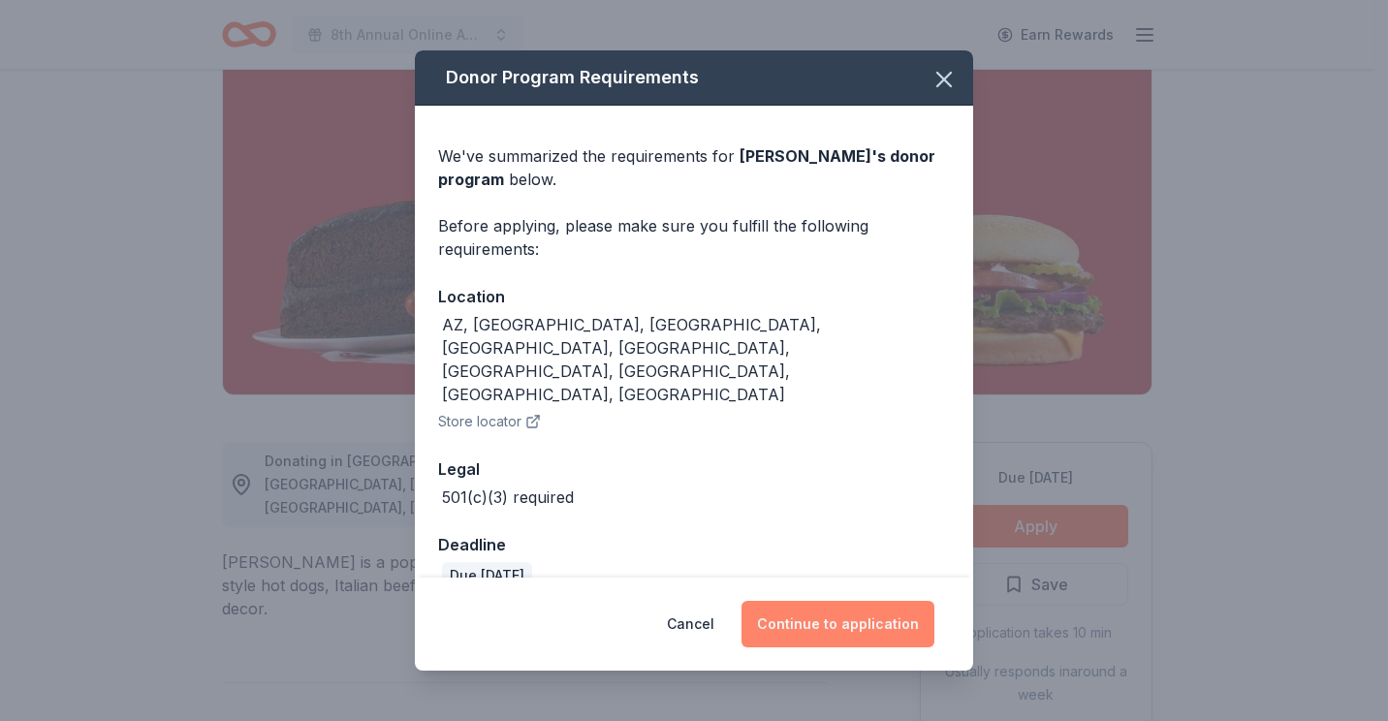
click at [864, 605] on button "Continue to application" at bounding box center [838, 624] width 193 height 47
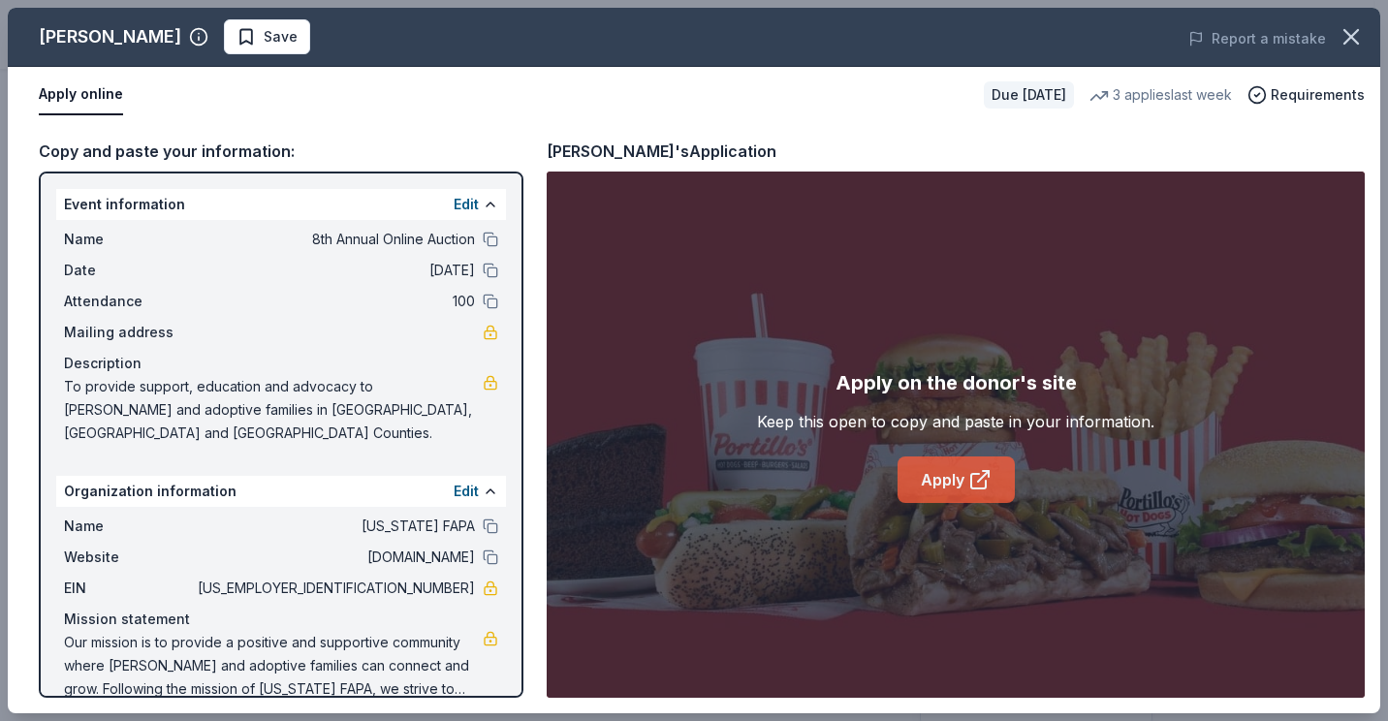
click at [934, 483] on link "Apply" at bounding box center [956, 480] width 117 height 47
click at [264, 41] on span "Save" at bounding box center [281, 36] width 34 height 23
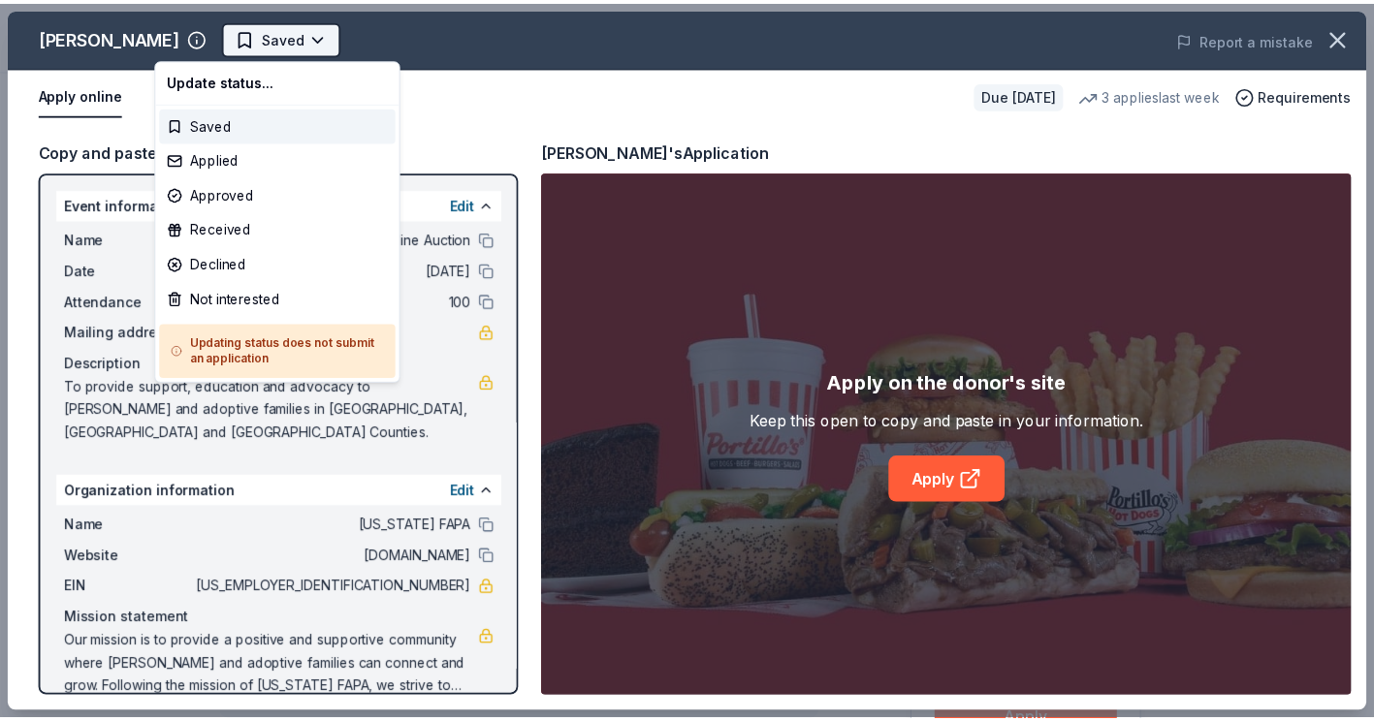
scroll to position [0, 0]
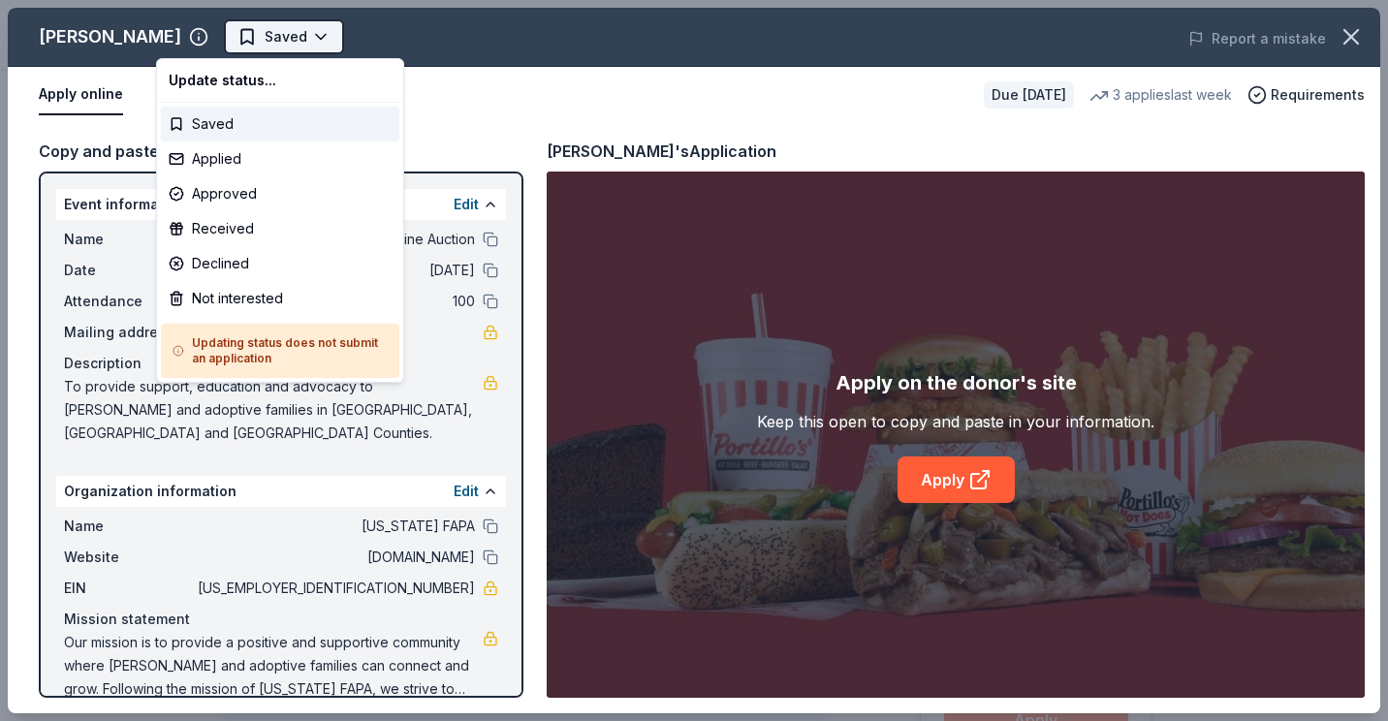
click at [245, 40] on html "8th Annual Online Auction Saved Apply Due [DATE] Share [PERSON_NAME] 5.0 • 4 re…" at bounding box center [694, 360] width 1388 height 721
click at [225, 164] on div "Applied" at bounding box center [280, 159] width 238 height 35
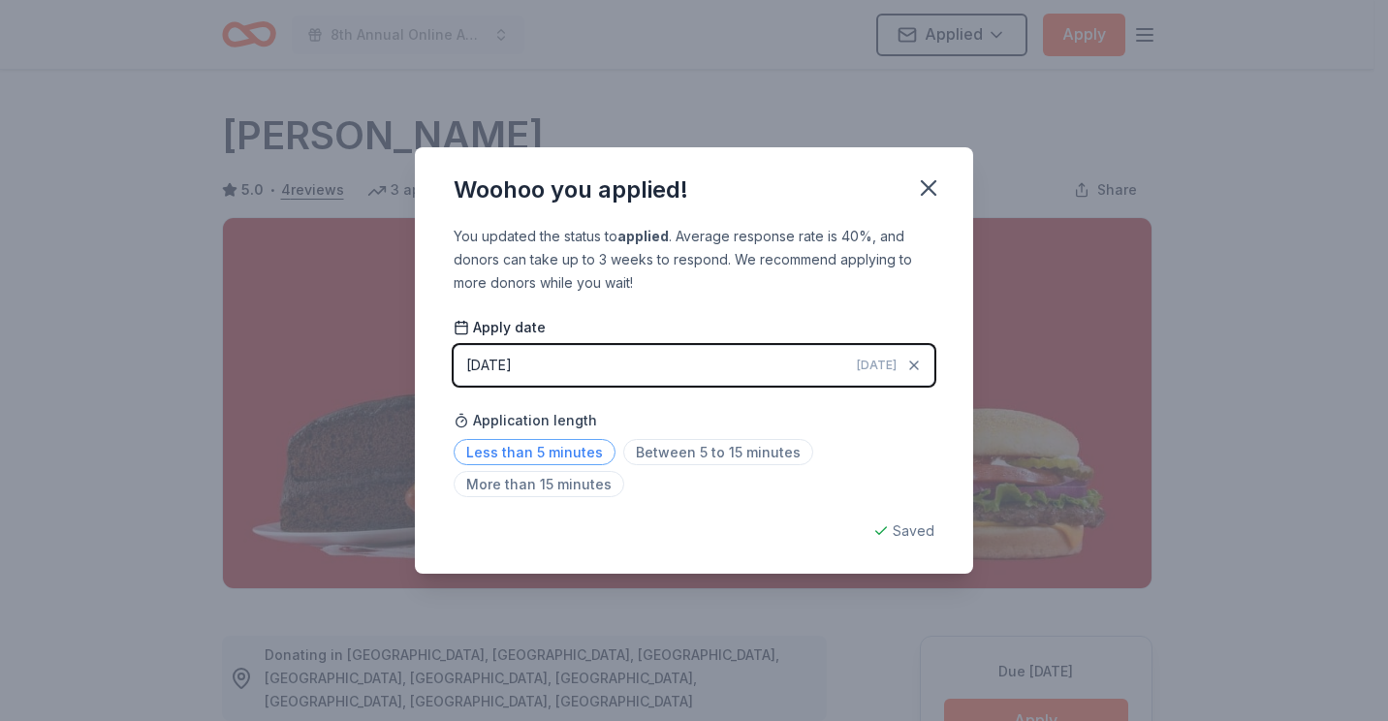
drag, startPoint x: 552, startPoint y: 448, endPoint x: 563, endPoint y: 446, distance: 11.8
click at [551, 448] on span "Less than 5 minutes" at bounding box center [535, 452] width 162 height 26
click at [942, 187] on button "button" at bounding box center [928, 188] width 43 height 43
